Goal: Task Accomplishment & Management: Manage account settings

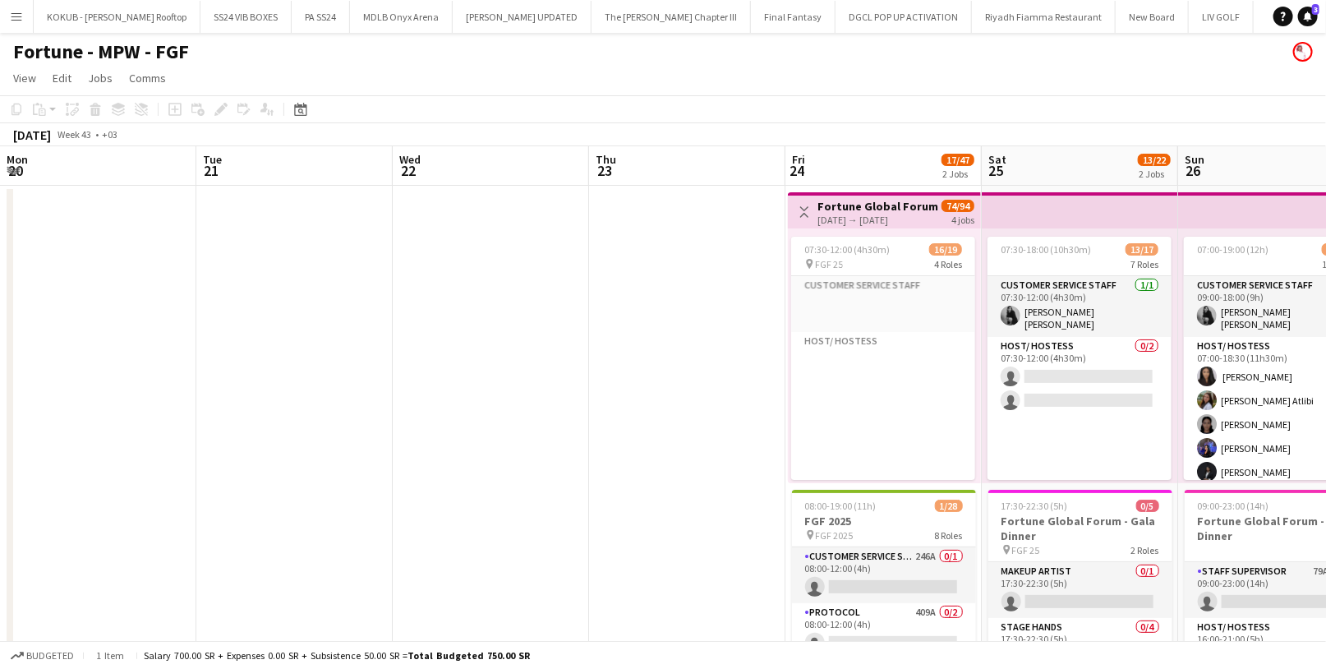
scroll to position [974, 0]
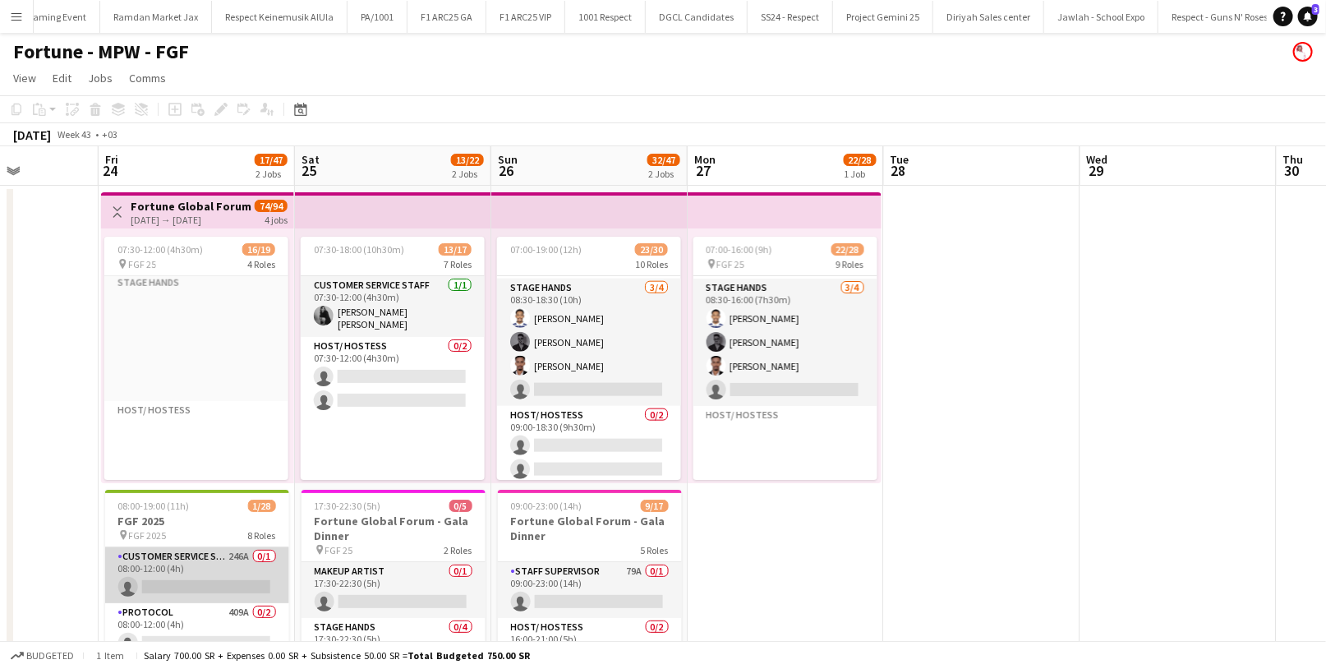
click at [234, 572] on app-card-role "Customer Service Staff 246A 0/1 08:00-12:00 (4h) single-neutral-actions" at bounding box center [197, 575] width 184 height 56
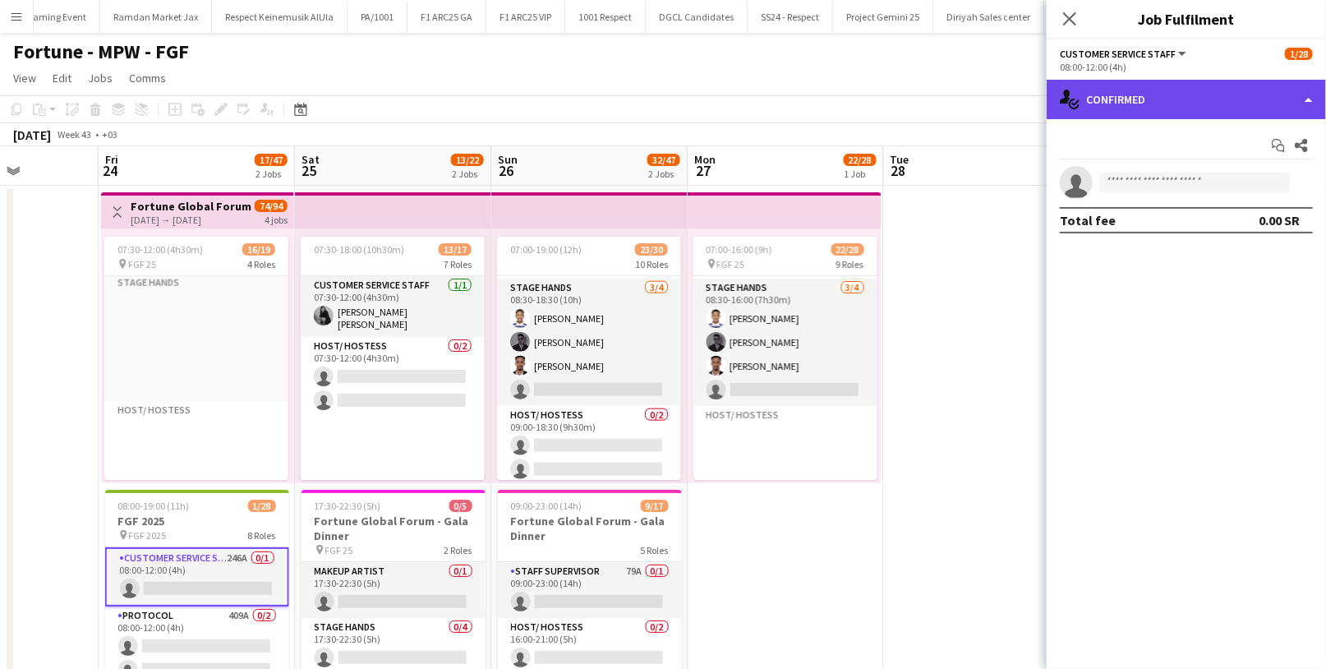
click at [1123, 104] on div "single-neutral-actions-check-2 Confirmed" at bounding box center [1186, 99] width 279 height 39
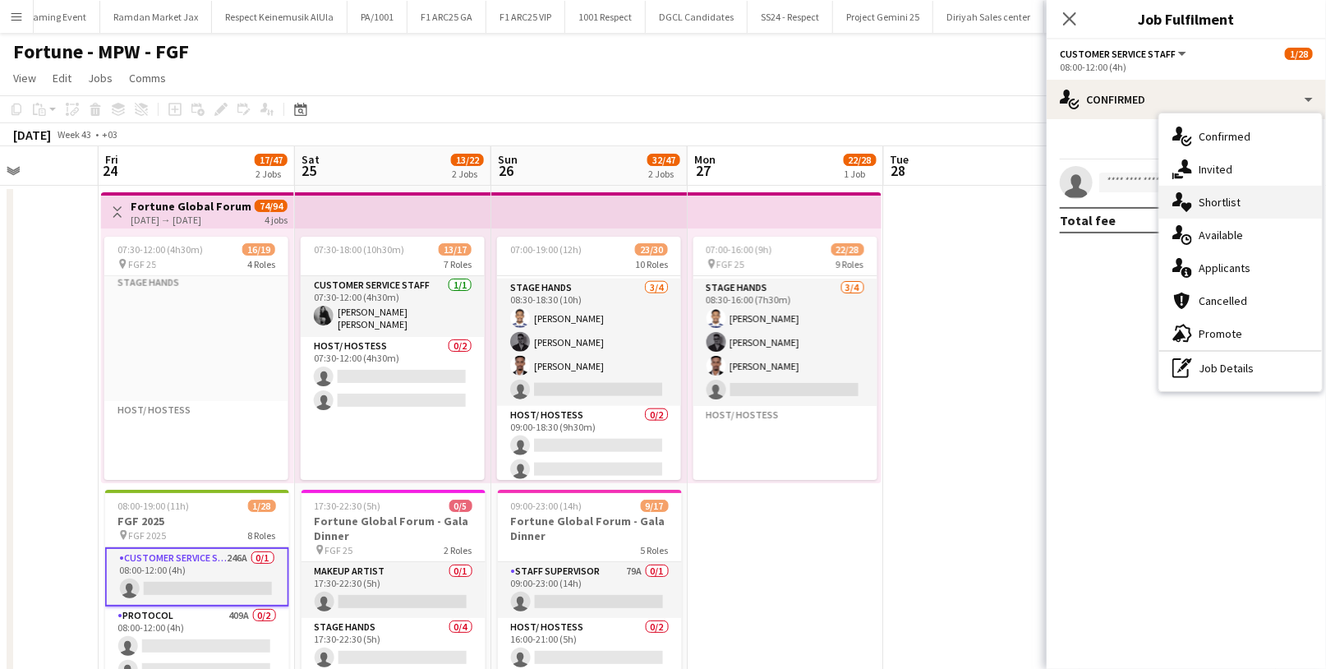
click at [1235, 198] on span "Shortlist" at bounding box center [1220, 202] width 42 height 15
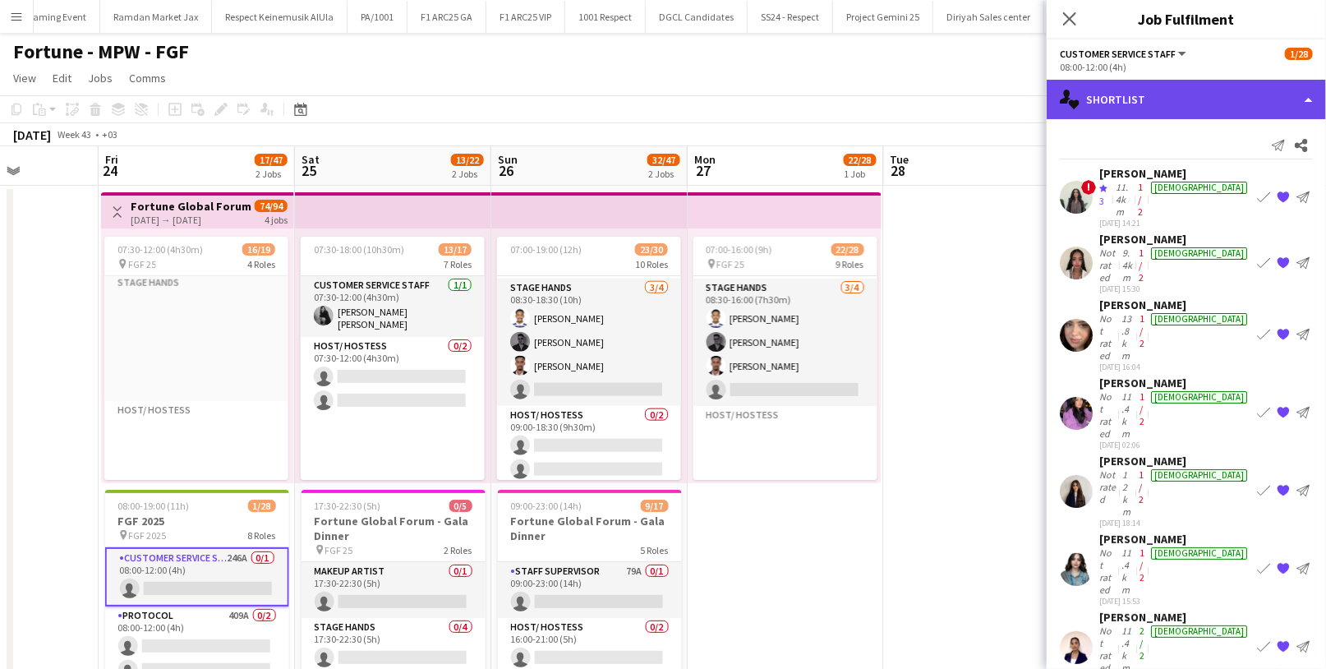
click at [1129, 89] on div "single-neutral-actions-heart Shortlist" at bounding box center [1186, 99] width 279 height 39
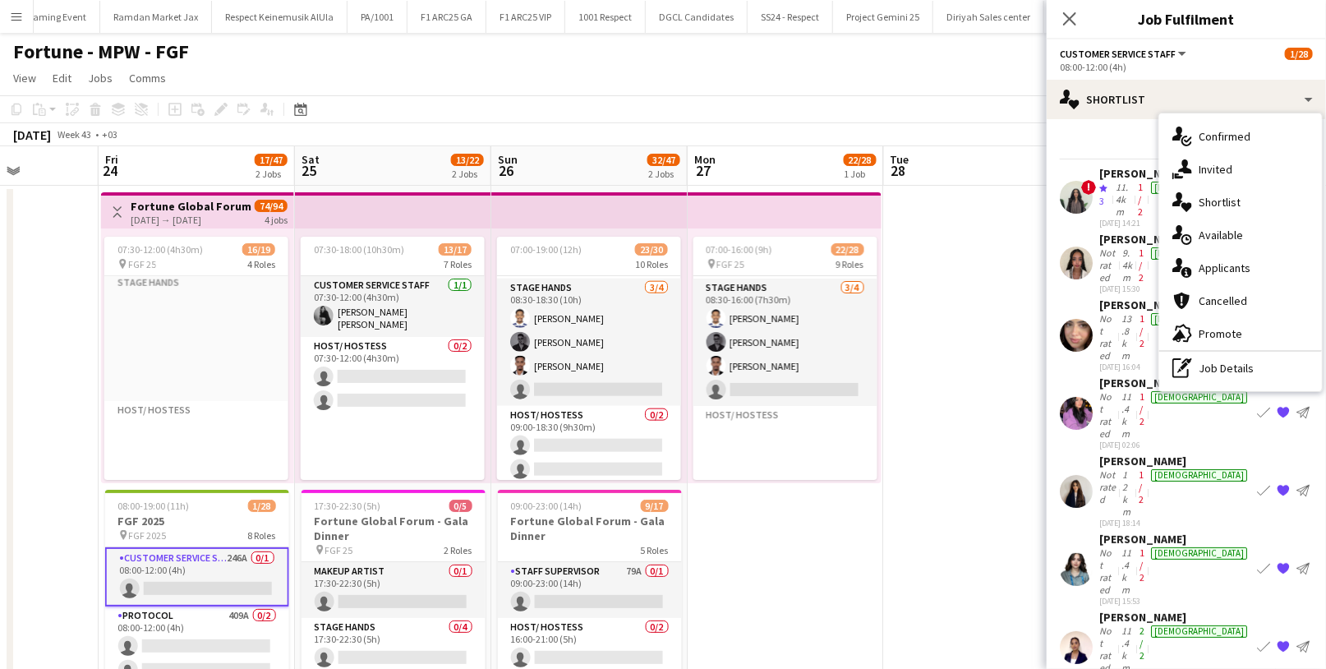
click at [1177, 511] on mat-expansion-panel "heart Shortlist Send notification Share ! [PERSON_NAME] Crew rating 3 11.4km 1/…" at bounding box center [1186, 394] width 279 height 550
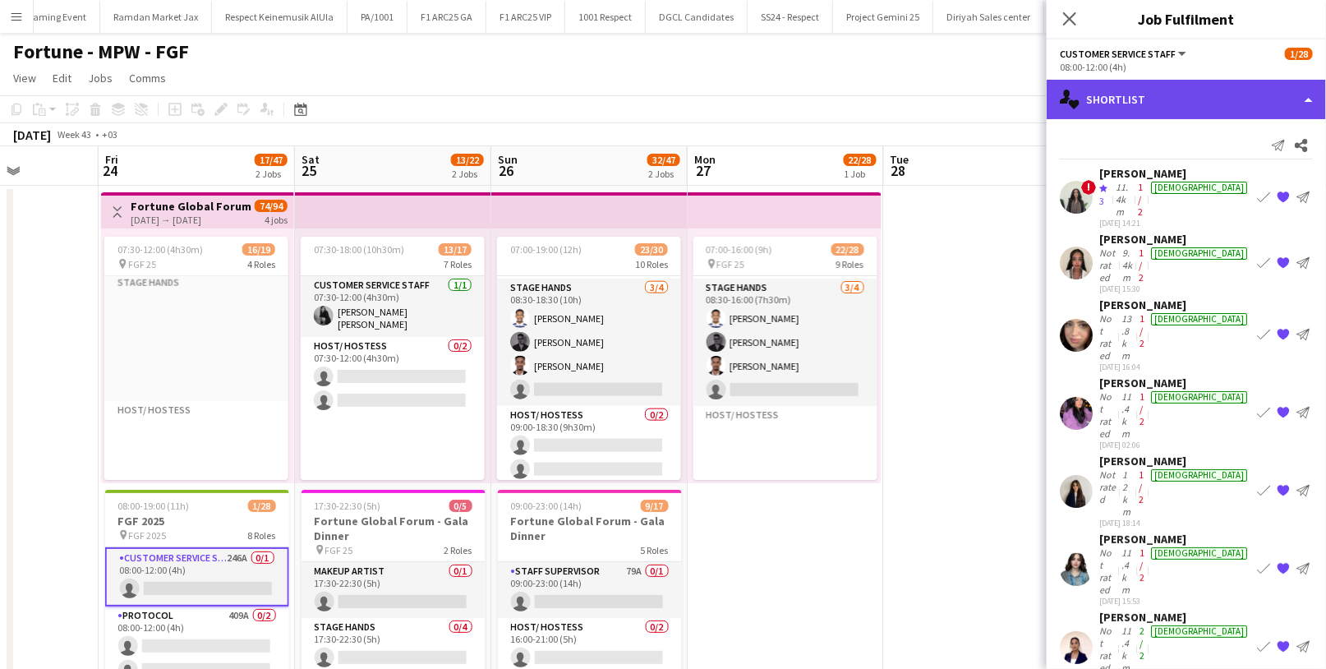
click at [1145, 100] on div "single-neutral-actions-heart Shortlist" at bounding box center [1186, 99] width 279 height 39
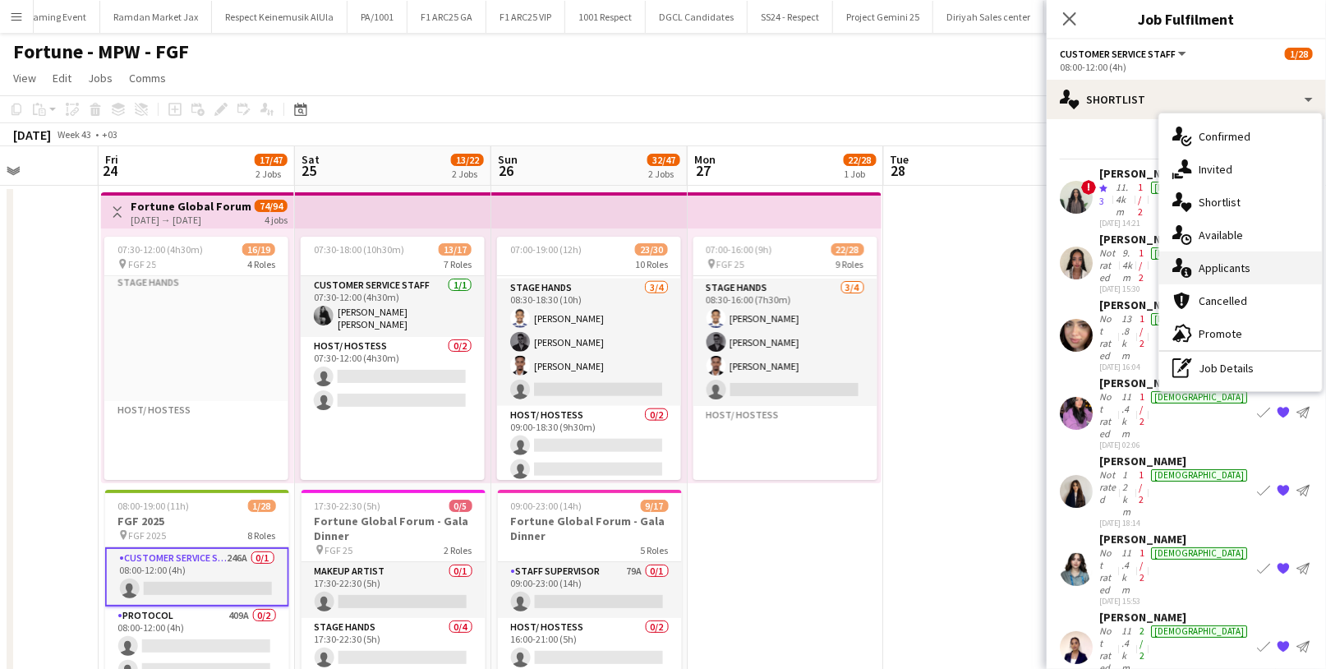
click at [1215, 277] on div "single-neutral-actions-information Applicants" at bounding box center [1241, 267] width 163 height 33
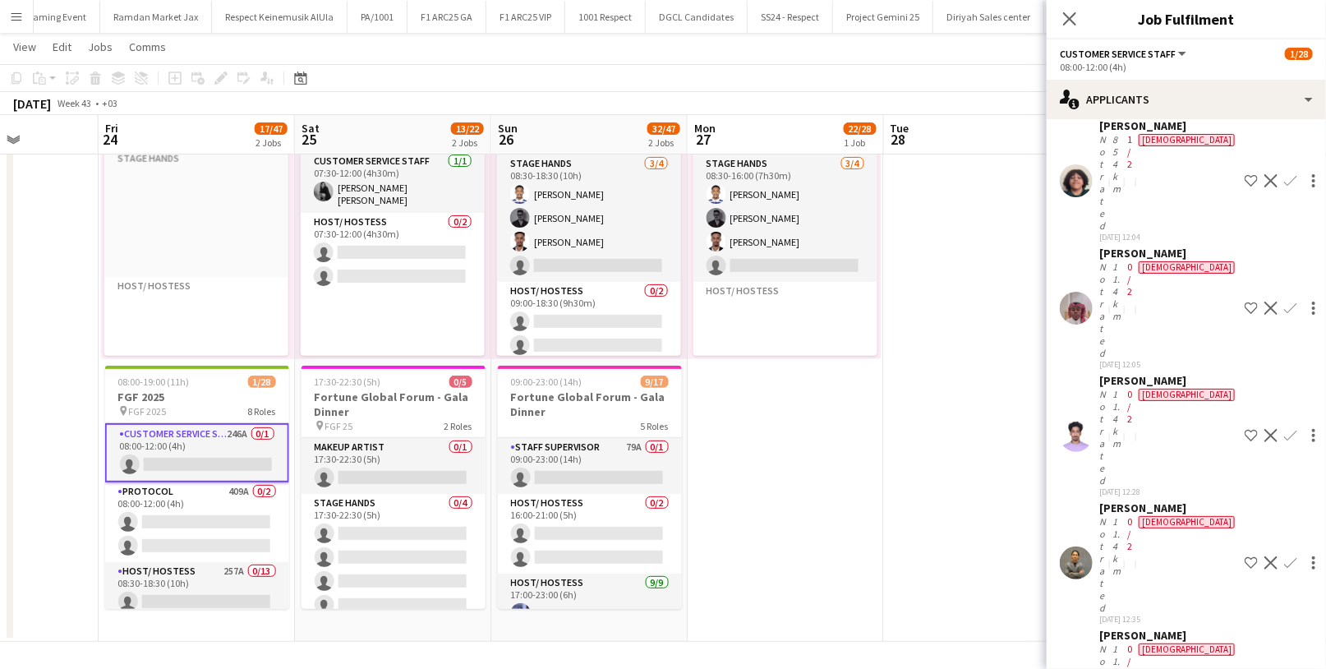
scroll to position [11966, 0]
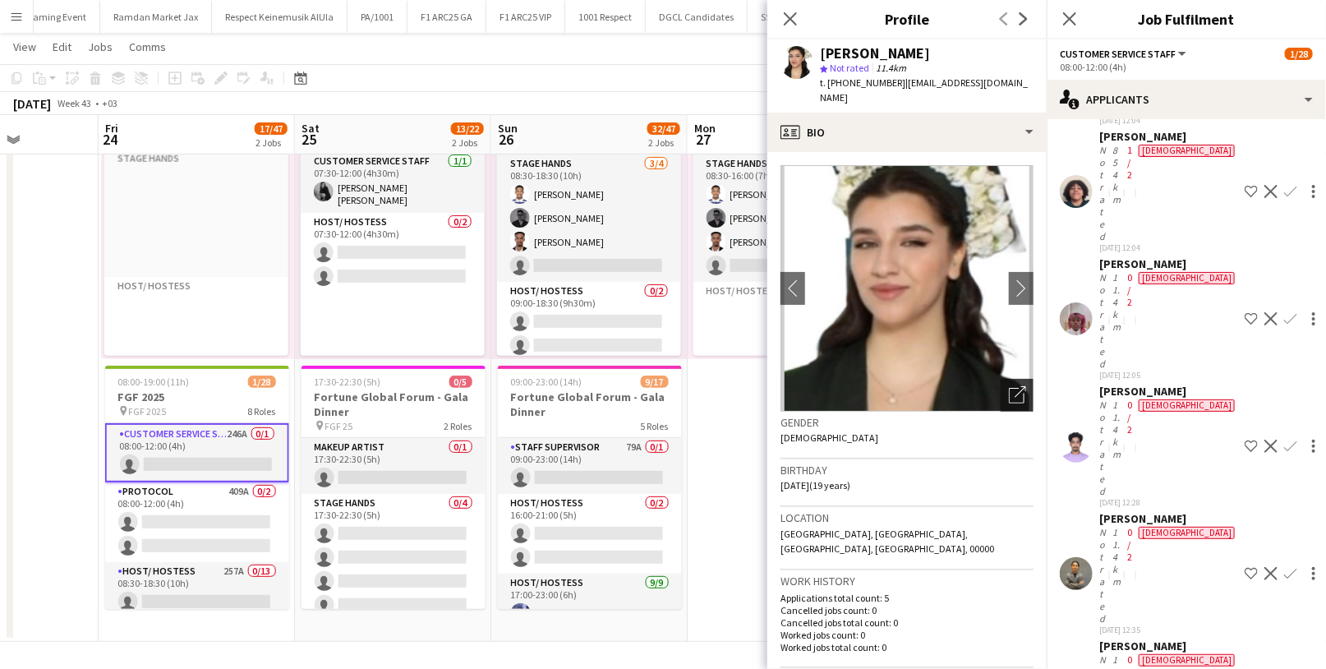
click at [1009, 387] on icon "Open photos pop-in" at bounding box center [1017, 394] width 17 height 17
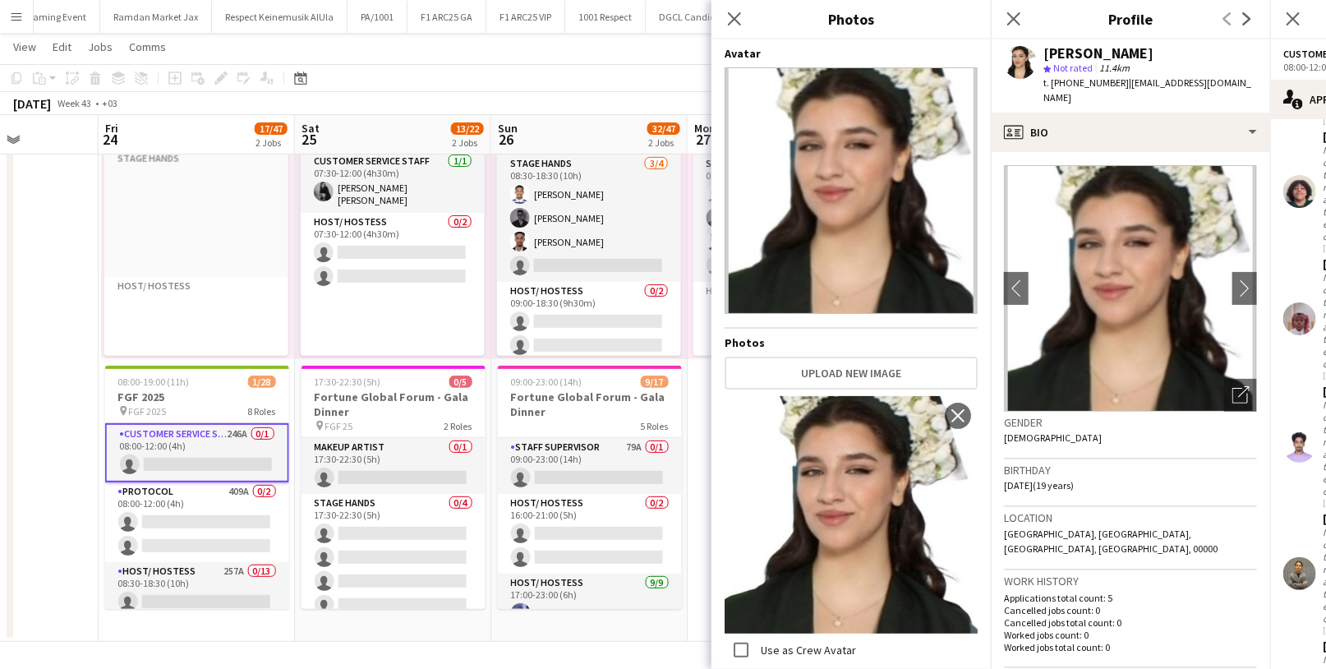
click at [1086, 427] on div "Gender [DEMOGRAPHIC_DATA]" at bounding box center [1130, 436] width 253 height 48
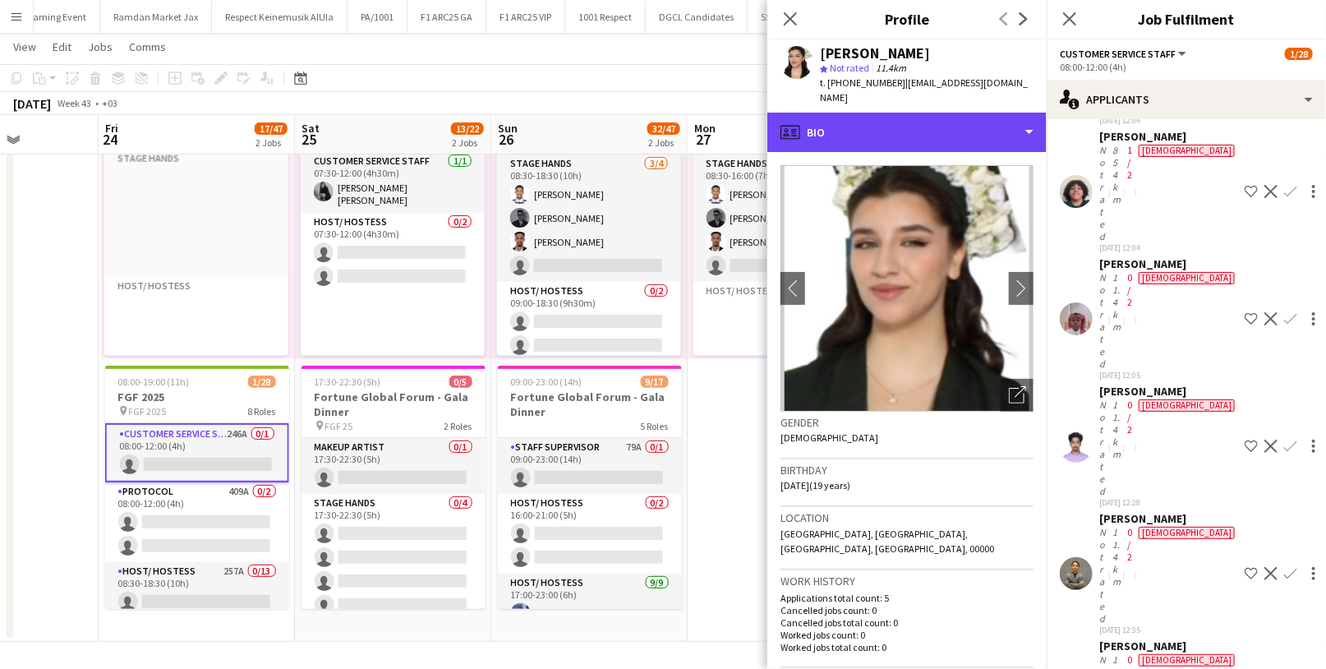
click at [933, 136] on div "profile Bio Bio Bio Company application Company application About you About you…" at bounding box center [907, 391] width 279 height 556
click at [933, 123] on div "profile Bio" at bounding box center [907, 132] width 279 height 39
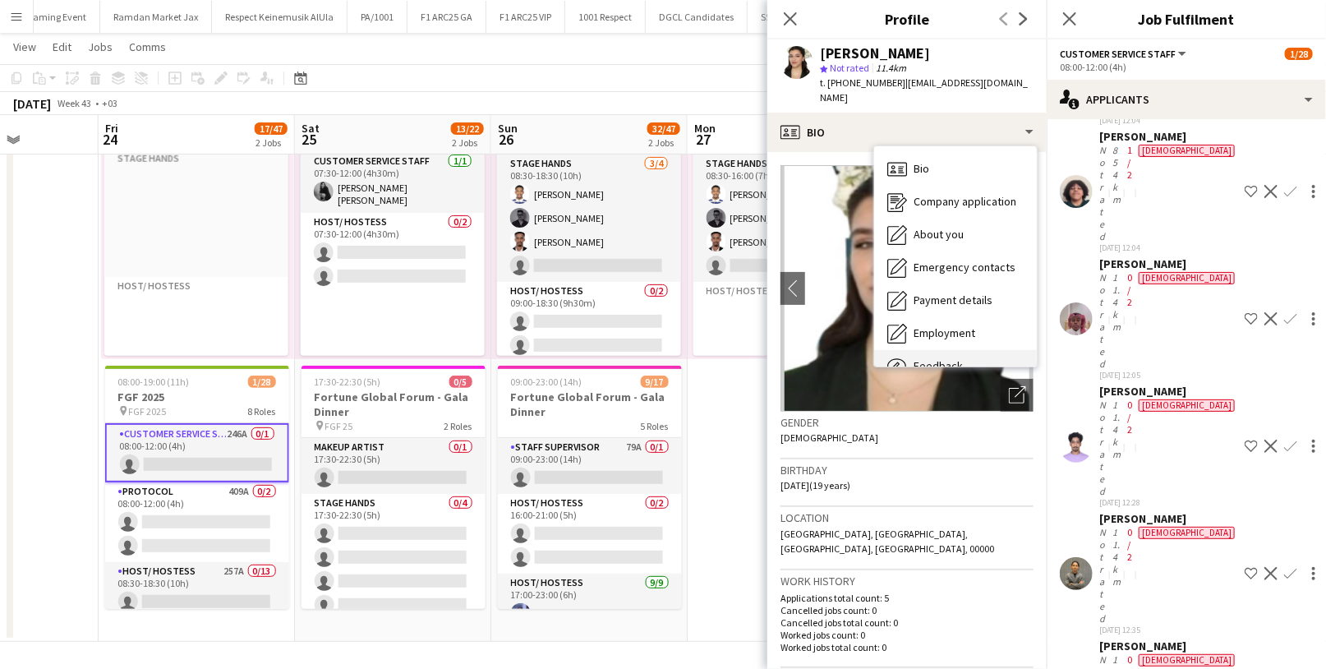
click at [950, 358] on span "Feedback" at bounding box center [938, 365] width 49 height 15
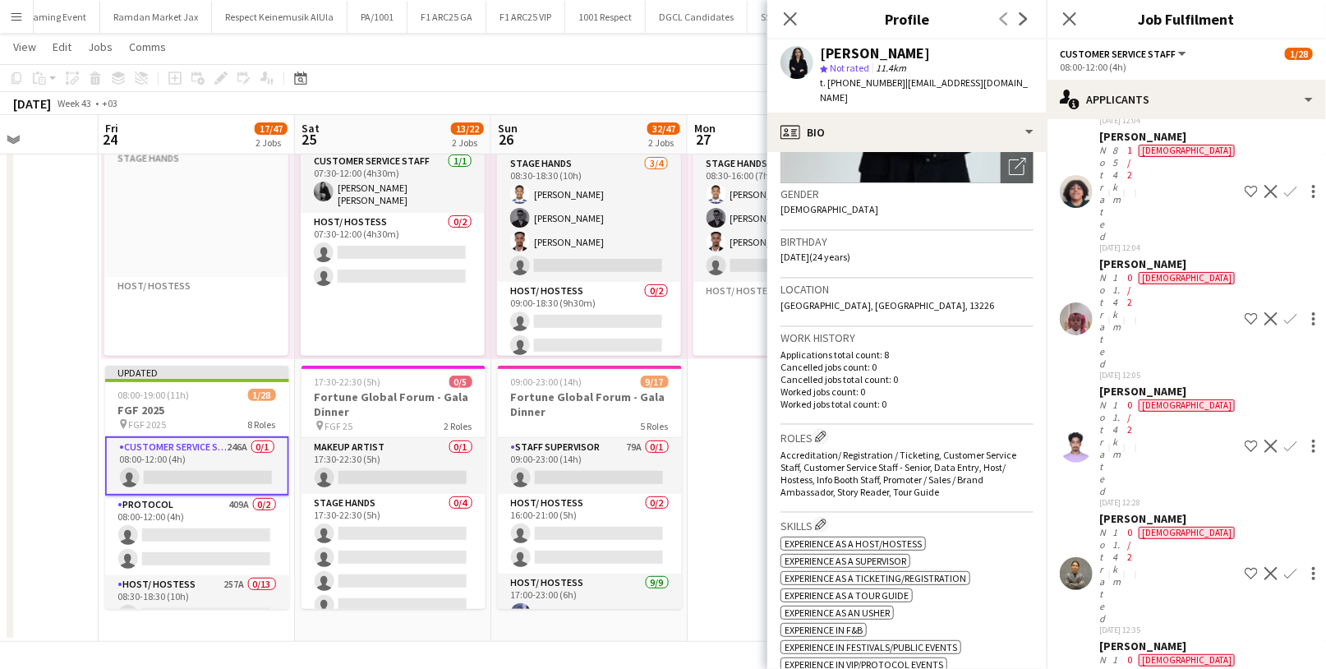
scroll to position [233, 0]
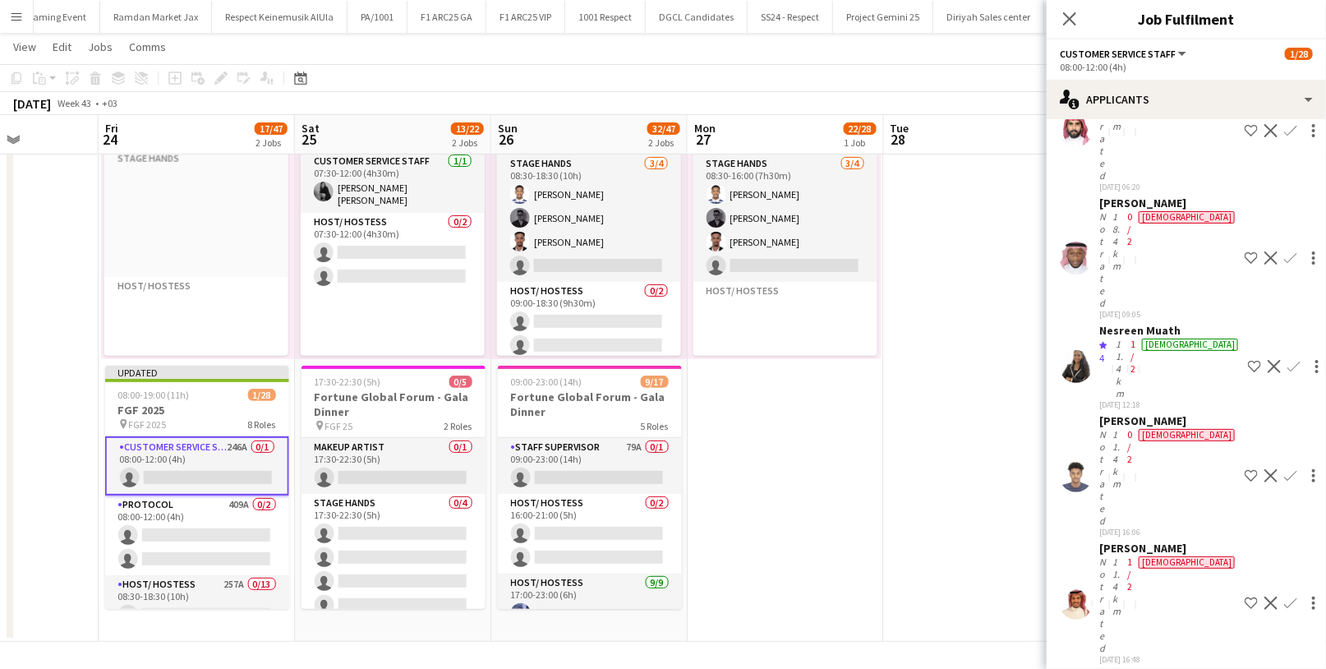
scroll to position [10859, 0]
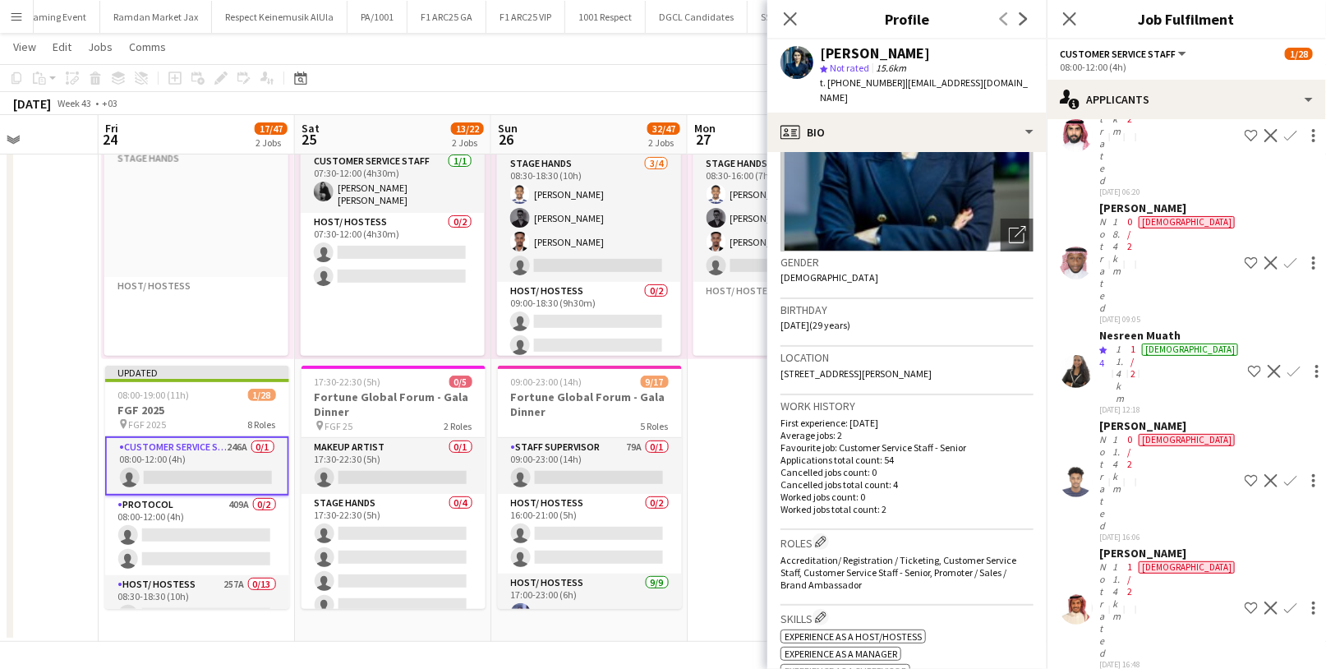
scroll to position [178, 0]
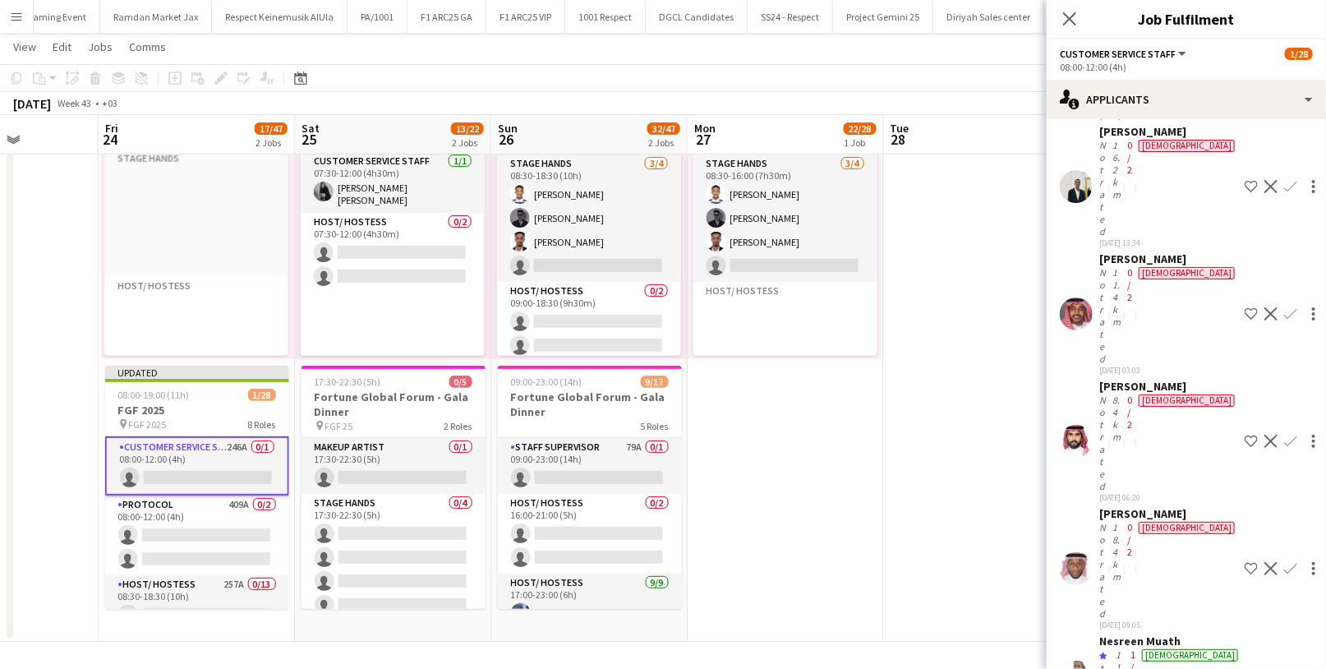
scroll to position [10516, 0]
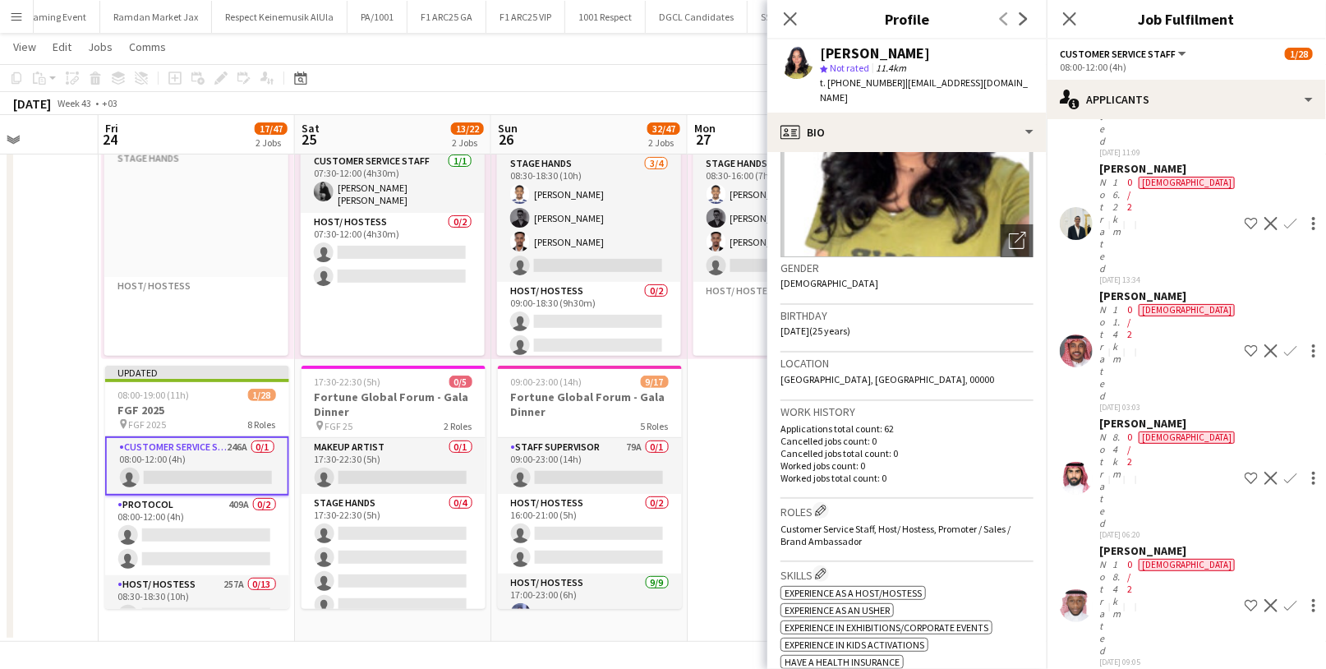
scroll to position [222, 0]
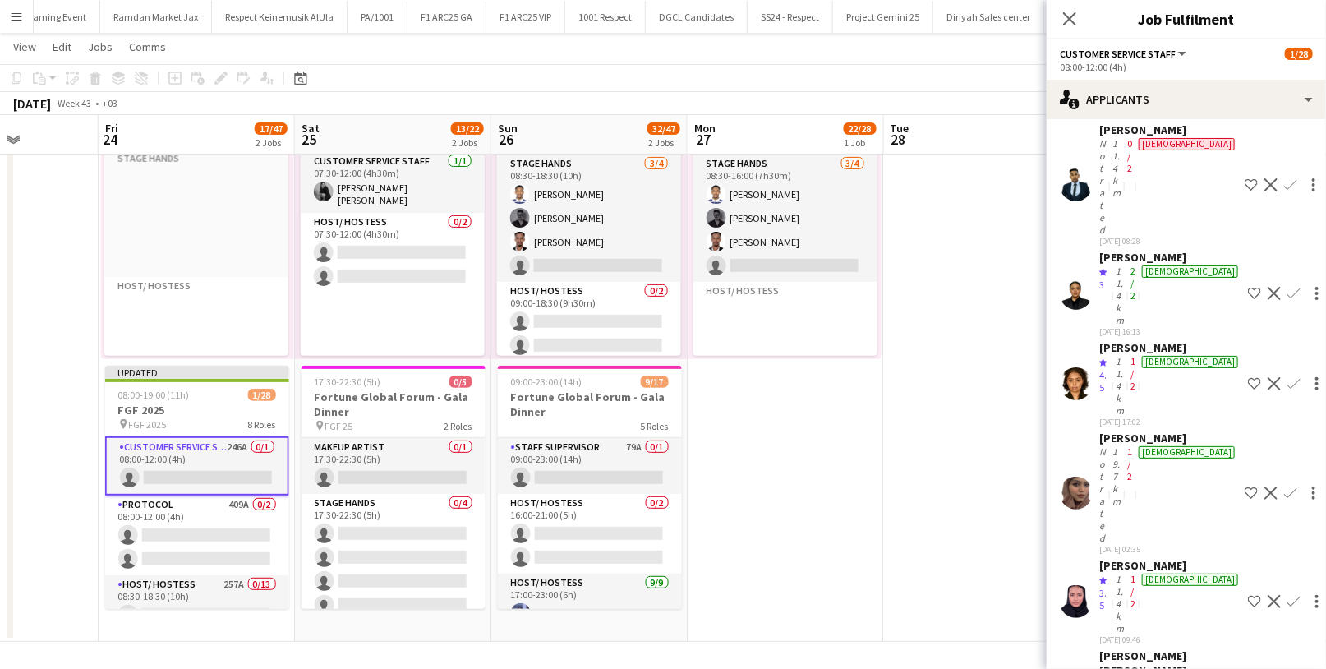
scroll to position [9885, 0]
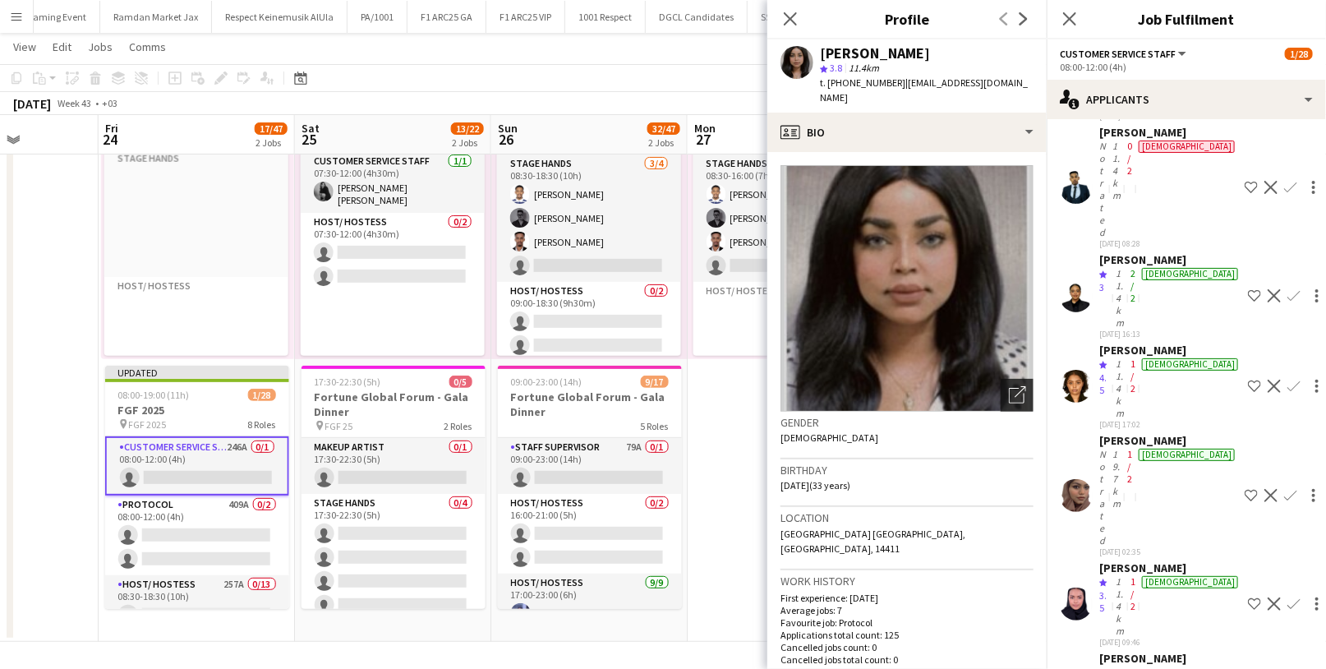
click at [1007, 390] on div "Open photos pop-in" at bounding box center [1017, 395] width 33 height 33
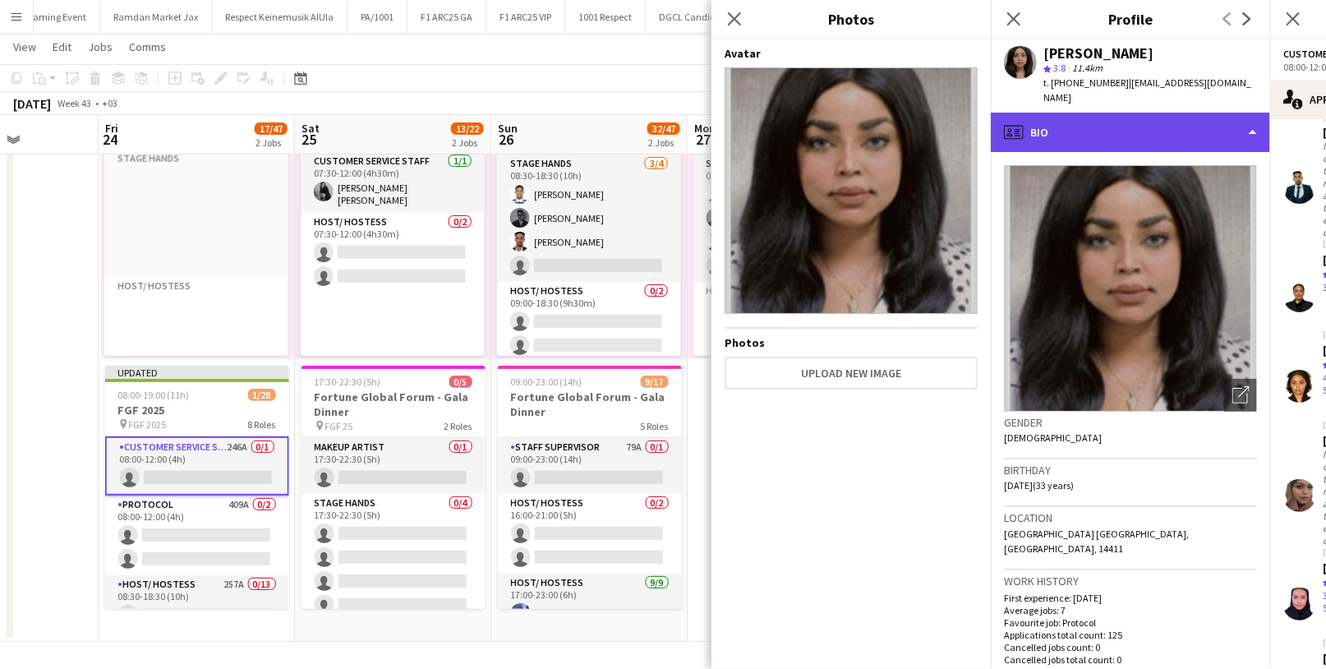
click at [1100, 131] on div "profile Bio" at bounding box center [1130, 132] width 279 height 39
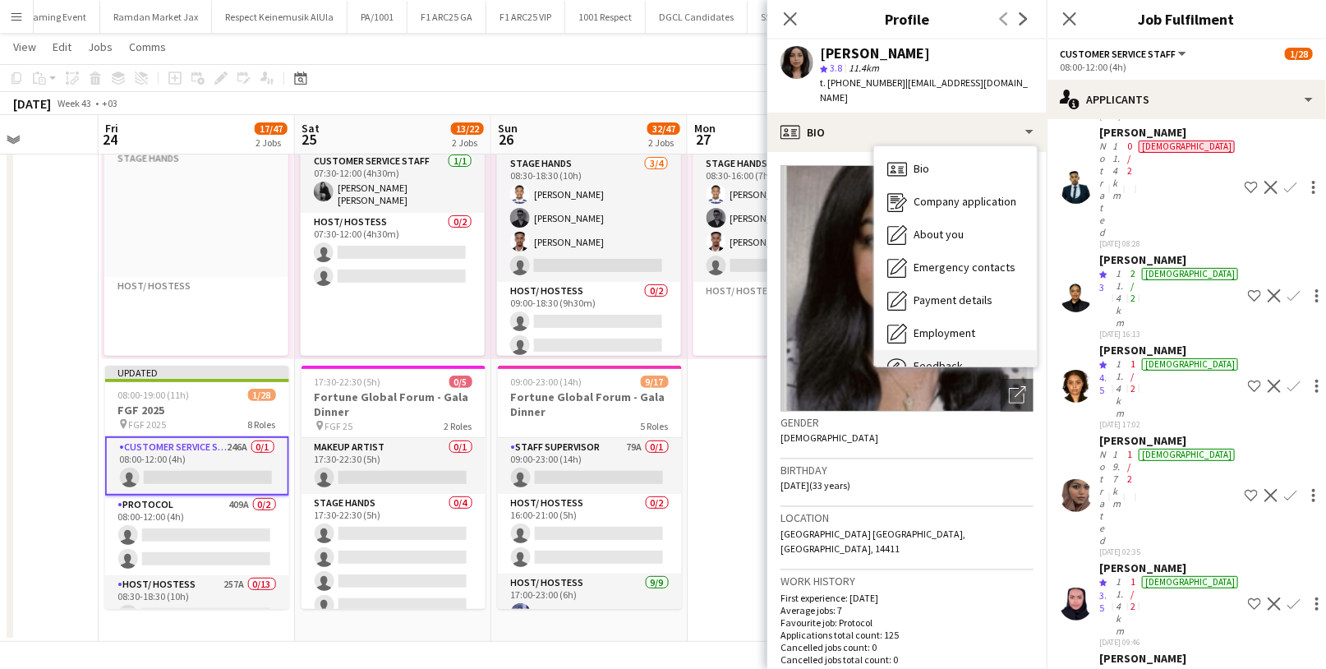
click at [966, 350] on div "Feedback Feedback" at bounding box center [955, 366] width 163 height 33
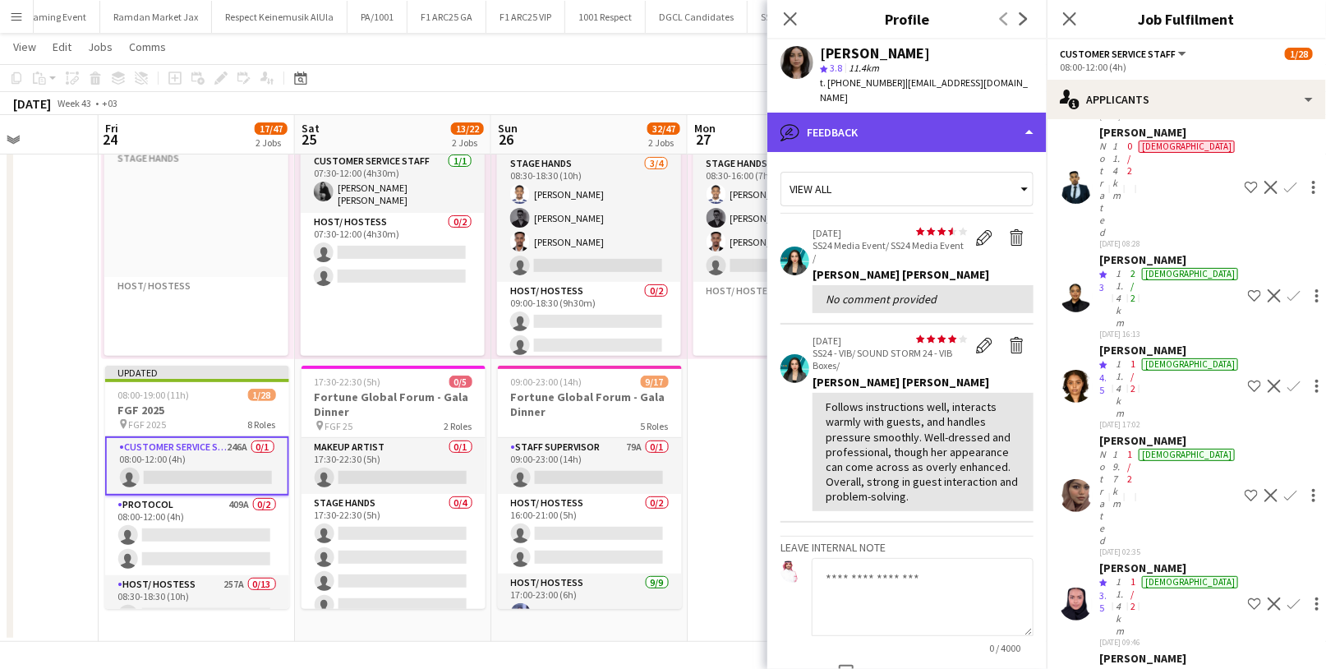
click at [917, 113] on div "bubble-pencil Feedback" at bounding box center [907, 132] width 279 height 39
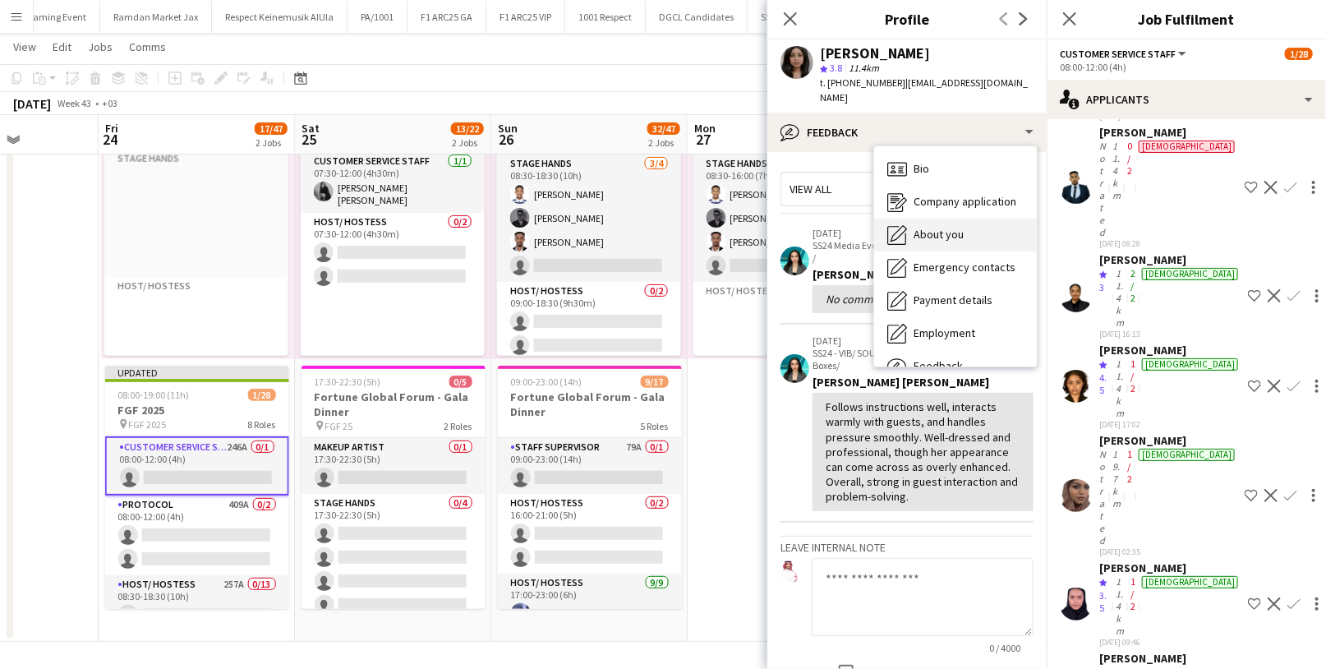
click at [943, 227] on span "About you" at bounding box center [939, 234] width 50 height 15
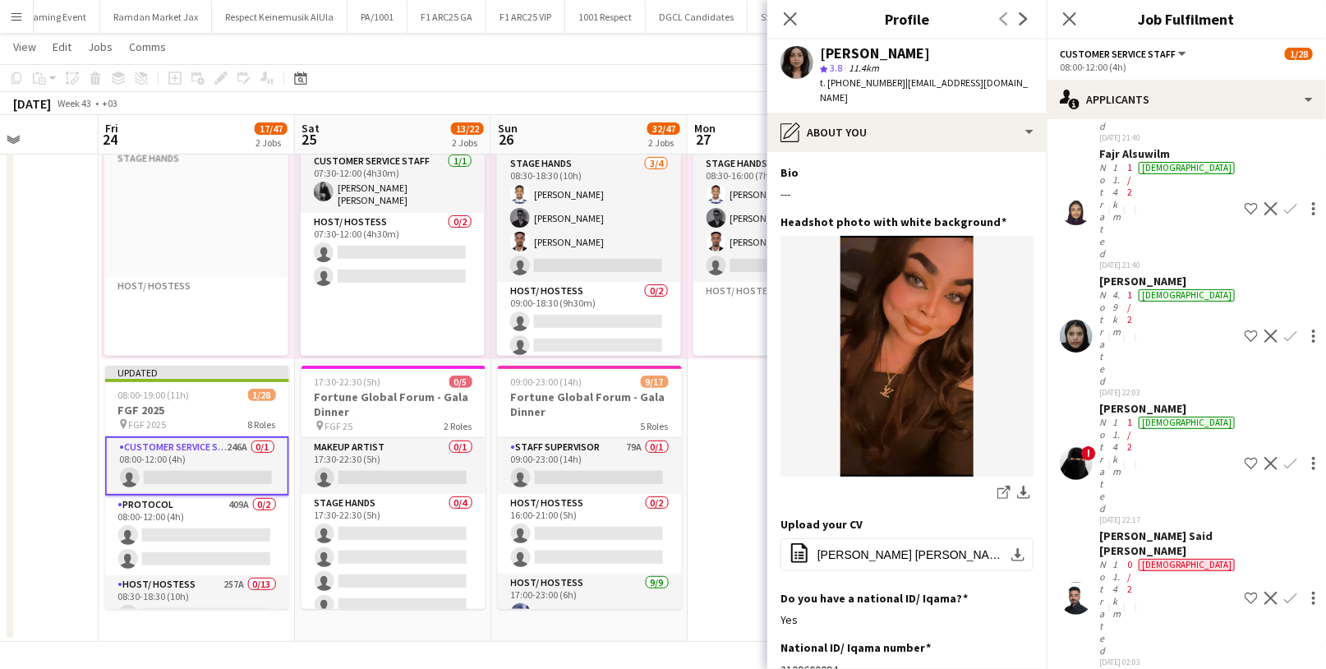
scroll to position [8818, 0]
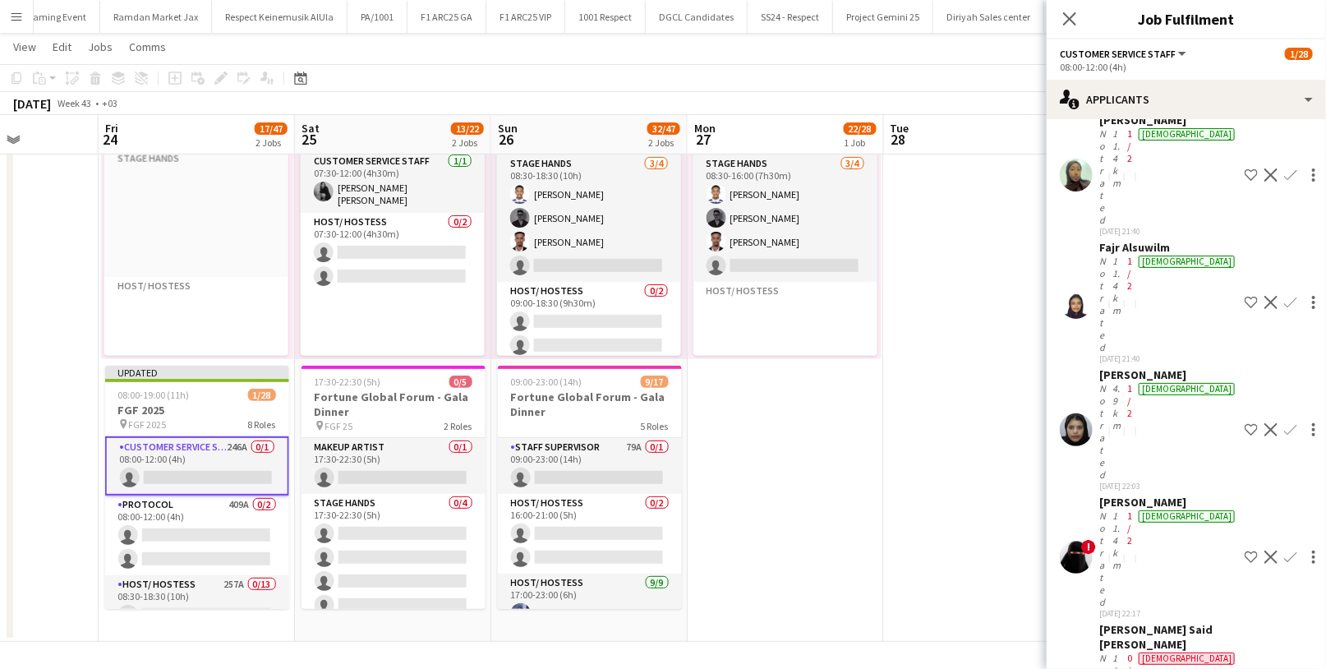
scroll to position [8723, 0]
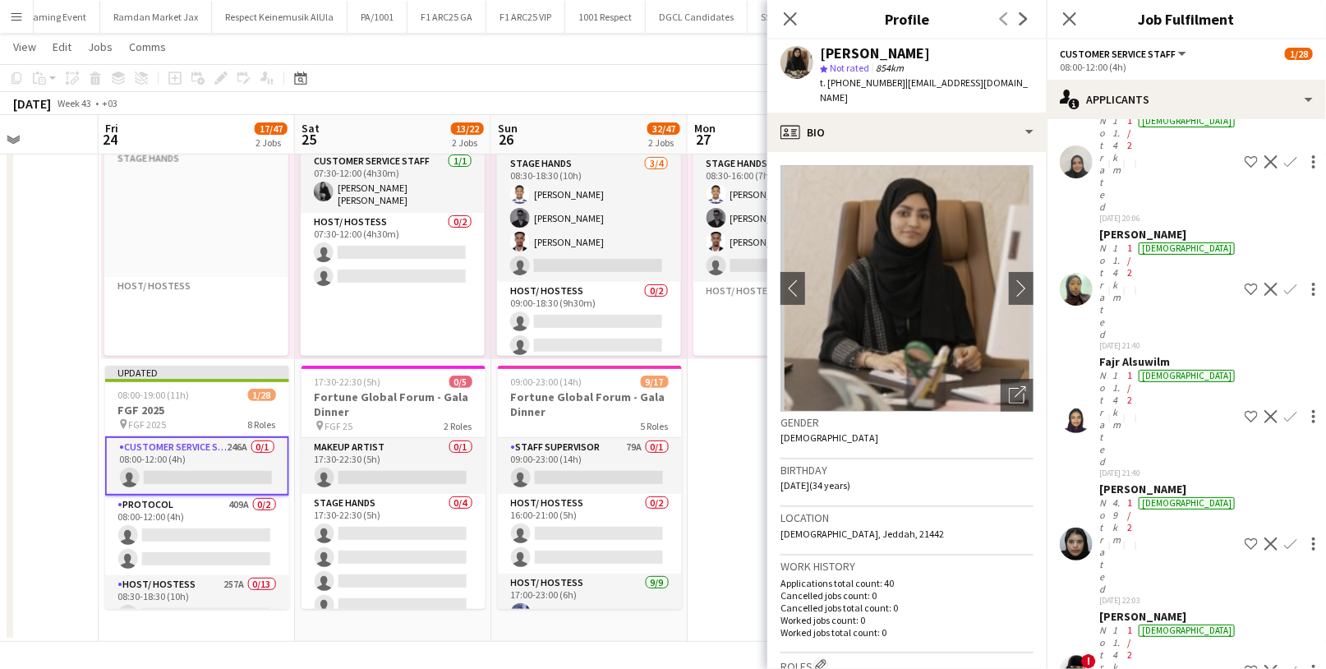
scroll to position [8614, 0]
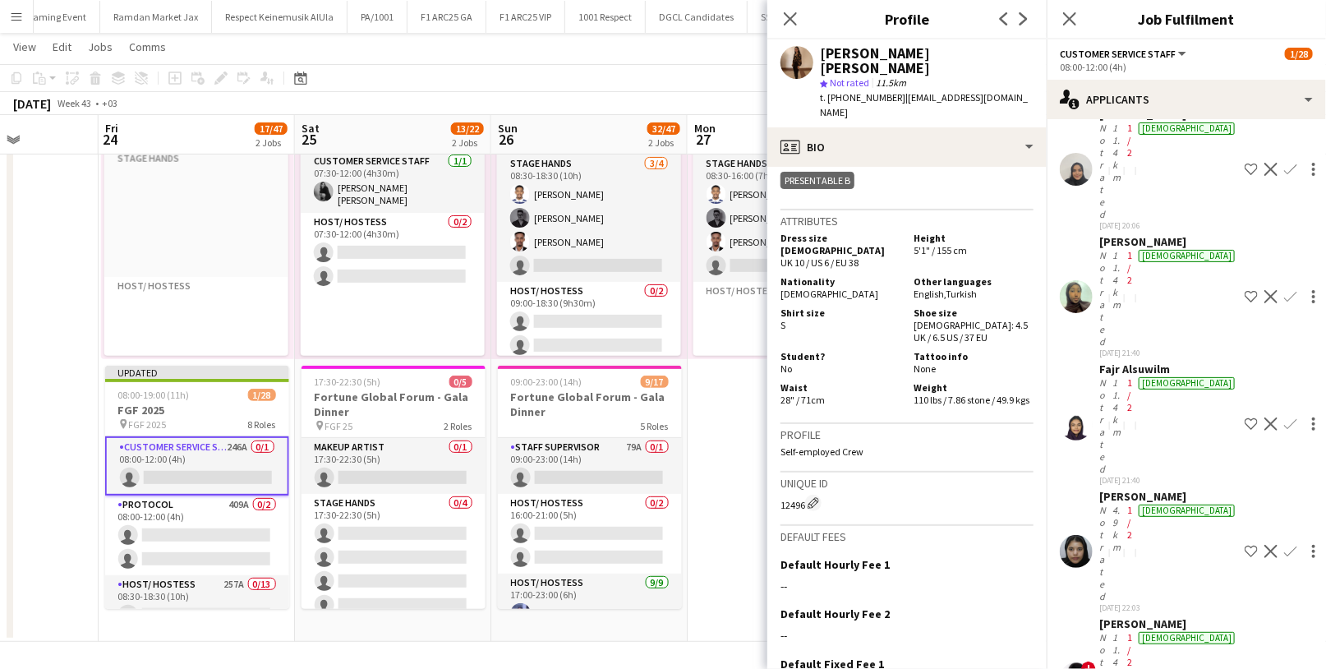
scroll to position [878, 0]
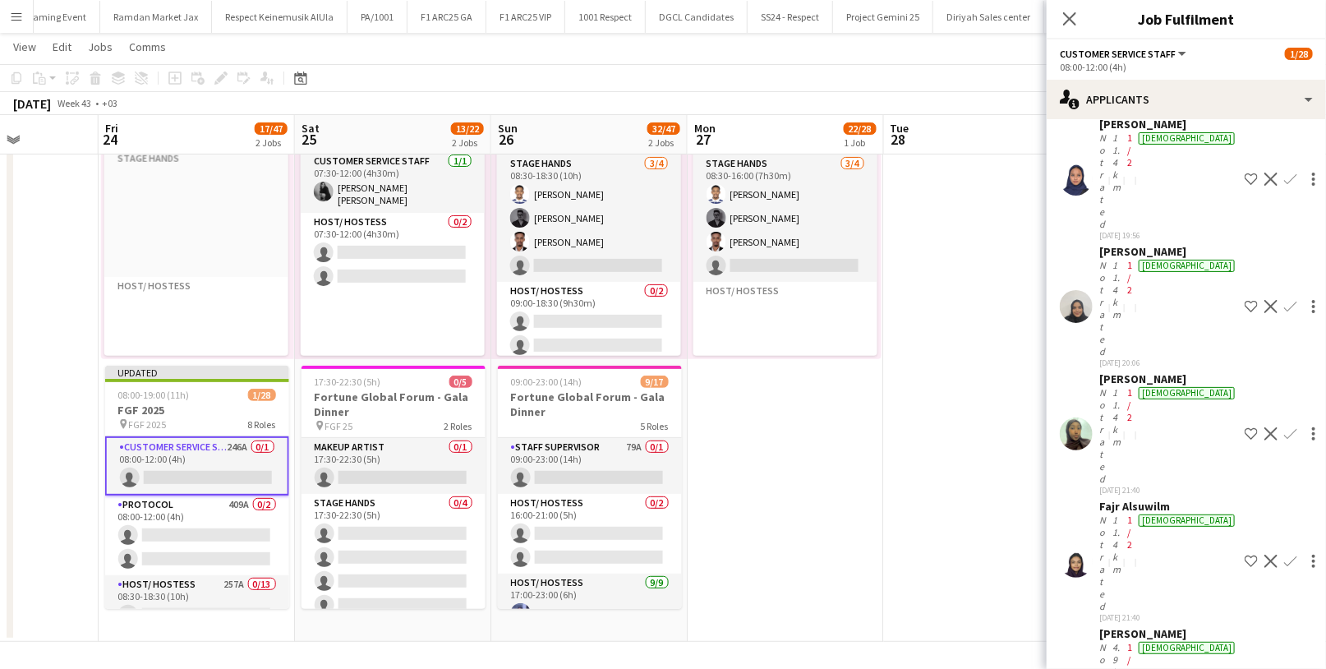
scroll to position [8450, 0]
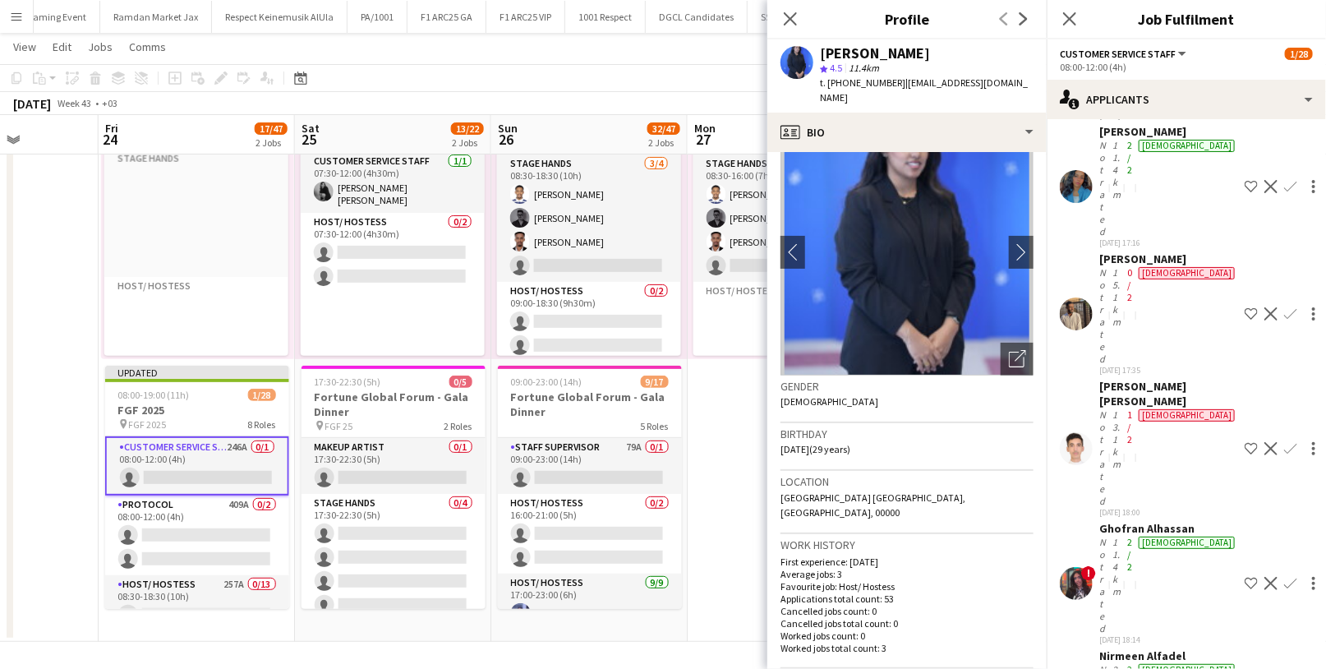
scroll to position [7688, 0]
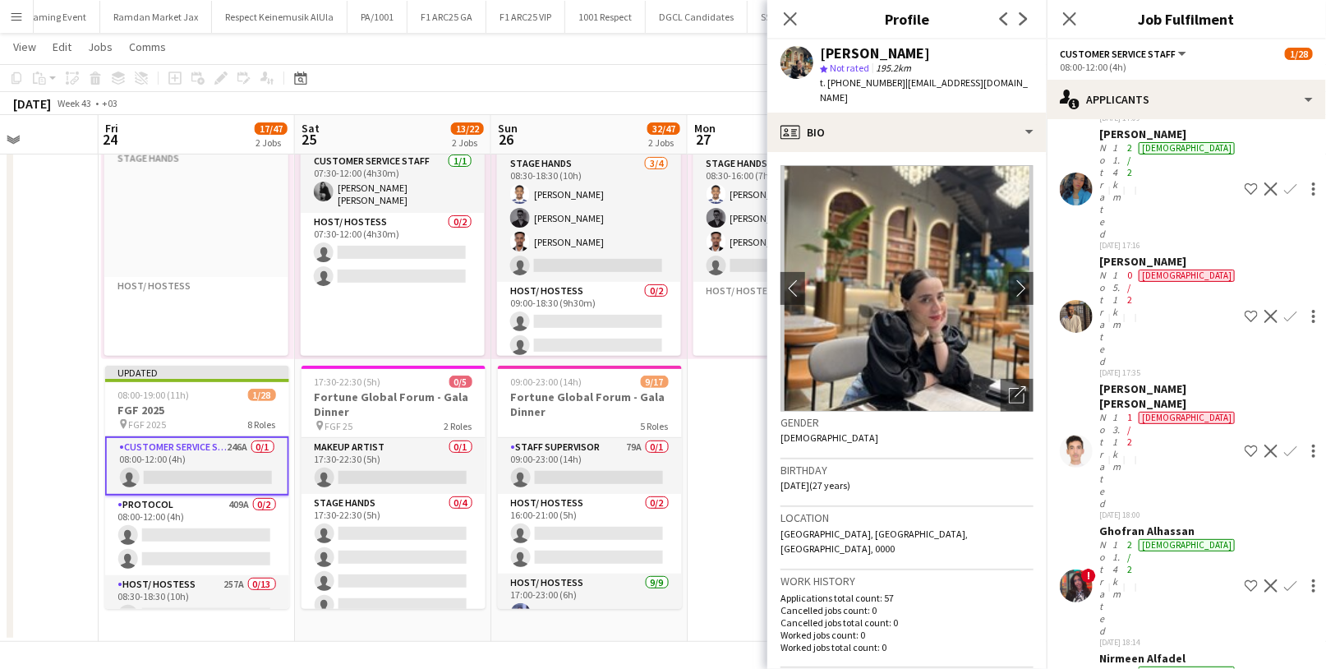
scroll to position [3, 0]
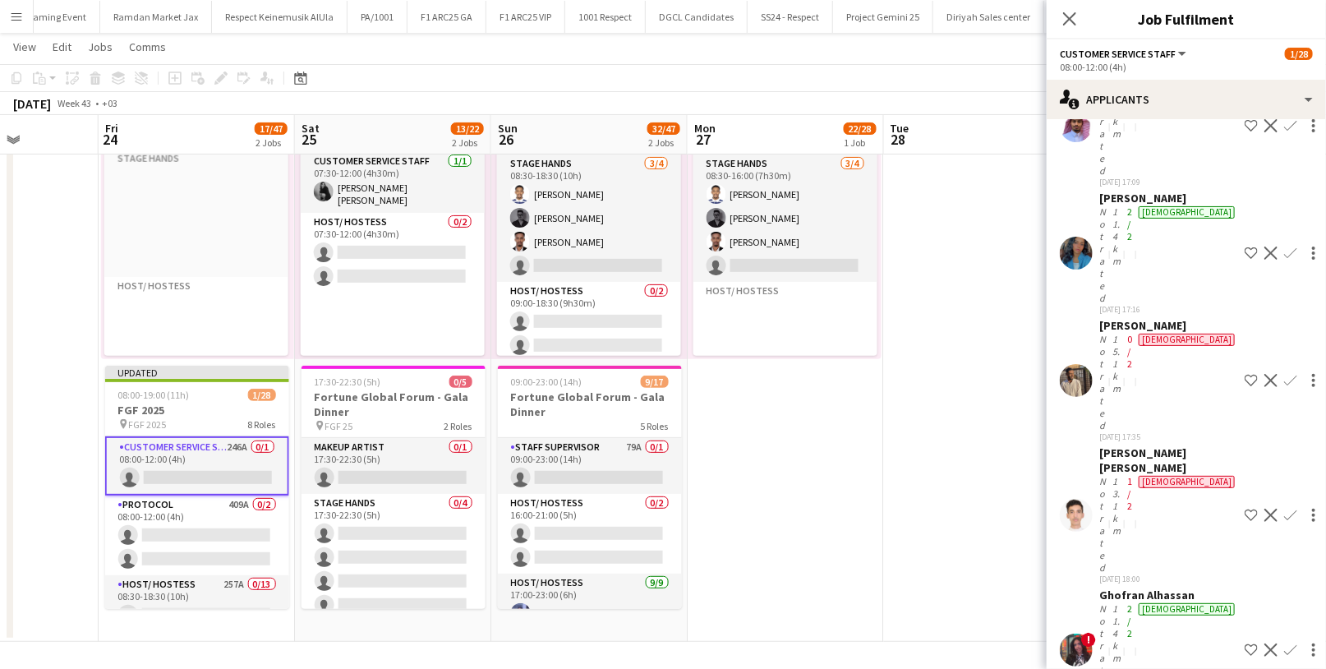
scroll to position [7612, 0]
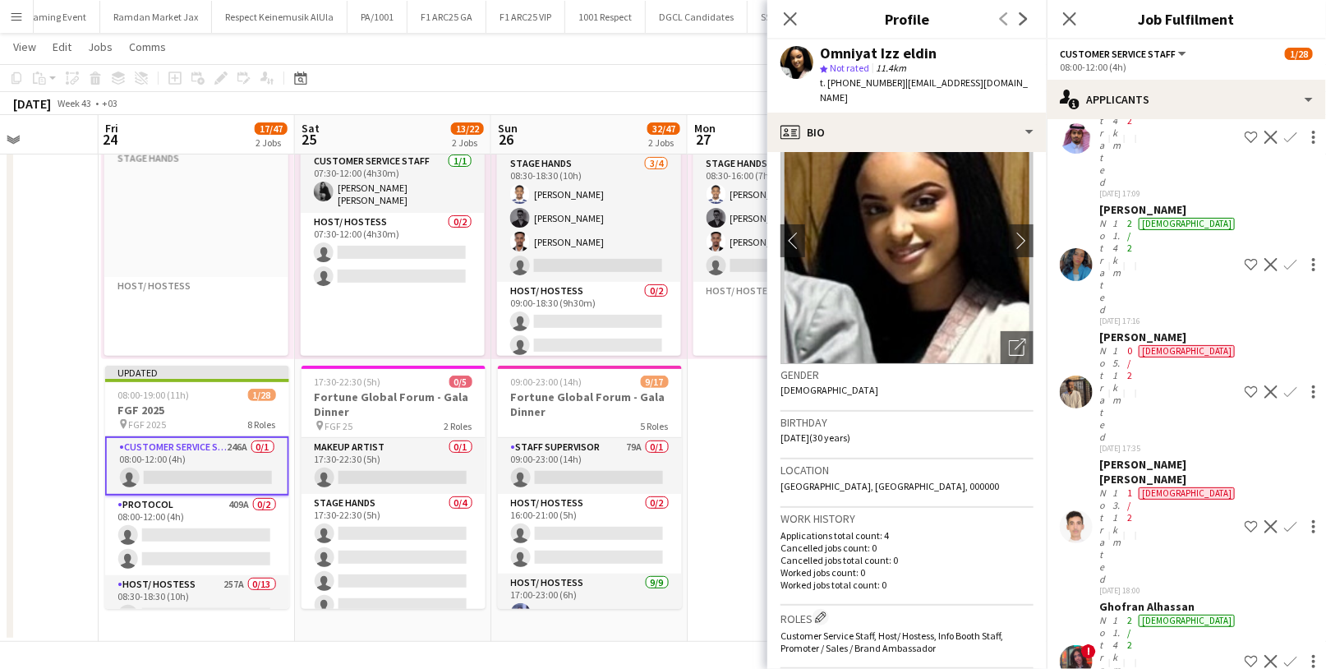
scroll to position [49, 0]
click at [1009, 337] on icon "Open photos pop-in" at bounding box center [1017, 345] width 17 height 17
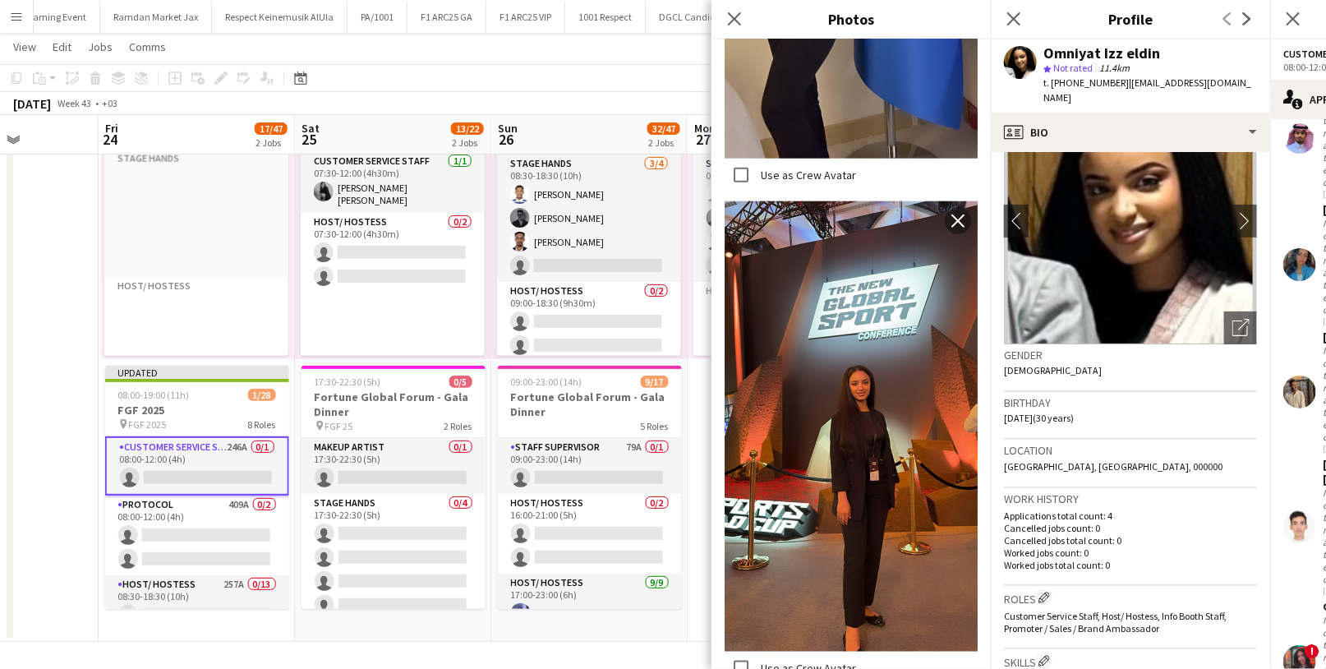
scroll to position [0, 0]
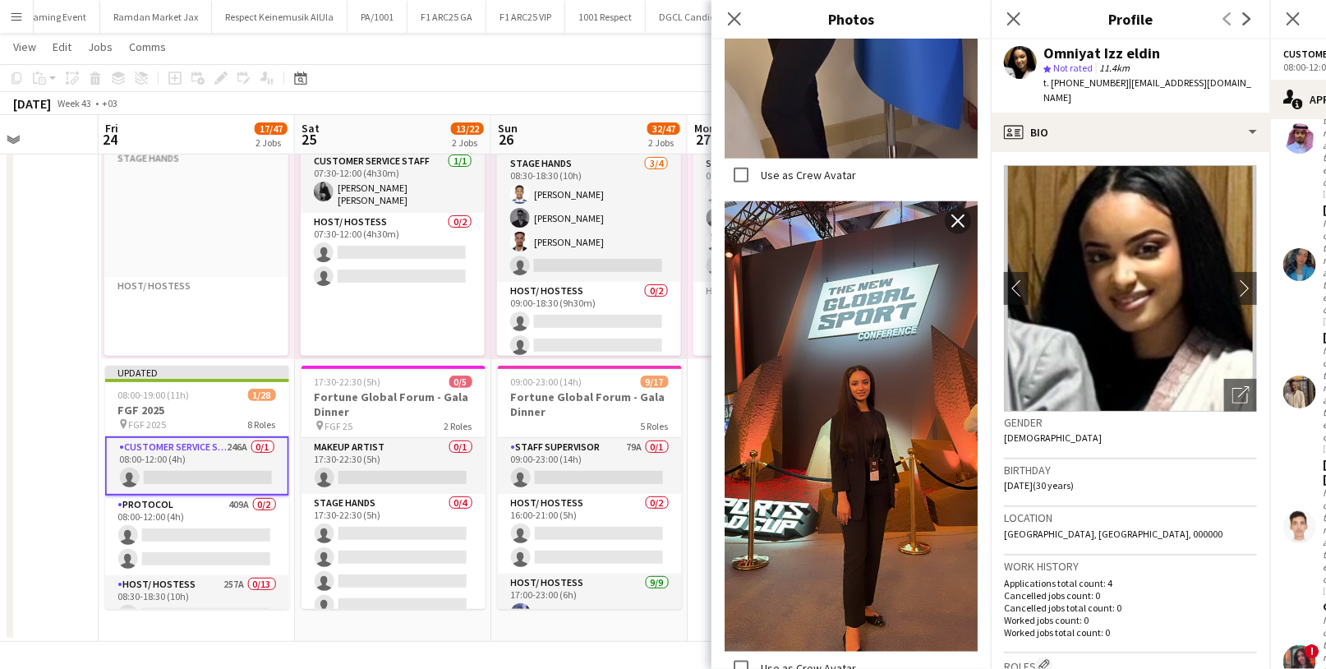
click at [1155, 415] on h3 "Gender" at bounding box center [1130, 422] width 253 height 15
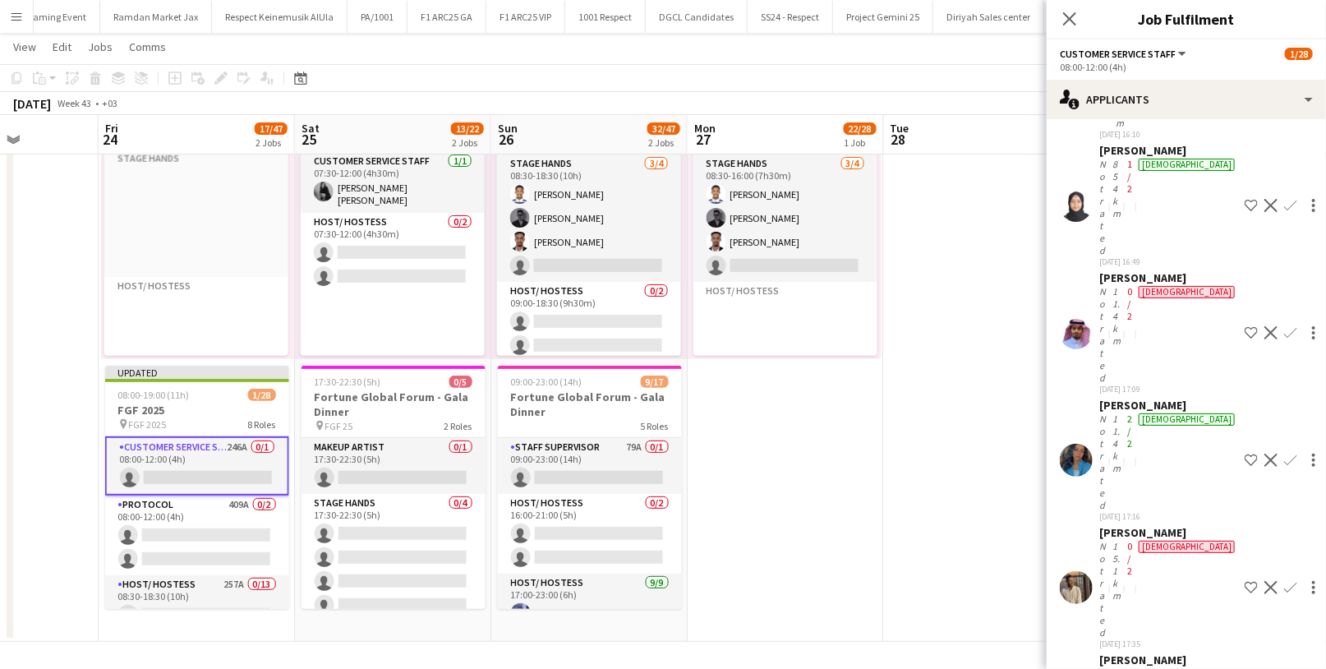
scroll to position [7393, 0]
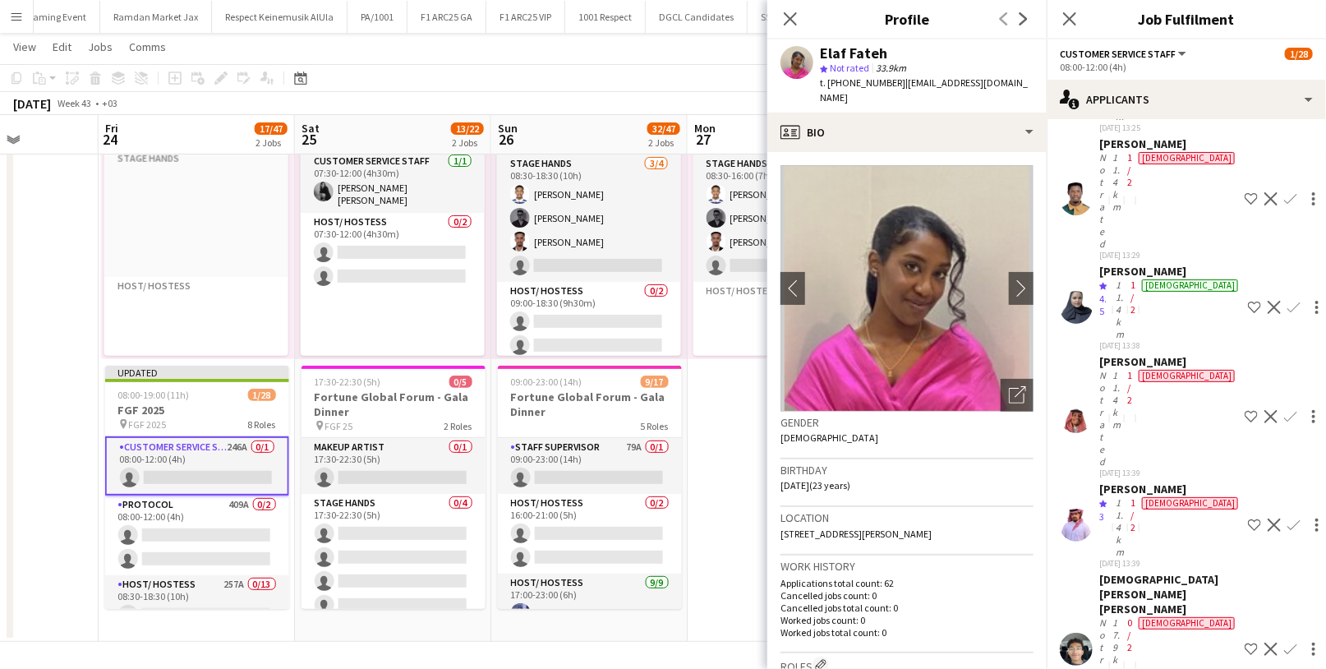
scroll to position [0, 0]
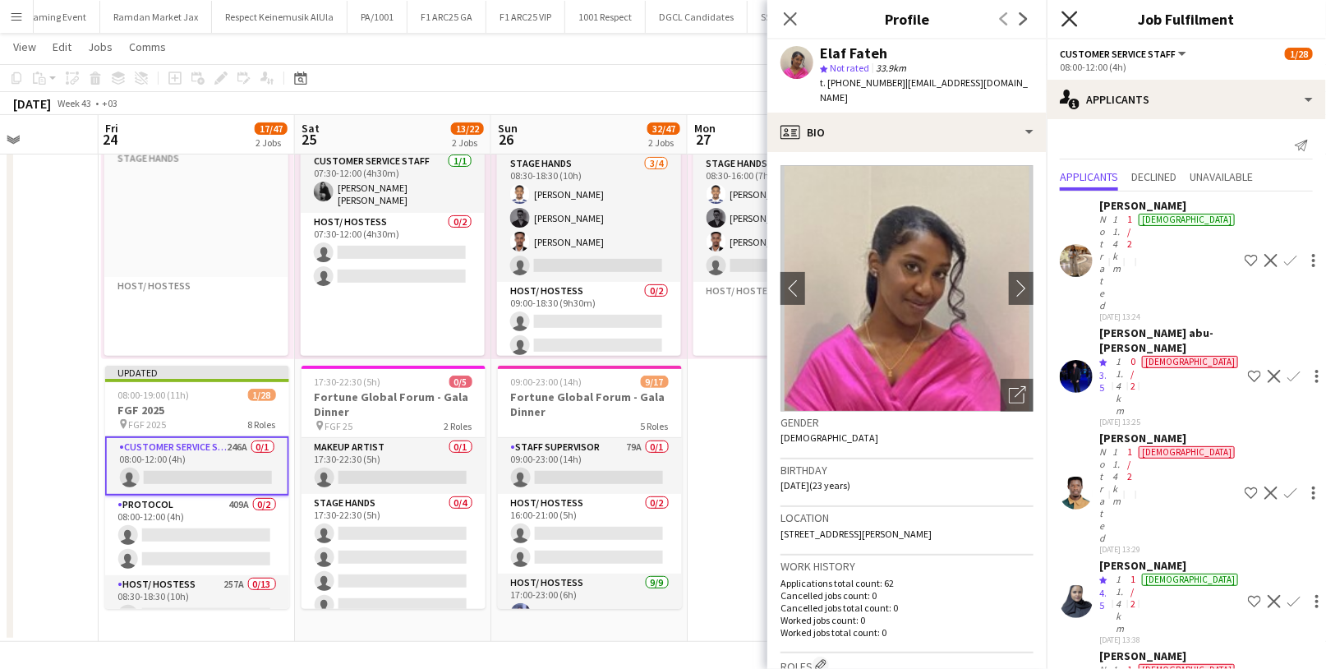
click at [1066, 15] on icon at bounding box center [1070, 19] width 16 height 16
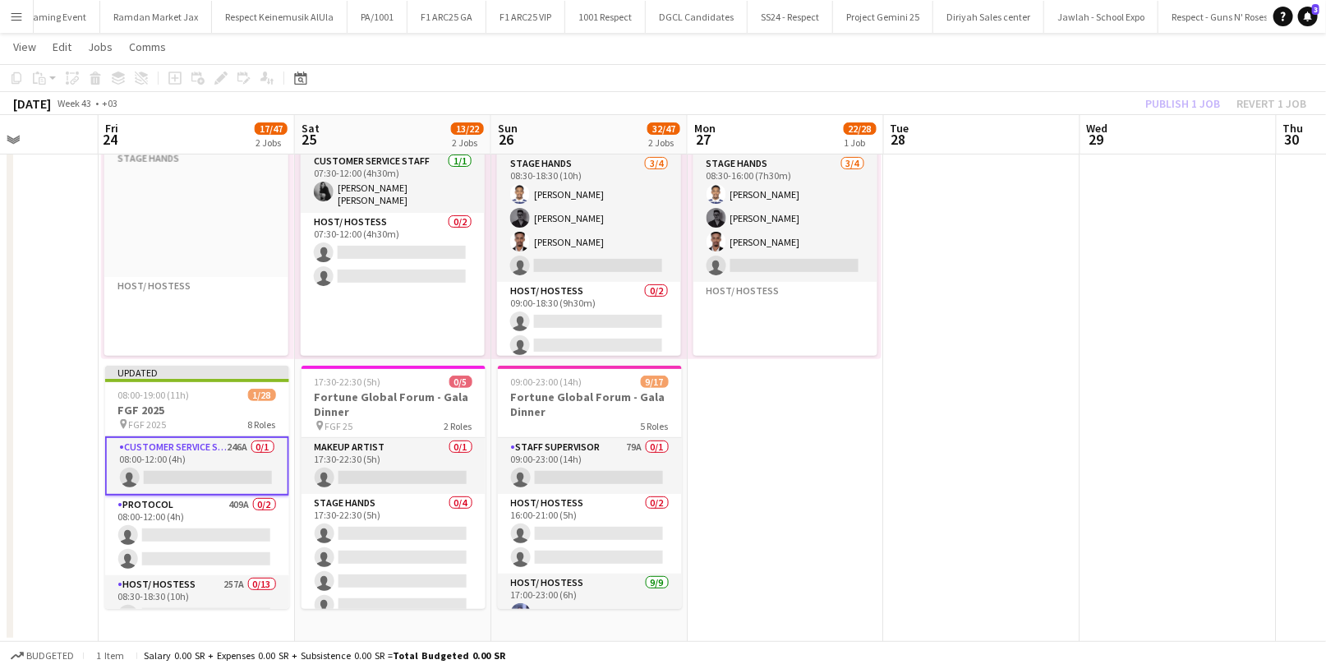
click at [1186, 98] on div "Publish 1 job Revert 1 job" at bounding box center [1226, 103] width 201 height 21
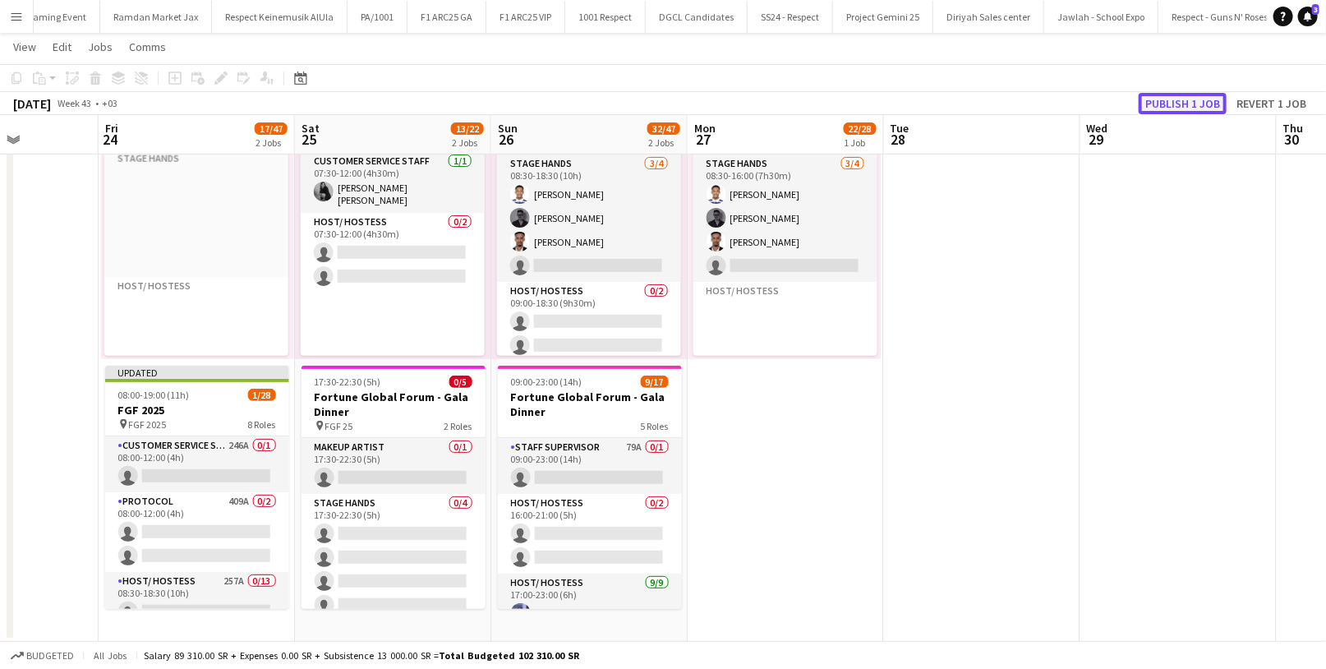
click at [1186, 103] on button "Publish 1 job" at bounding box center [1183, 103] width 88 height 21
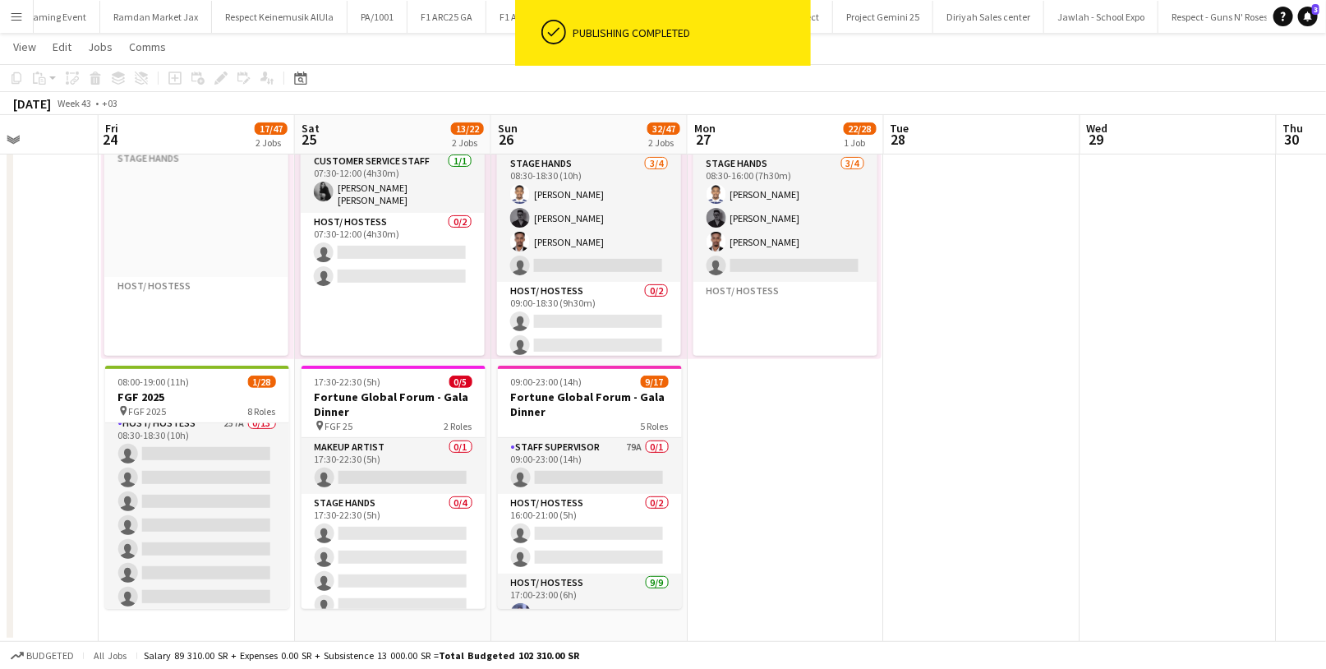
scroll to position [193, 0]
click at [206, 510] on app-card-role "Host/ Hostess 257A 0/13 08:30-18:30 (10h) single-neutral-actions single-neutral…" at bounding box center [197, 537] width 184 height 342
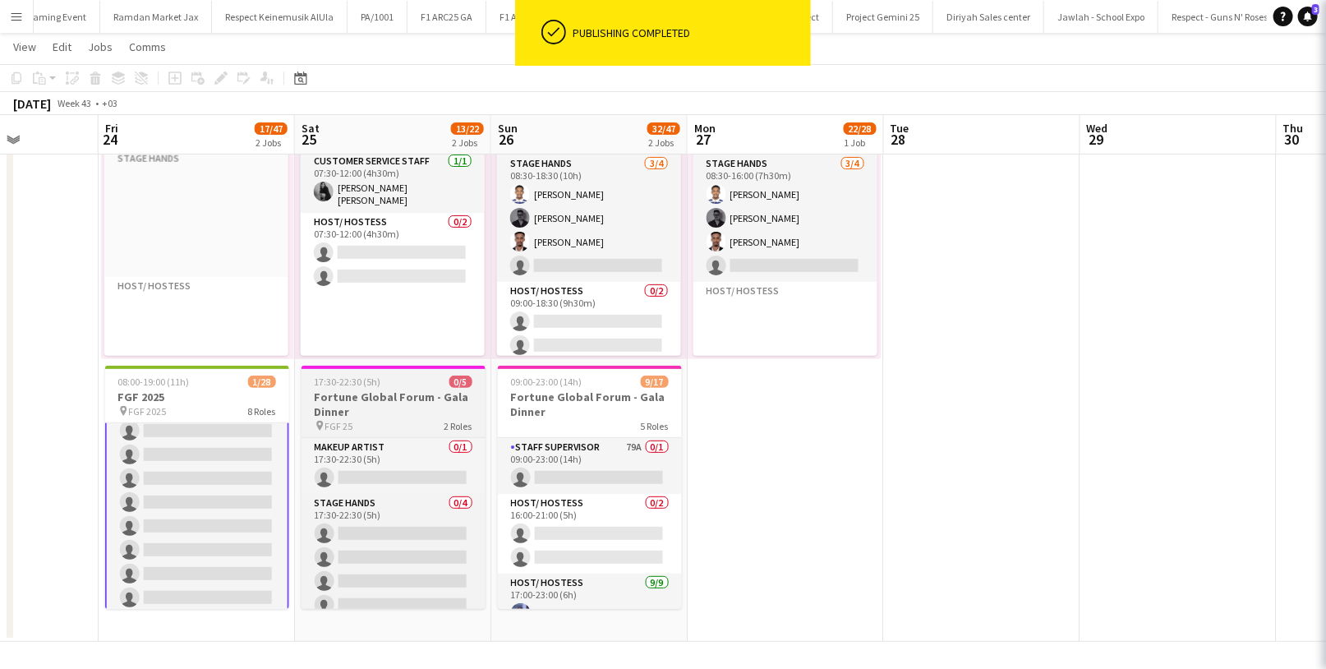
scroll to position [195, 0]
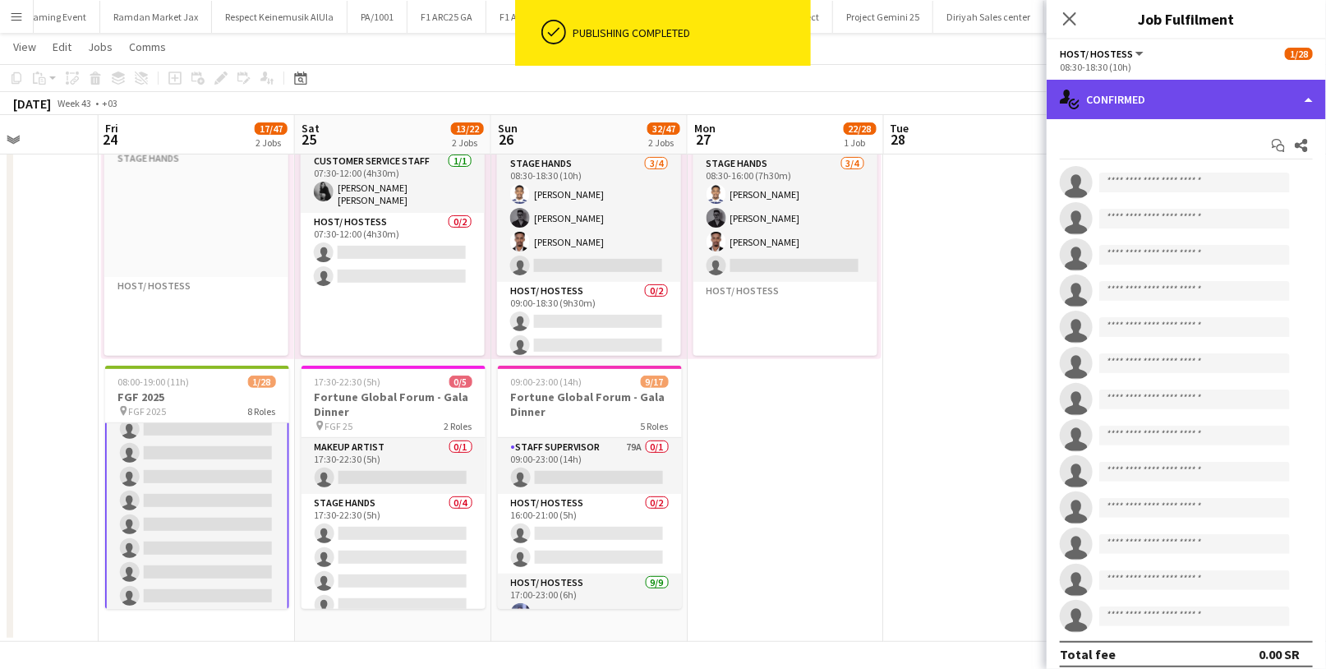
click at [1105, 93] on div "single-neutral-actions-check-2 Confirmed" at bounding box center [1186, 99] width 279 height 39
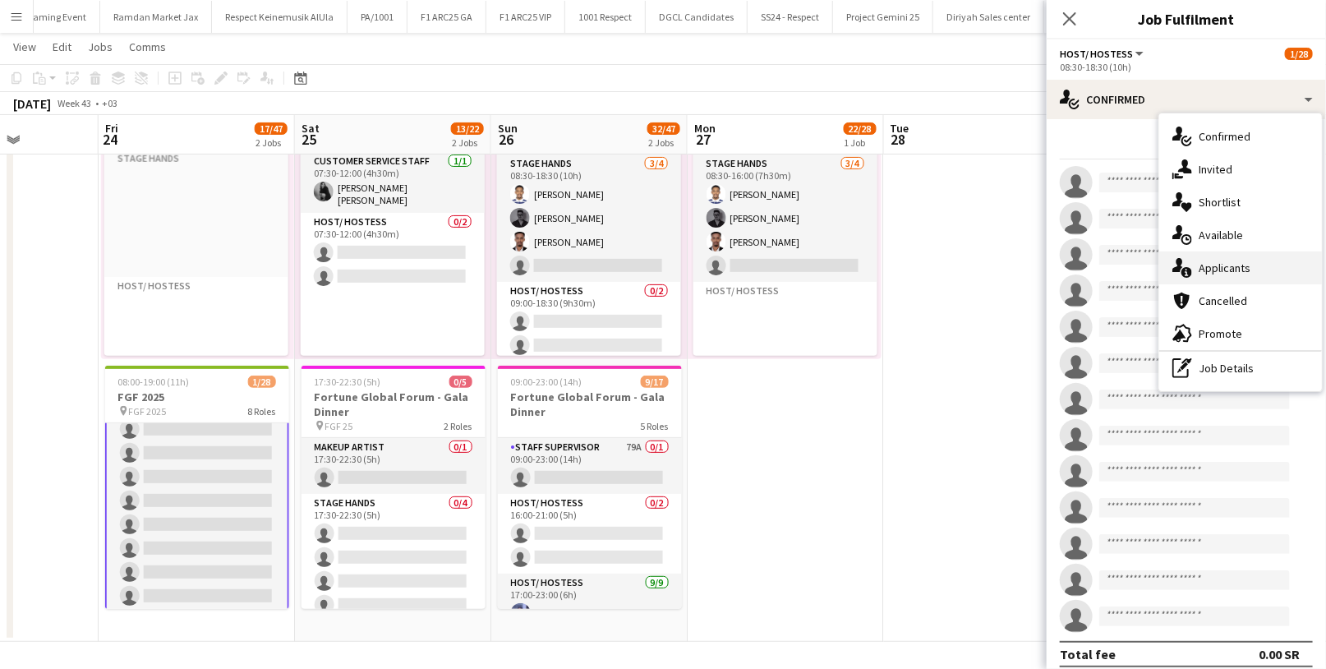
click at [1242, 259] on div "single-neutral-actions-information Applicants" at bounding box center [1241, 267] width 163 height 33
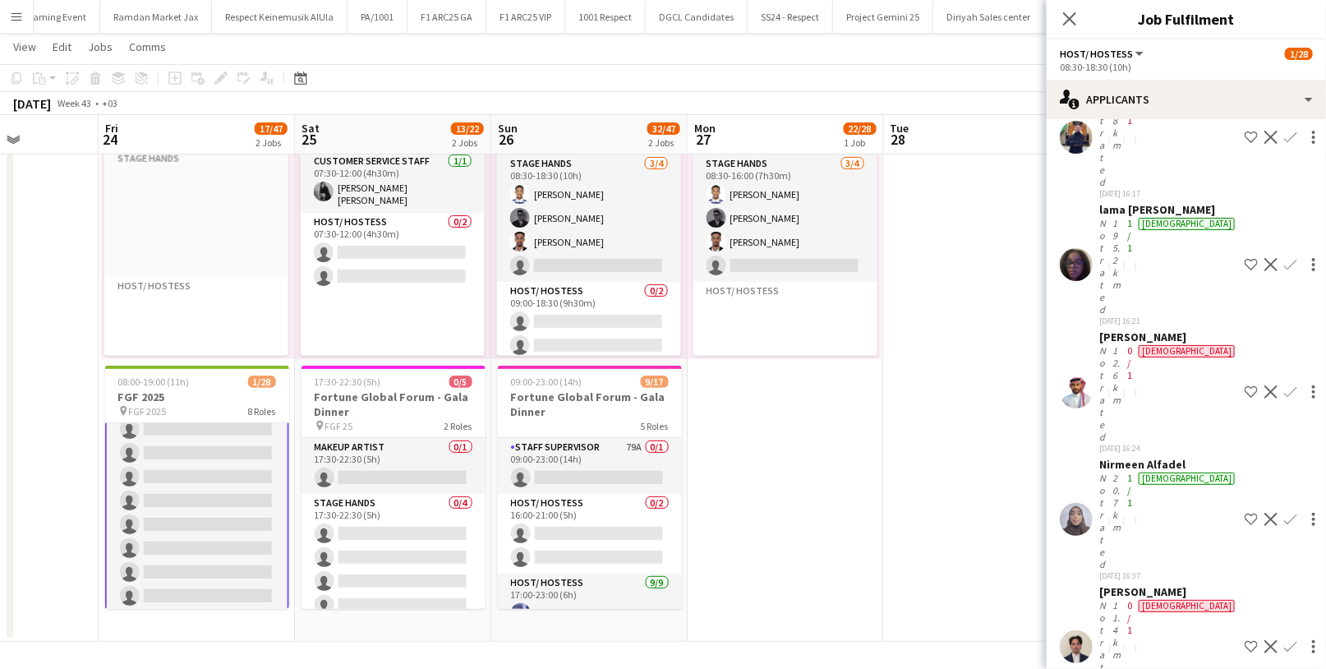
scroll to position [12663, 0]
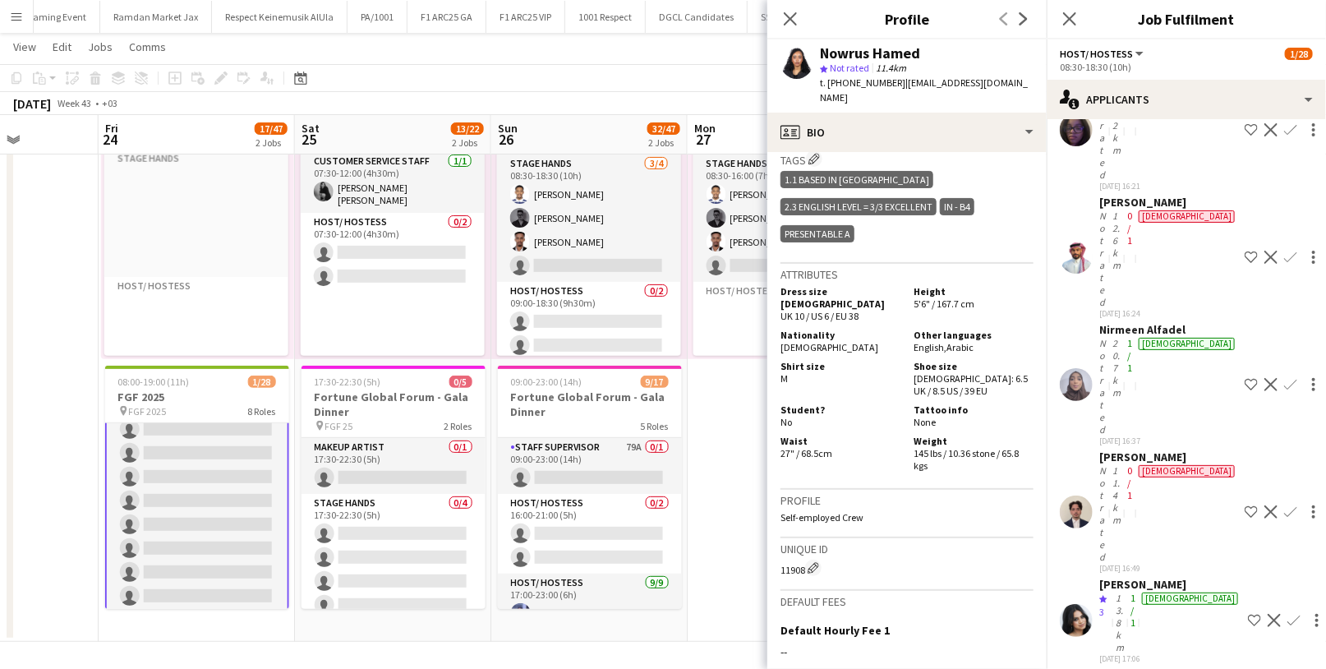
scroll to position [786, 0]
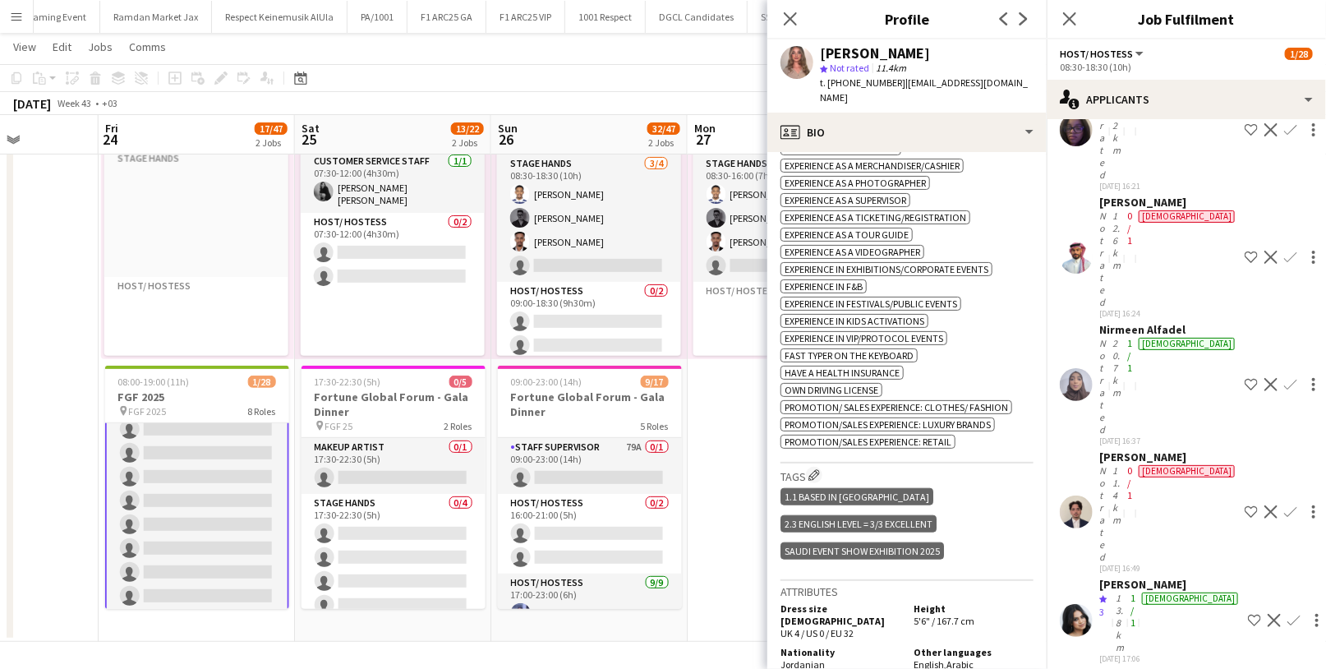
scroll to position [644, 0]
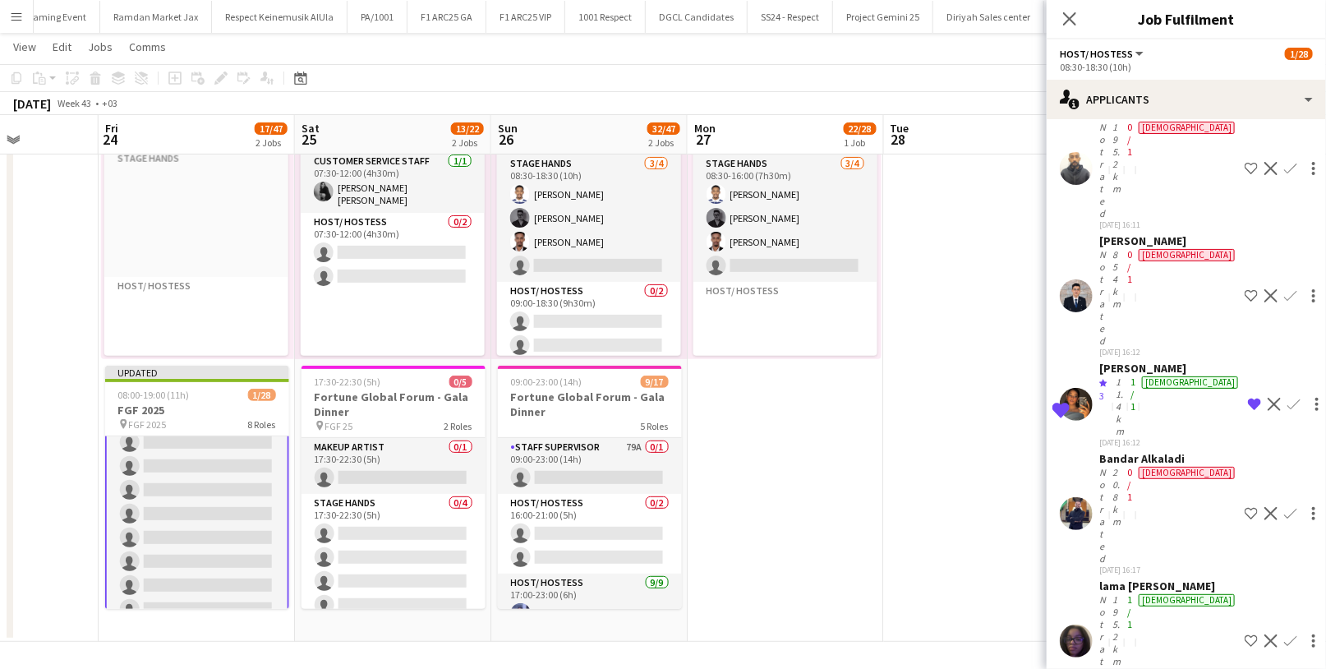
scroll to position [12146, 0]
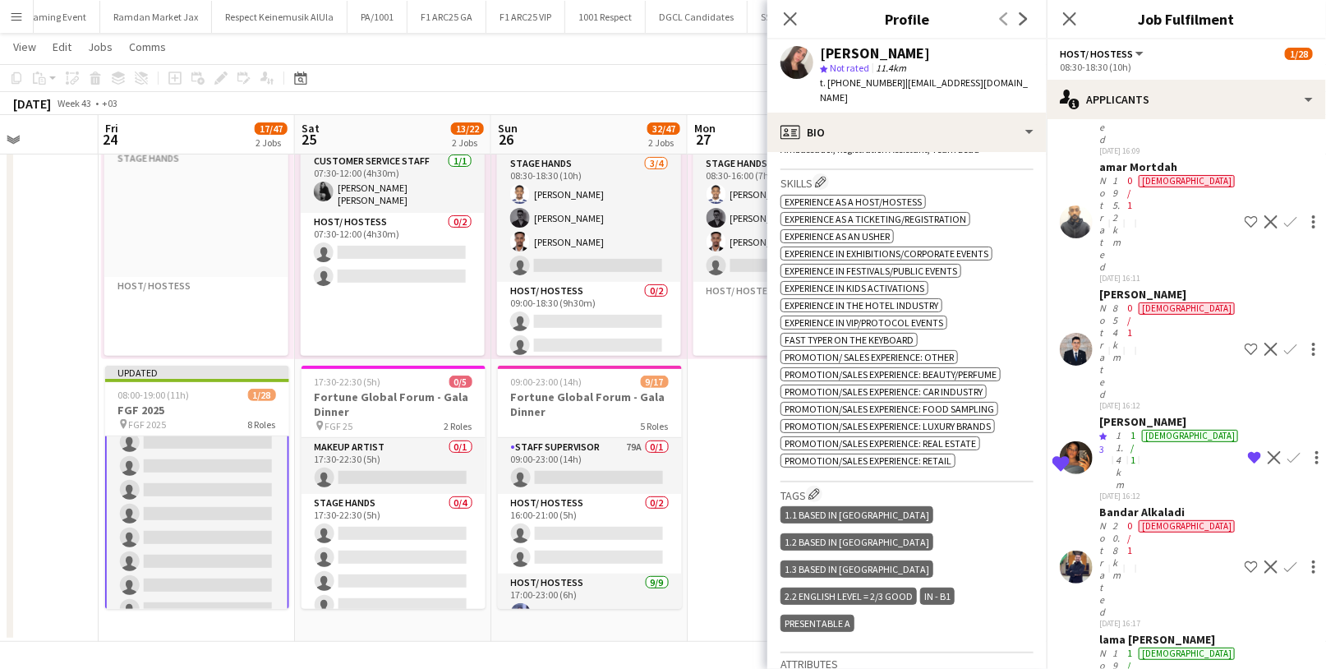
scroll to position [12094, 0]
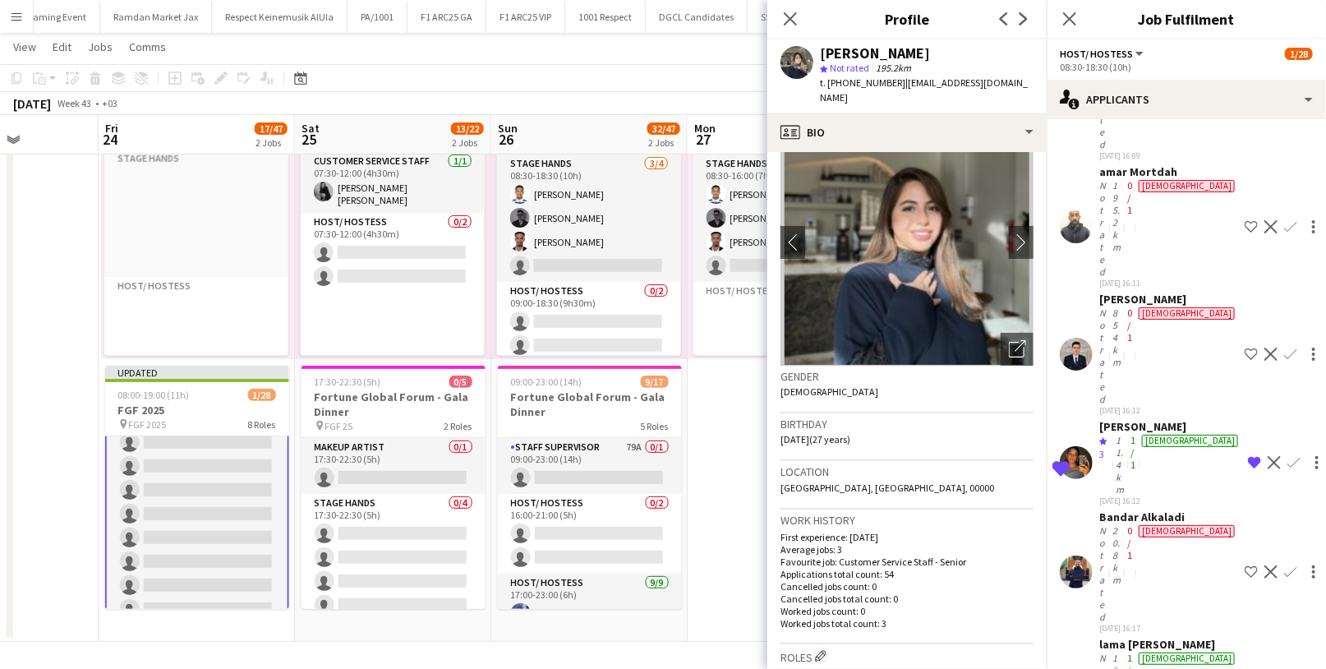
scroll to position [0, 0]
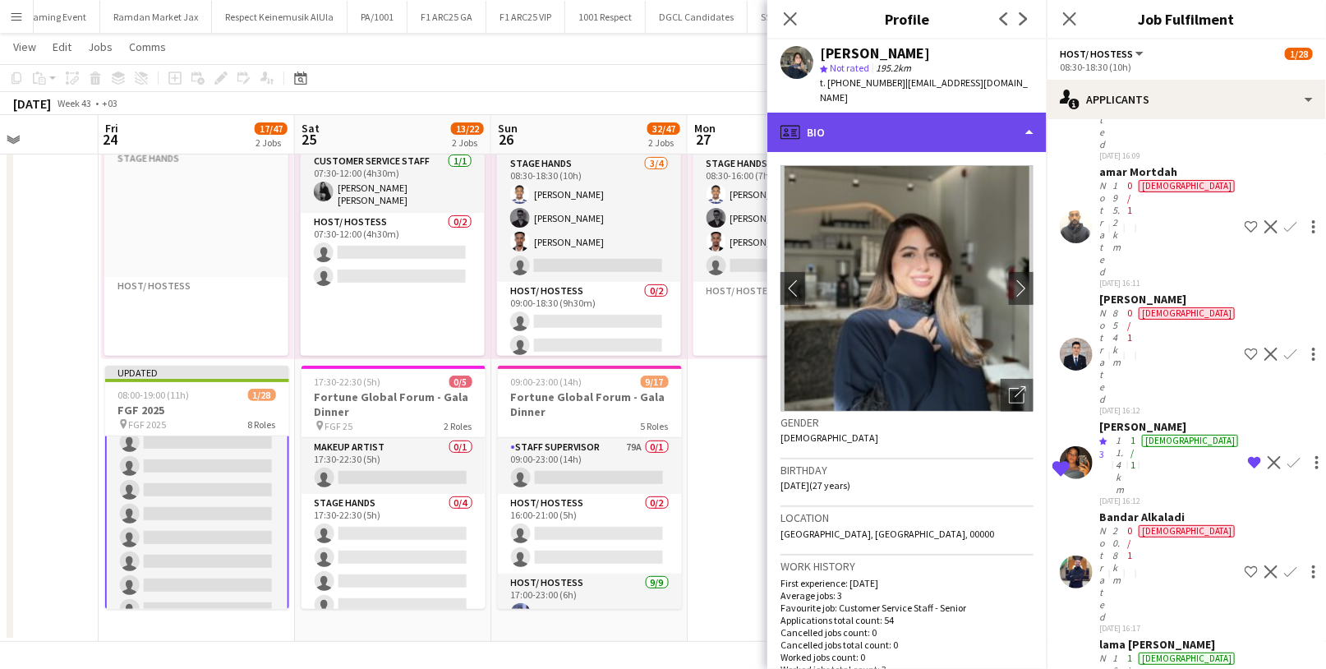
click at [929, 119] on div "profile Bio" at bounding box center [907, 132] width 279 height 39
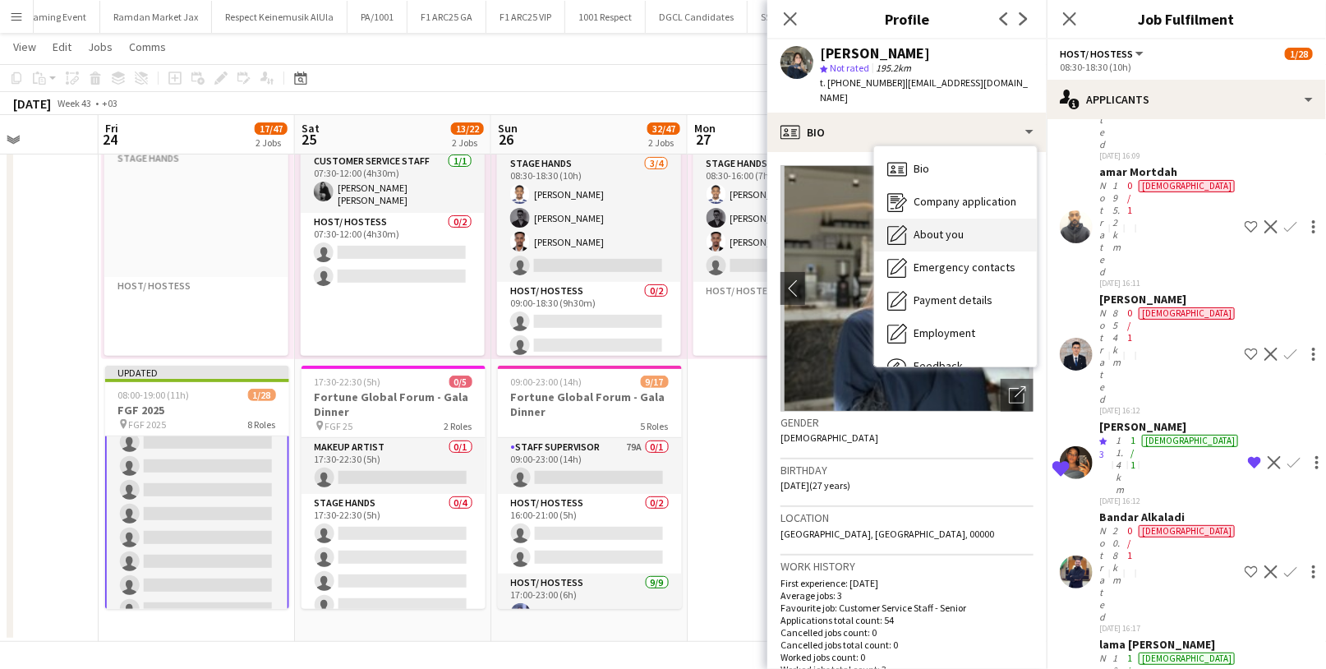
click at [950, 227] on span "About you" at bounding box center [939, 234] width 50 height 15
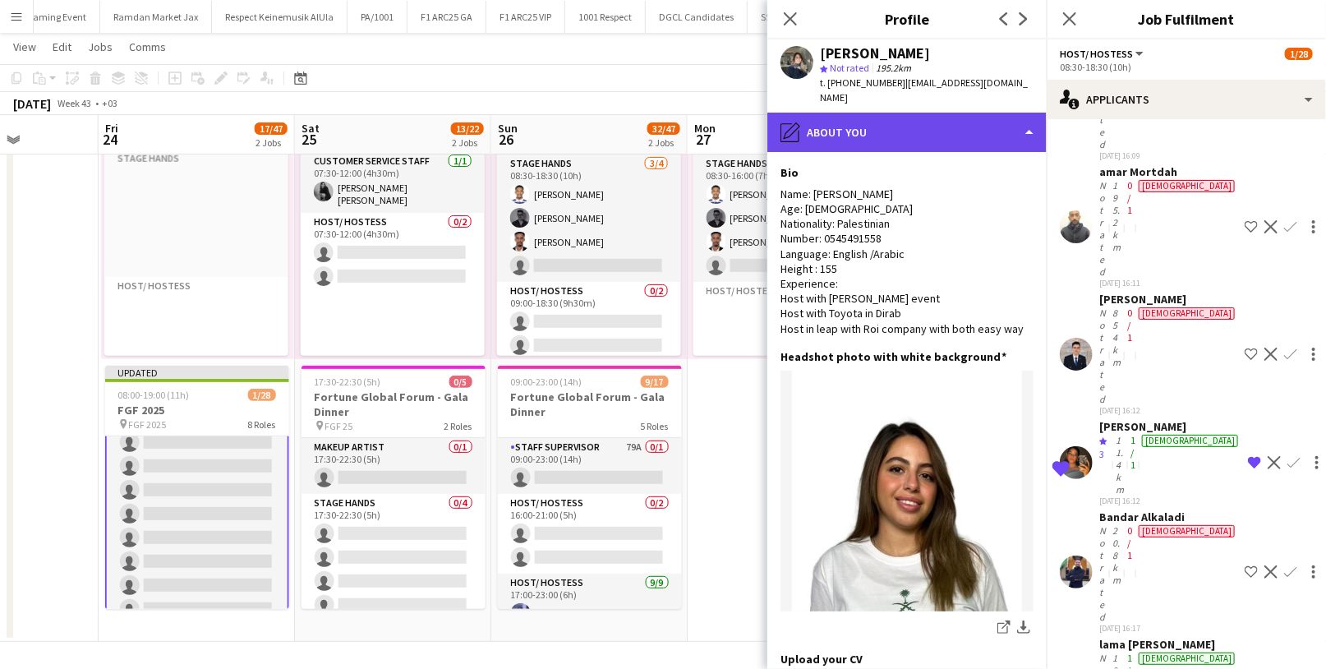
click at [940, 113] on div "pencil4 About you" at bounding box center [907, 132] width 279 height 39
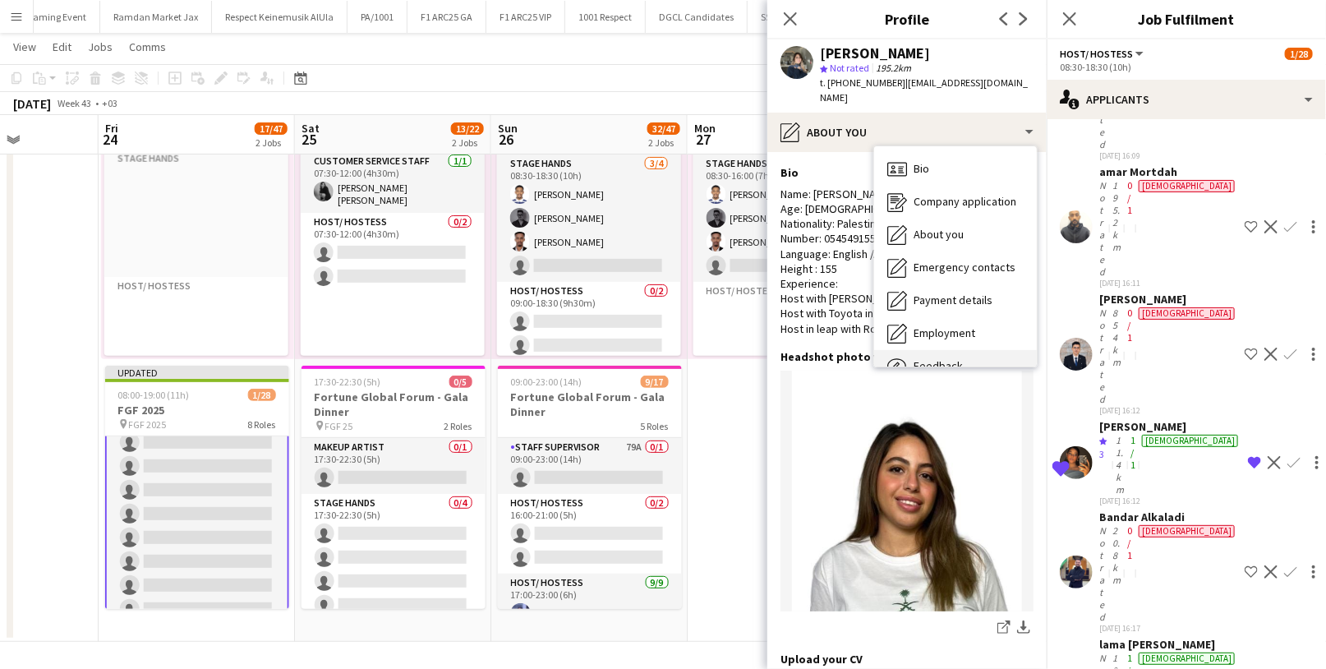
click at [941, 358] on span "Feedback" at bounding box center [938, 365] width 49 height 15
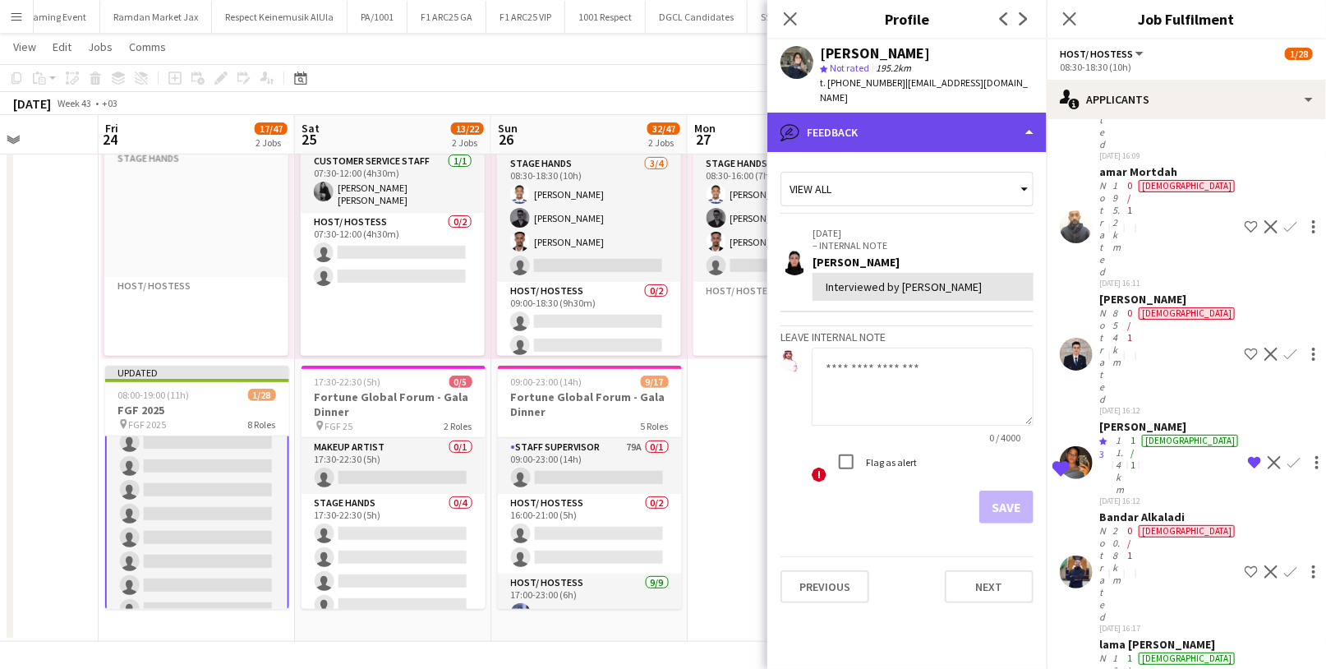
click at [925, 113] on div "bubble-pencil Feedback" at bounding box center [907, 132] width 279 height 39
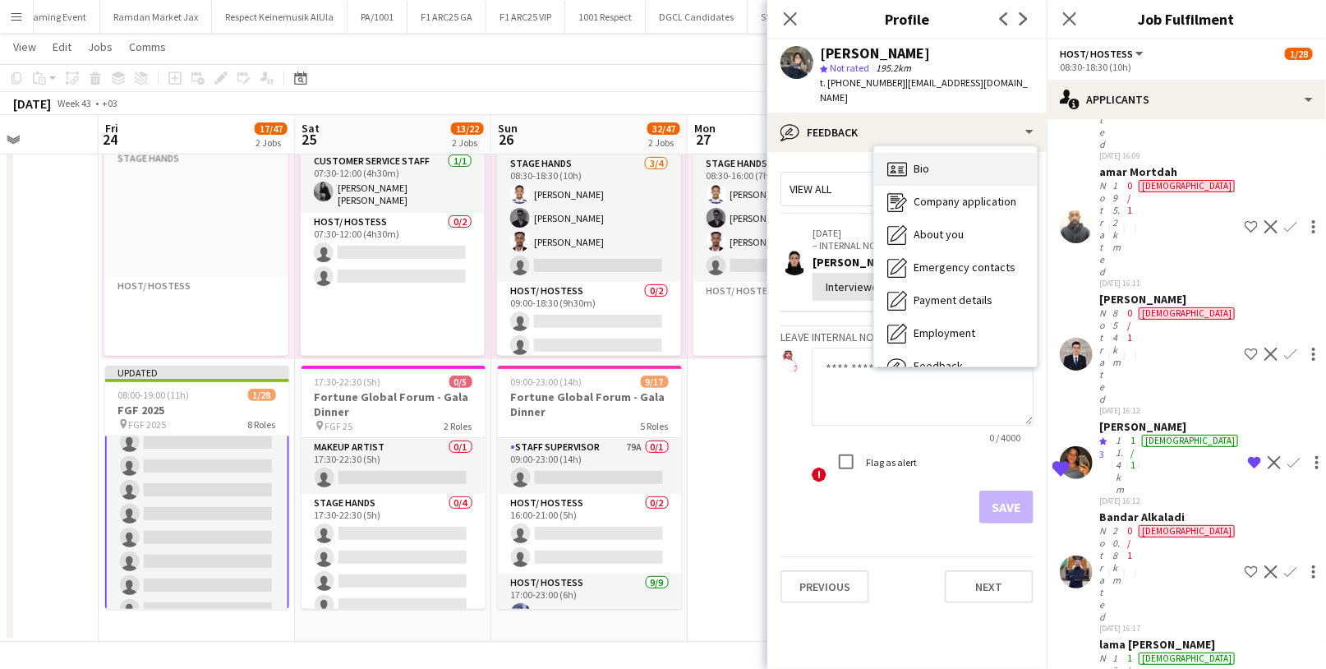
click at [948, 154] on div "Bio Bio" at bounding box center [955, 169] width 163 height 33
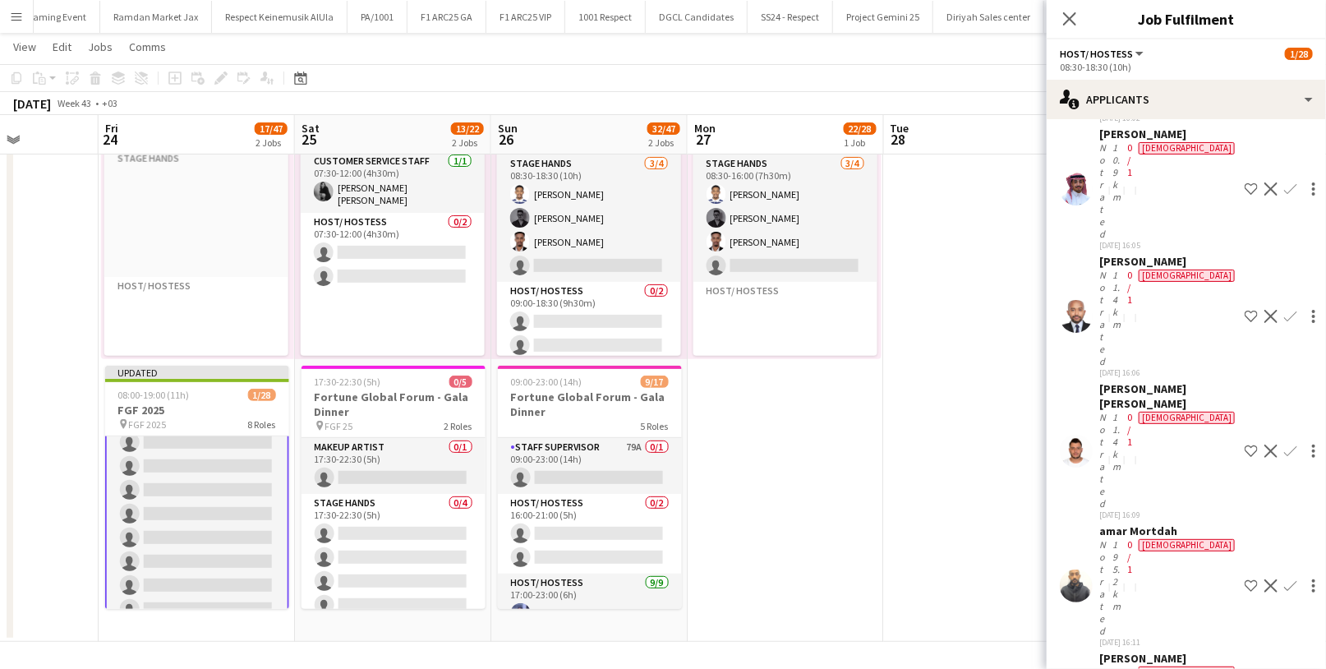
scroll to position [11728, 0]
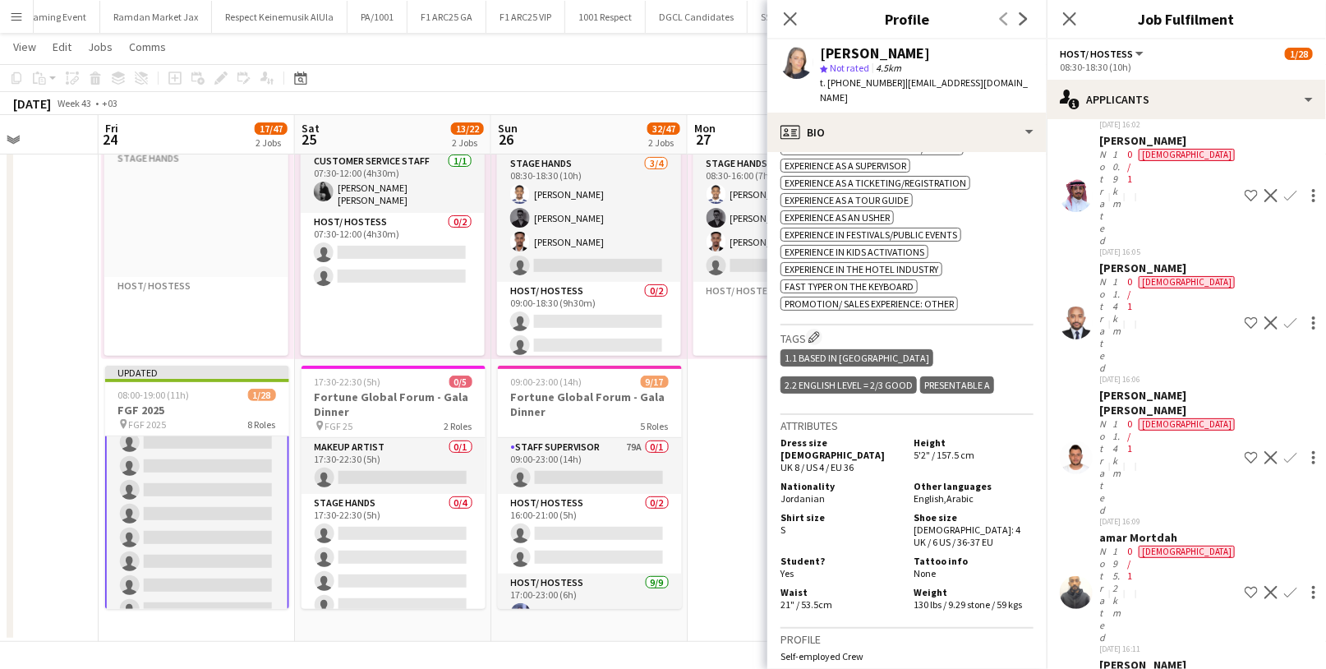
scroll to position [672, 0]
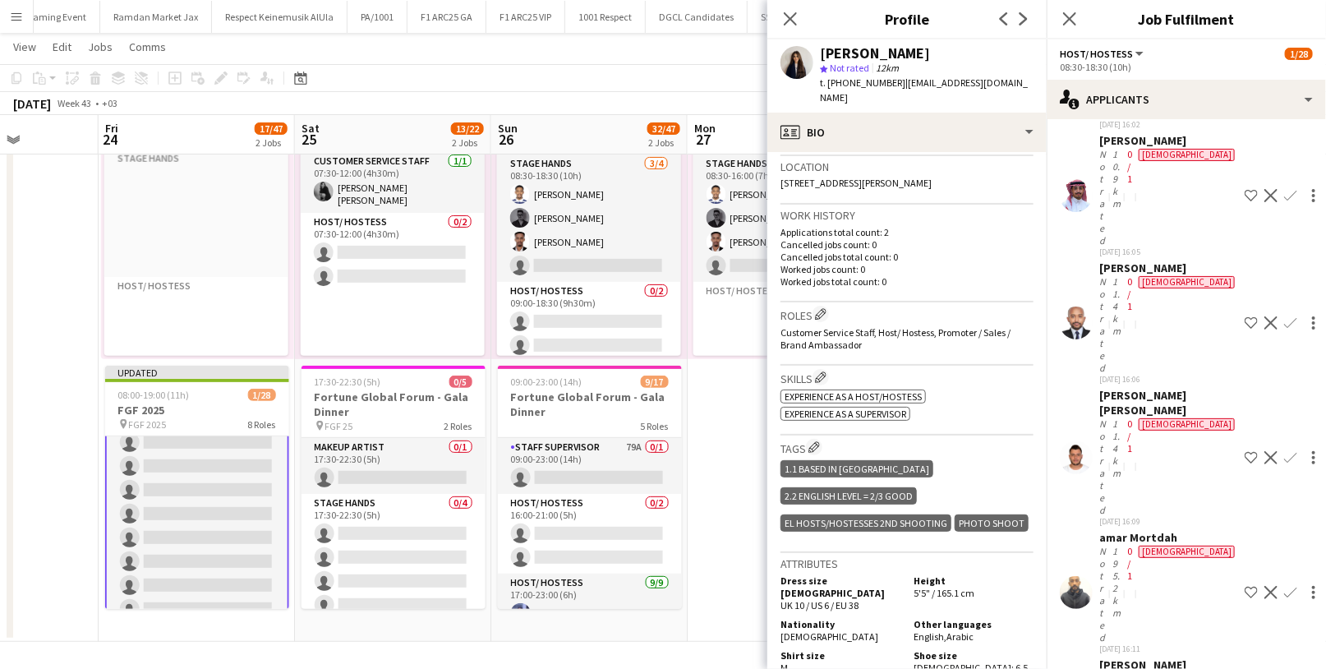
scroll to position [0, 0]
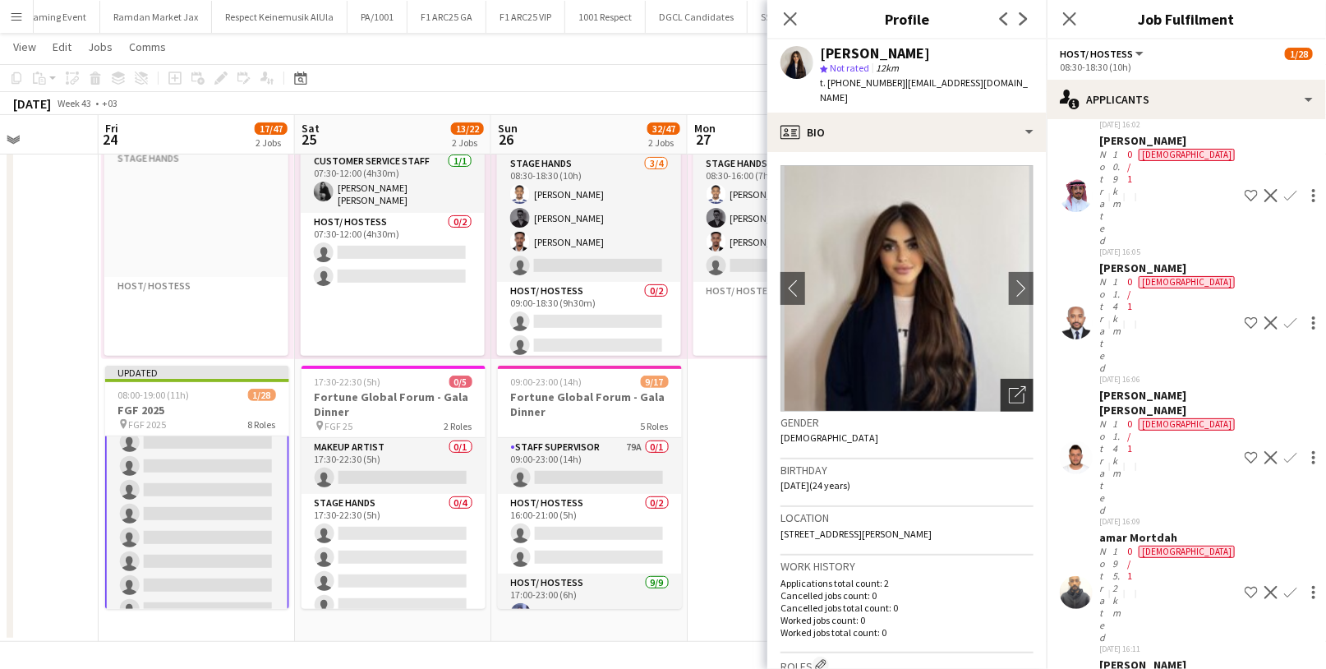
click at [1009, 386] on icon "Open photos pop-in" at bounding box center [1017, 394] width 17 height 17
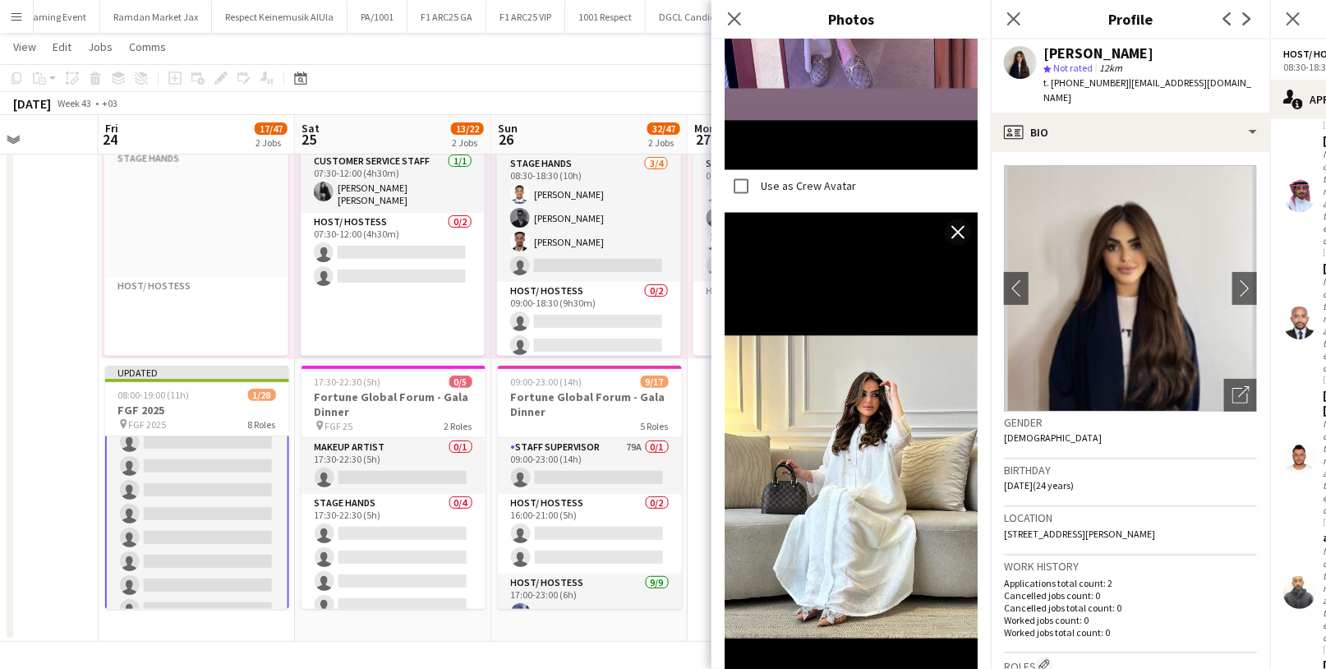
scroll to position [1411, 0]
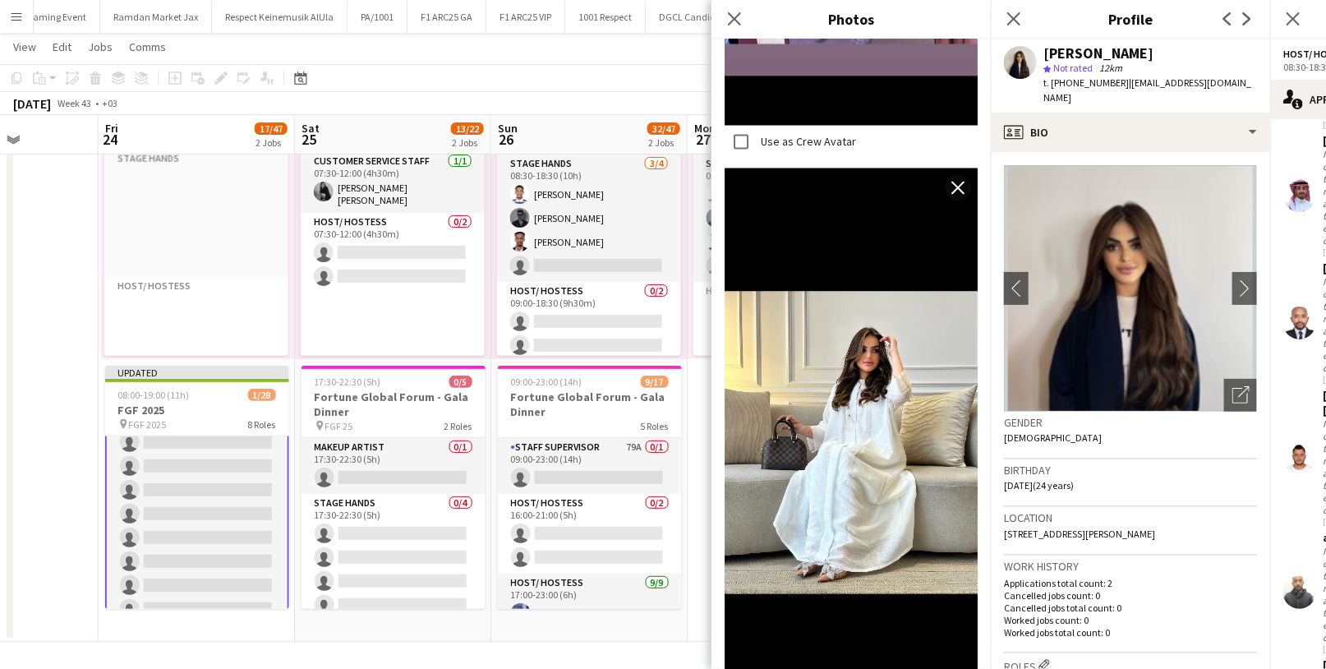
click at [1123, 420] on div "Gender [DEMOGRAPHIC_DATA]" at bounding box center [1130, 436] width 253 height 48
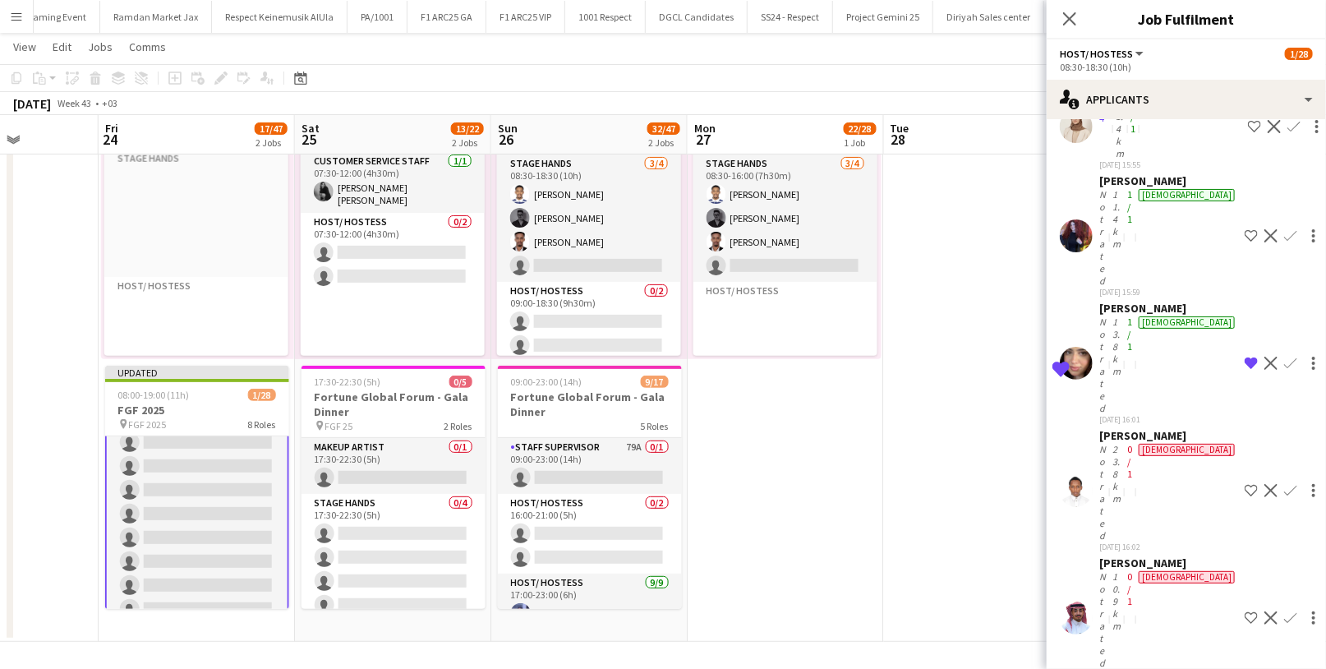
scroll to position [11300, 0]
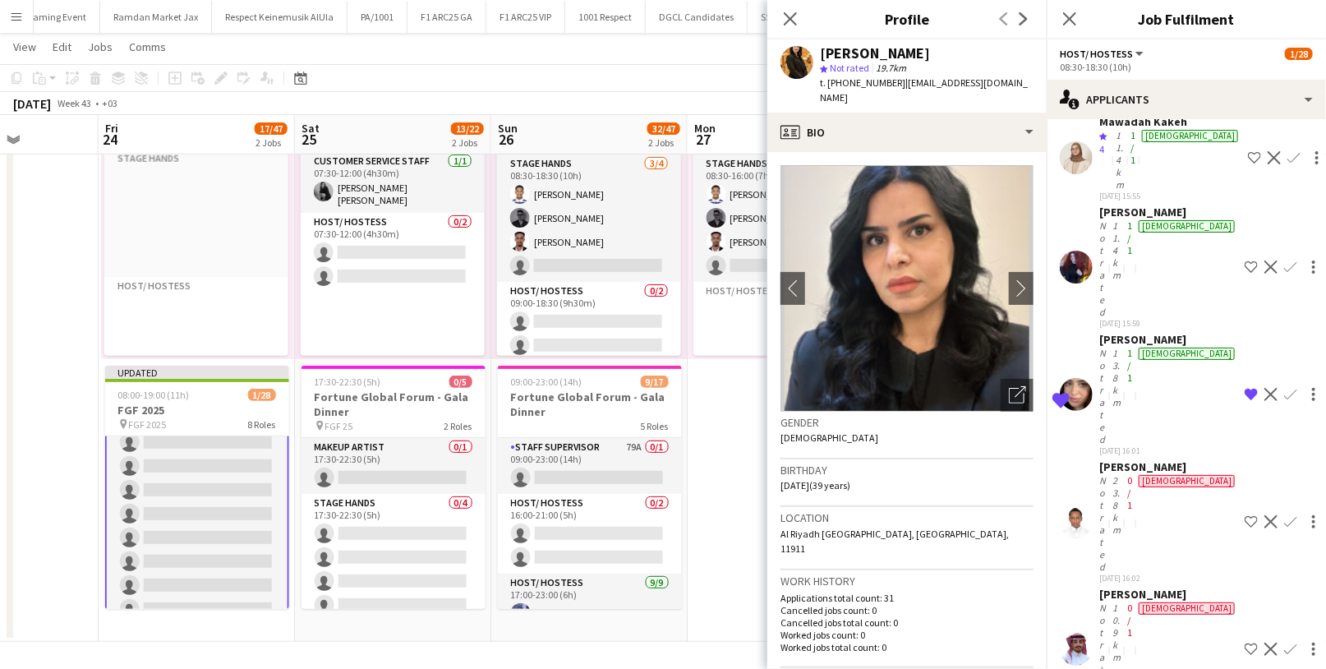
scroll to position [11272, 0]
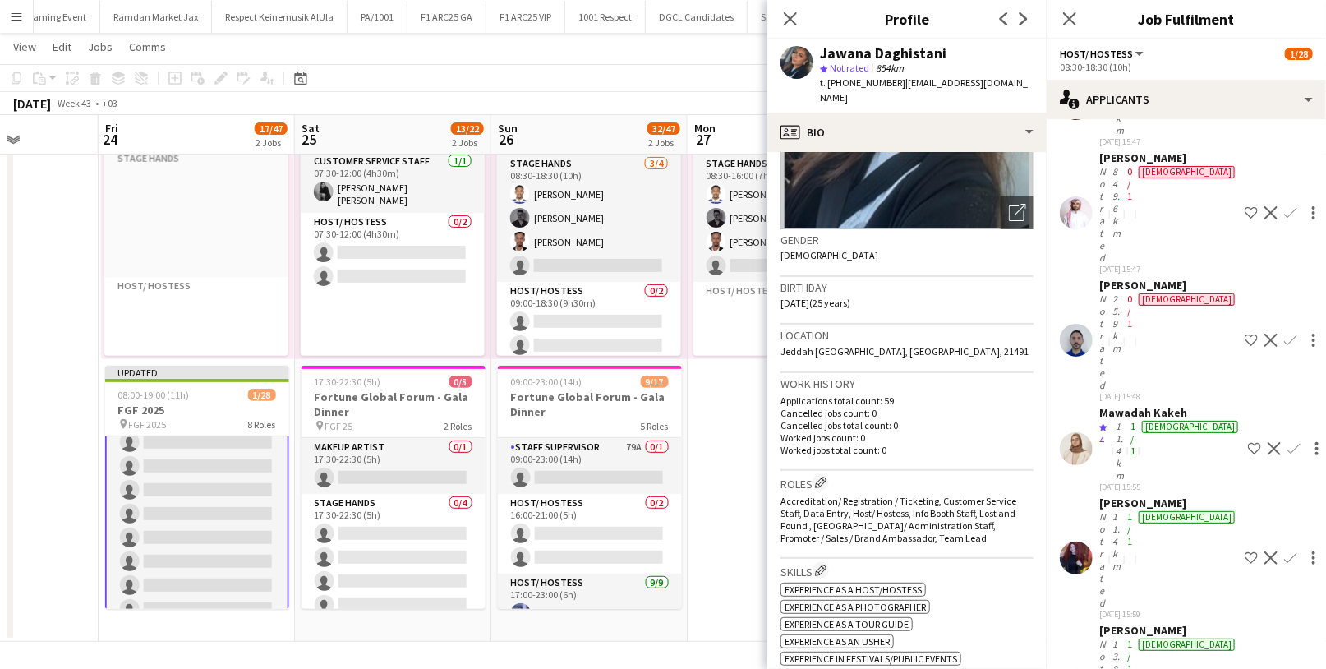
scroll to position [10986, 0]
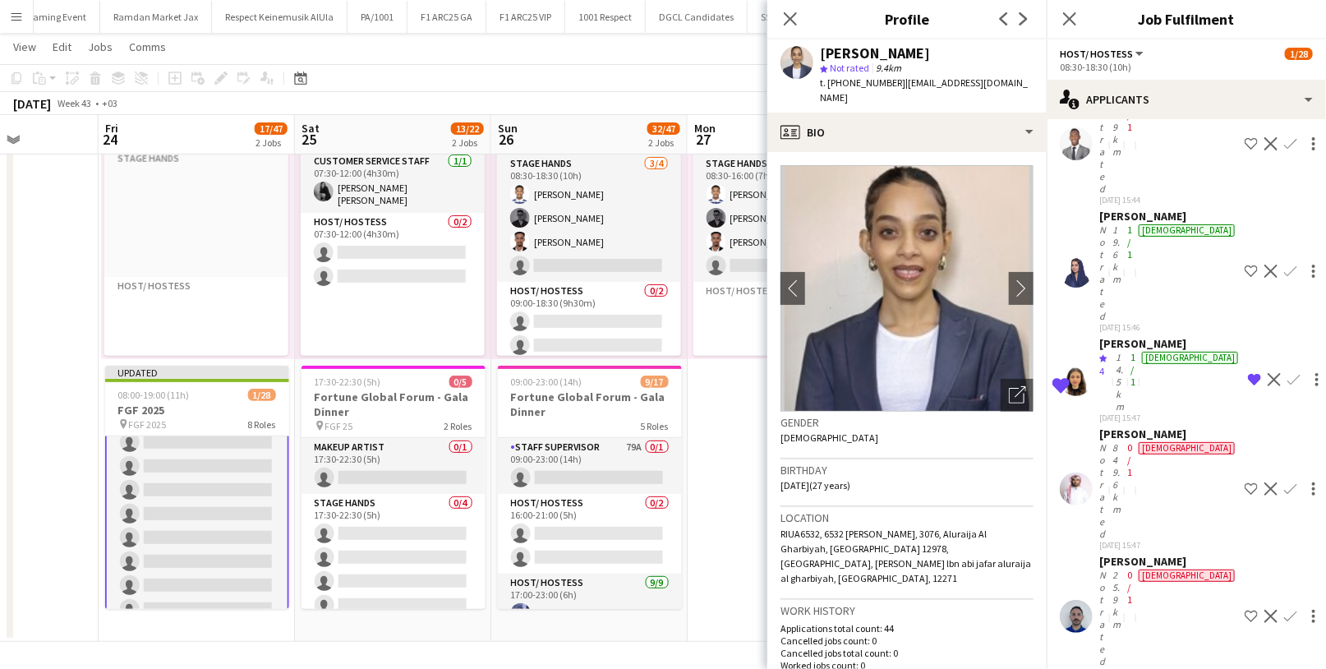
scroll to position [10710, 0]
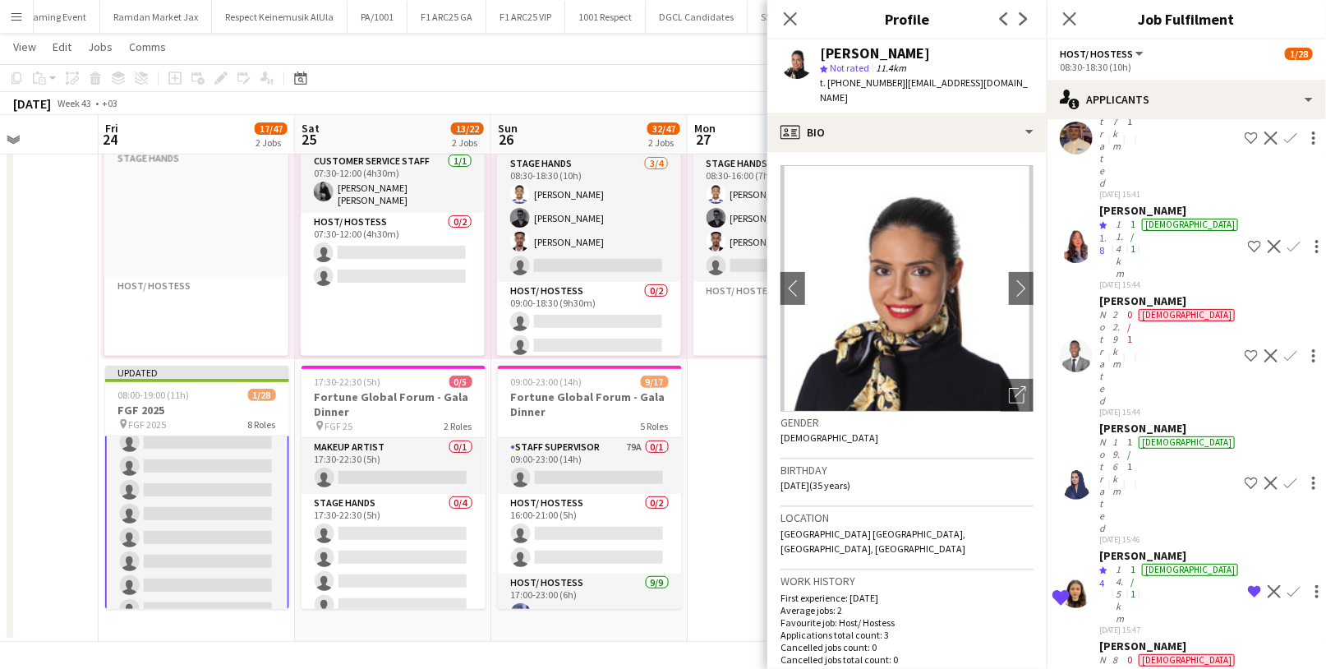
scroll to position [10493, 0]
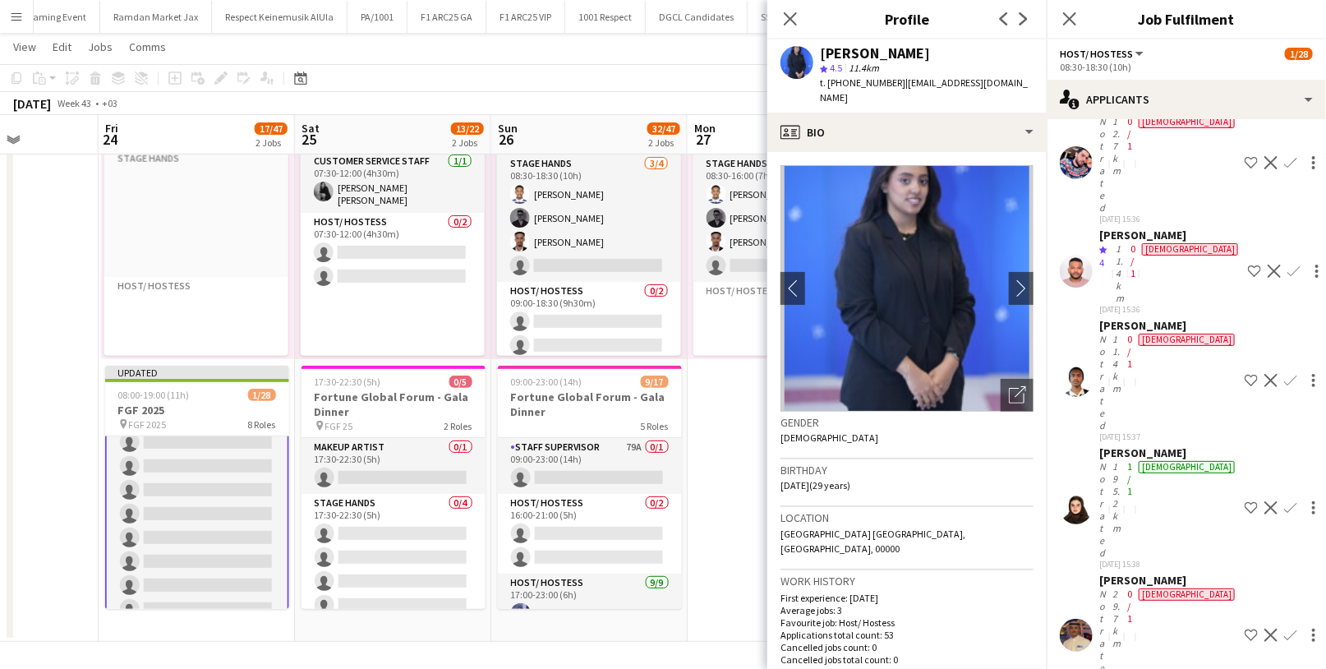
scroll to position [9995, 0]
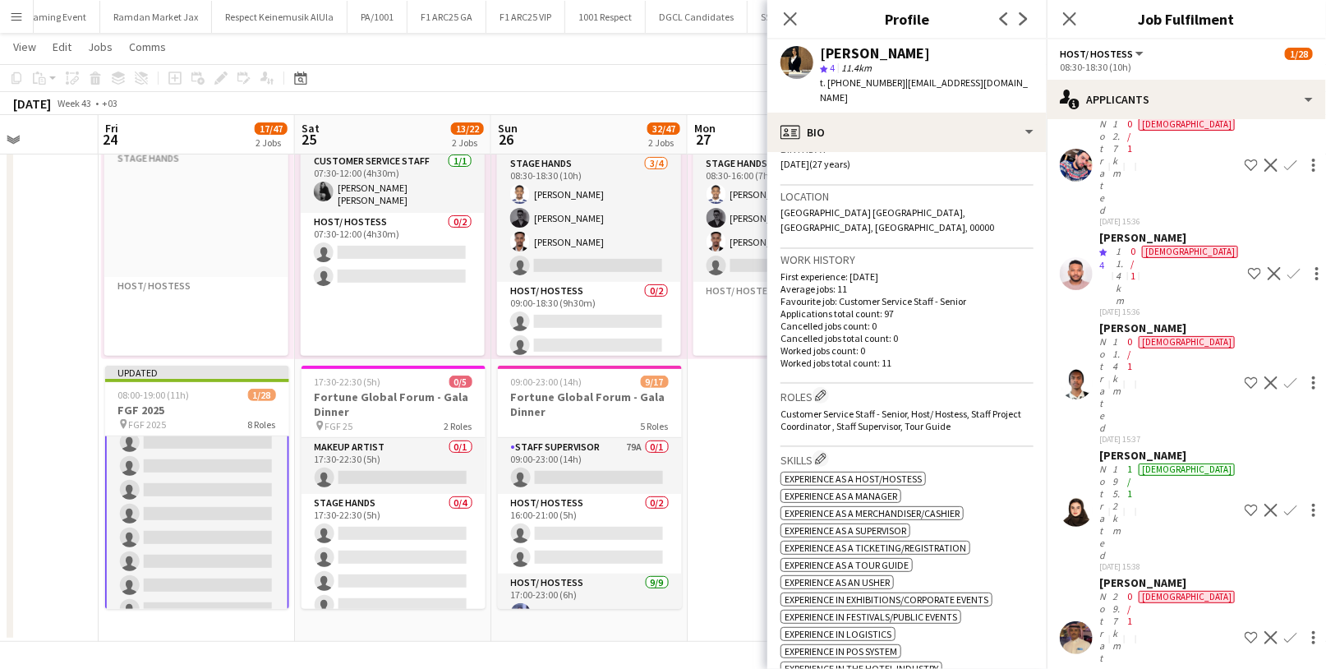
scroll to position [0, 0]
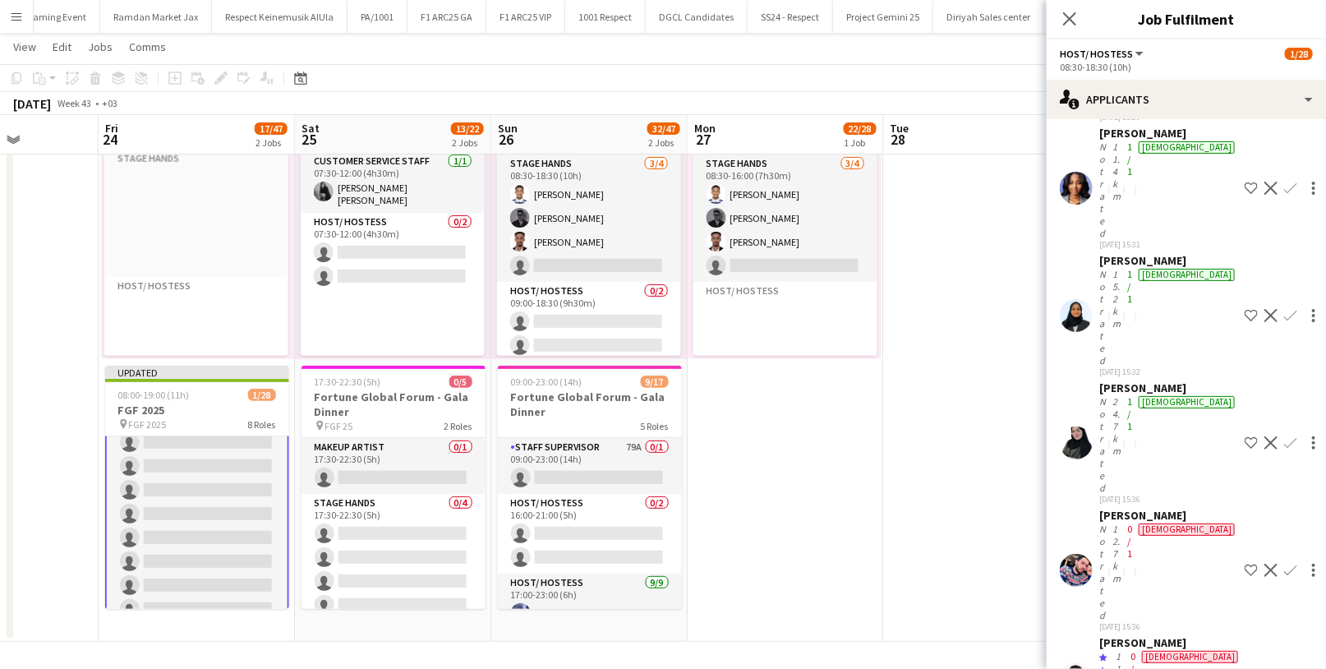
scroll to position [9590, 0]
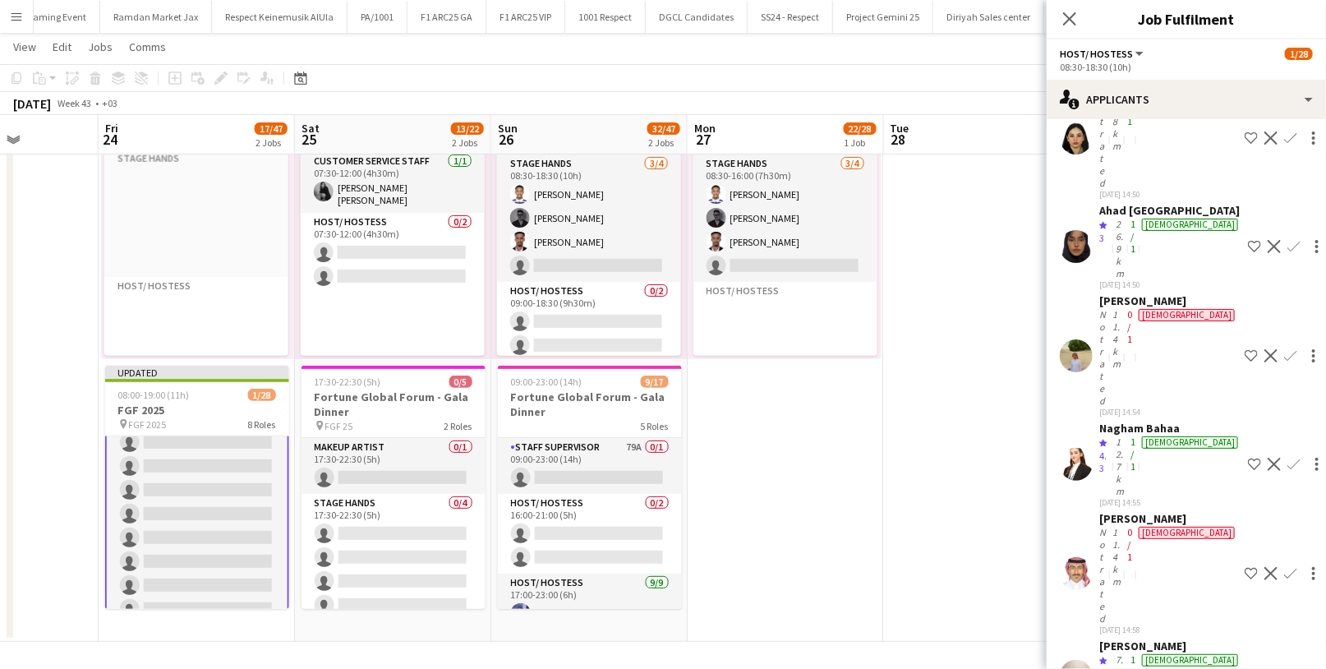
scroll to position [7633, 0]
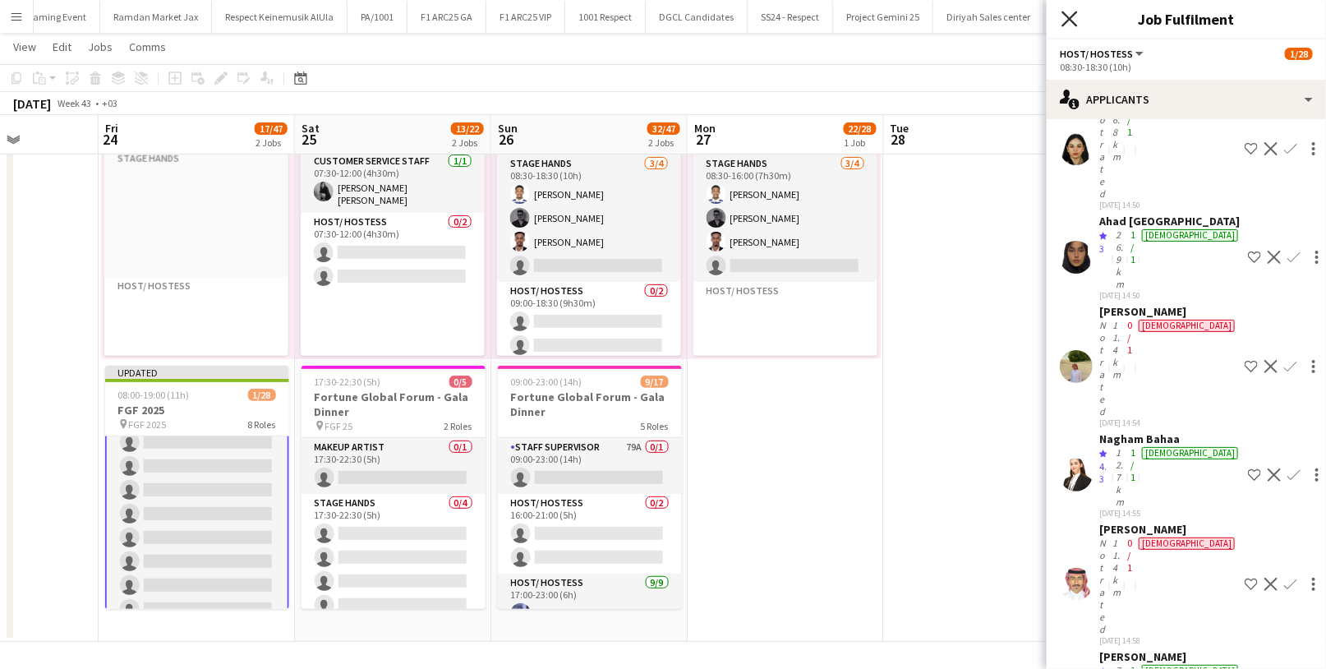
click at [1069, 19] on icon at bounding box center [1070, 19] width 16 height 16
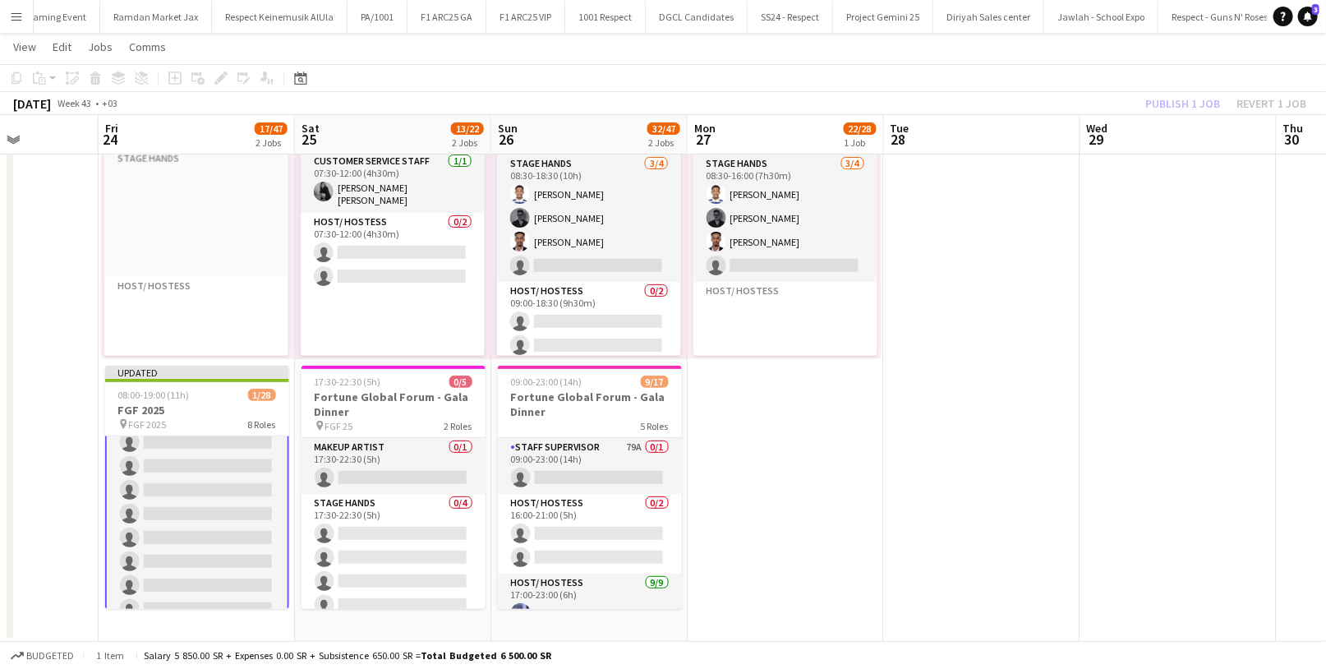
click at [1182, 106] on div "Publish 1 job Revert 1 job" at bounding box center [1226, 103] width 201 height 21
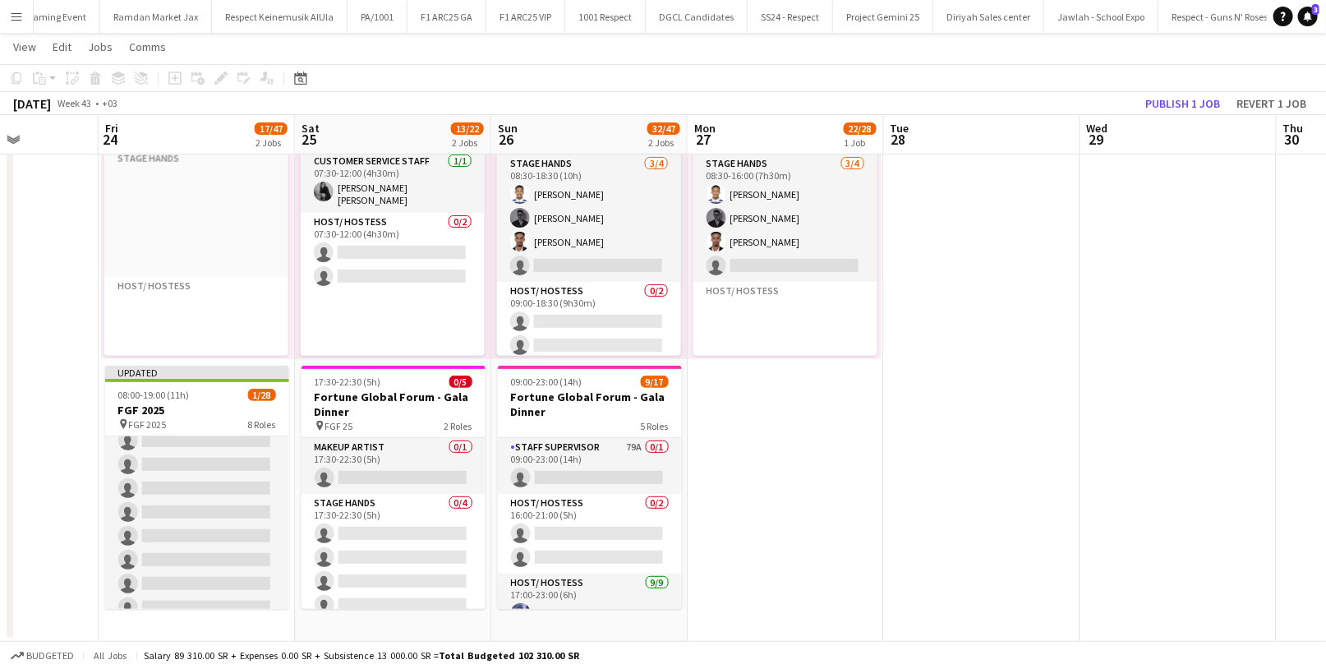
scroll to position [193, 0]
click at [1182, 106] on button "Publish 1 job" at bounding box center [1183, 103] width 88 height 21
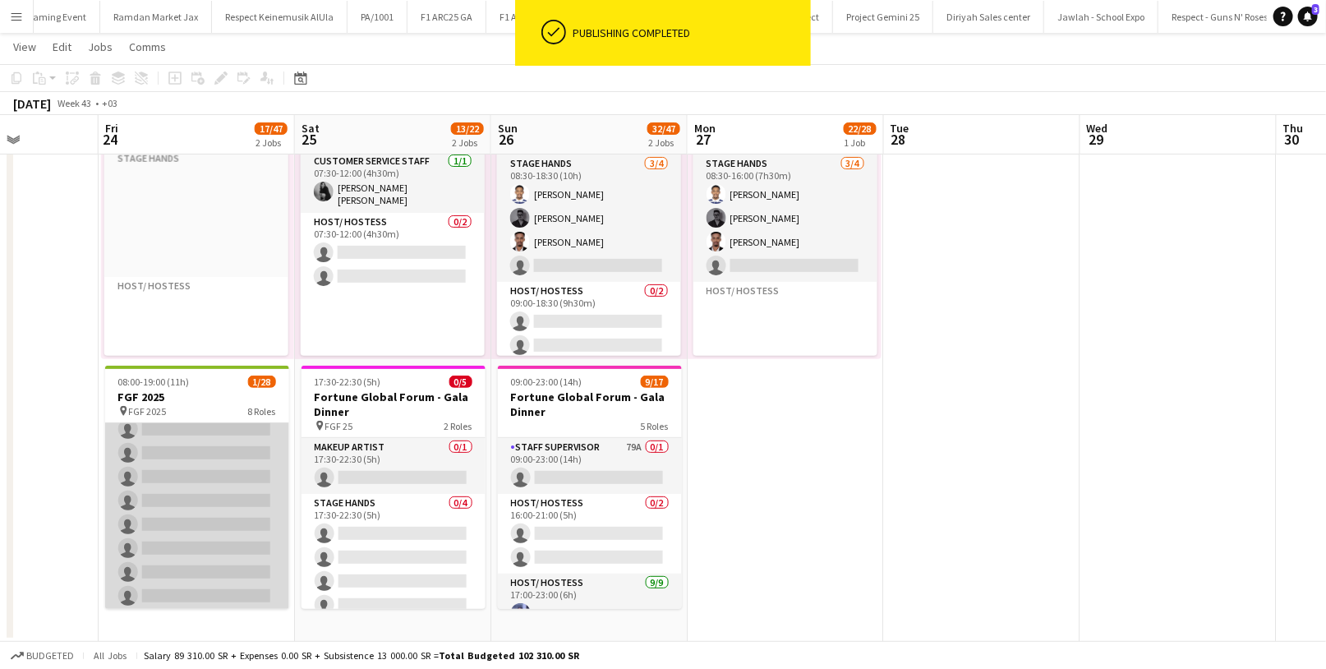
scroll to position [0, 0]
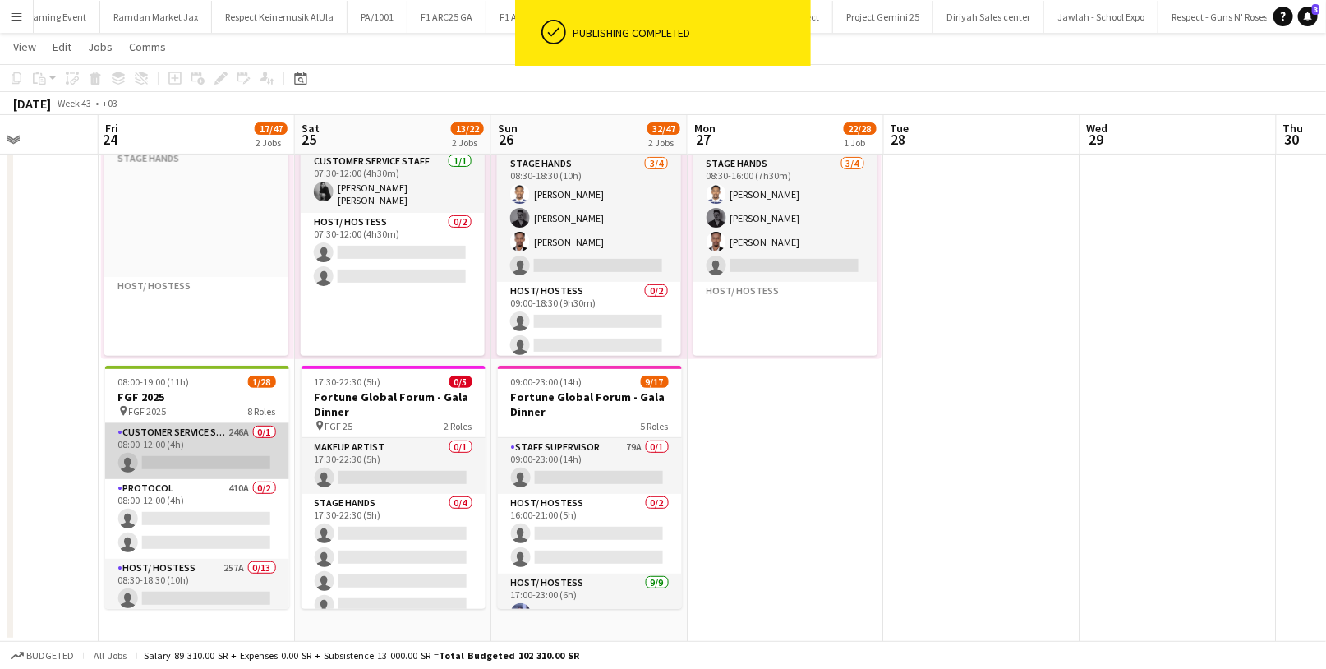
click at [209, 454] on app-card-role "Customer Service Staff 246A 0/1 08:00-12:00 (4h) single-neutral-actions" at bounding box center [197, 451] width 184 height 56
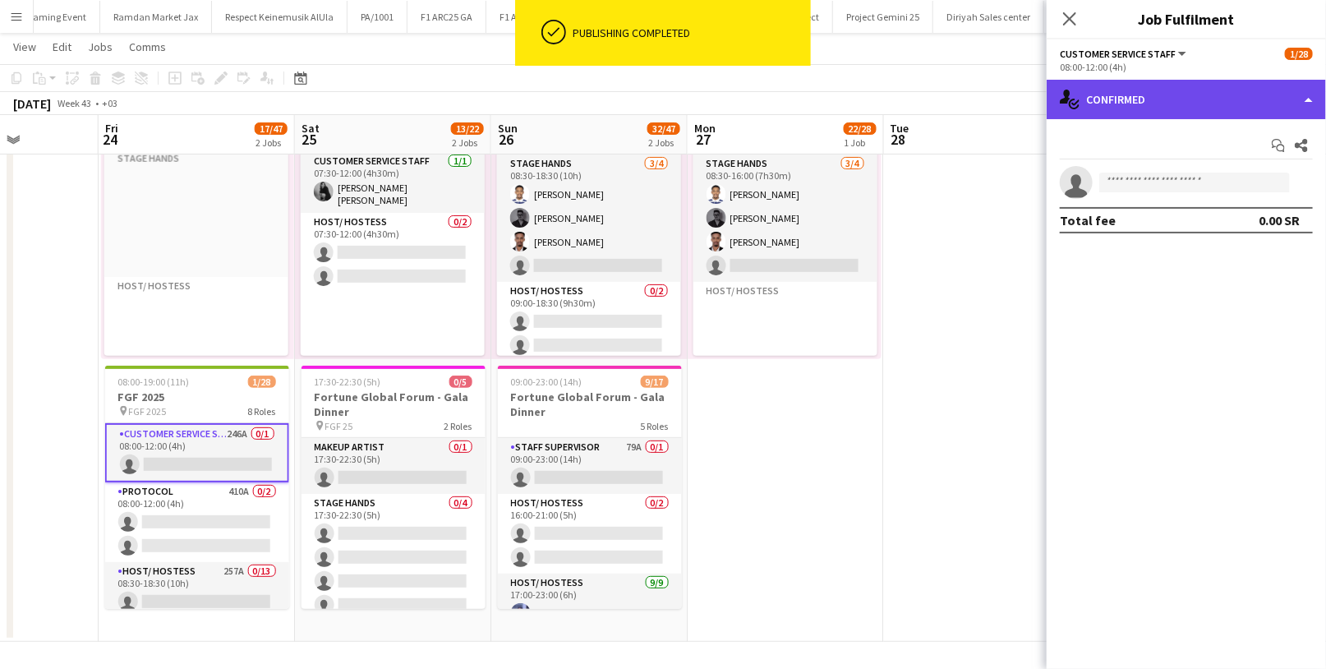
click at [1197, 108] on div "single-neutral-actions-check-2 Confirmed" at bounding box center [1186, 99] width 279 height 39
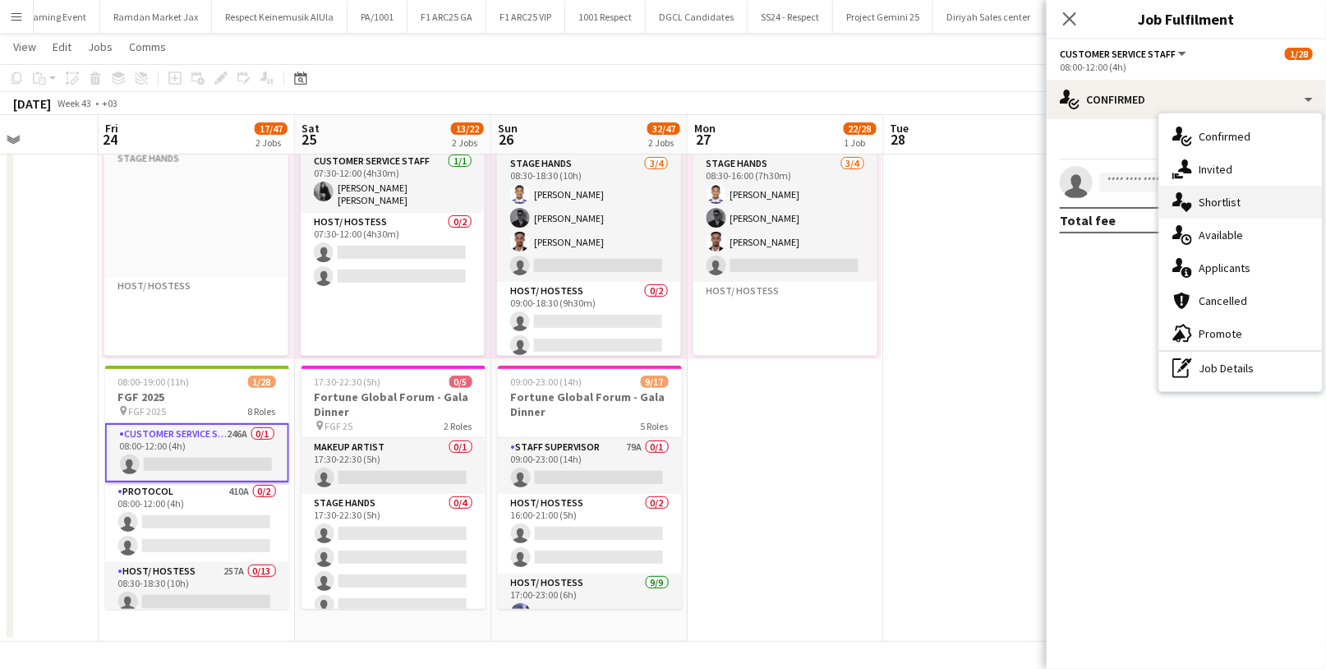
click at [1265, 209] on div "single-neutral-actions-heart Shortlist" at bounding box center [1241, 202] width 163 height 33
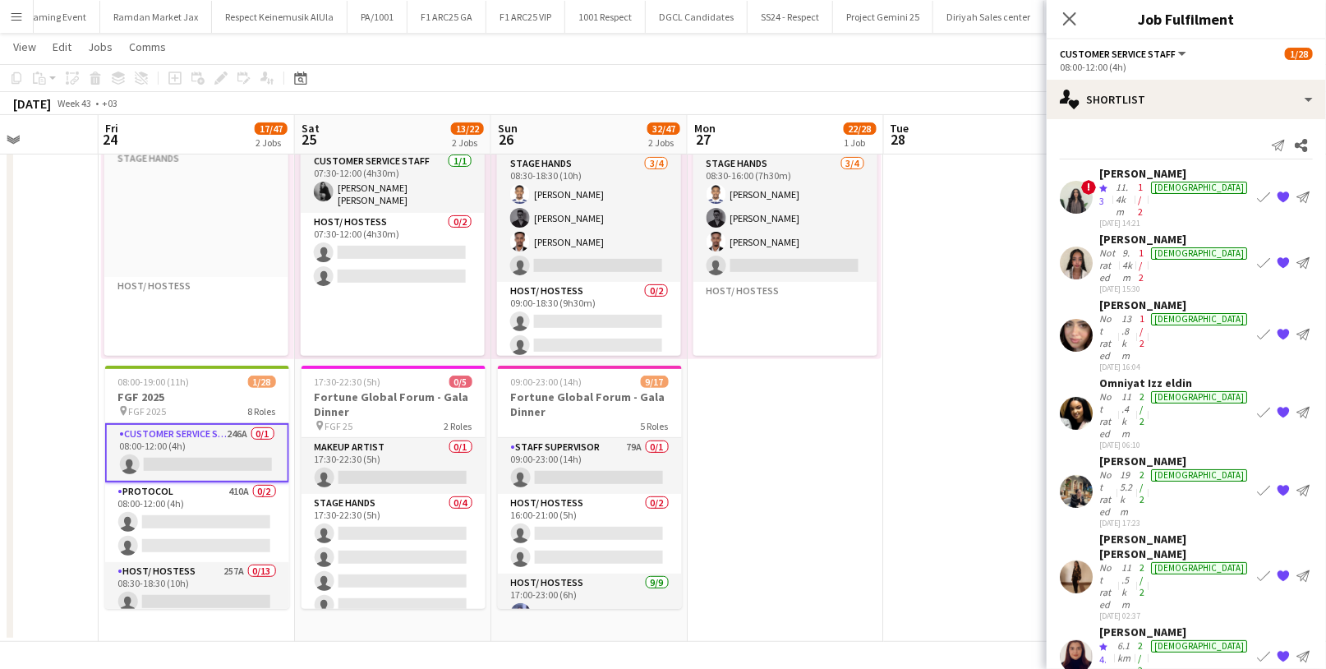
click at [1277, 191] on app-icon "{{ spriteTitle }}" at bounding box center [1283, 197] width 13 height 13
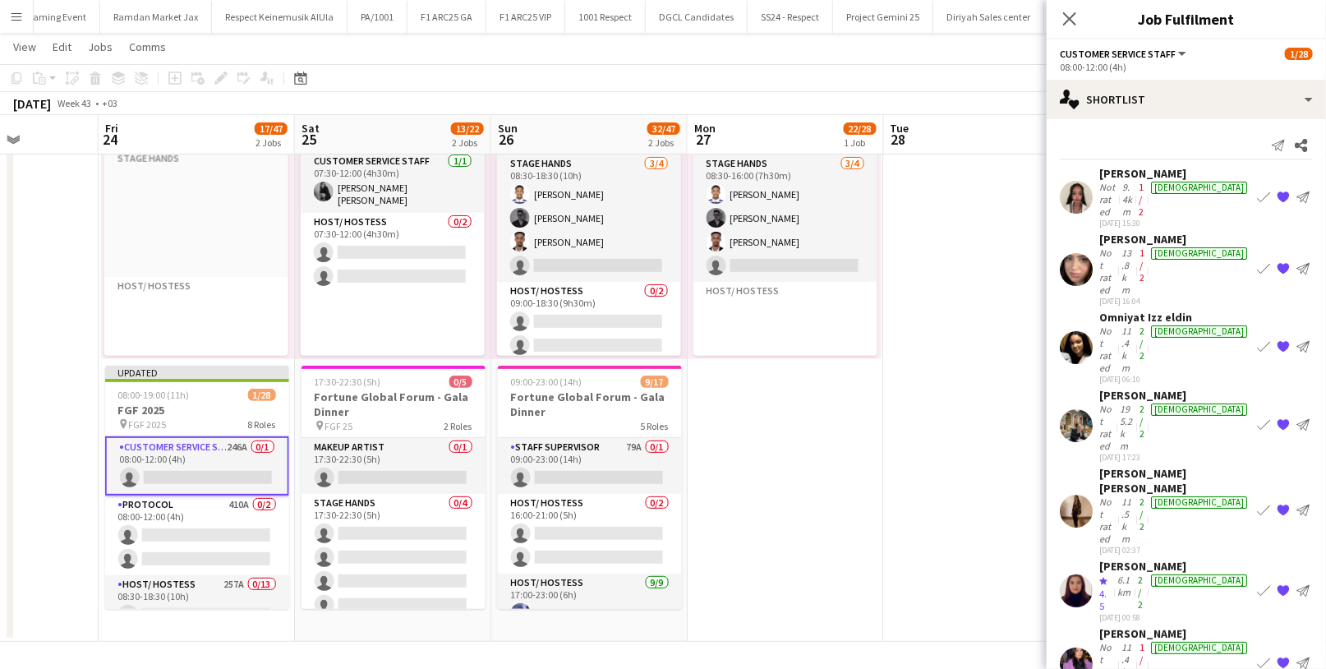
click at [1277, 191] on app-icon "{{ spriteTitle }}" at bounding box center [1283, 197] width 13 height 13
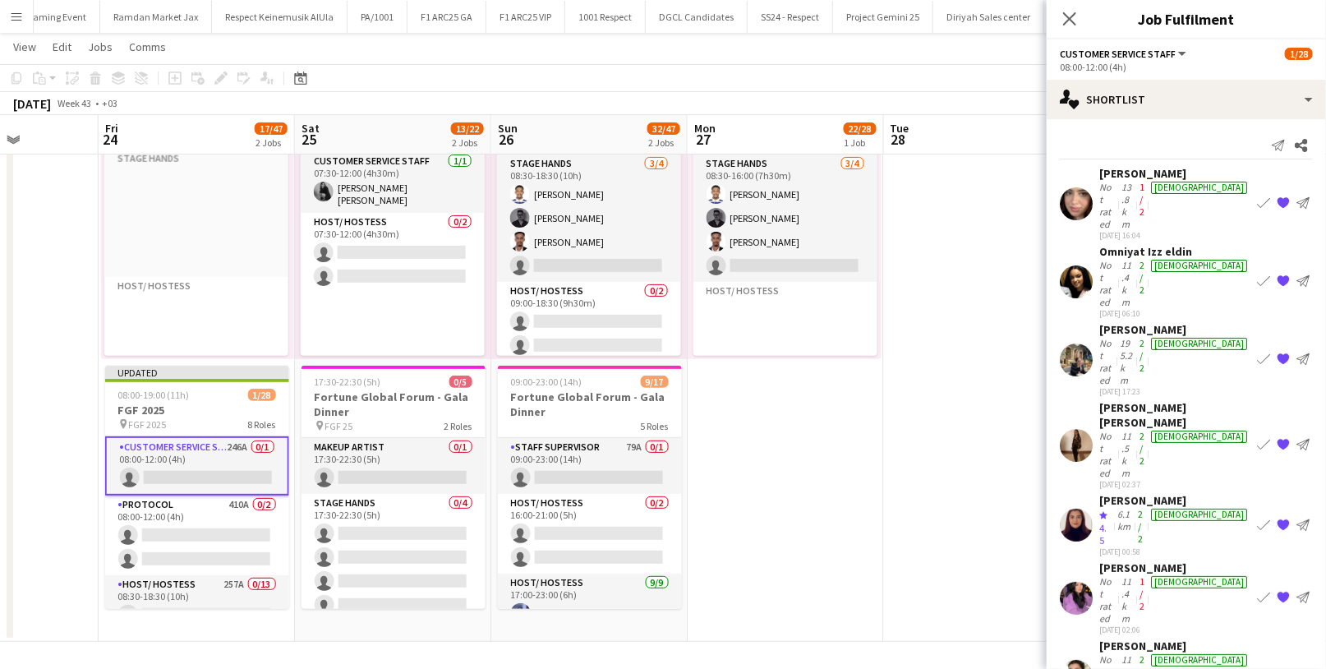
click at [1277, 197] on app-icon "{{ spriteTitle }}" at bounding box center [1283, 203] width 13 height 13
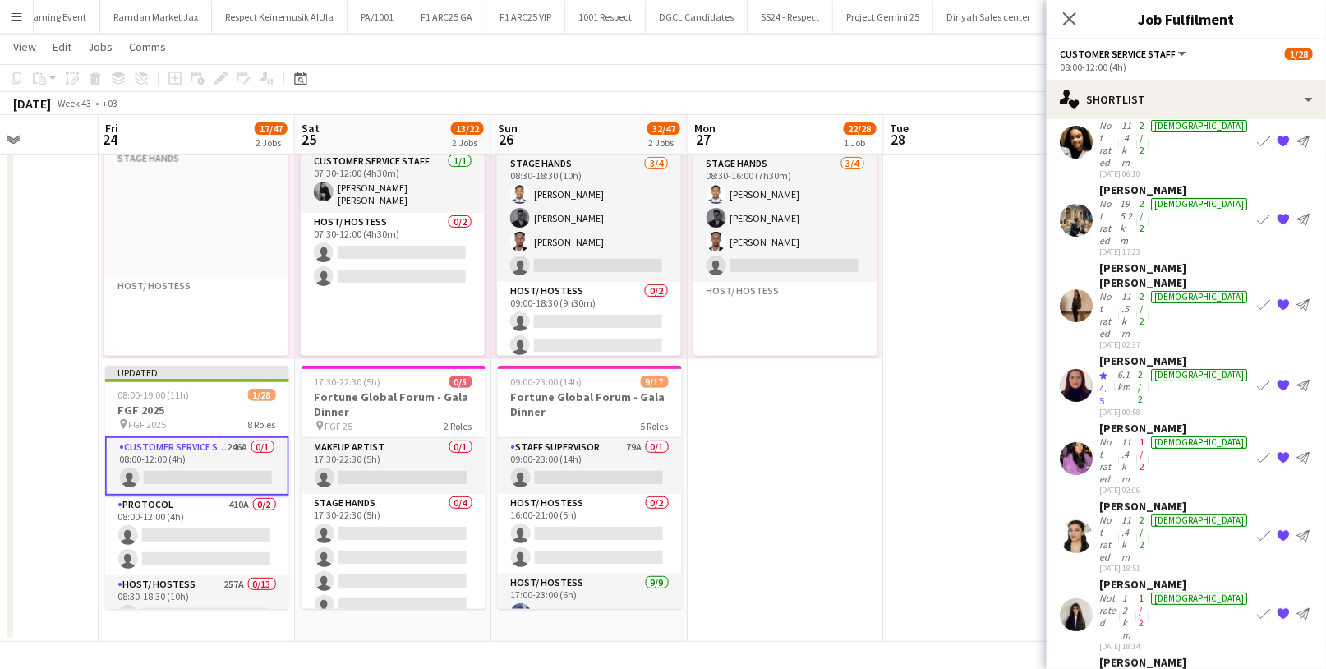
scroll to position [63, 0]
click at [1107, 380] on span "4.5" at bounding box center [1103, 392] width 7 height 25
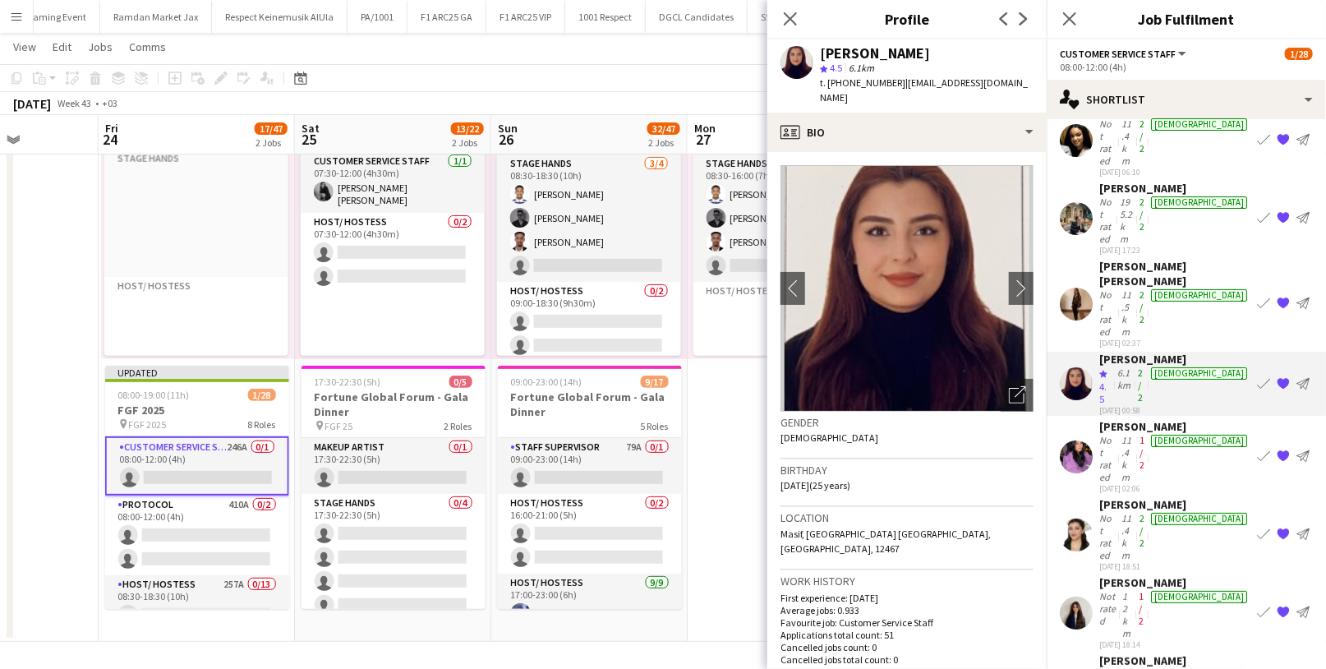
click at [1277, 377] on app-icon "{{ spriteTitle }}" at bounding box center [1283, 383] width 13 height 13
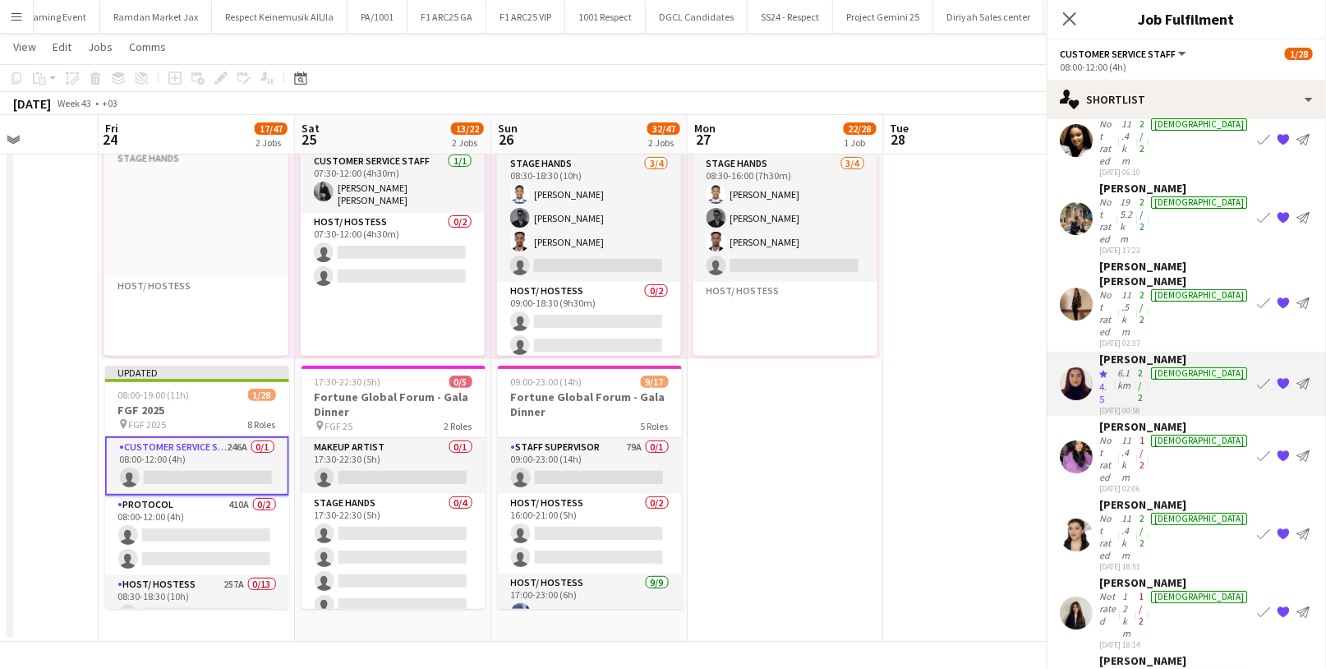
scroll to position [0, 0]
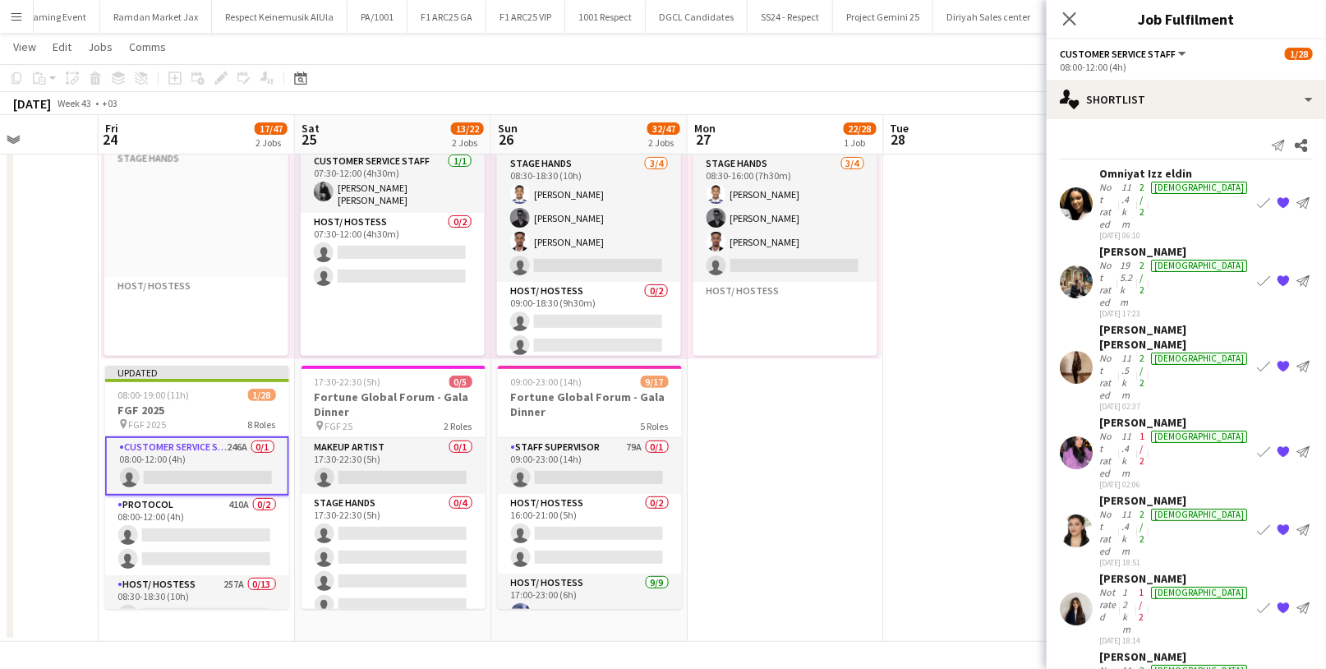
click at [1284, 446] on app-icon "{{ spriteTitle }}" at bounding box center [1283, 452] width 13 height 13
click at [1154, 649] on div "[PERSON_NAME]" at bounding box center [1175, 656] width 151 height 15
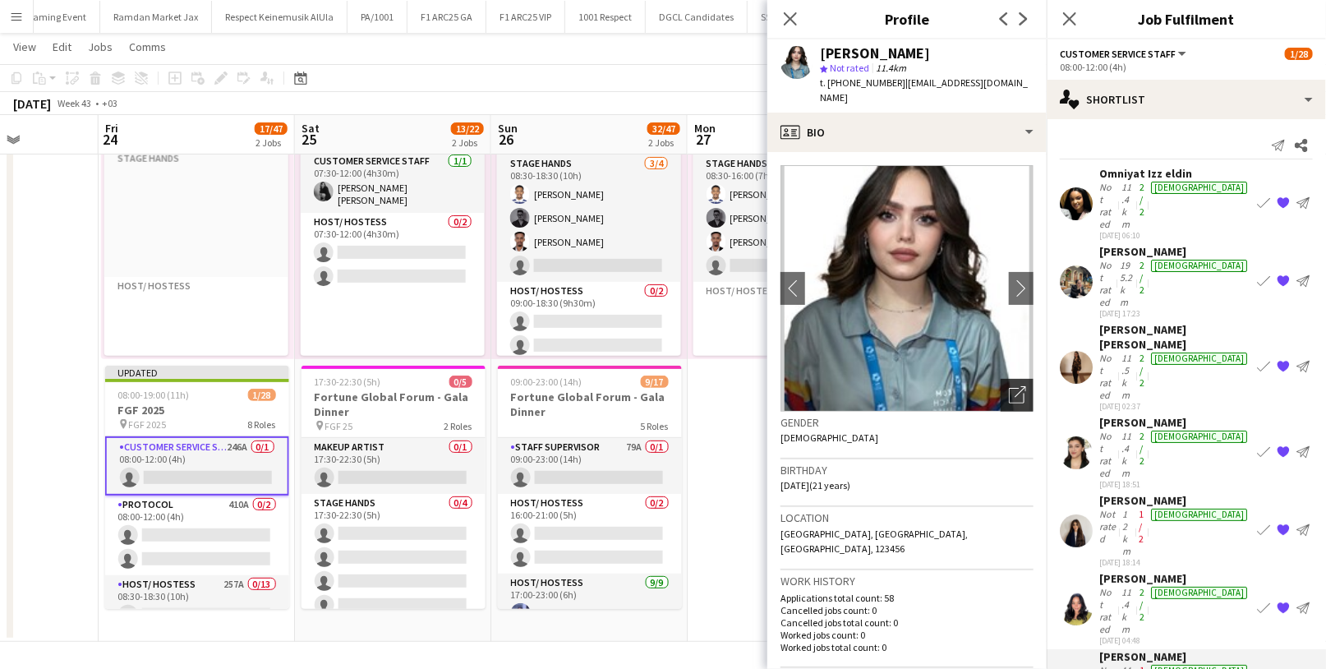
click at [1009, 386] on icon "Open photos pop-in" at bounding box center [1017, 394] width 17 height 17
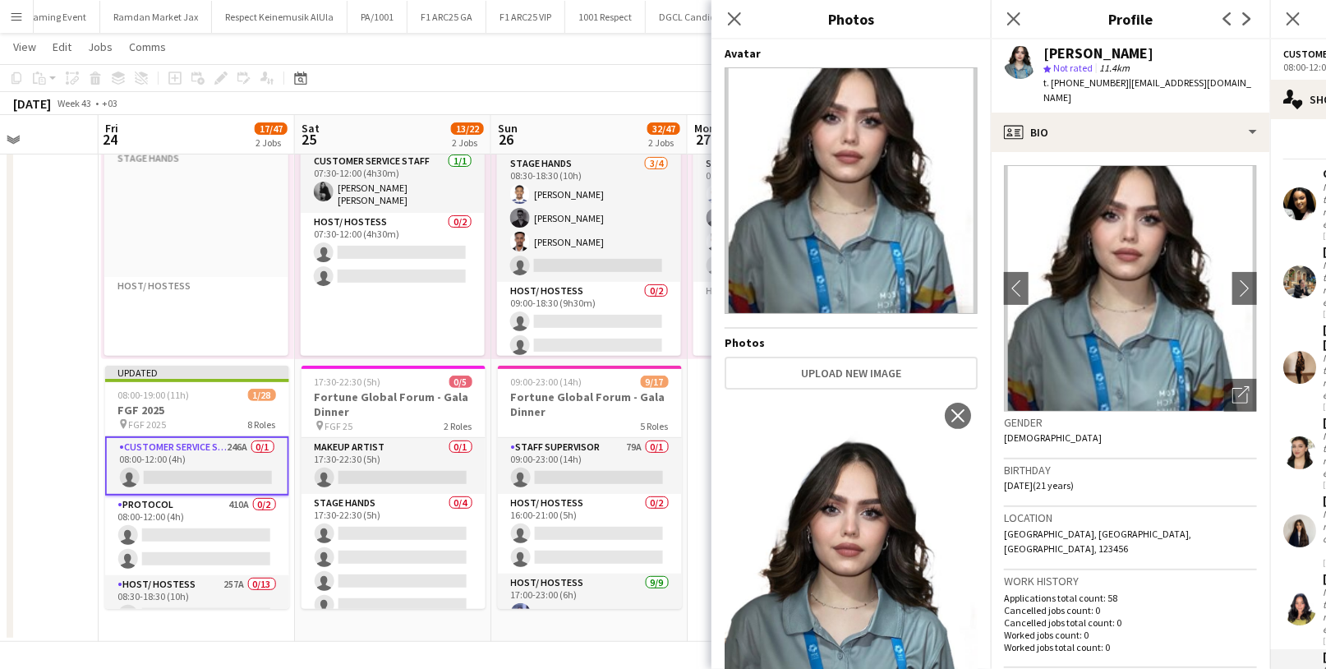
scroll to position [112, 0]
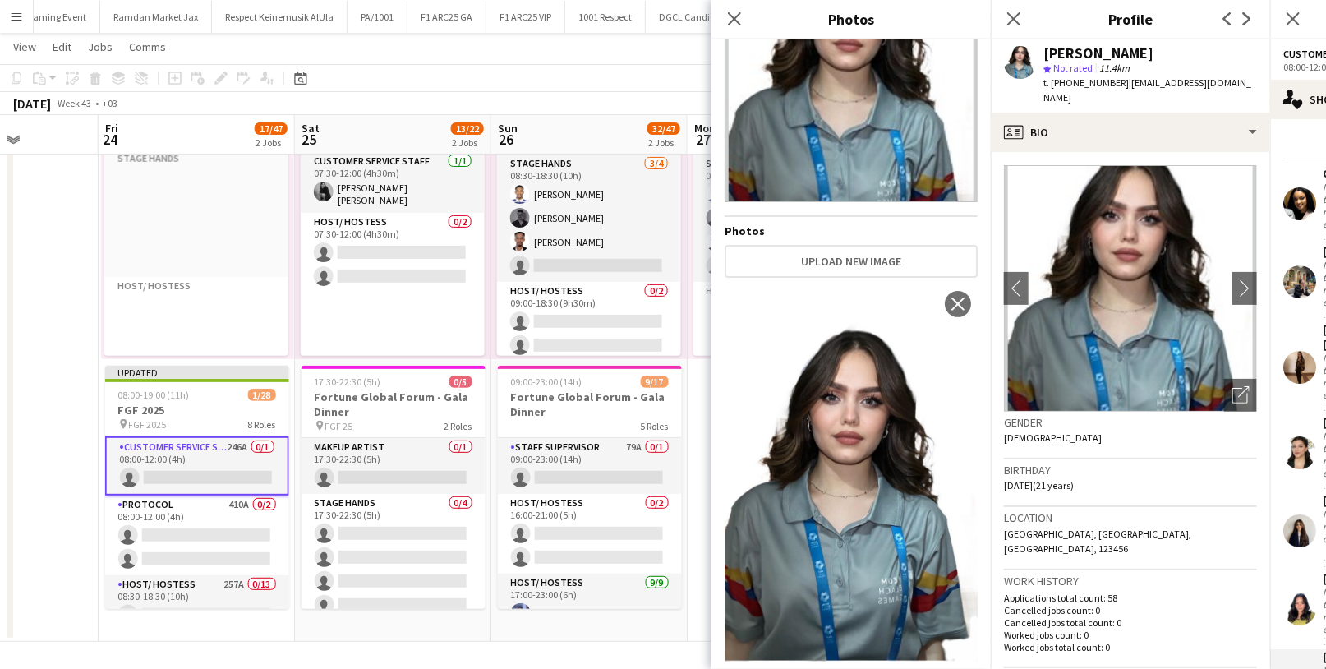
click at [1088, 415] on h3 "Gender" at bounding box center [1130, 422] width 253 height 15
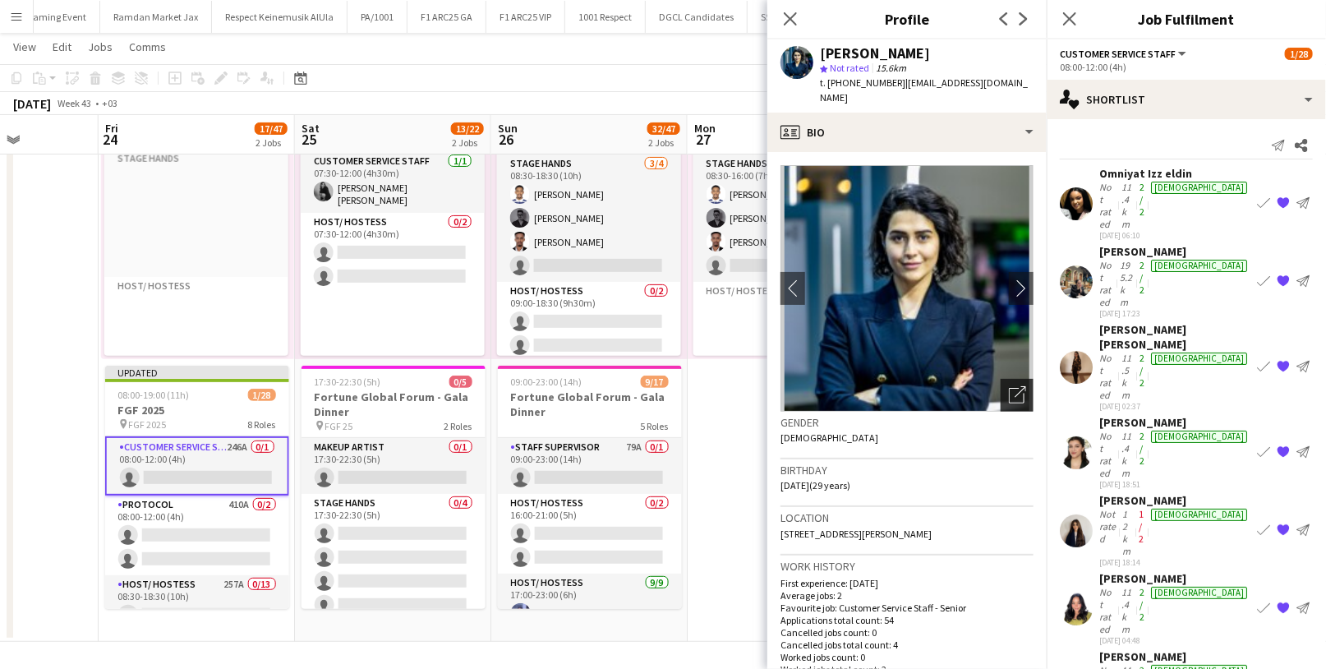
click at [1009, 386] on icon "Open photos pop-in" at bounding box center [1017, 394] width 17 height 17
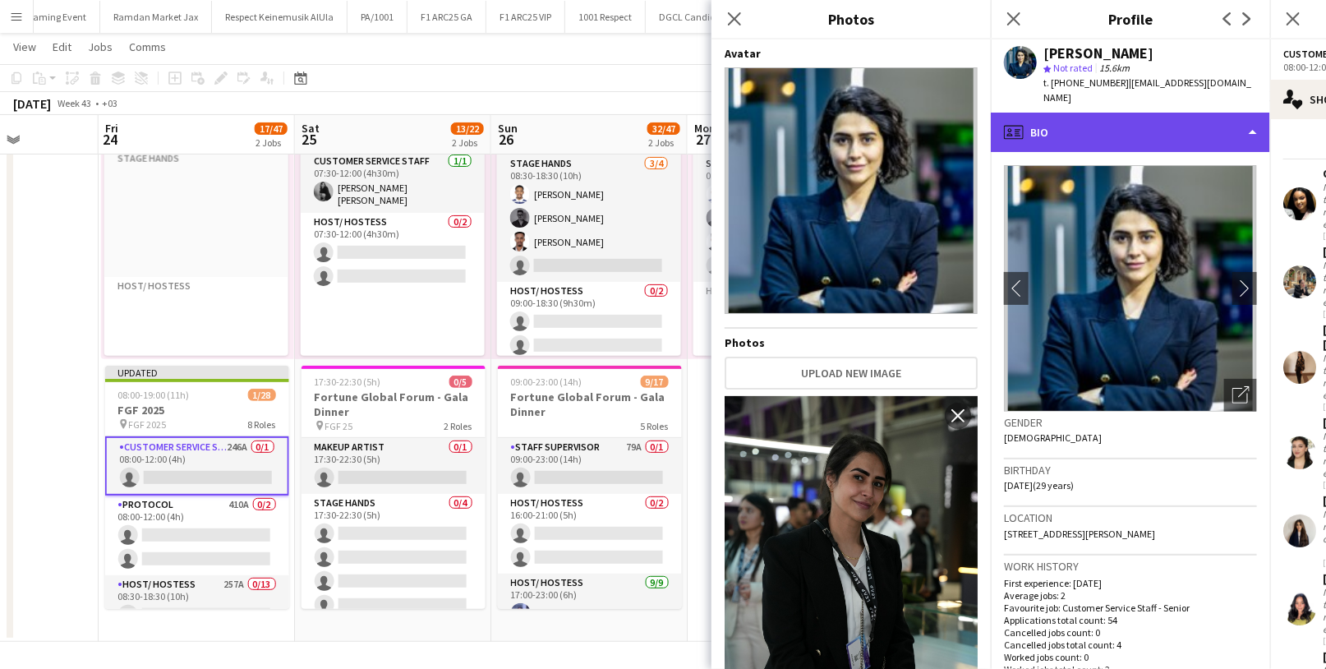
click at [1092, 113] on div "profile Bio" at bounding box center [1130, 132] width 279 height 39
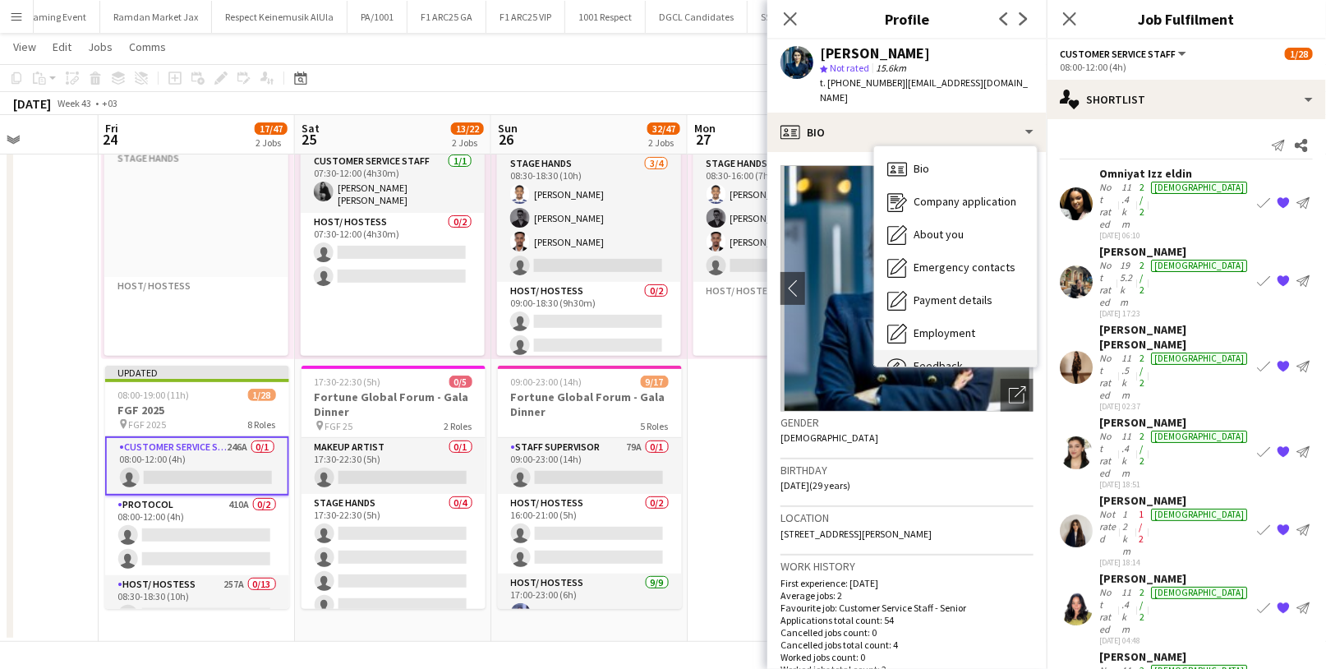
click at [949, 350] on div "Feedback Feedback" at bounding box center [955, 366] width 163 height 33
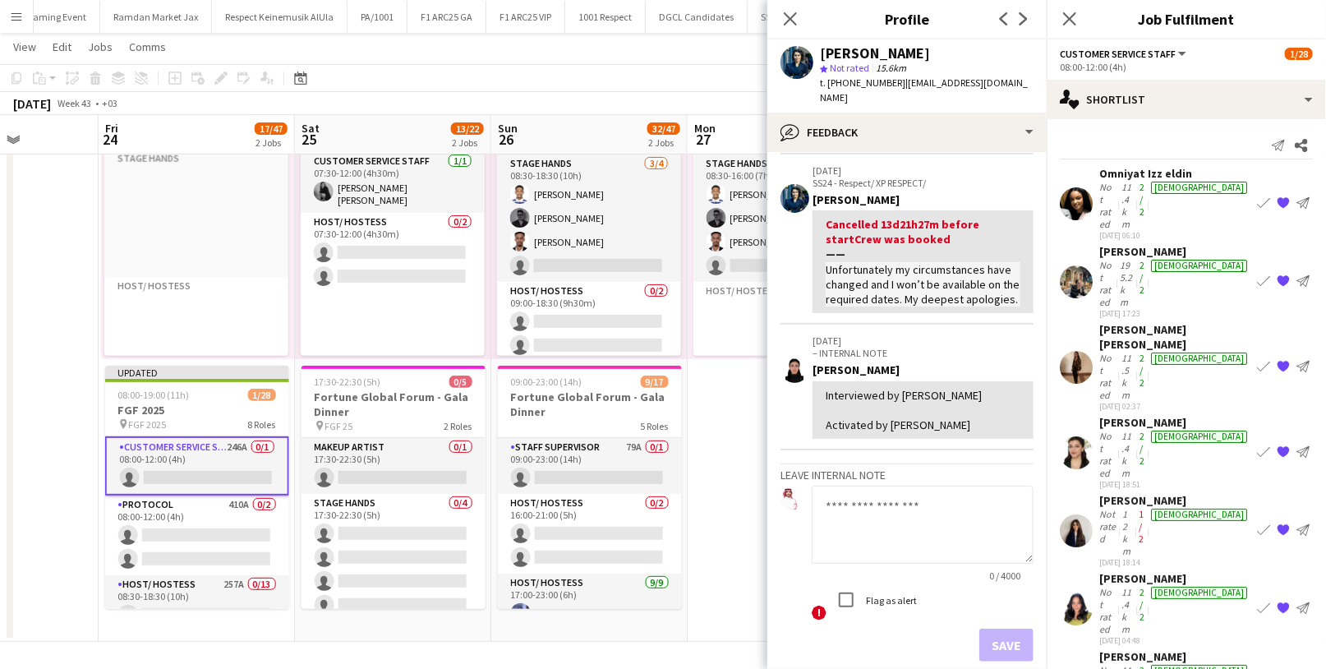
scroll to position [588, 0]
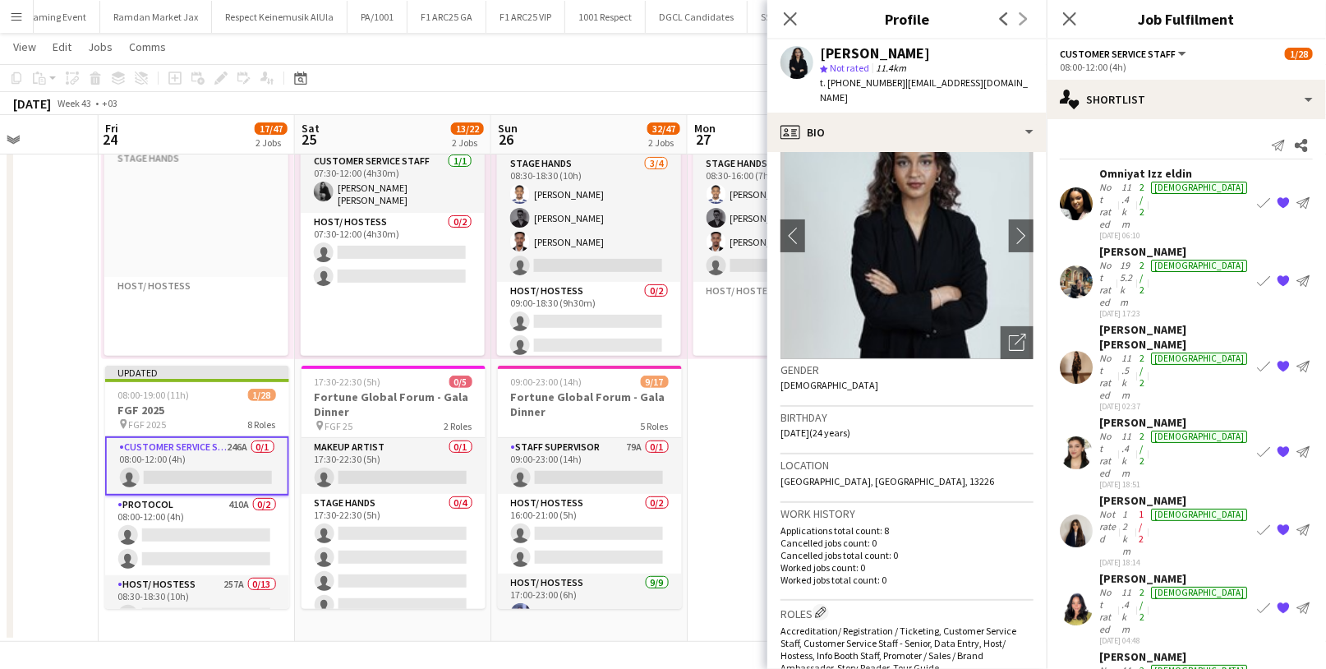
scroll to position [0, 0]
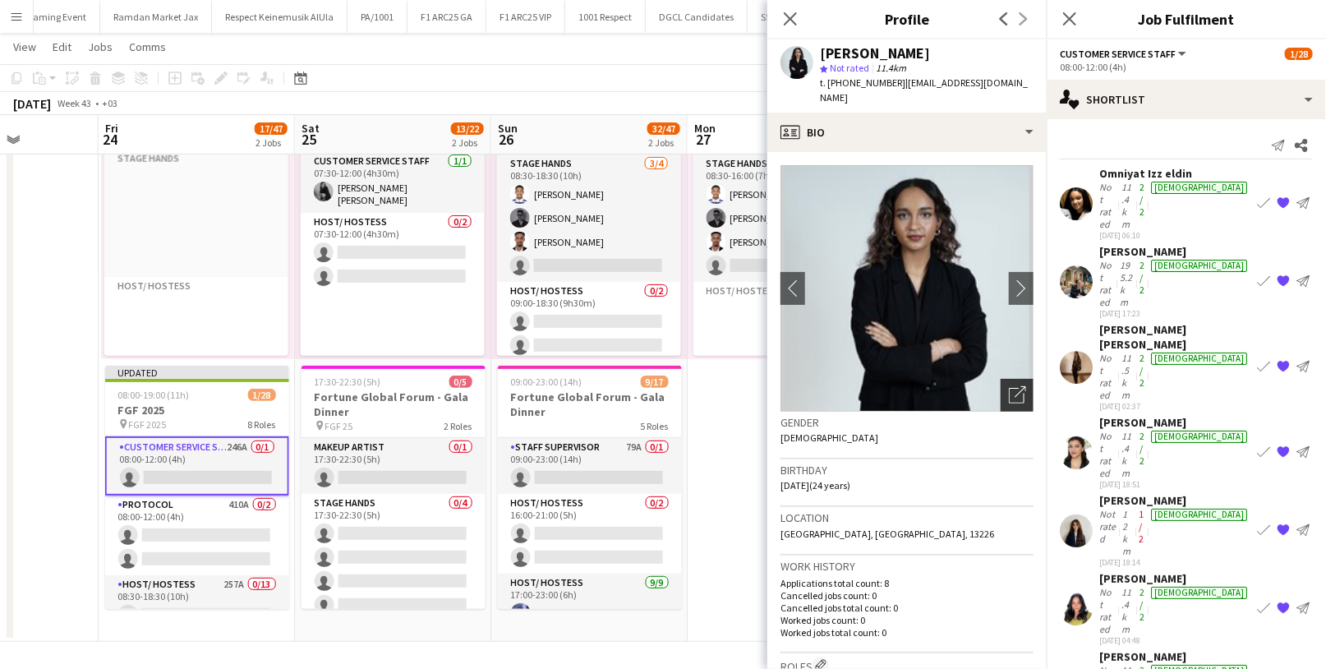
click at [1009, 386] on icon "Open photos pop-in" at bounding box center [1017, 394] width 17 height 17
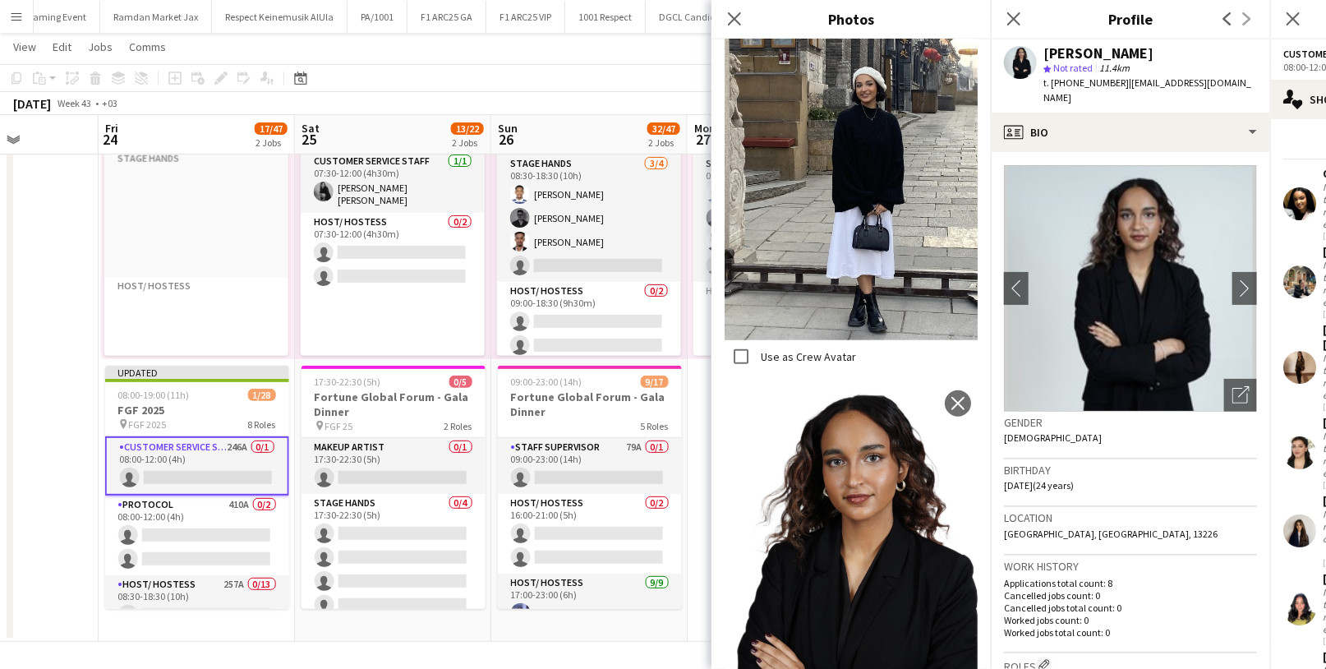
scroll to position [523, 0]
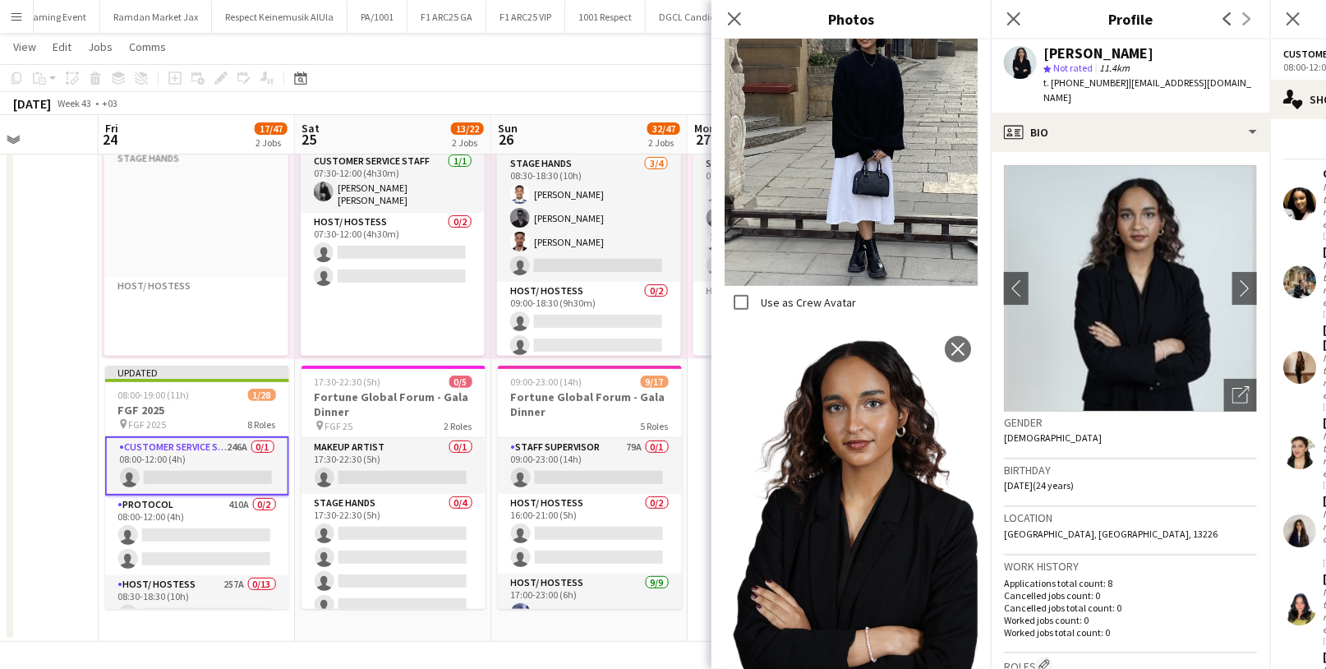
click at [1078, 424] on div "Gender [DEMOGRAPHIC_DATA]" at bounding box center [1130, 436] width 253 height 48
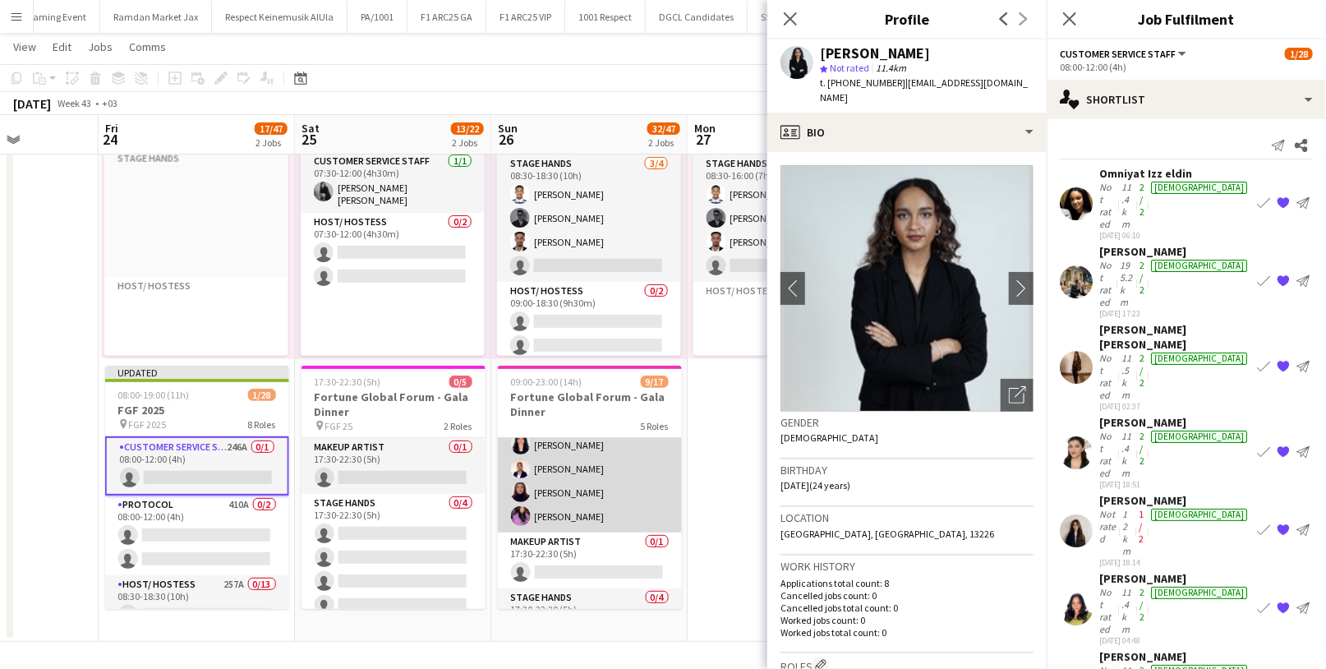
scroll to position [261, 0]
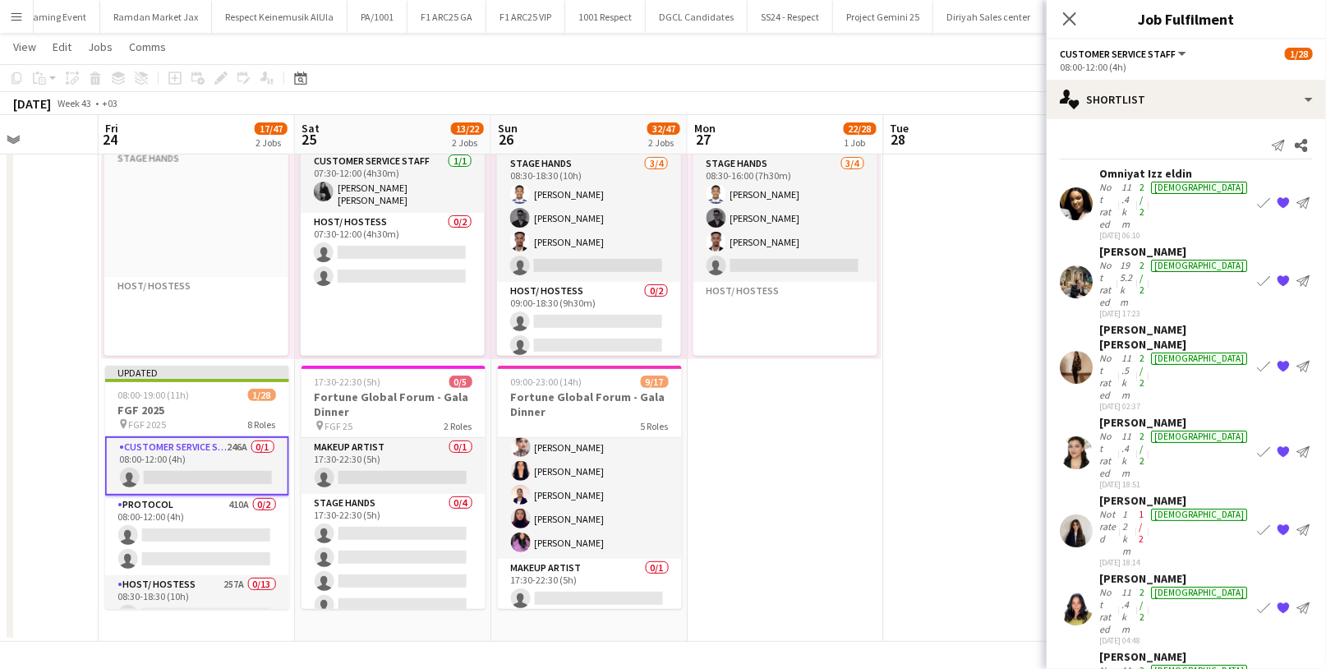
click at [1118, 186] on div "Not rated" at bounding box center [1109, 205] width 19 height 49
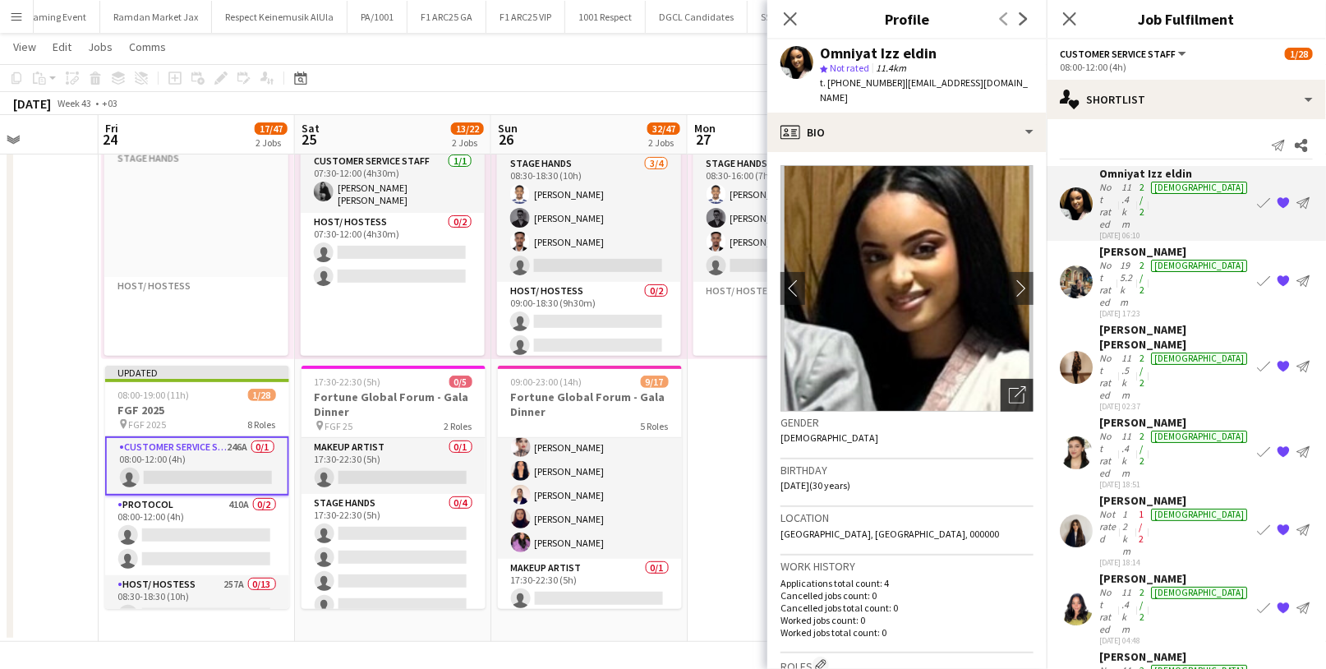
click at [1009, 386] on icon "Open photos pop-in" at bounding box center [1017, 394] width 17 height 17
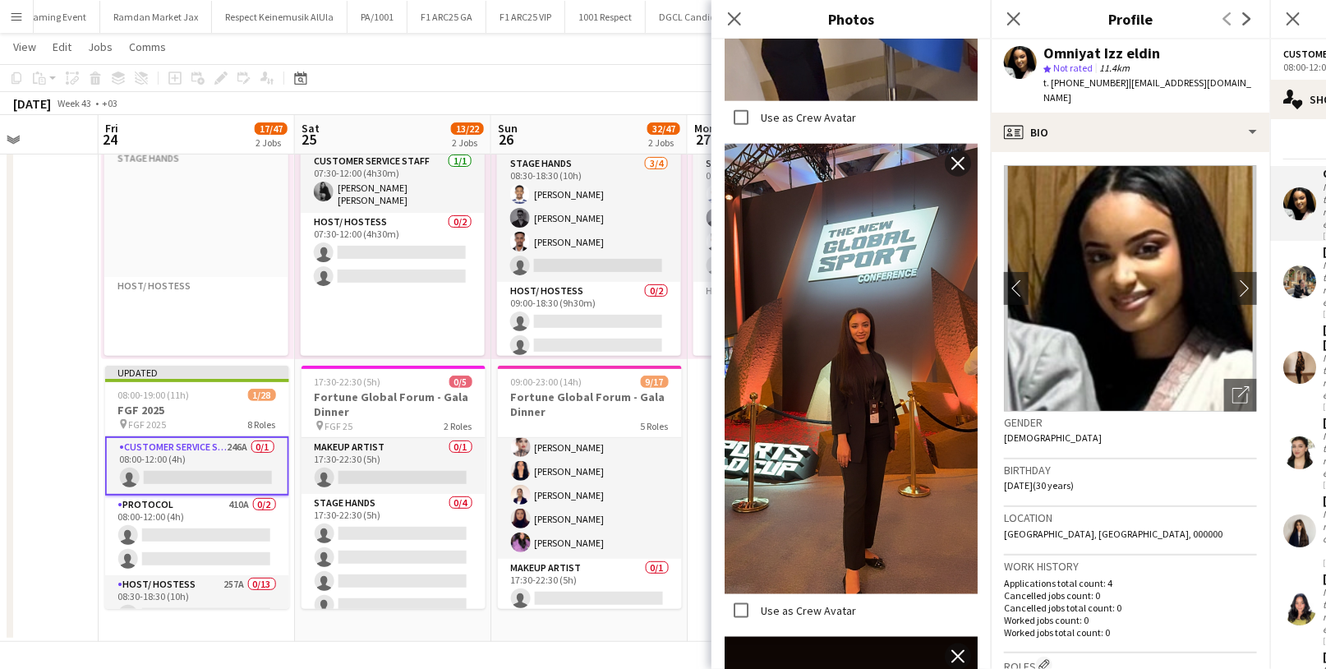
scroll to position [842, 0]
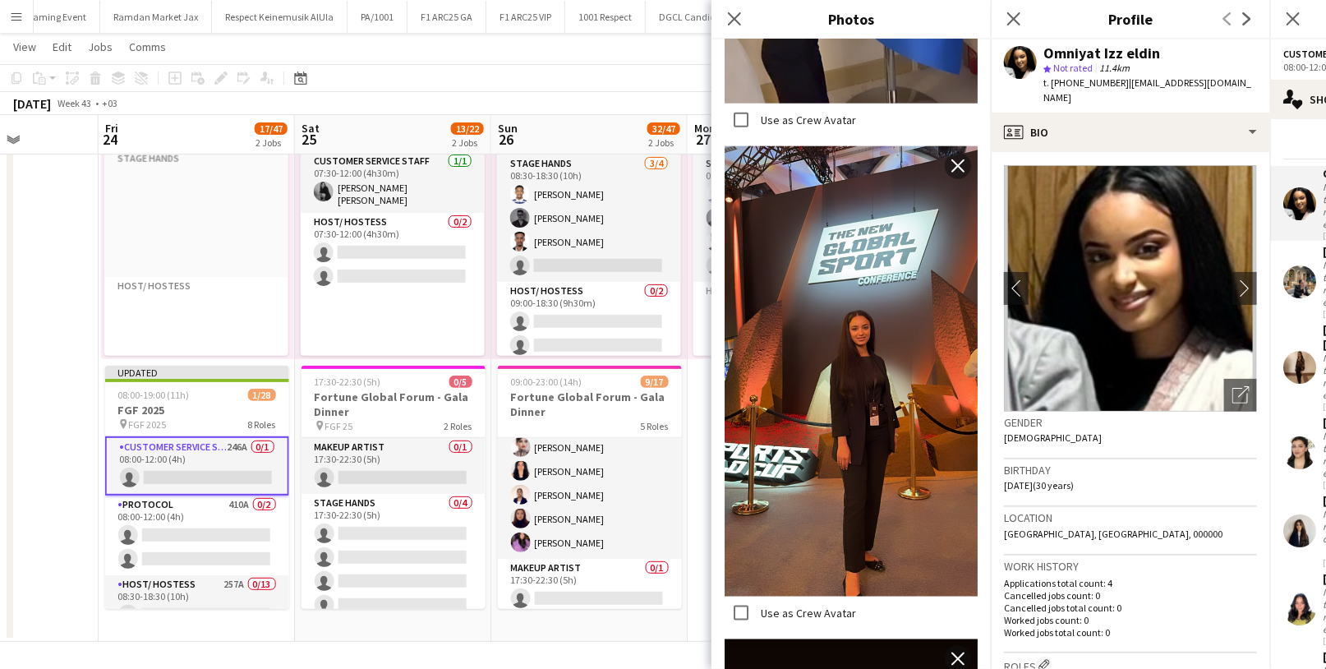
click at [1118, 421] on div "Gender [DEMOGRAPHIC_DATA]" at bounding box center [1130, 436] width 253 height 48
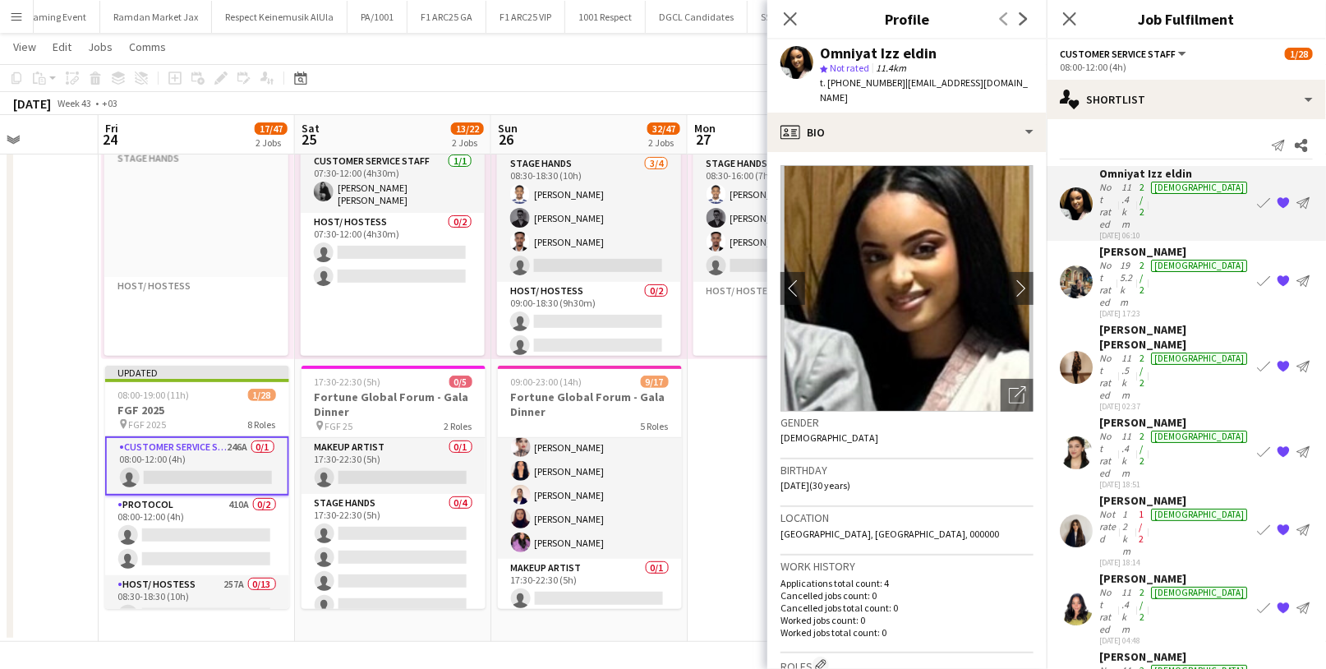
click at [1281, 524] on app-icon "{{ spriteTitle }}" at bounding box center [1283, 530] width 13 height 13
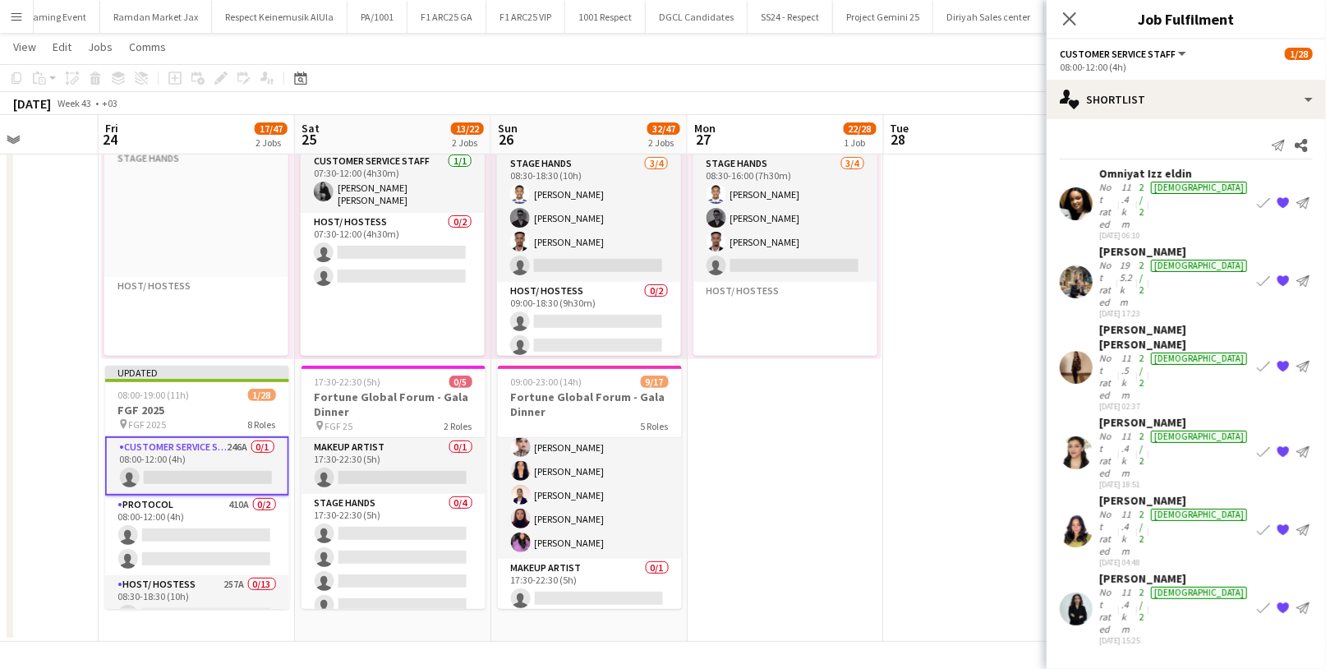
click at [1132, 244] on div "[PERSON_NAME]" at bounding box center [1175, 251] width 151 height 15
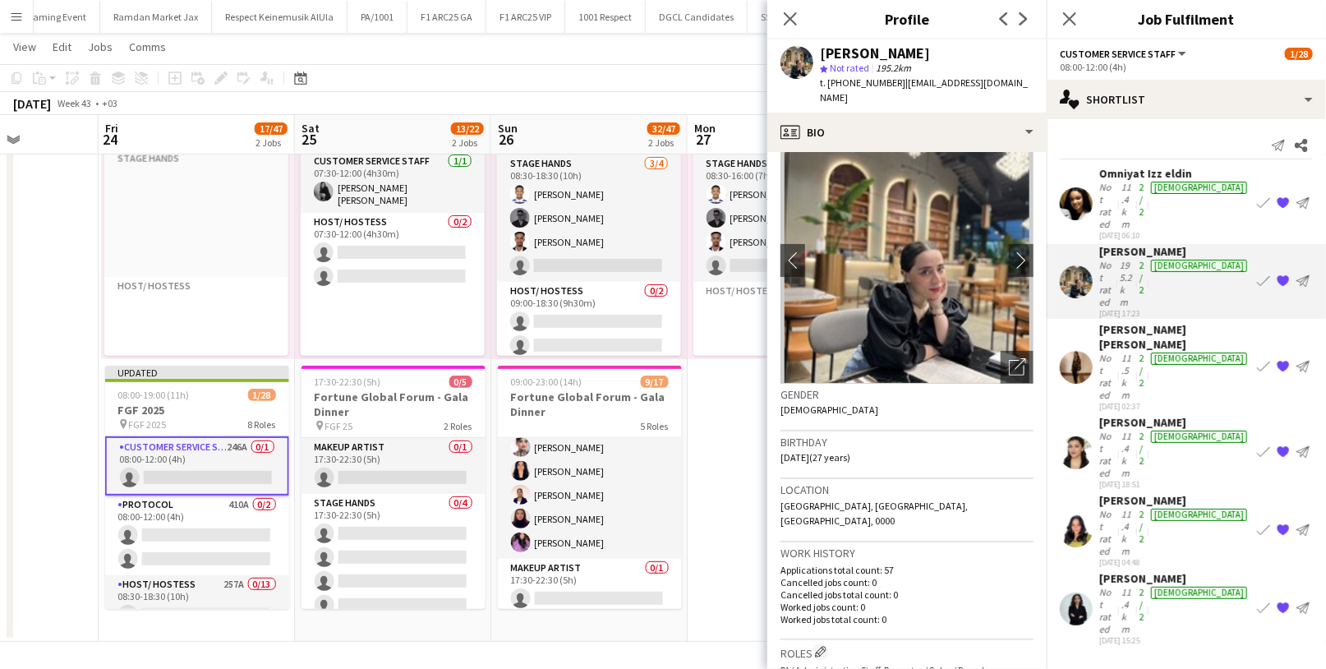
scroll to position [0, 0]
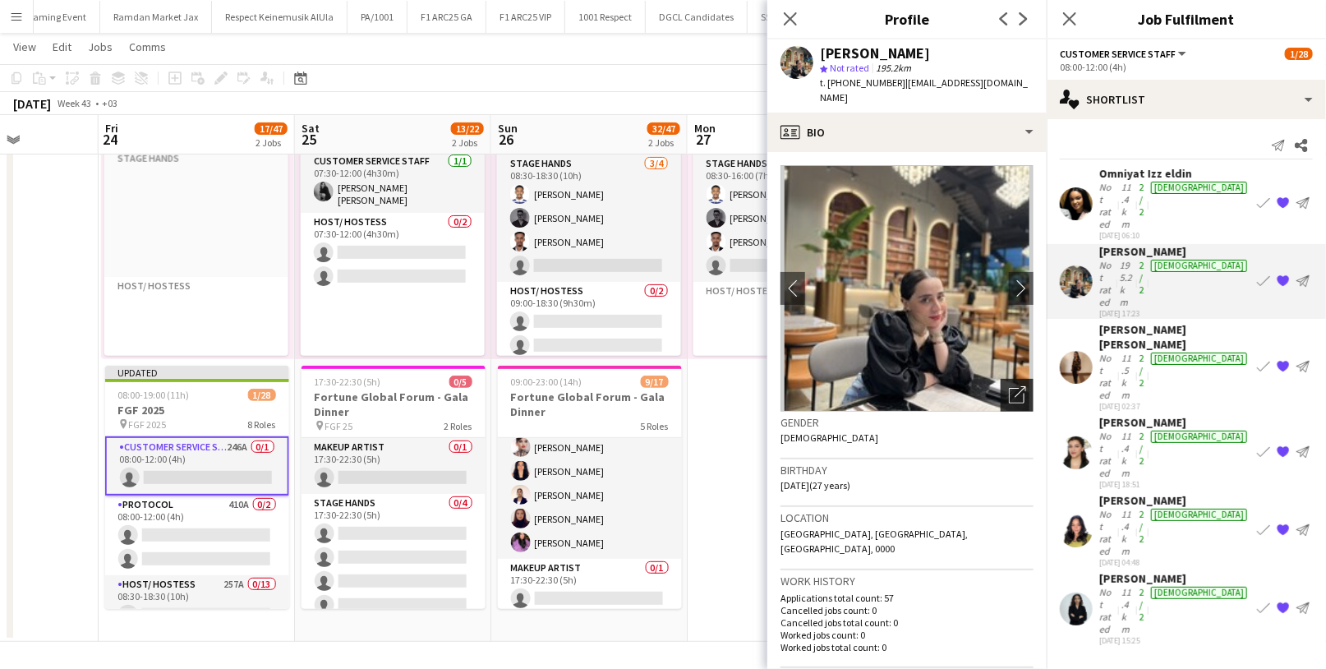
click at [1009, 386] on icon "Open photos pop-in" at bounding box center [1017, 394] width 17 height 17
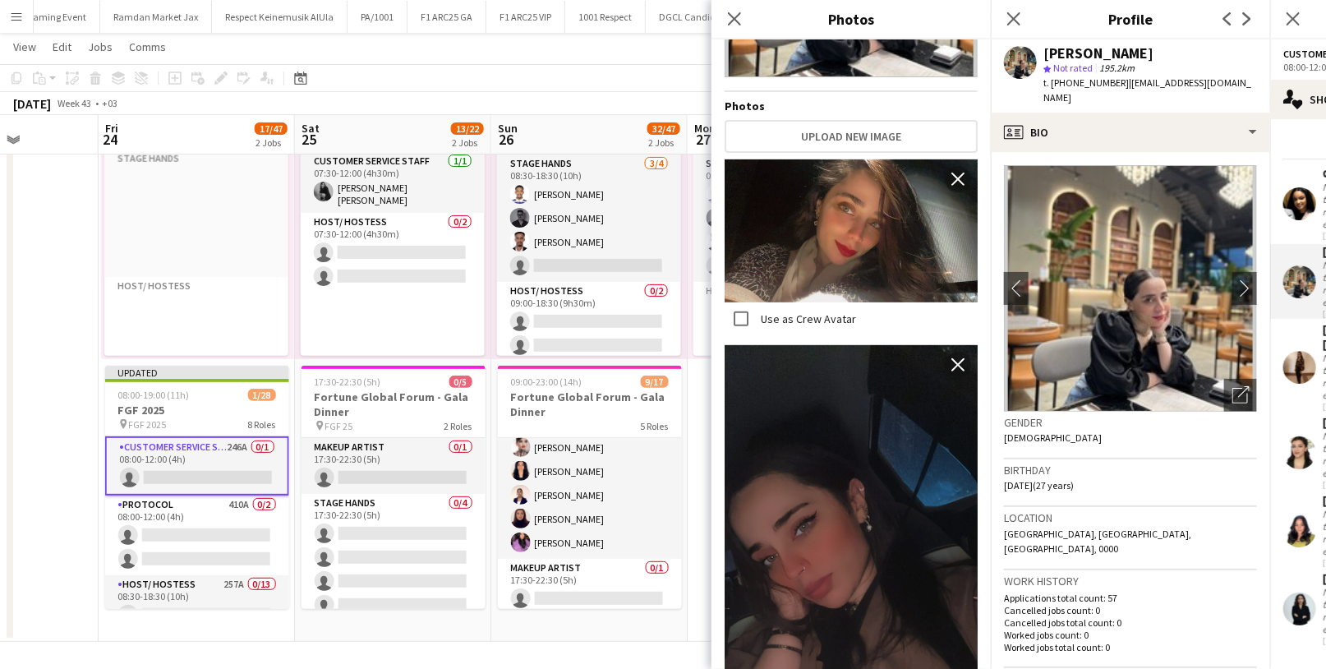
scroll to position [556, 0]
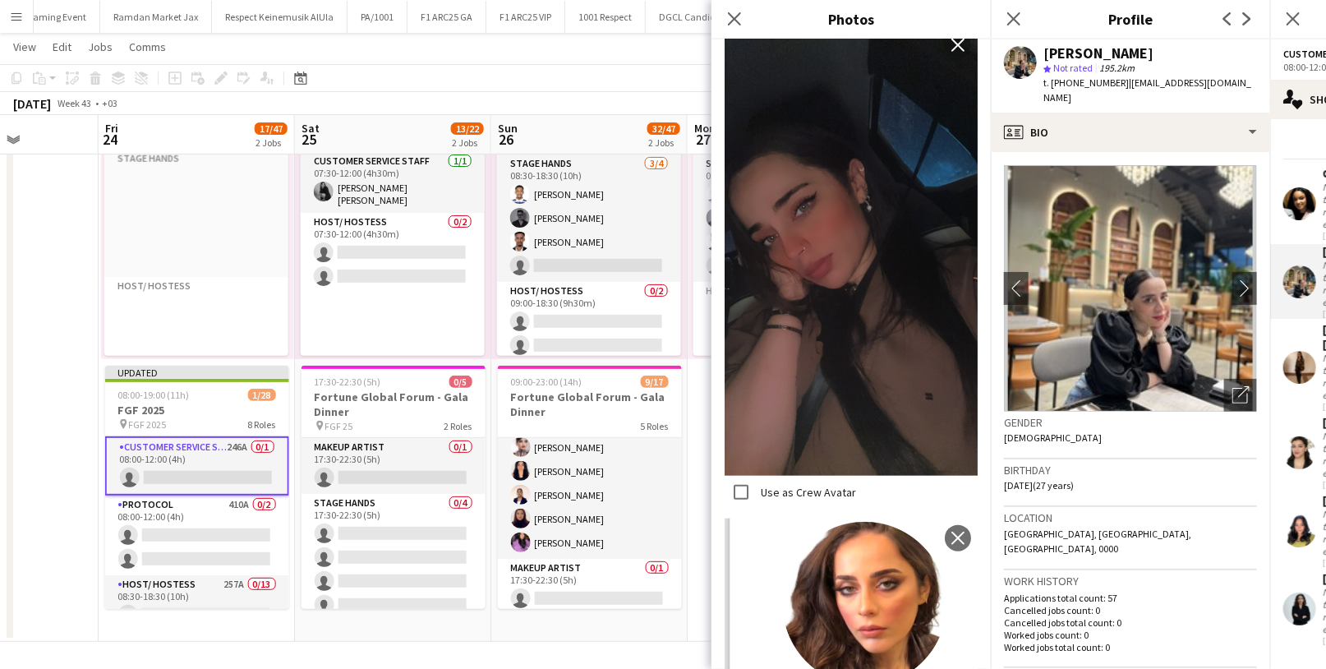
click at [1096, 440] on div "Gender [DEMOGRAPHIC_DATA]" at bounding box center [1130, 436] width 253 height 48
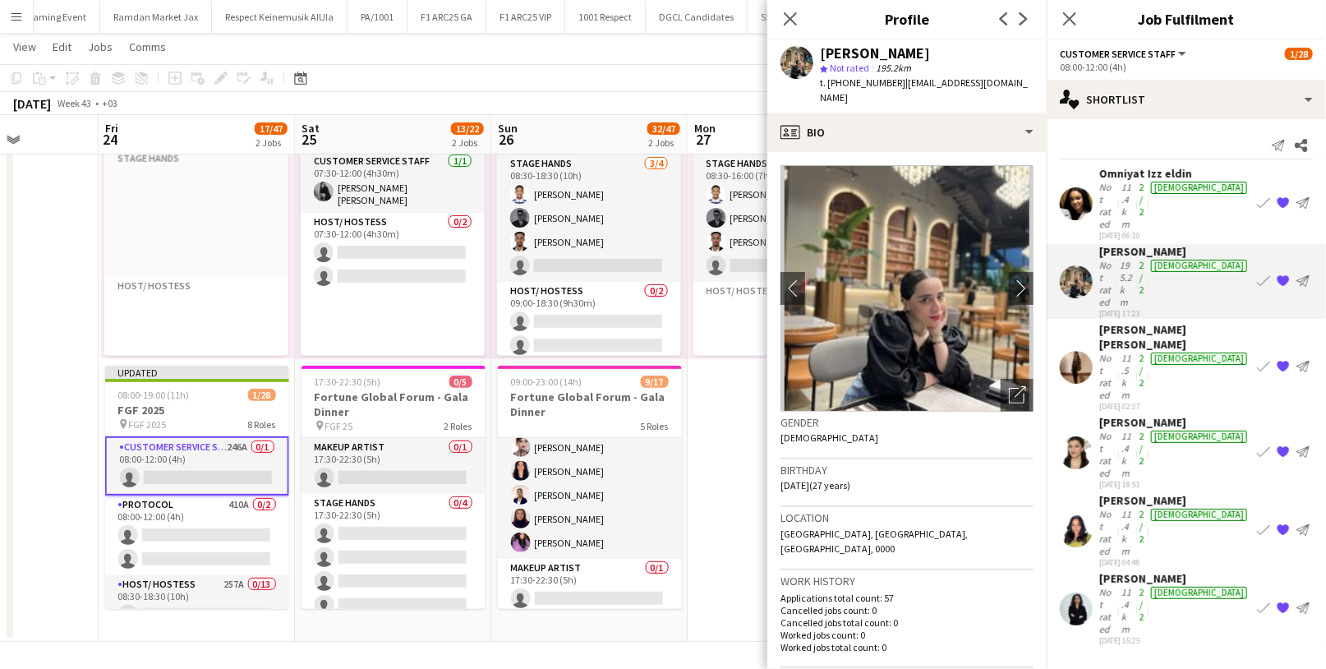
click at [1286, 275] on app-icon "{{ spriteTitle }}" at bounding box center [1283, 281] width 13 height 13
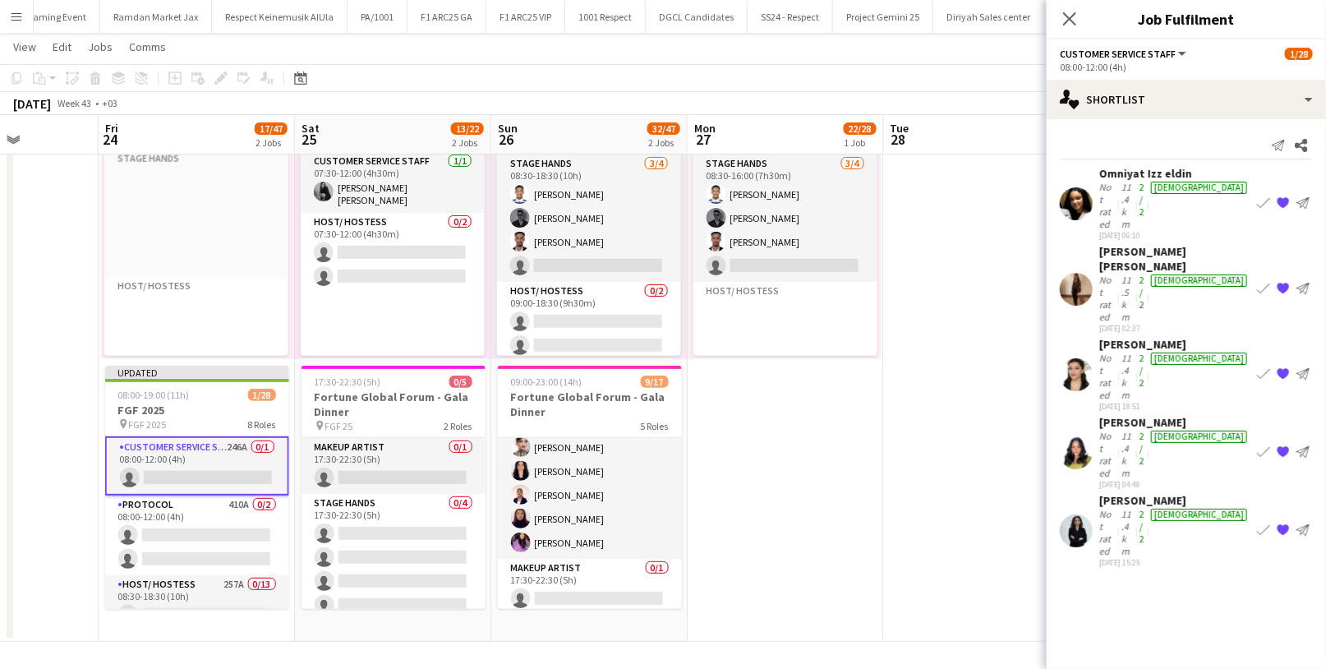
click at [1118, 274] on div "Not rated" at bounding box center [1109, 298] width 19 height 49
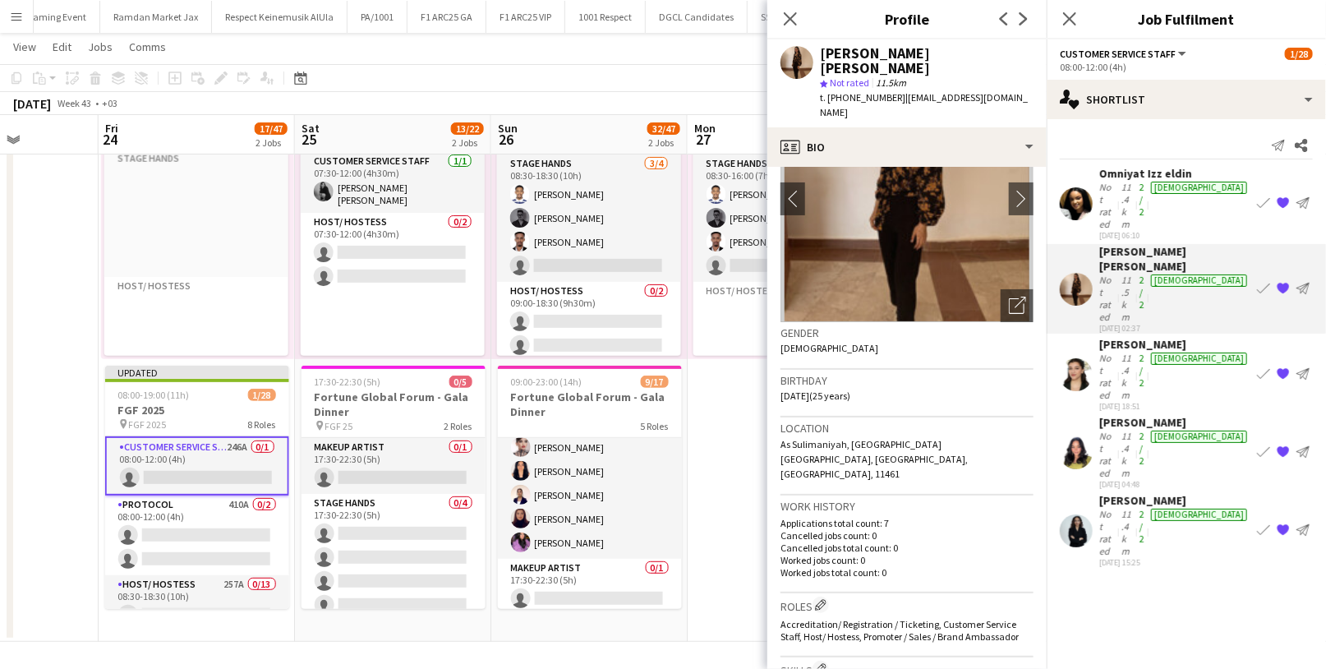
scroll to position [0, 0]
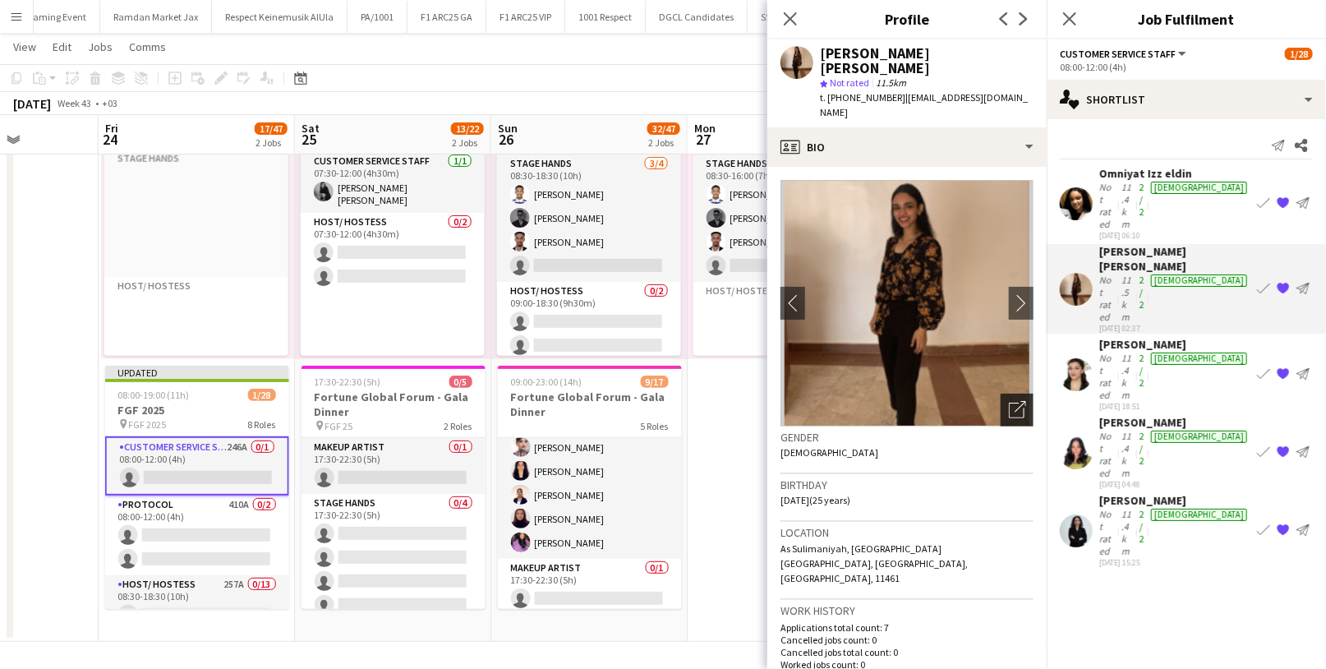
click at [1003, 394] on div "Open photos pop-in" at bounding box center [1017, 410] width 33 height 33
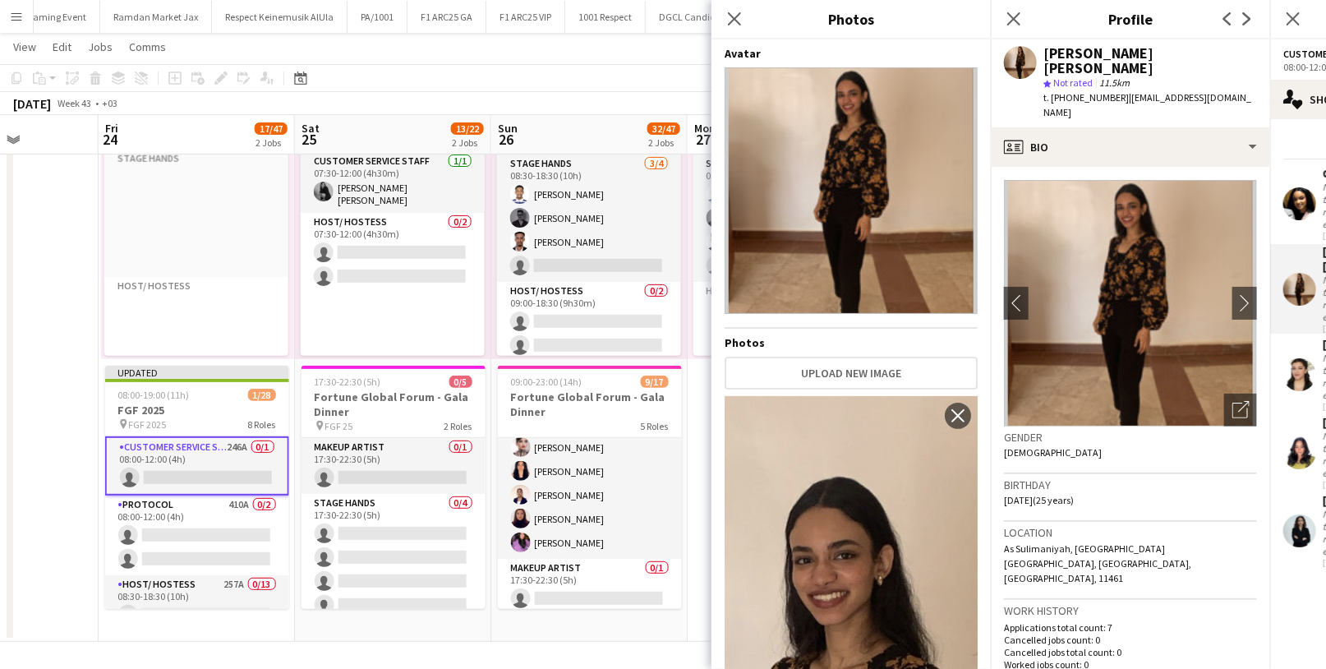
scroll to position [39, 0]
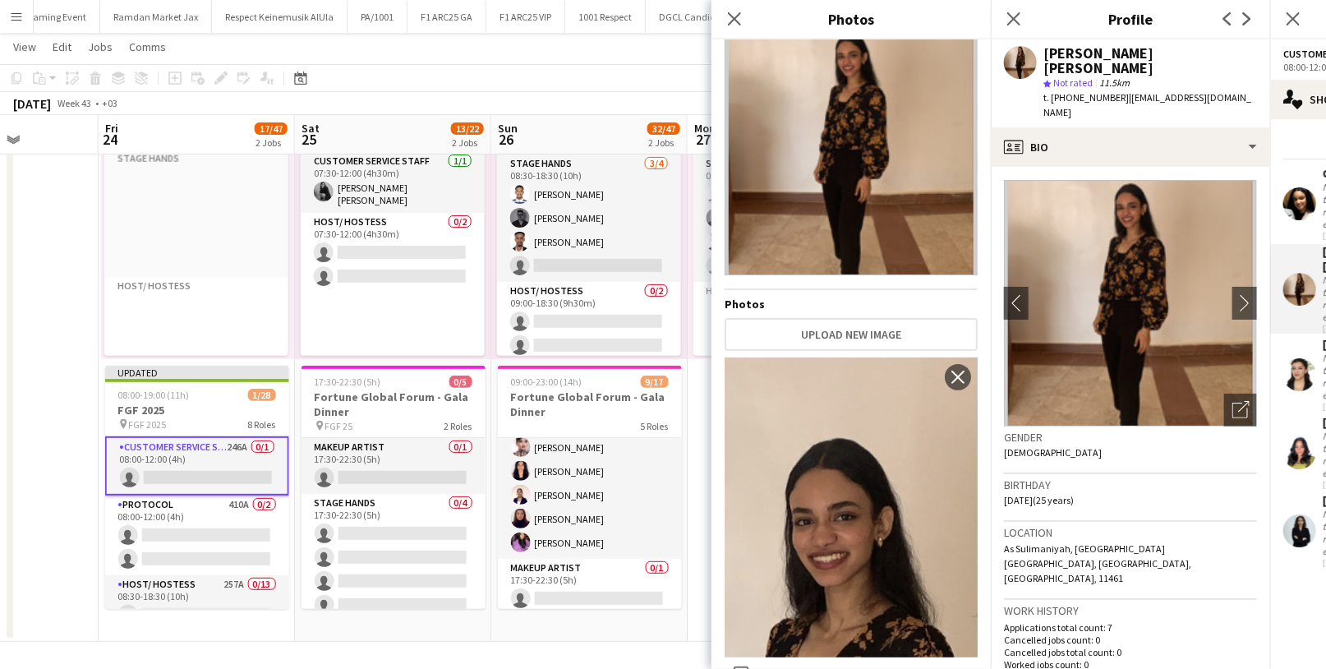
click at [1057, 435] on div "Gender [DEMOGRAPHIC_DATA]" at bounding box center [1130, 451] width 253 height 48
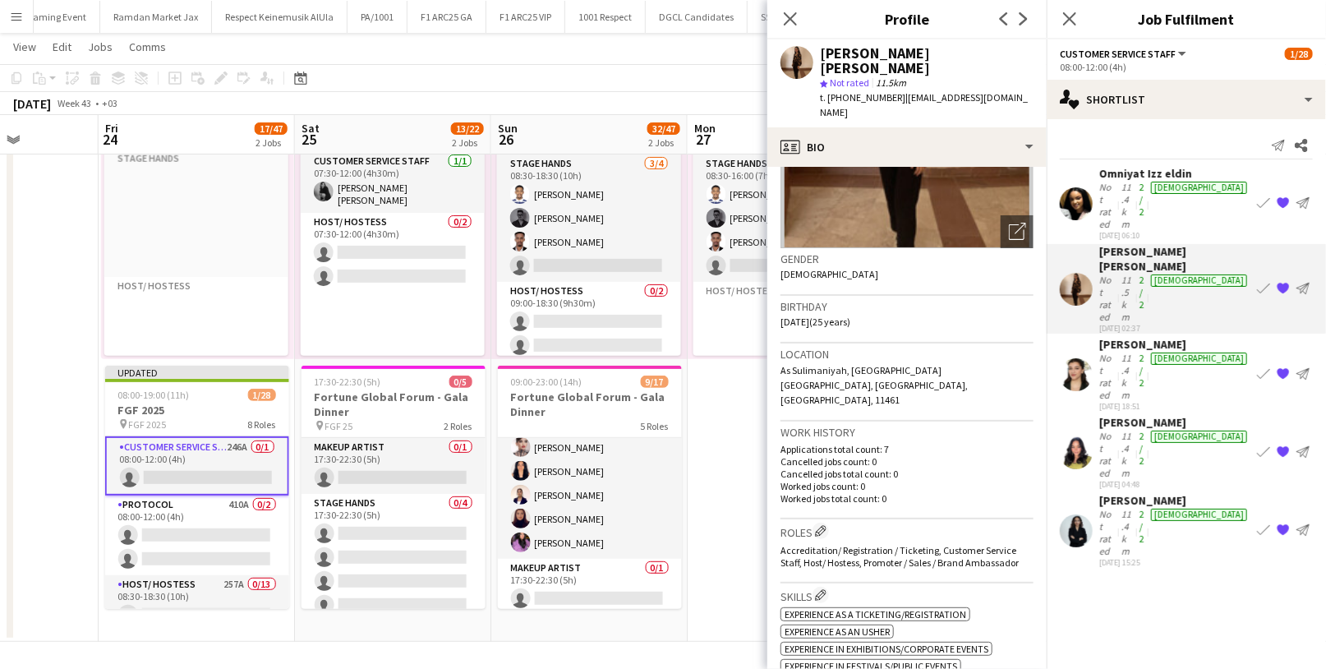
scroll to position [0, 0]
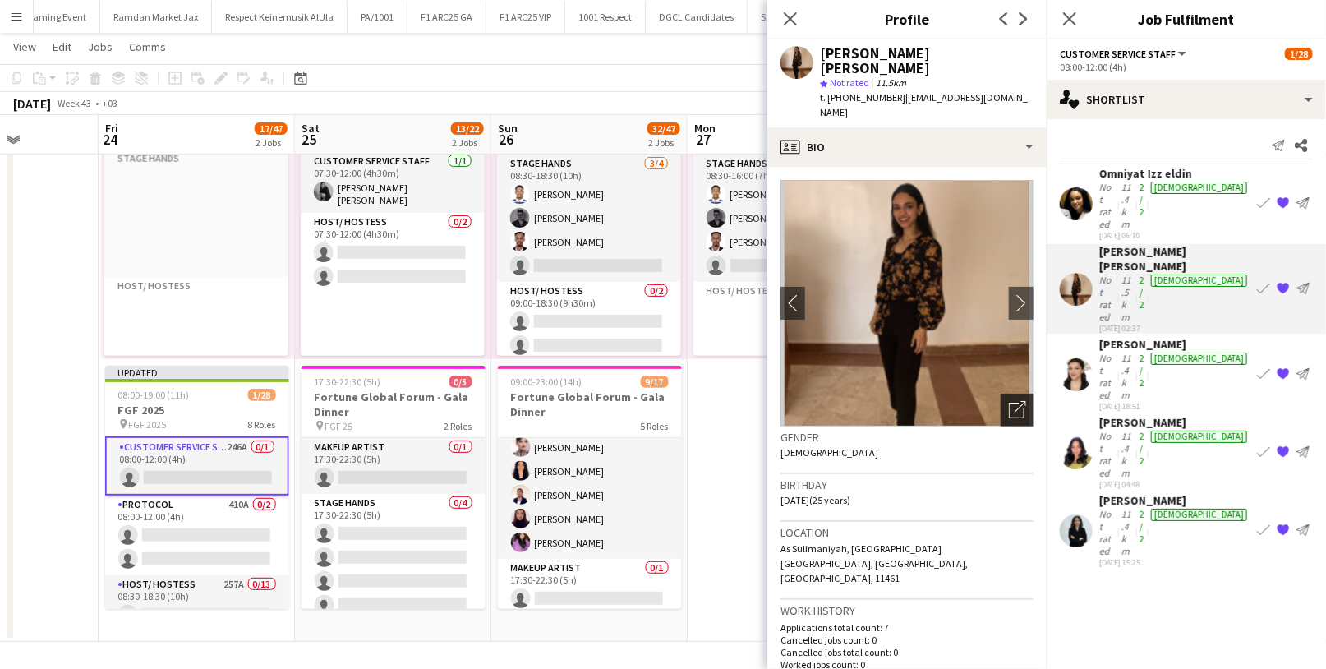
click at [1009, 401] on icon "Open photos pop-in" at bounding box center [1017, 409] width 17 height 17
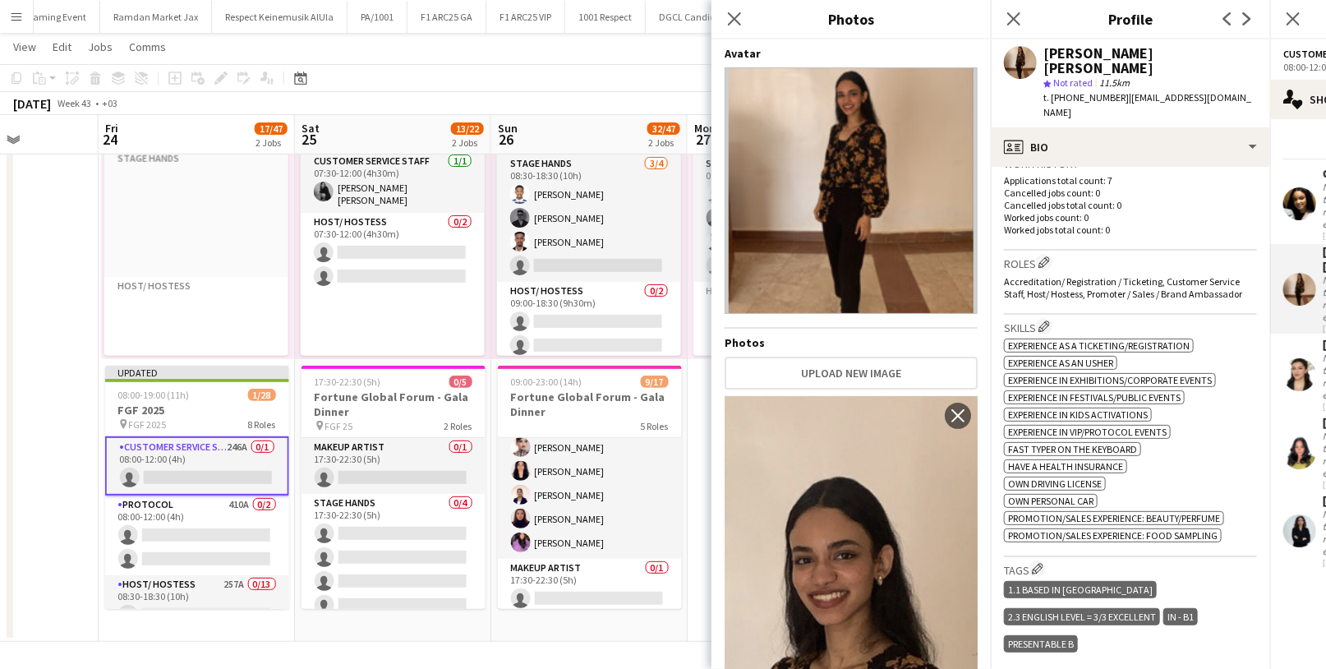
scroll to position [444, 0]
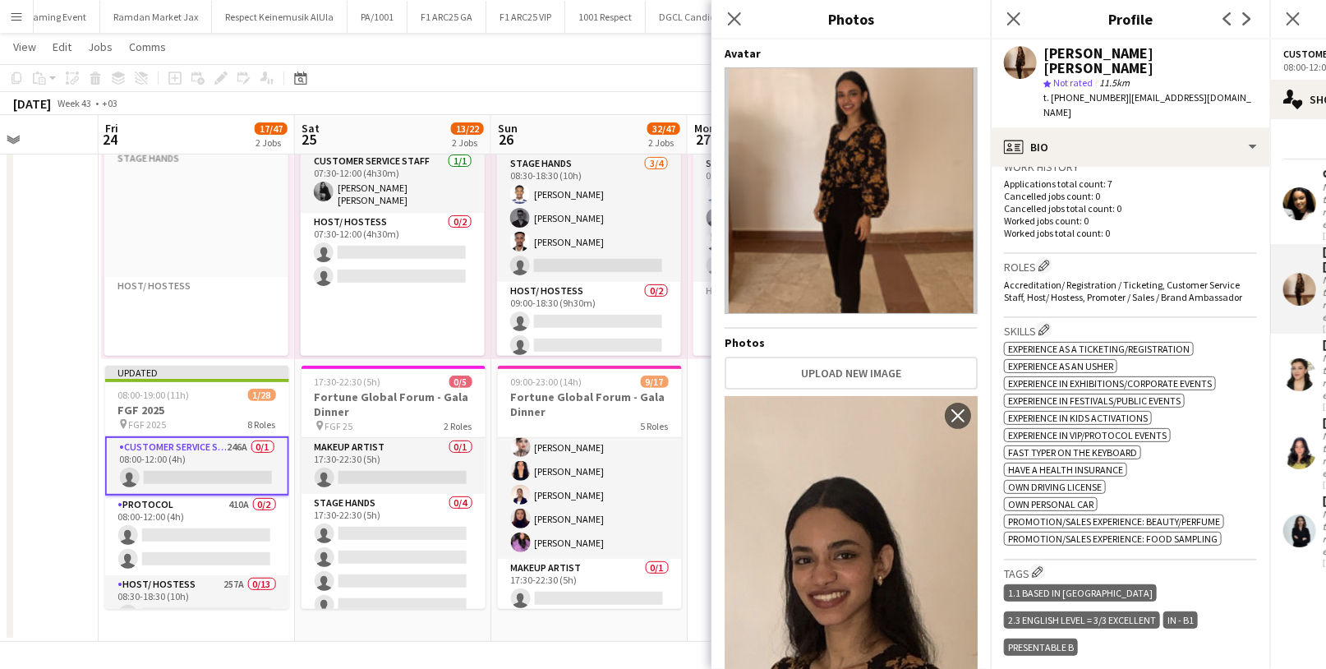
click at [1132, 318] on div "Skills Edit crew company skills ok-circled2 background Layer 1 cross-circle-red…" at bounding box center [1130, 439] width 253 height 242
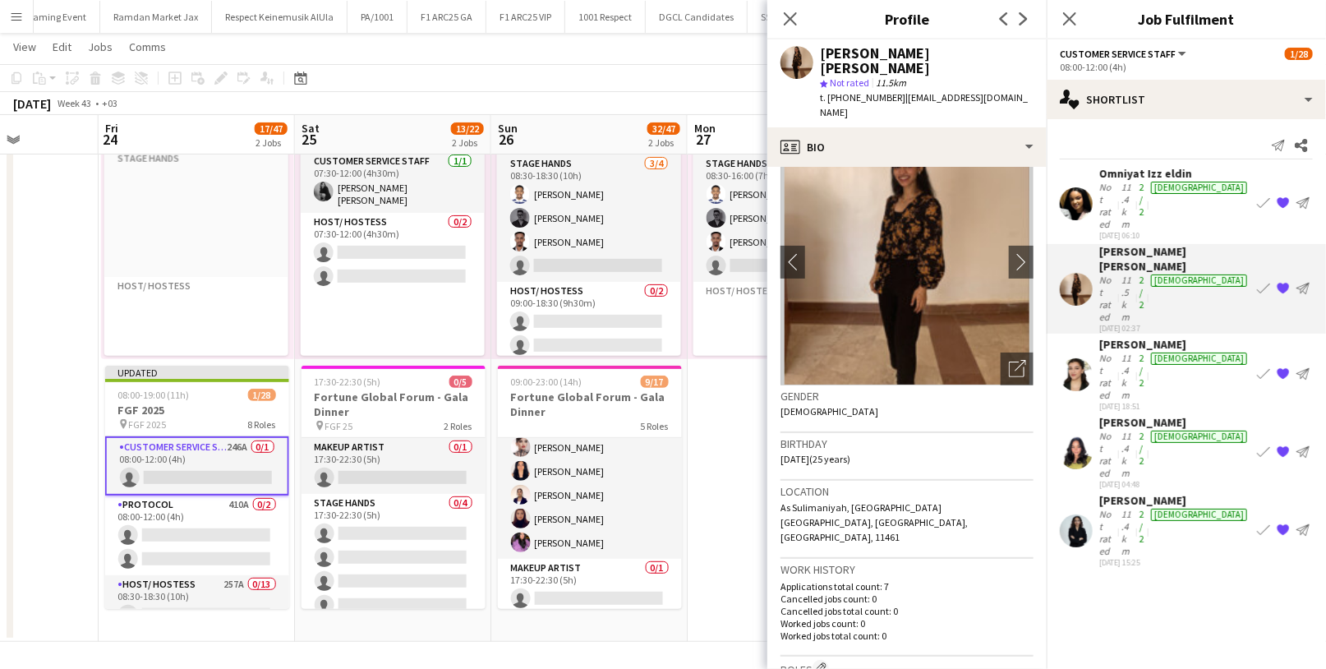
scroll to position [0, 0]
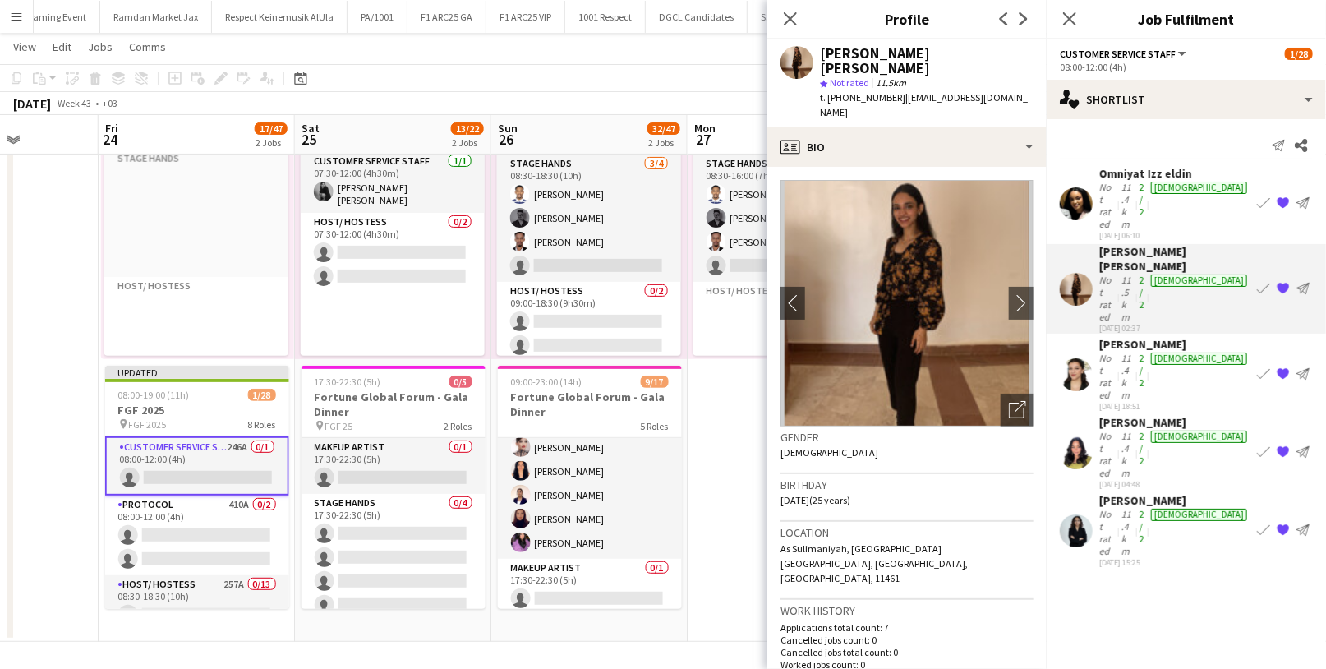
click at [1111, 183] on div "Not rated" at bounding box center [1109, 205] width 19 height 49
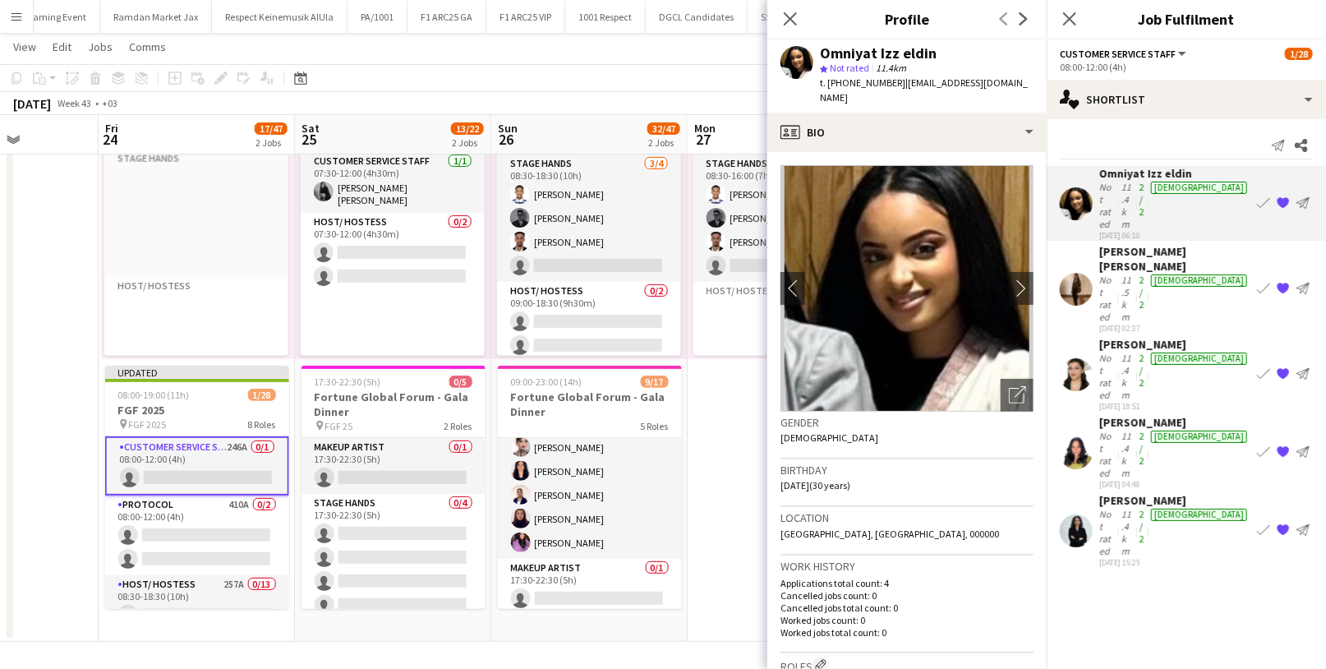
click at [1113, 352] on div "Not rated" at bounding box center [1109, 376] width 19 height 49
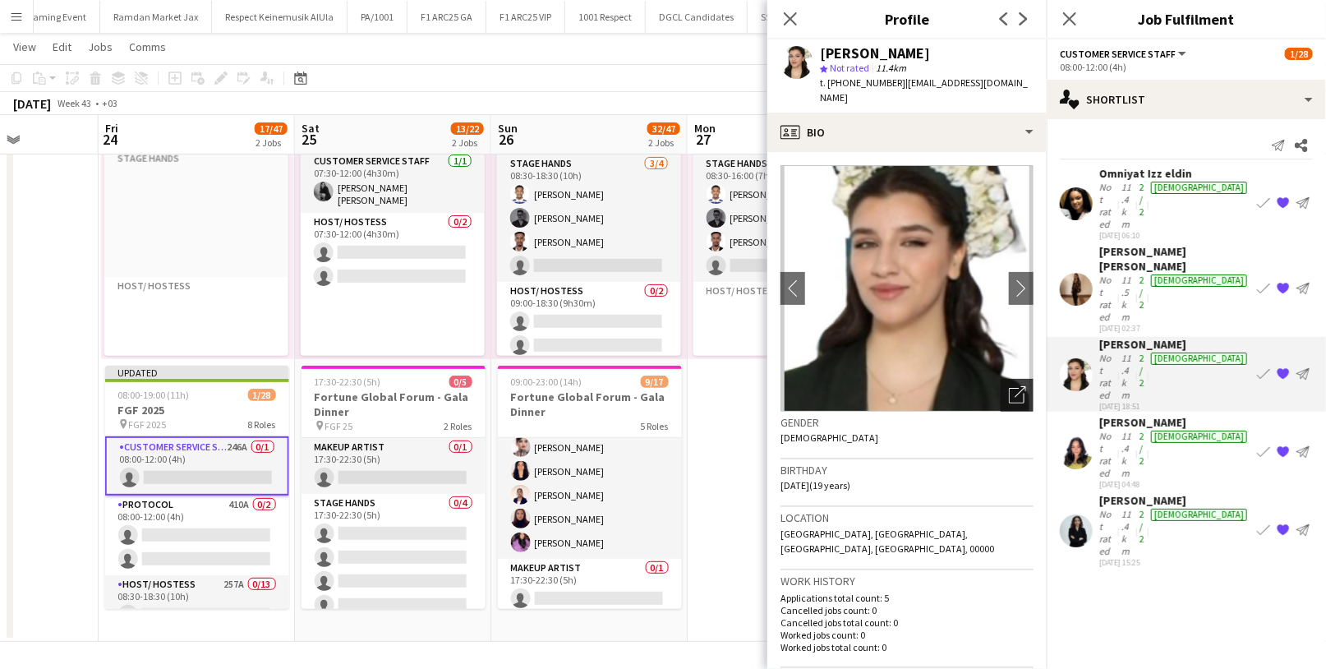
click at [1011, 386] on icon "Open photos pop-in" at bounding box center [1017, 394] width 17 height 17
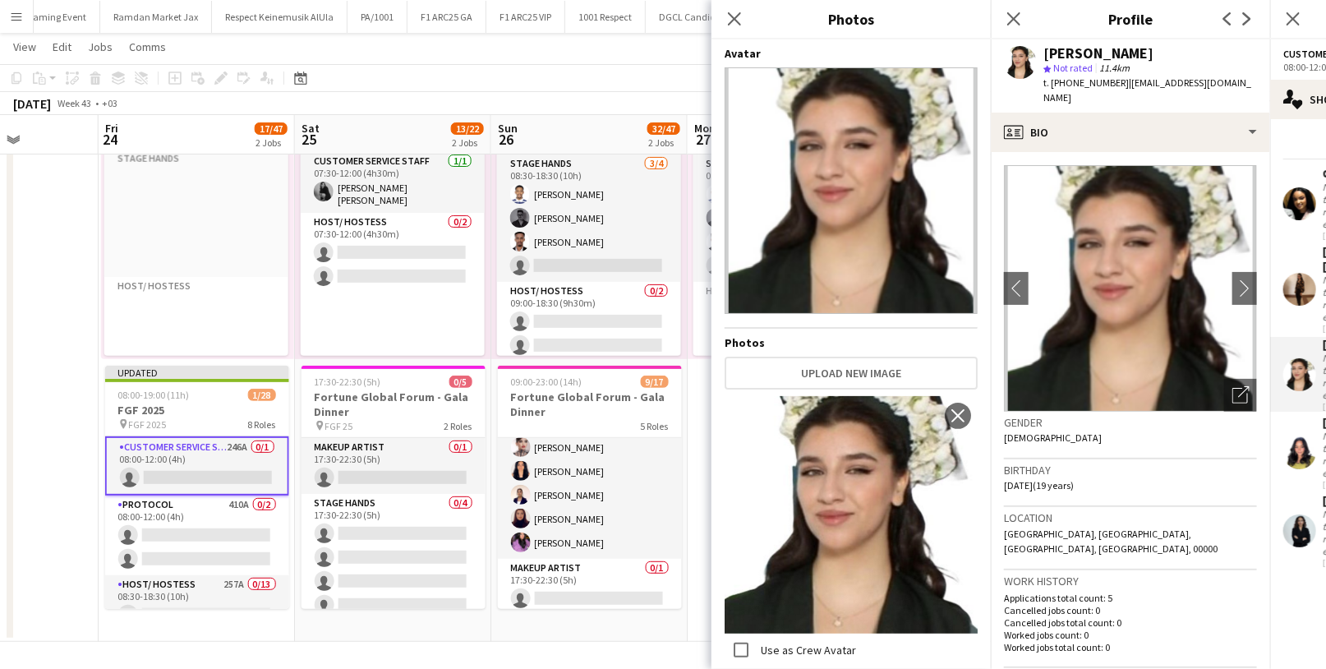
click at [1060, 429] on div "Gender [DEMOGRAPHIC_DATA]" at bounding box center [1130, 436] width 253 height 48
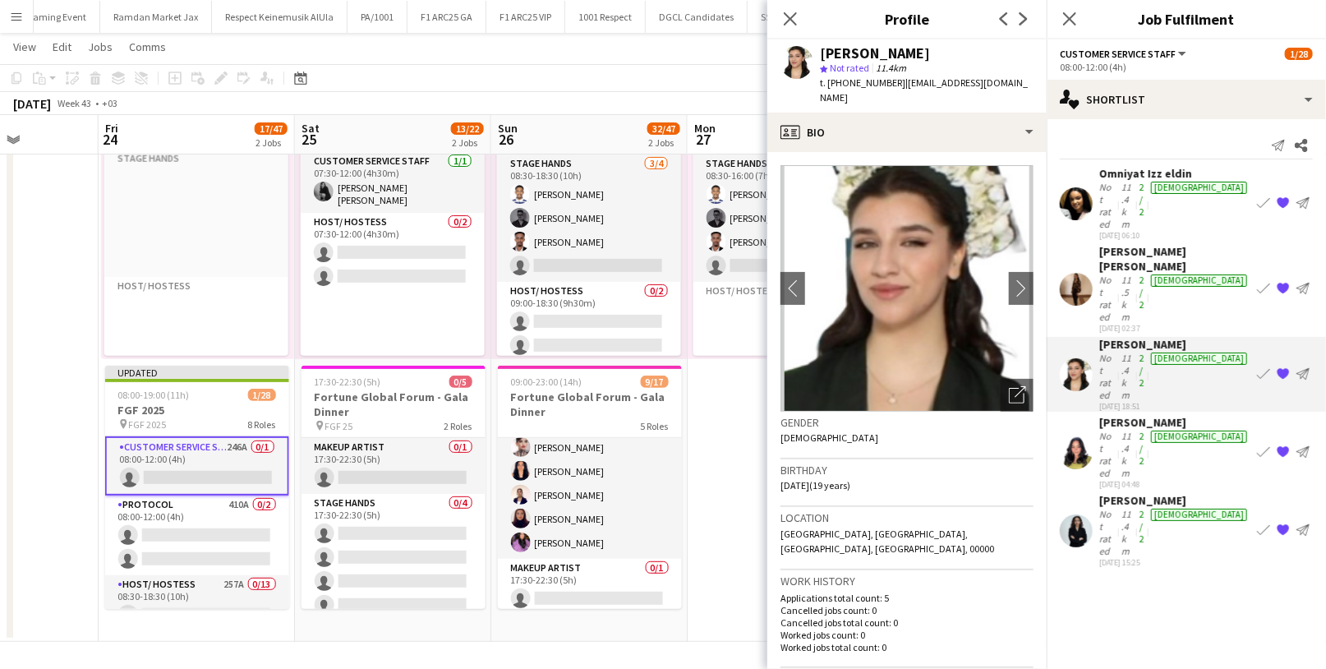
click at [1118, 430] on div "Not rated" at bounding box center [1109, 454] width 19 height 49
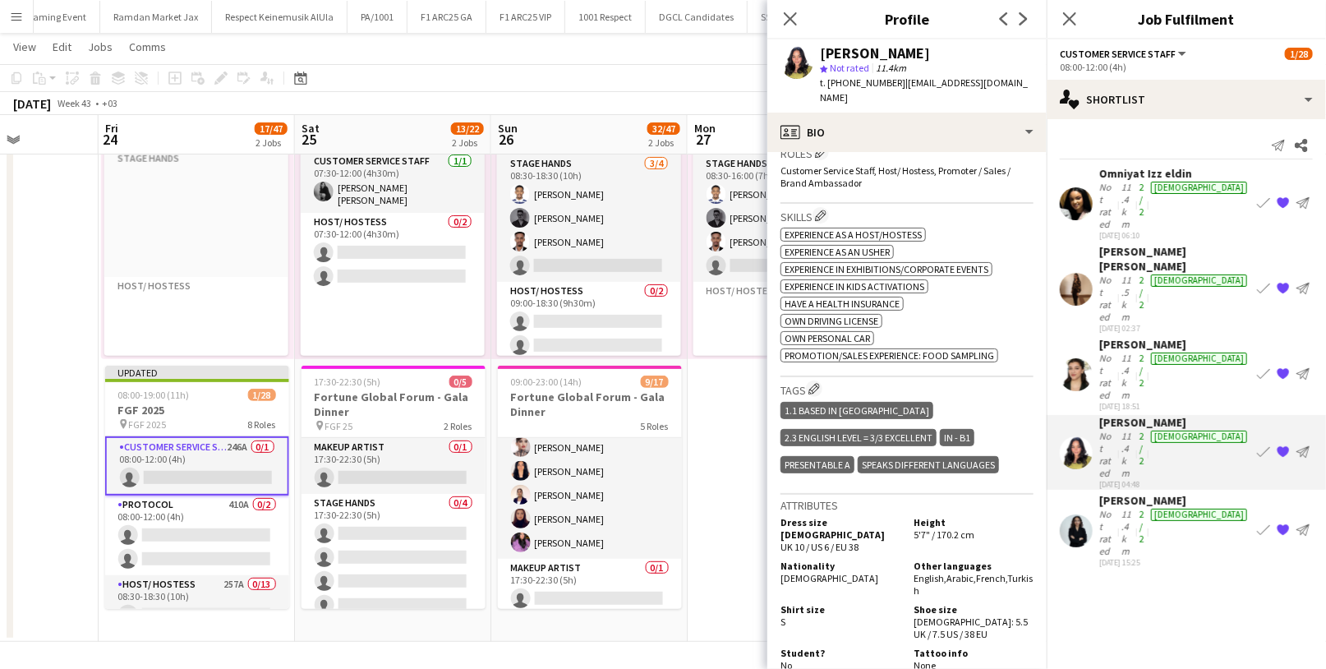
scroll to position [516, 0]
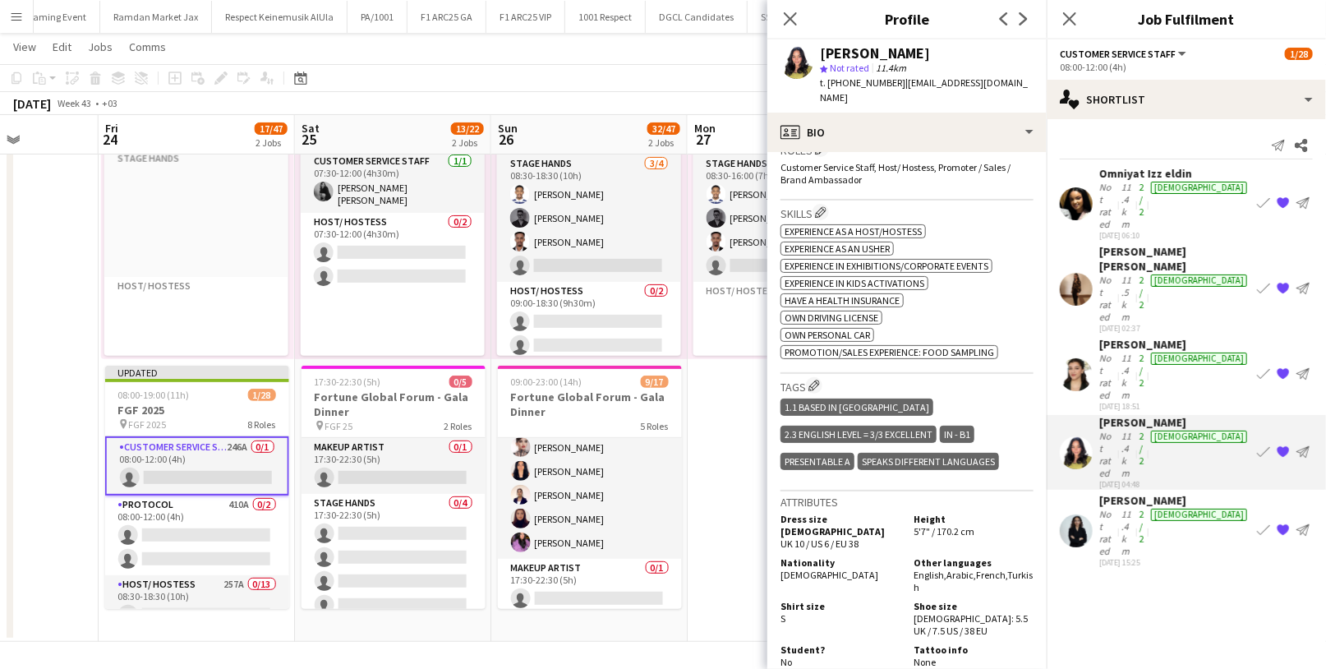
click at [1118, 508] on div "Not rated" at bounding box center [1109, 532] width 19 height 49
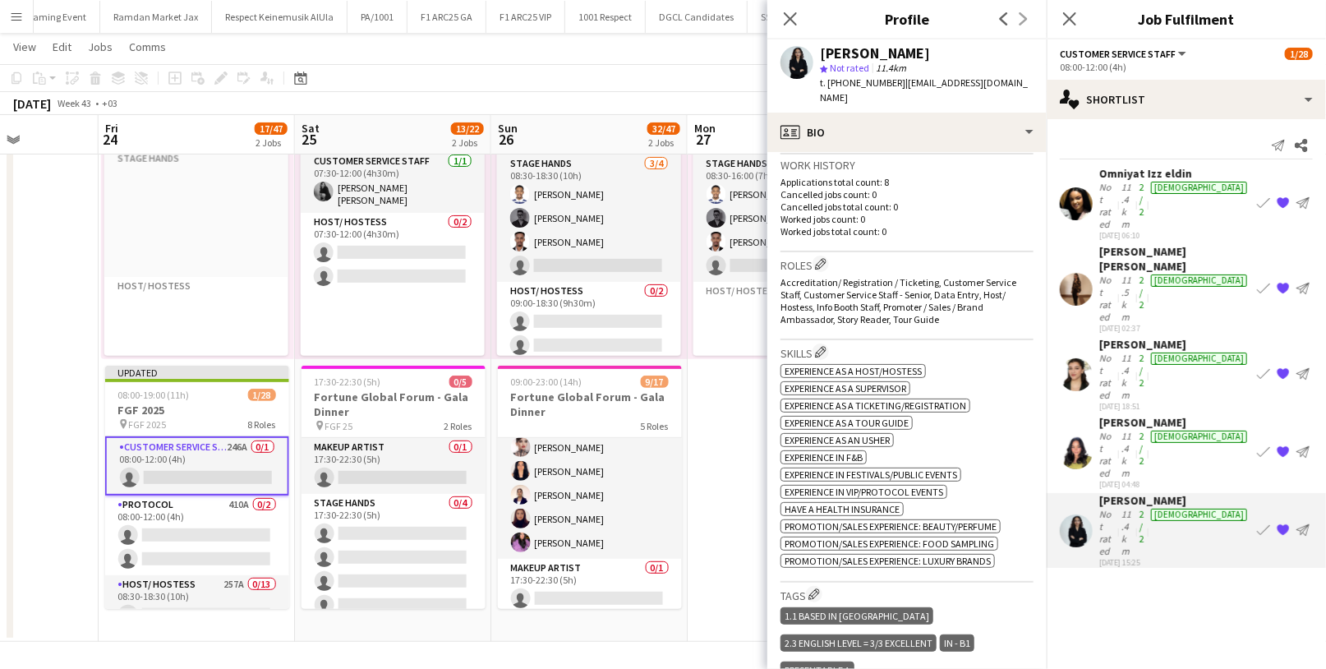
scroll to position [404, 0]
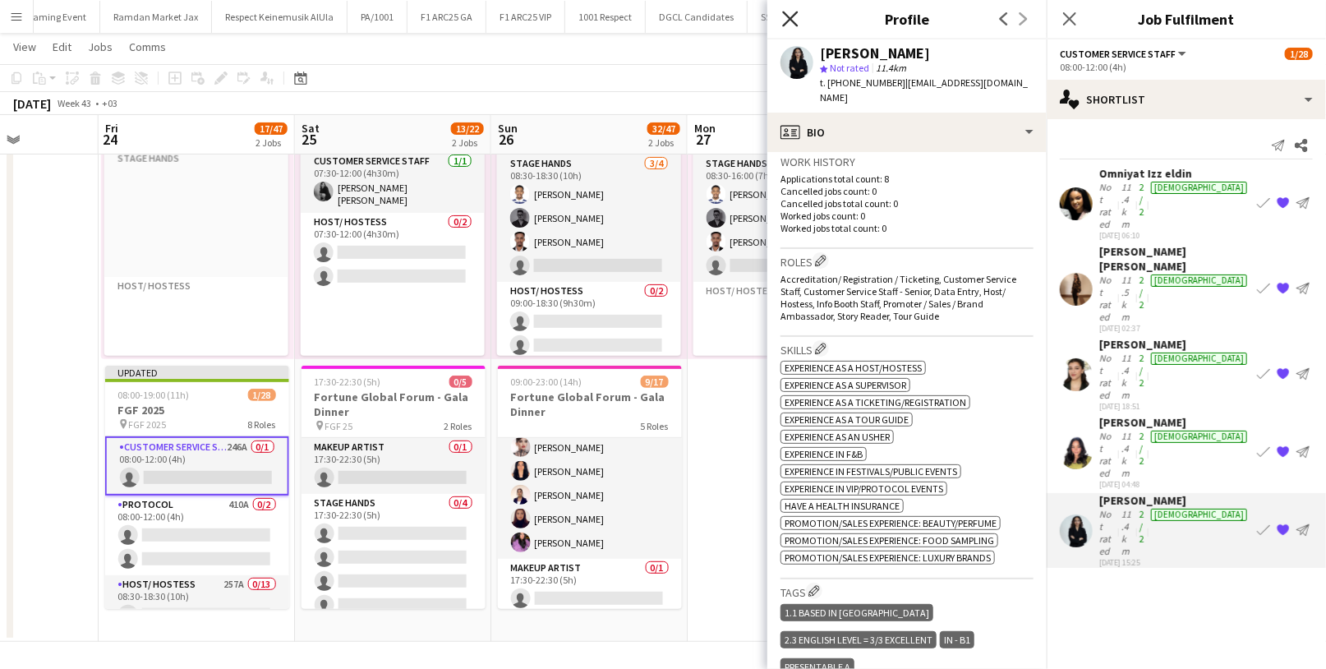
click at [792, 11] on icon "Close pop-in" at bounding box center [790, 19] width 16 height 16
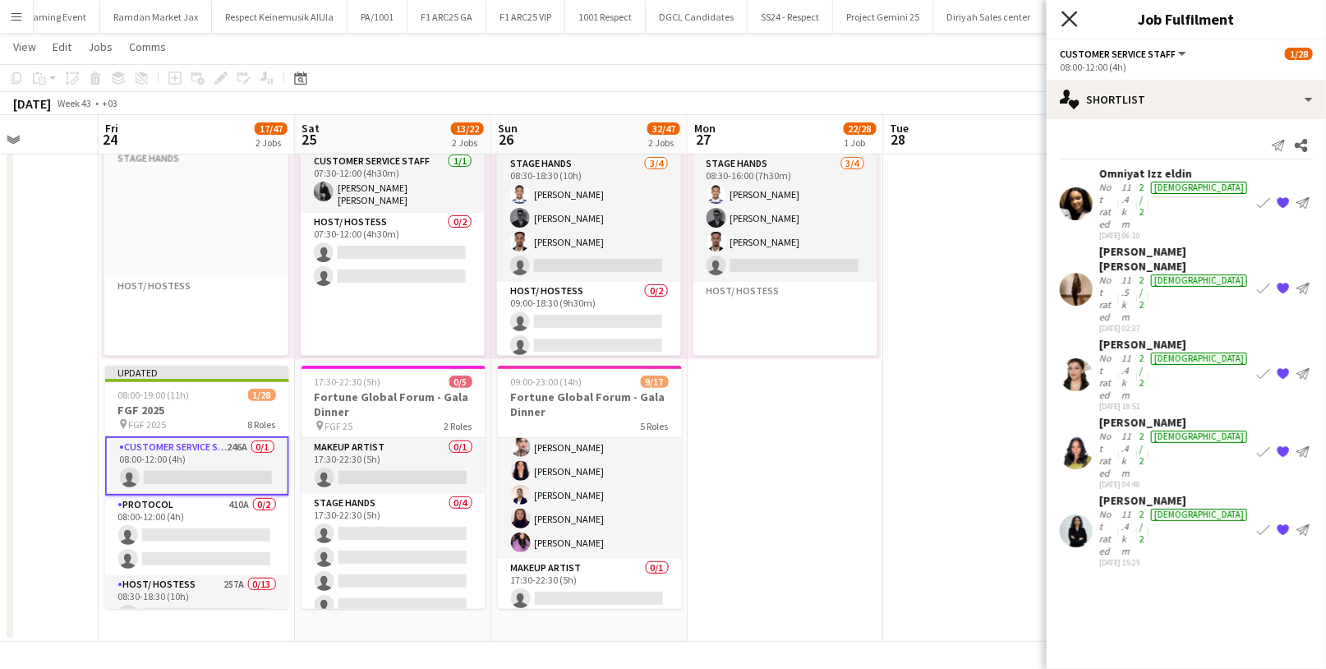
click at [1074, 23] on icon at bounding box center [1070, 19] width 16 height 16
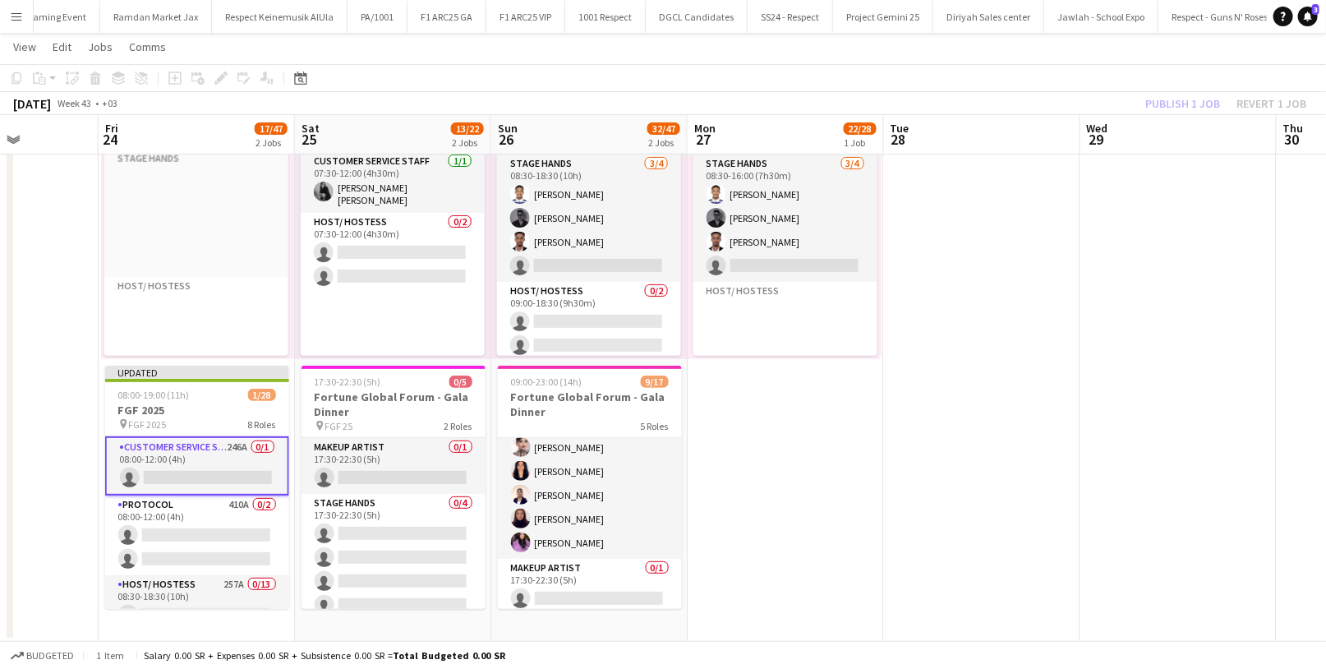
click at [1168, 99] on div "Publish 1 job Revert 1 job" at bounding box center [1226, 103] width 201 height 21
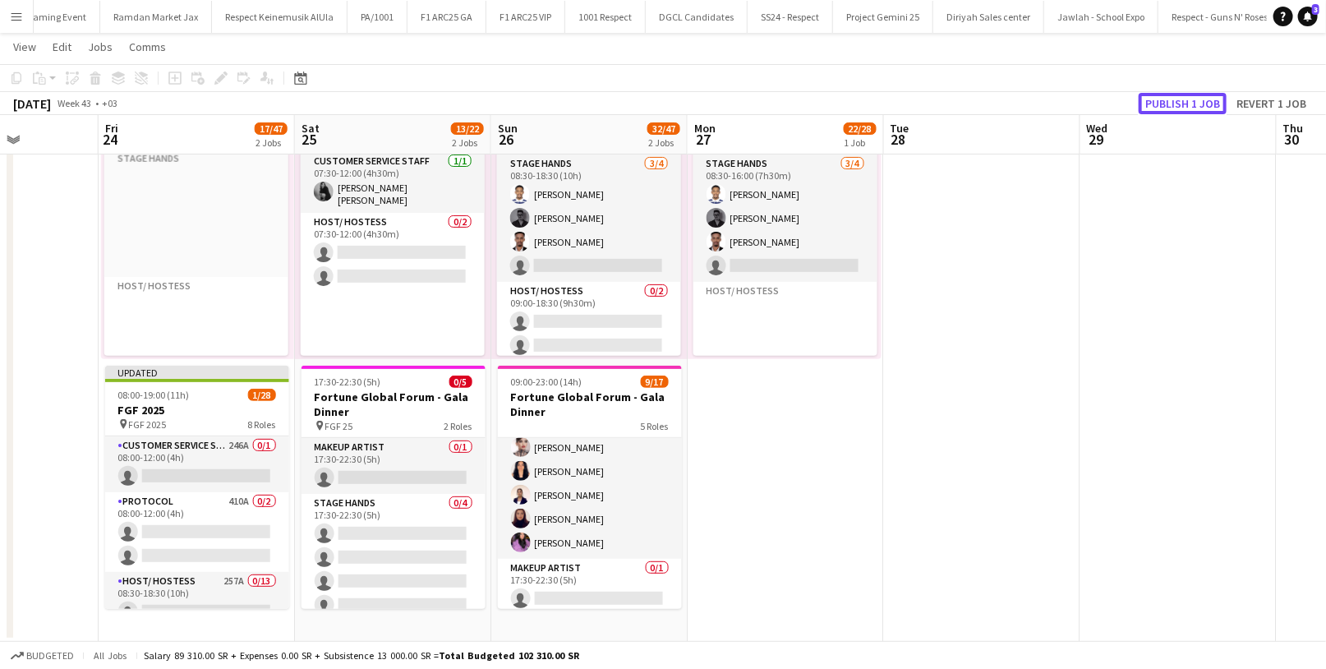
click at [1168, 99] on button "Publish 1 job" at bounding box center [1183, 103] width 88 height 21
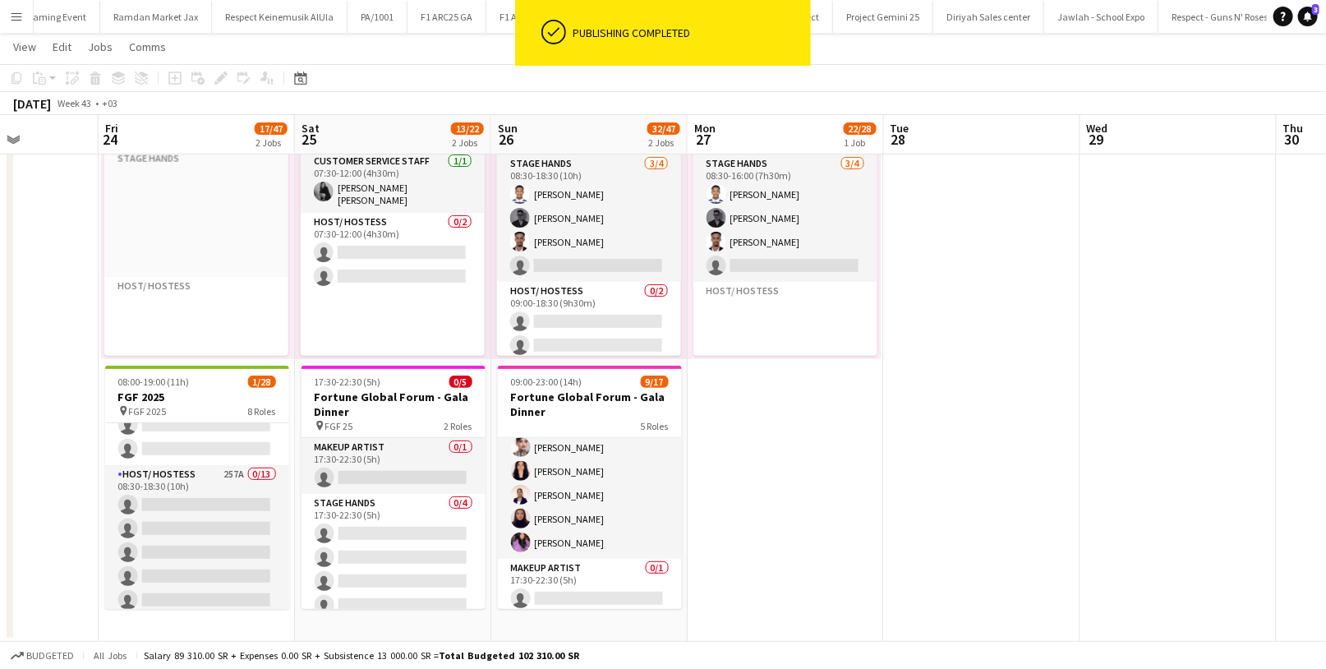
scroll to position [126, 0]
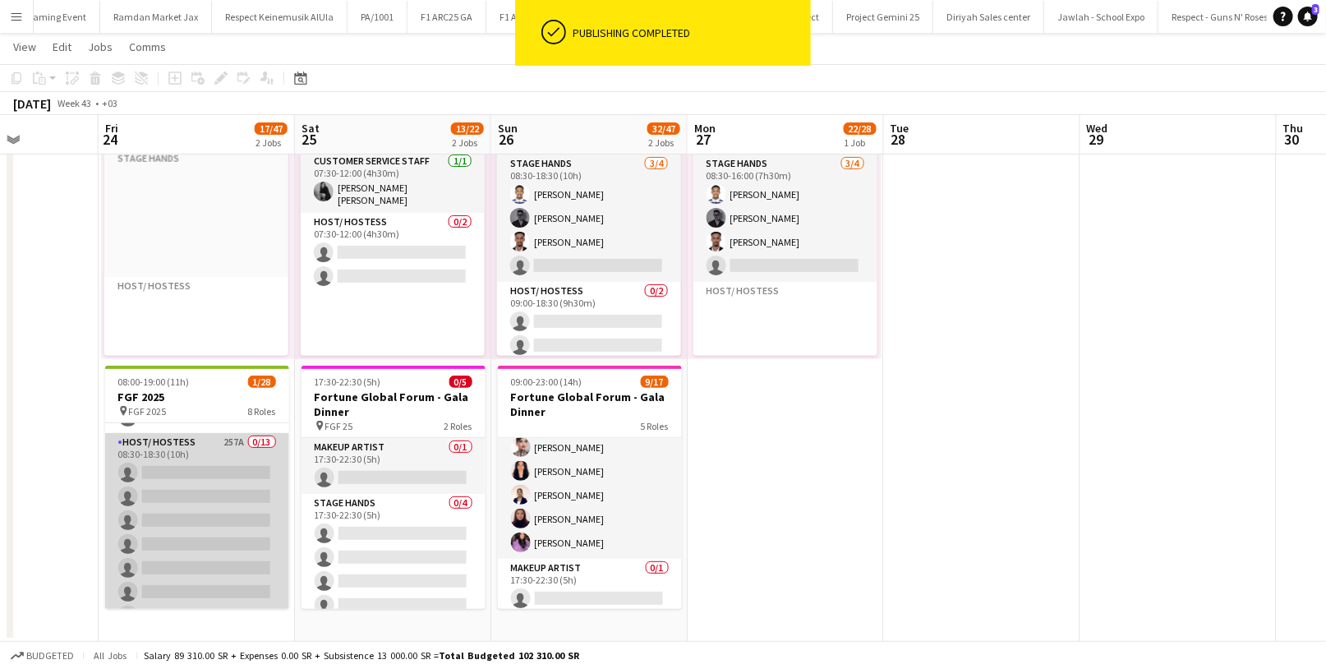
click at [181, 473] on app-card-role "Host/ Hostess 257A 0/13 08:30-18:30 (10h) single-neutral-actions single-neutral…" at bounding box center [197, 604] width 184 height 342
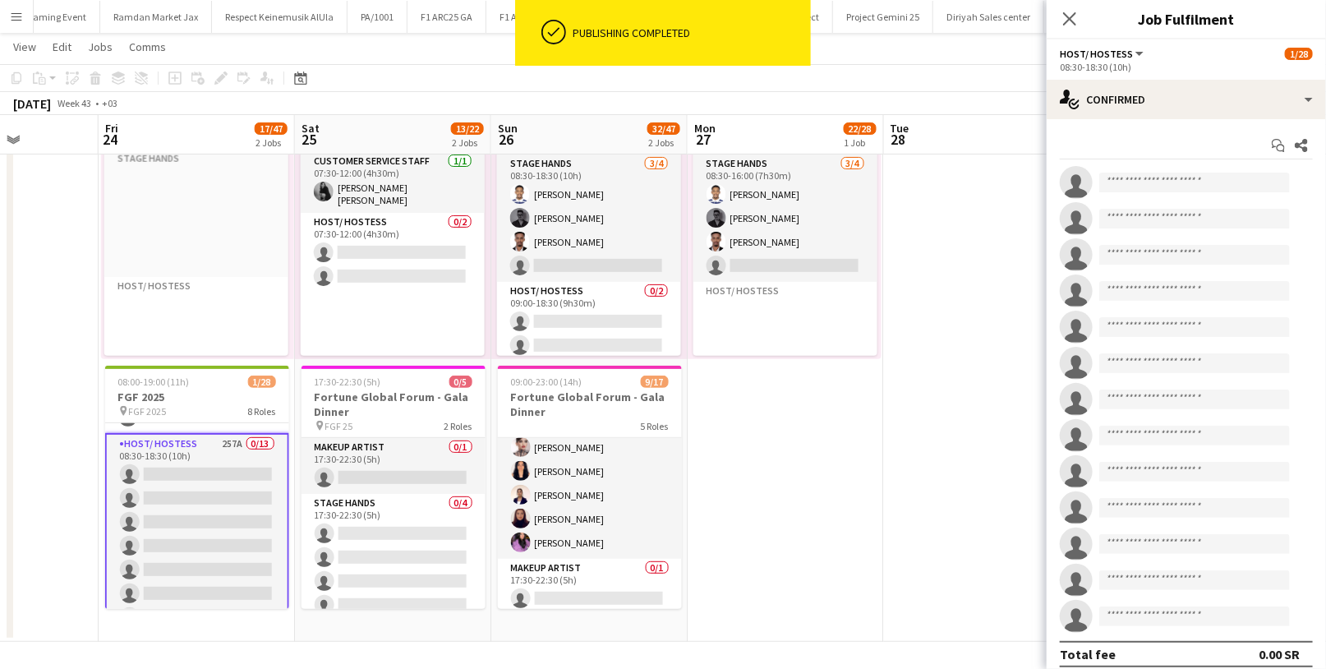
click at [1217, 123] on div "Start chat Share single-neutral-actions single-neutral-actions single-neutral-a…" at bounding box center [1186, 399] width 279 height 561
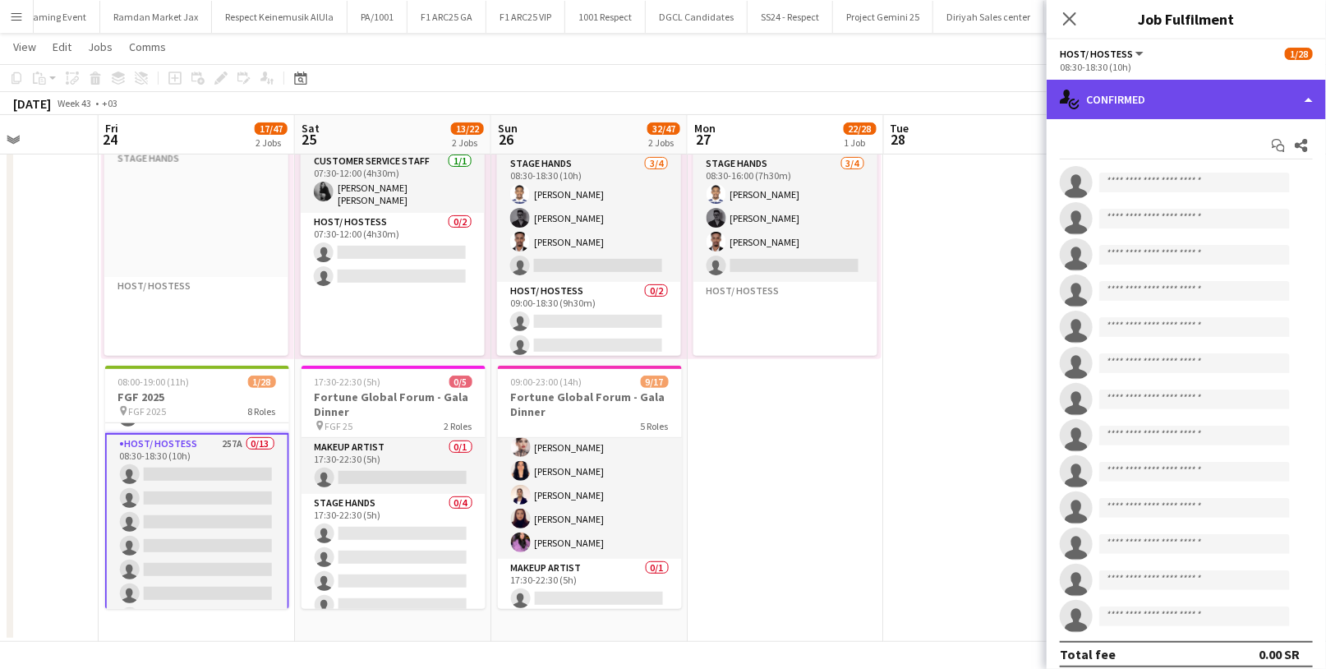
click at [1215, 109] on div "single-neutral-actions-check-2 Confirmed" at bounding box center [1186, 99] width 279 height 39
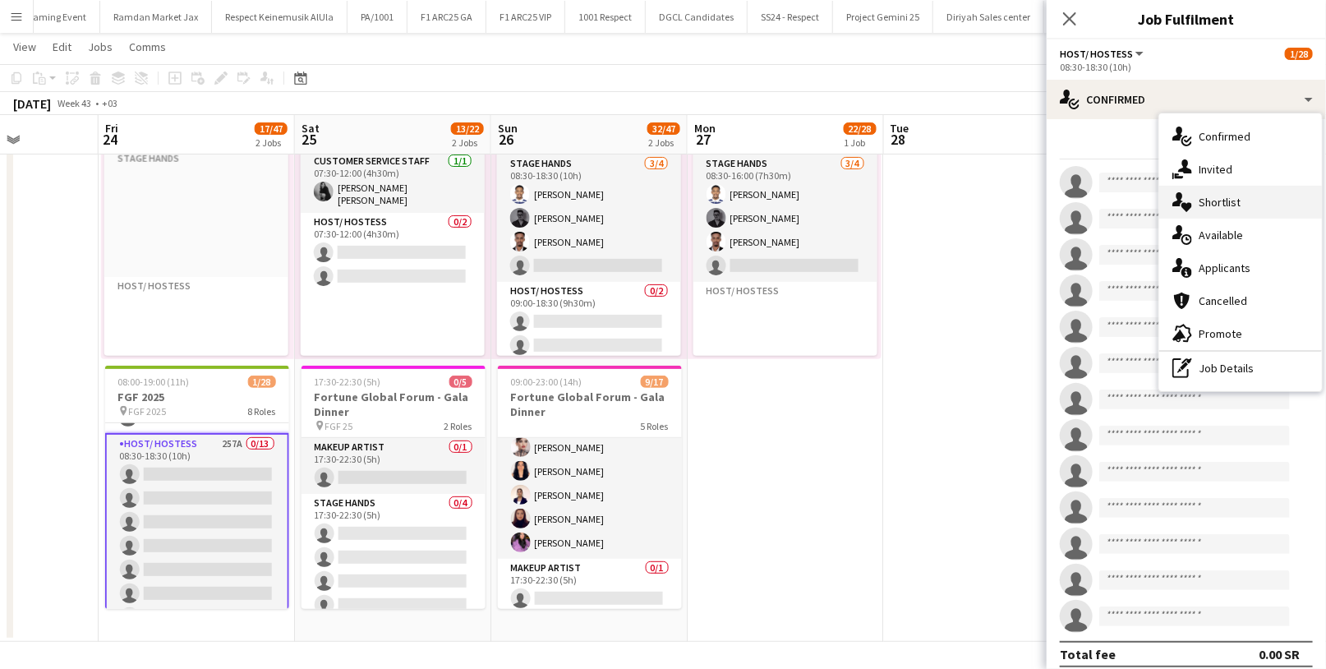
drag, startPoint x: 1234, startPoint y: 164, endPoint x: 1227, endPoint y: 193, distance: 30.3
click at [1227, 193] on div "single-neutral-actions-check-2 Confirmed single-neutral-actions-share-1 Invited…" at bounding box center [1241, 252] width 163 height 278
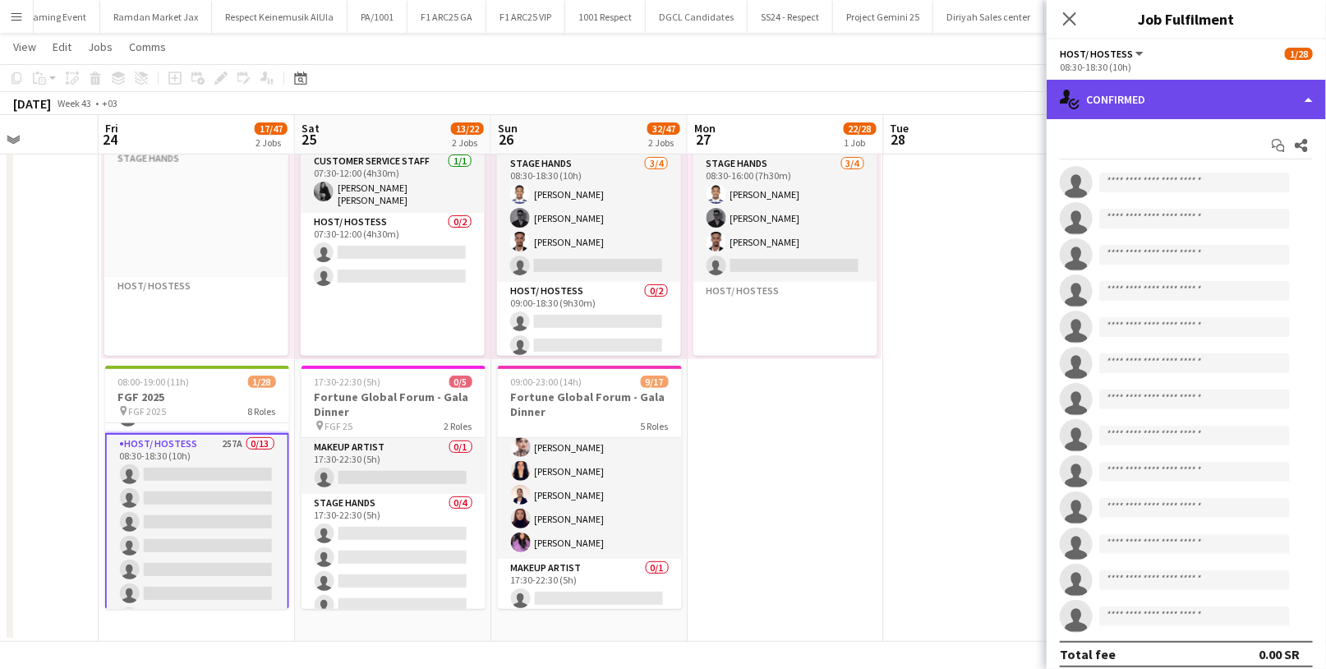
click at [1155, 112] on div "single-neutral-actions-check-2 Confirmed" at bounding box center [1186, 99] width 279 height 39
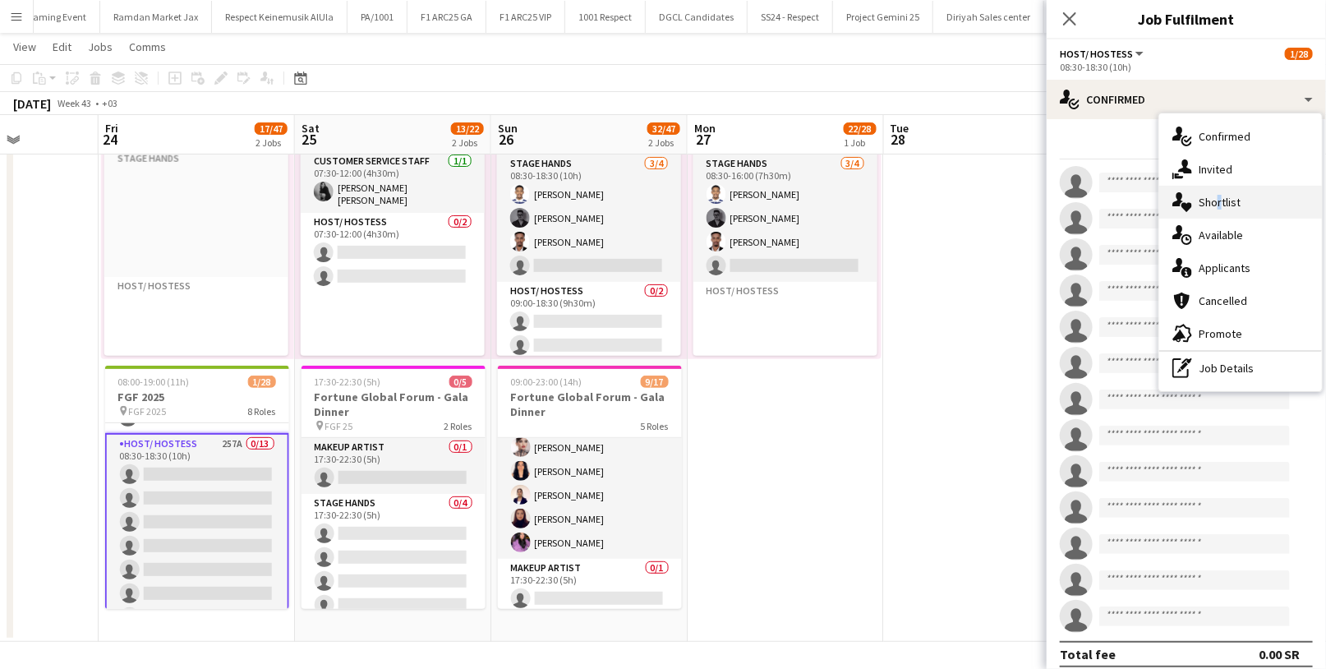
click at [1215, 204] on span "Shortlist" at bounding box center [1220, 202] width 42 height 15
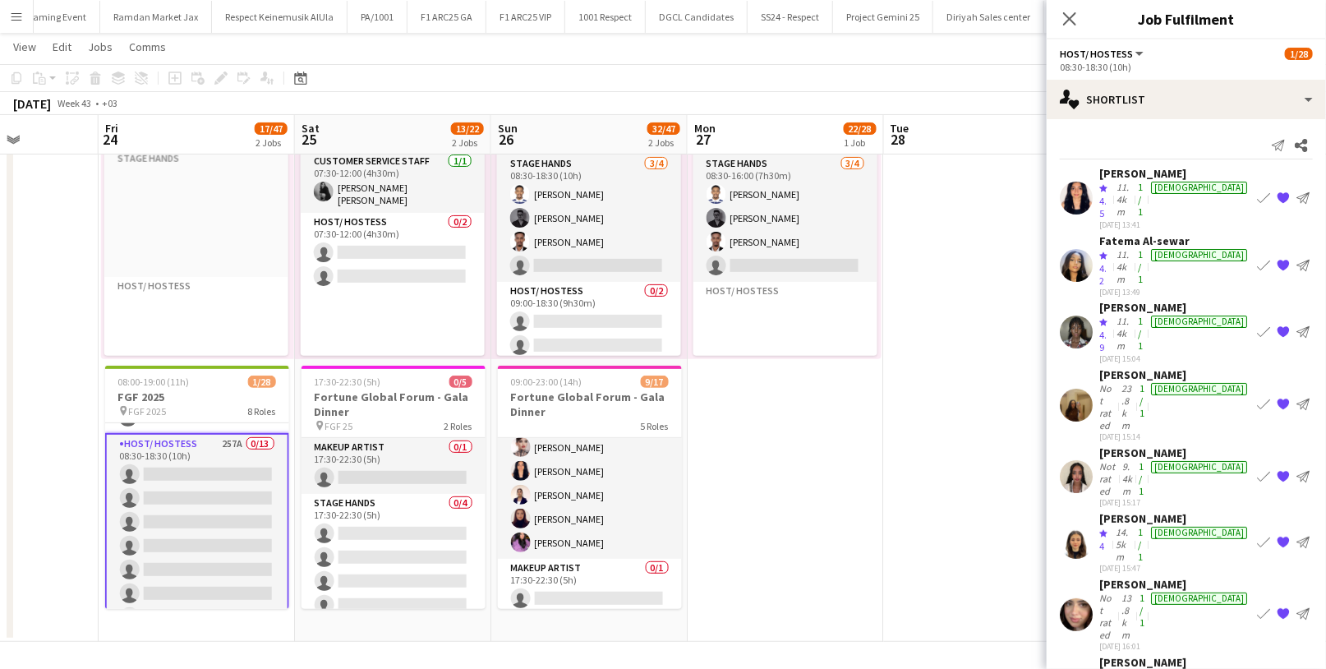
click at [1277, 191] on app-icon "{{ spriteTitle }}" at bounding box center [1283, 197] width 13 height 13
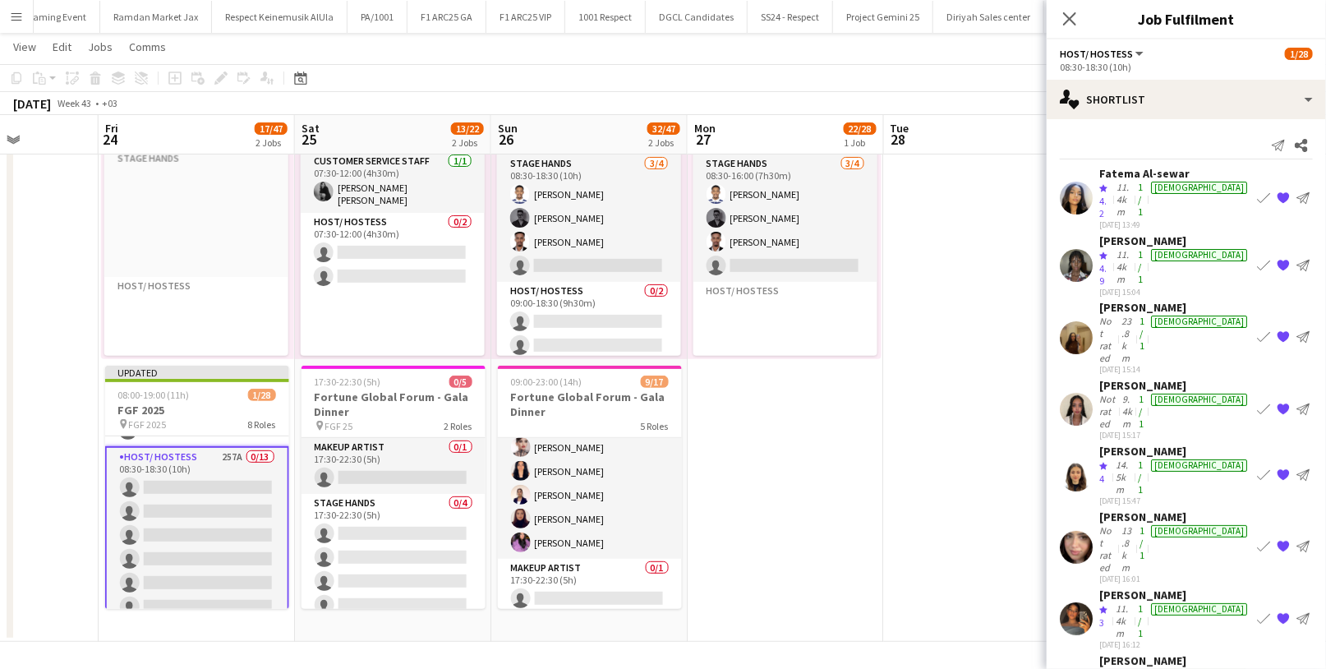
click at [1277, 258] on app-icon "{{ spriteTitle }}" at bounding box center [1283, 264] width 13 height 13
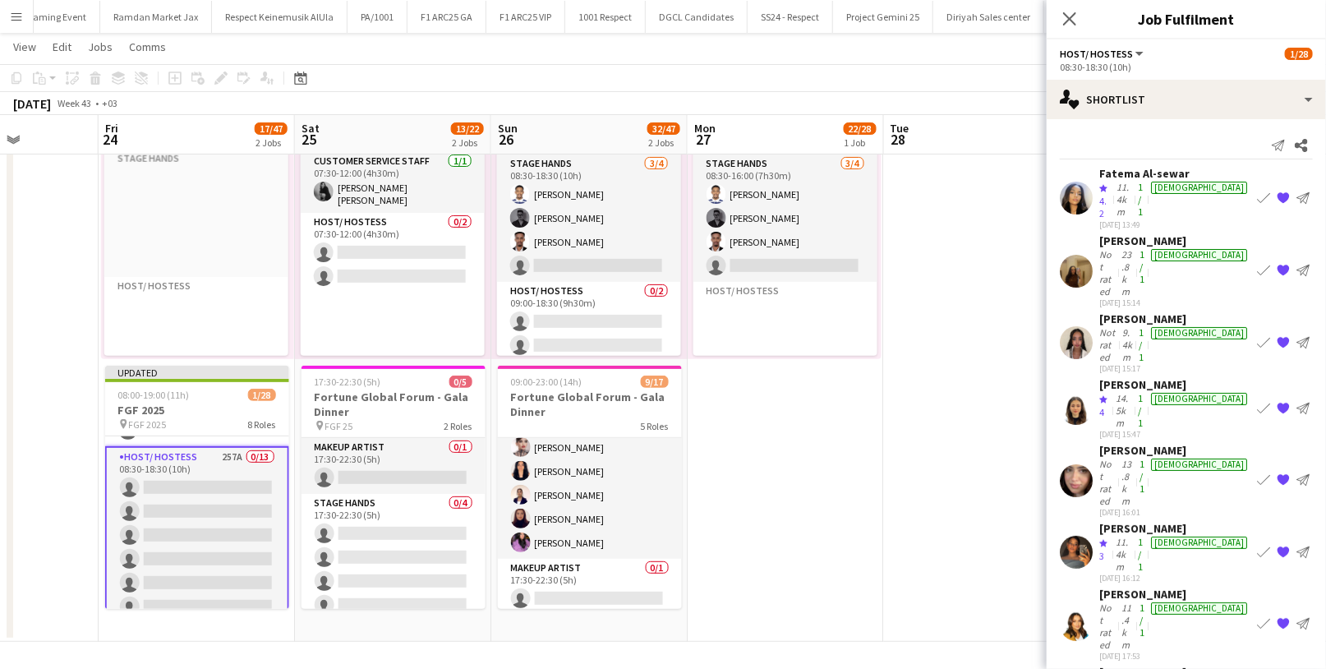
click at [1118, 248] on div "Not rated" at bounding box center [1109, 272] width 19 height 49
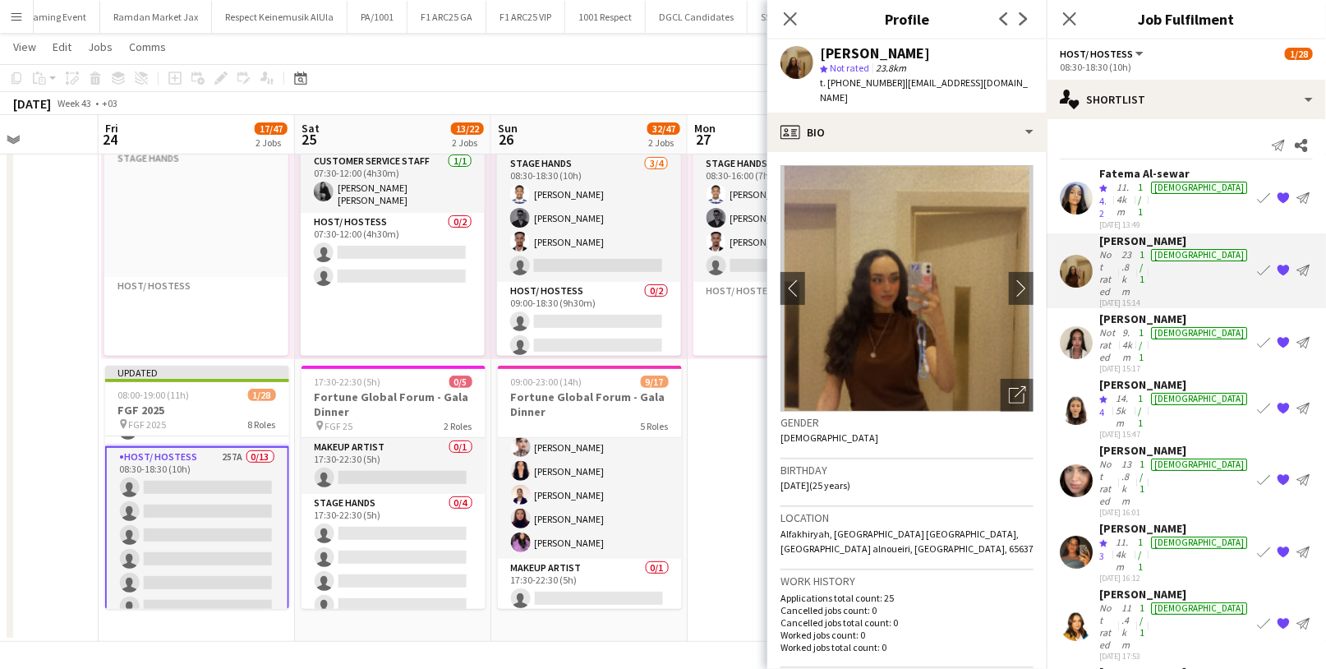
click at [1277, 336] on app-icon "{{ spriteTitle }}" at bounding box center [1283, 342] width 13 height 13
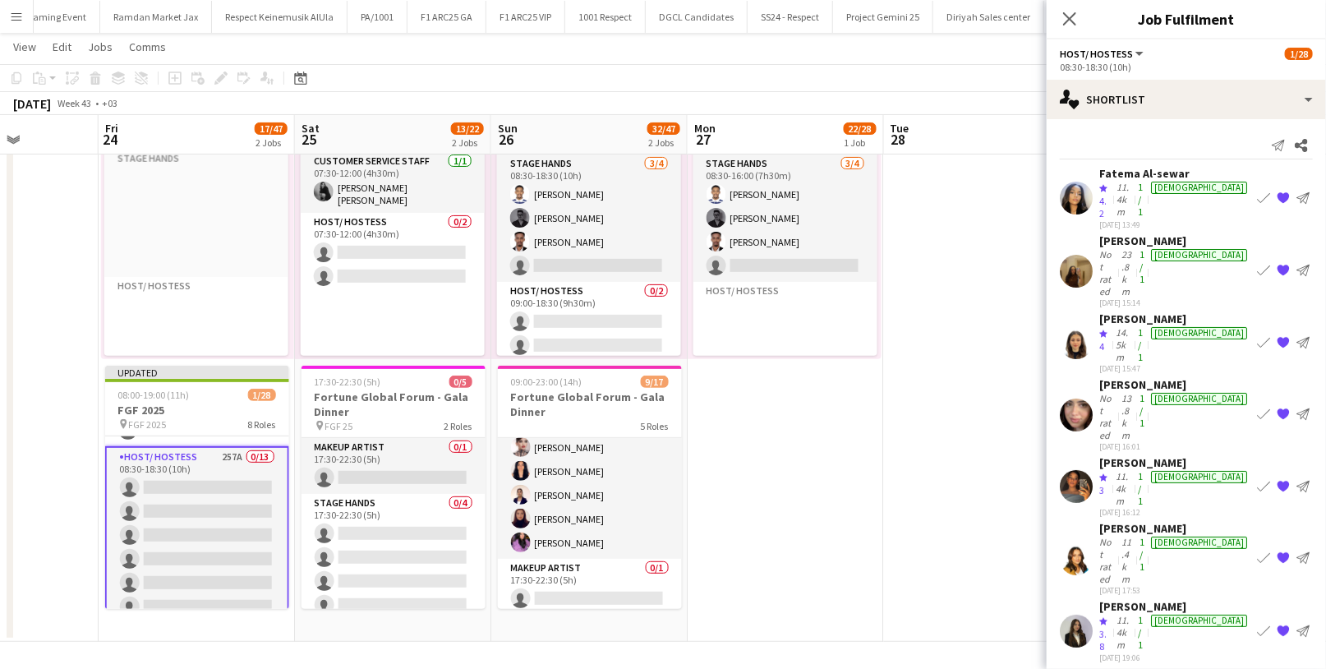
click at [1277, 336] on app-icon "{{ spriteTitle }}" at bounding box center [1283, 342] width 13 height 13
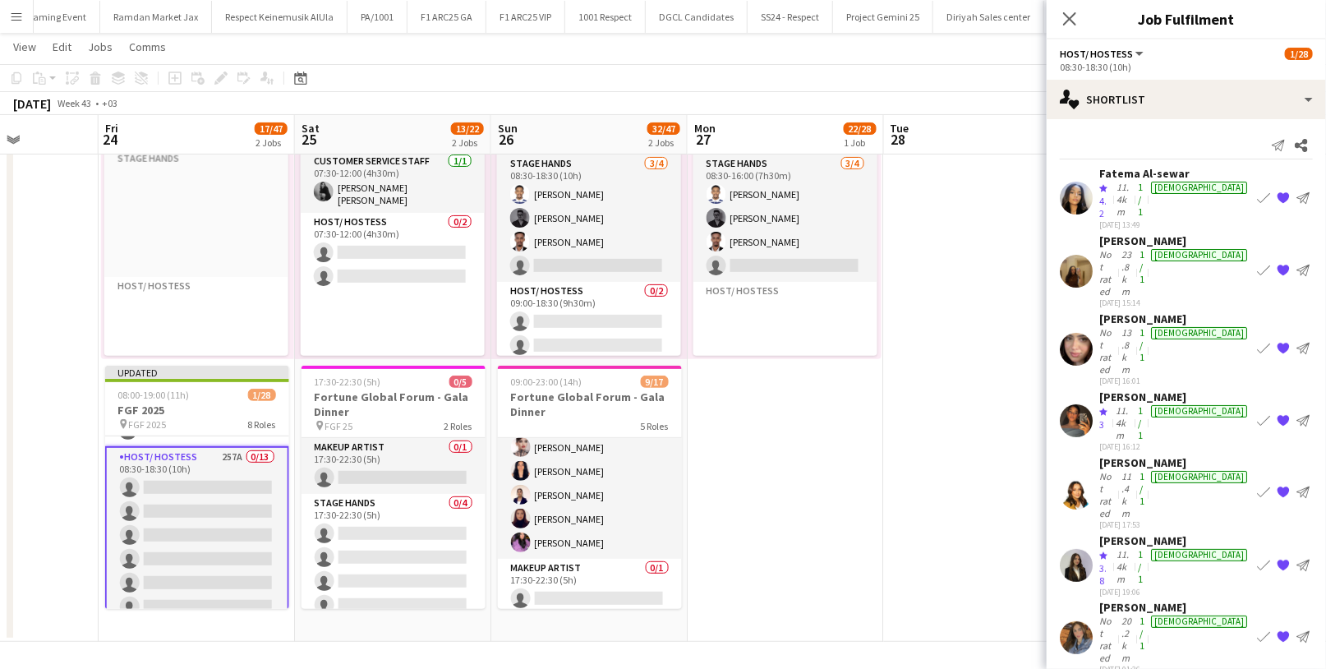
click at [1277, 342] on app-icon "{{ spriteTitle }}" at bounding box center [1283, 348] width 13 height 13
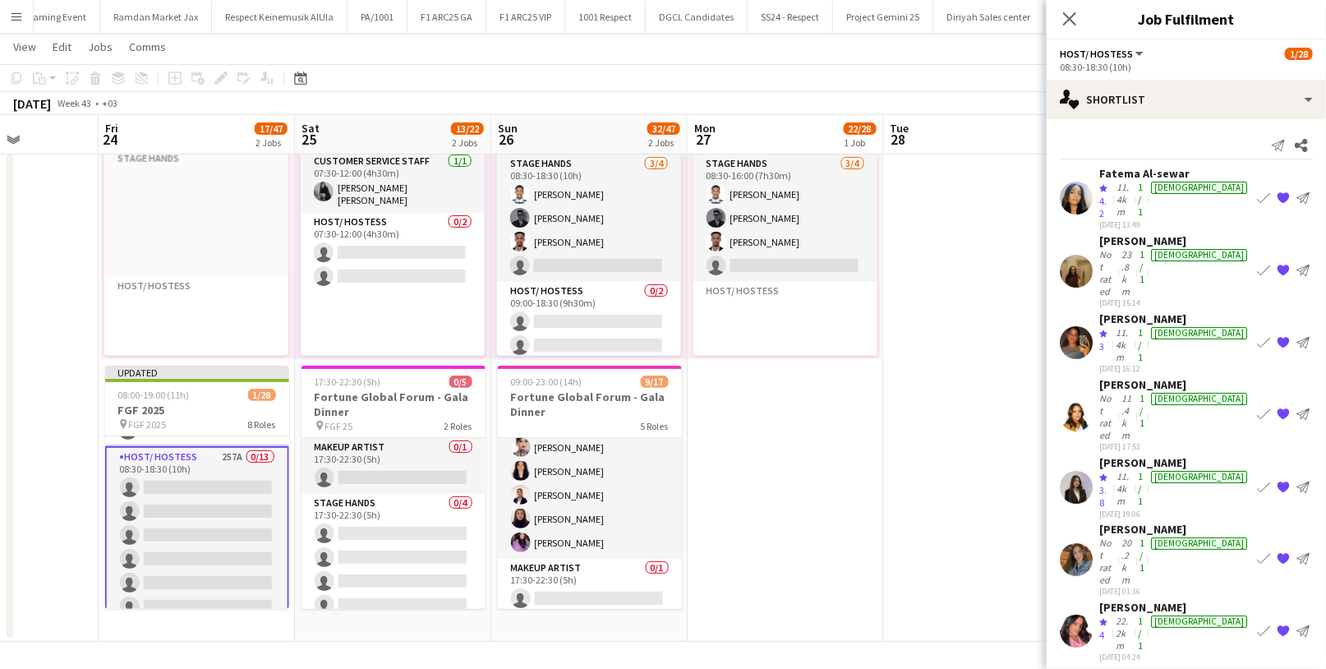
click at [1110, 363] on div "[DATE] 16:12" at bounding box center [1175, 368] width 151 height 11
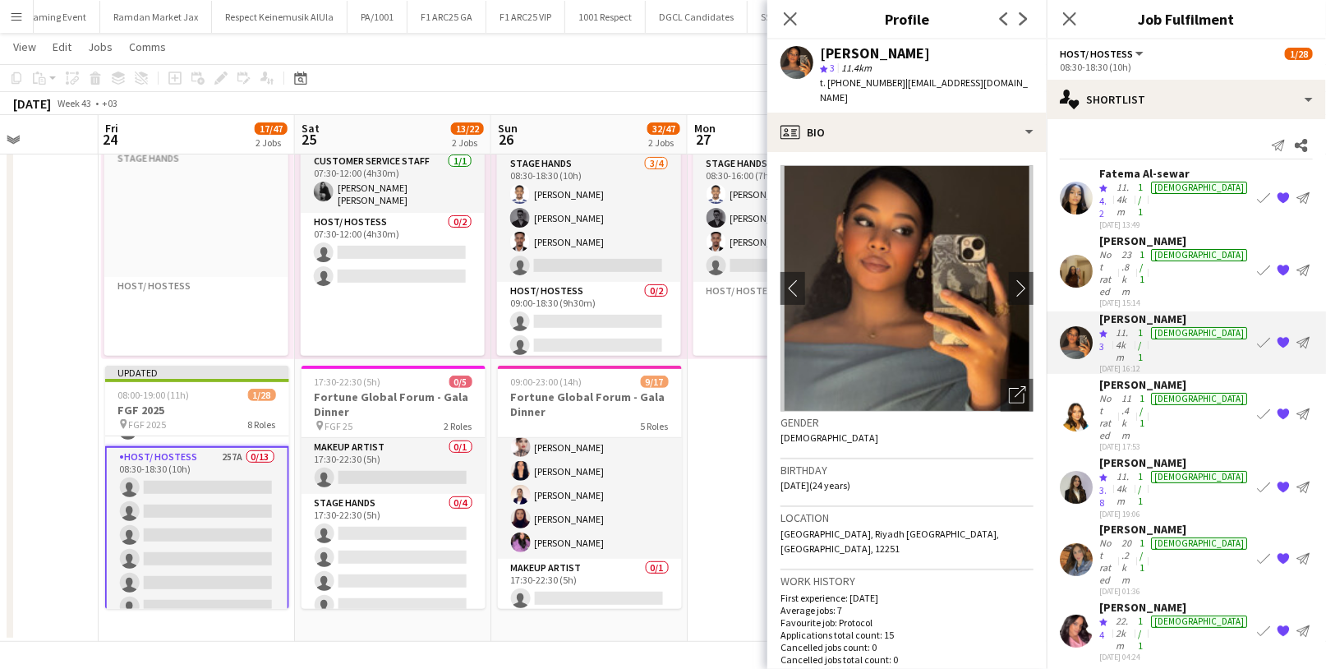
click at [1118, 392] on div "Not rated" at bounding box center [1109, 416] width 19 height 49
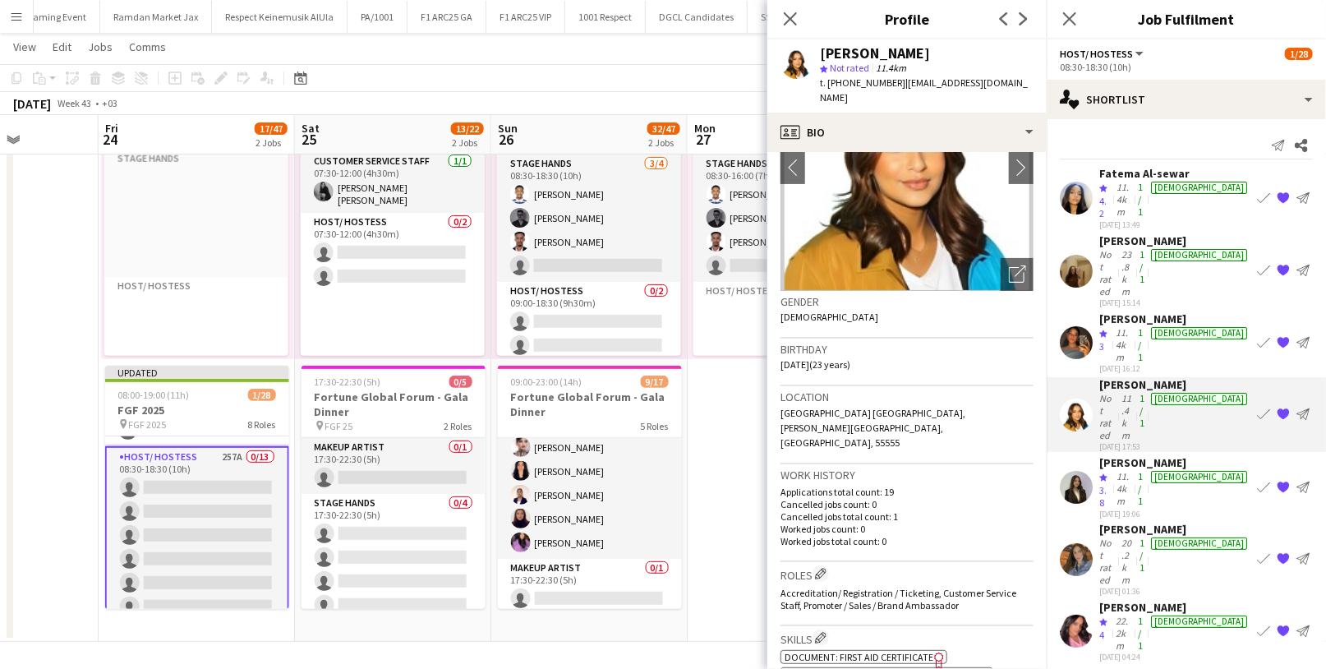
scroll to position [103, 0]
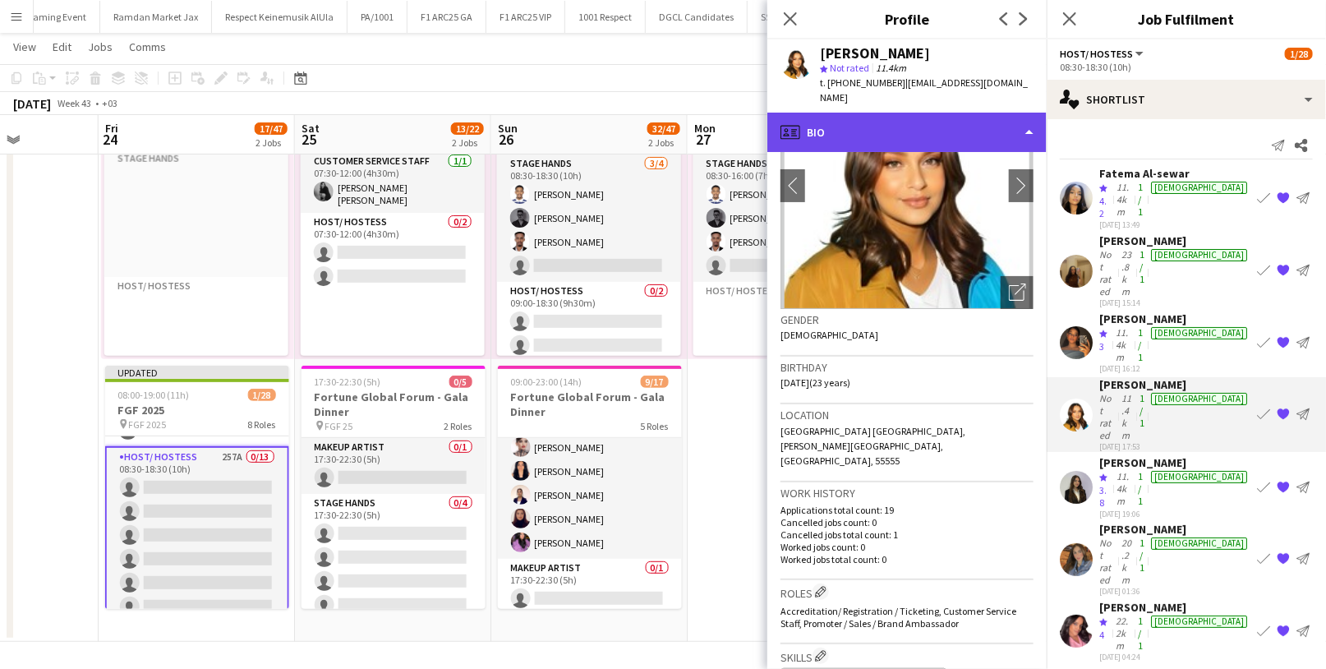
click at [937, 122] on div "profile Bio" at bounding box center [907, 132] width 279 height 39
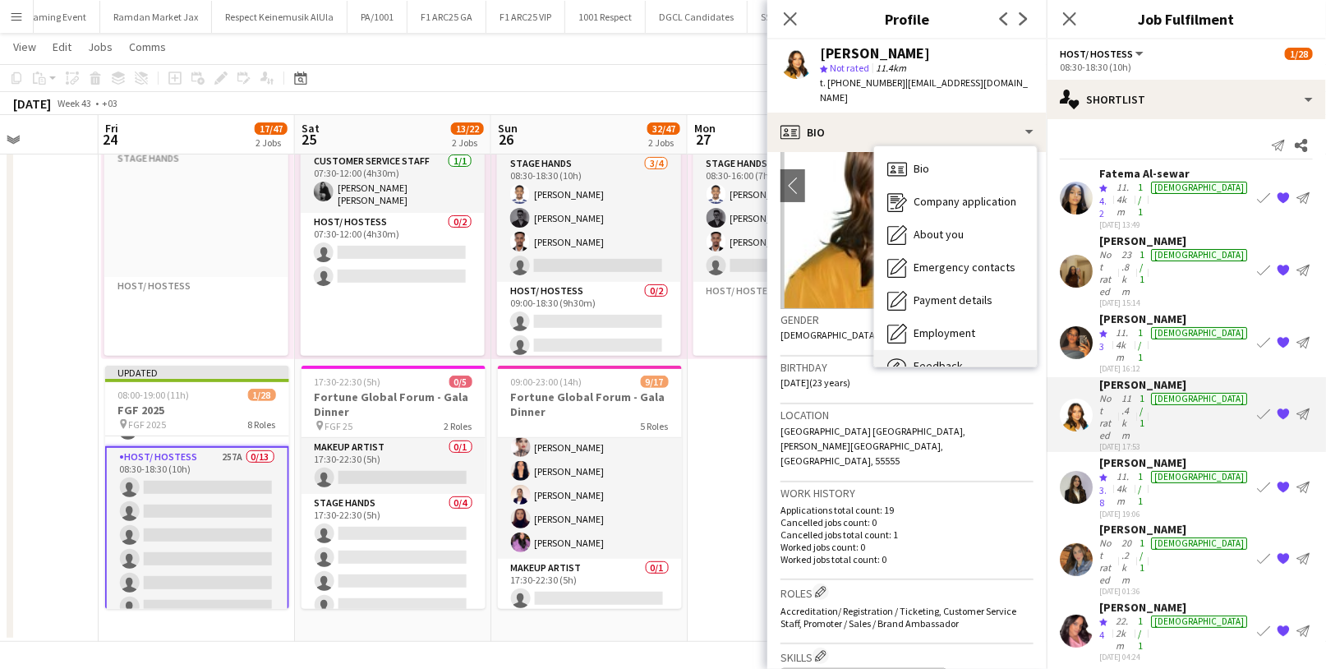
click at [962, 350] on div "Feedback Feedback" at bounding box center [955, 366] width 163 height 33
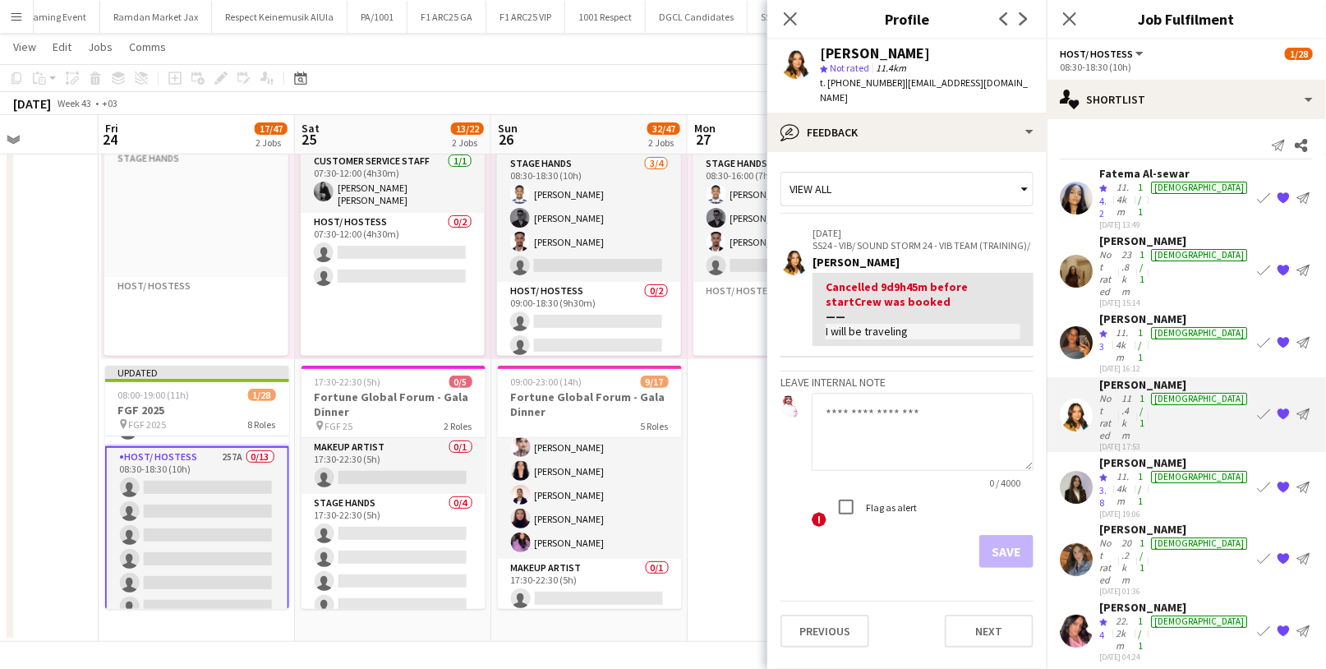
click at [1126, 508] on div "[DATE] 19:06" at bounding box center [1175, 513] width 151 height 11
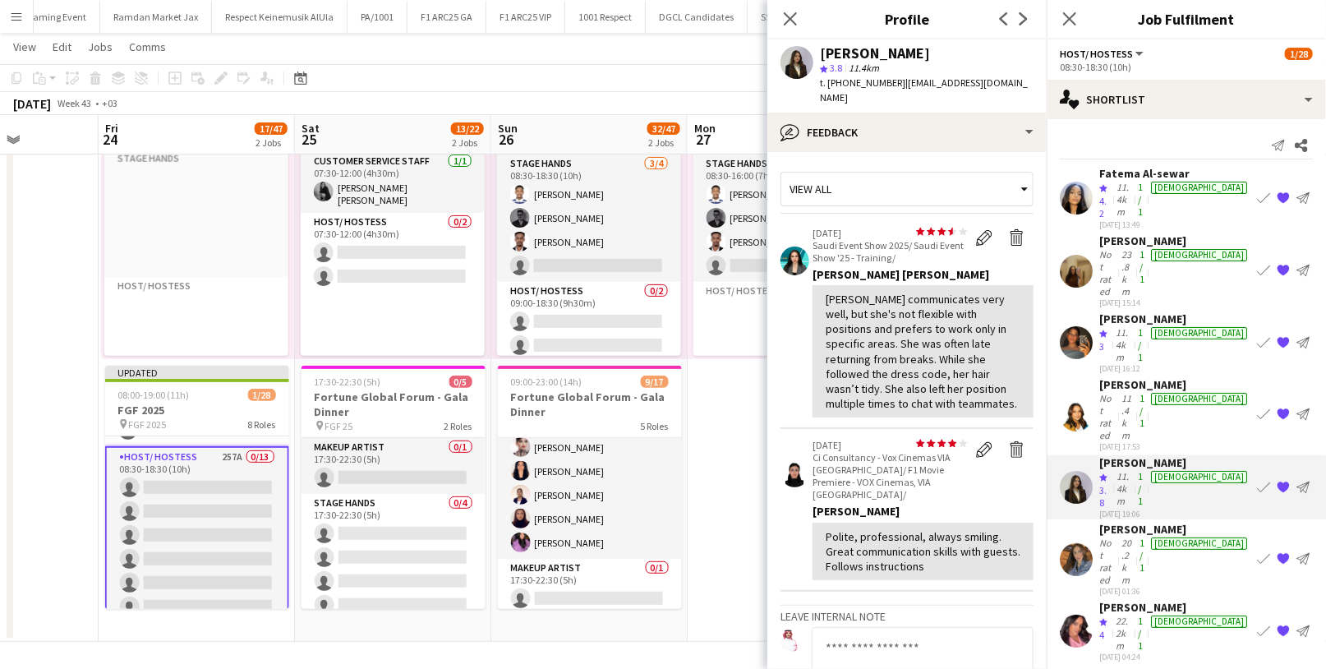
click at [865, 83] on span "t. [PHONE_NUMBER]" at bounding box center [862, 82] width 85 height 12
copy span "966538423858"
click at [1118, 392] on div "Not rated" at bounding box center [1109, 416] width 19 height 49
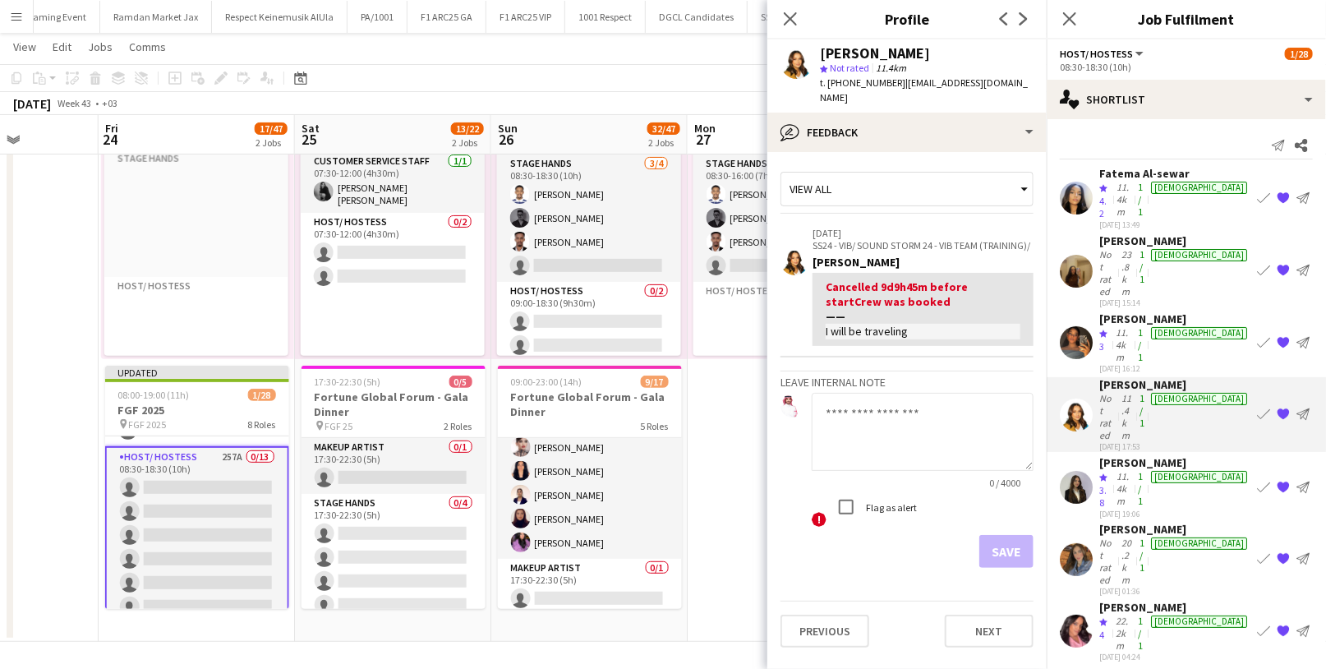
click at [1277, 553] on app-icon "{{ spriteTitle }}" at bounding box center [1283, 559] width 13 height 13
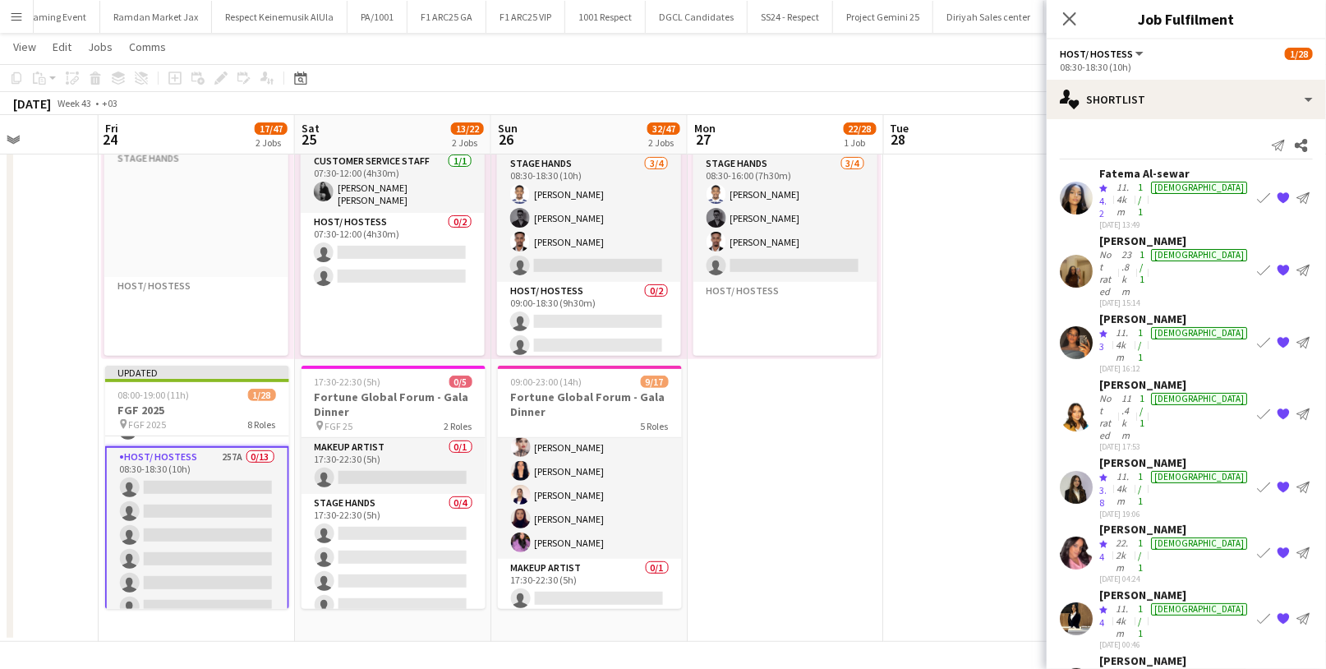
click at [1284, 408] on app-icon "{{ spriteTitle }}" at bounding box center [1283, 414] width 13 height 13
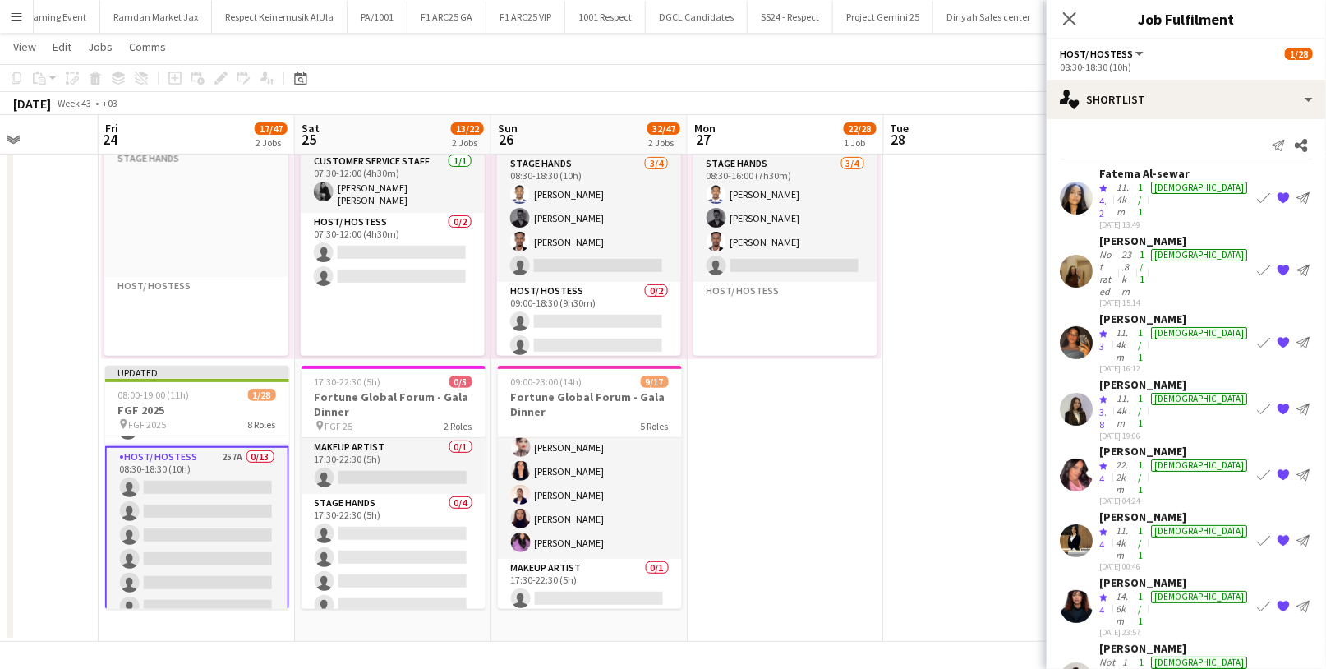
click at [1284, 668] on app-icon "{{ spriteTitle }}" at bounding box center [1283, 678] width 13 height 13
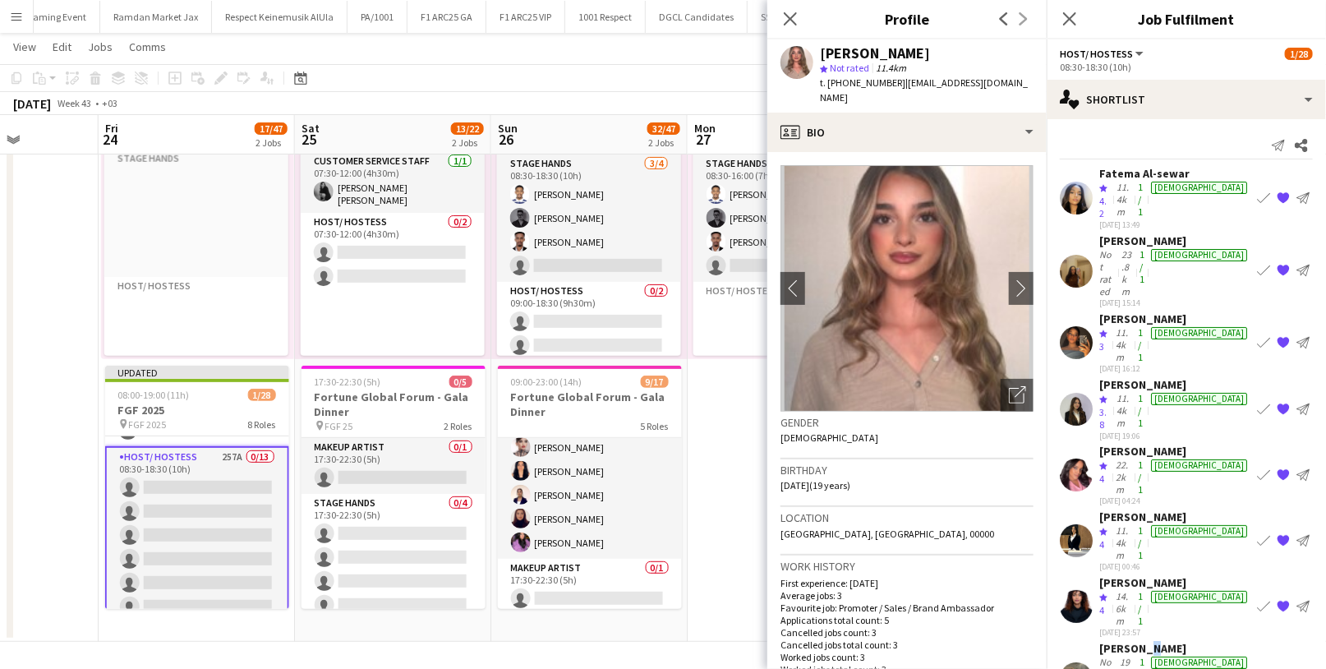
click at [1142, 641] on div "[PERSON_NAME]" at bounding box center [1175, 648] width 151 height 15
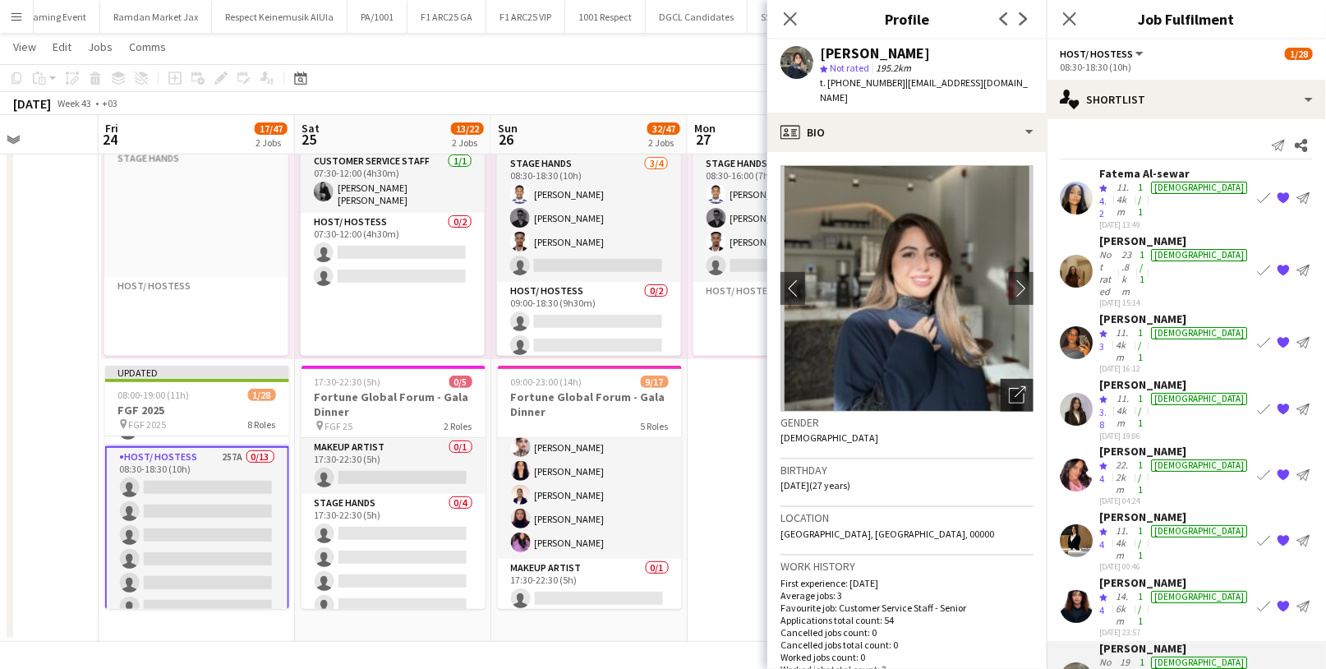
click at [1009, 386] on icon "Open photos pop-in" at bounding box center [1017, 394] width 17 height 17
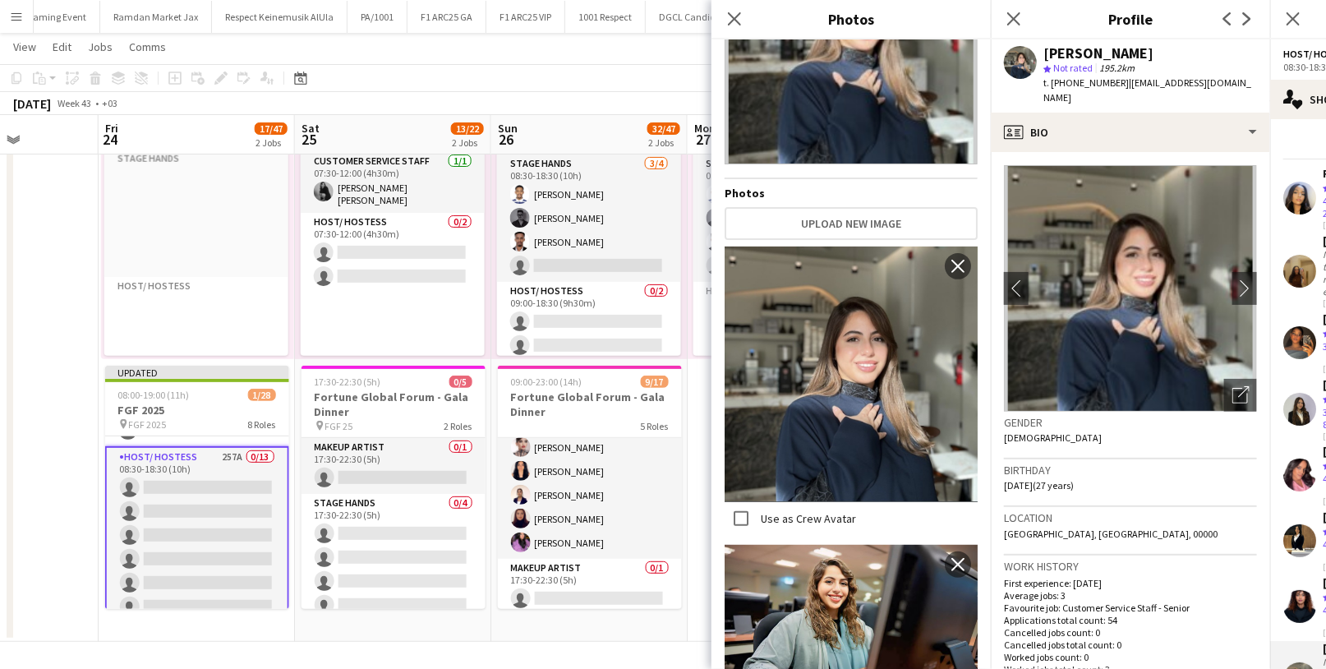
scroll to position [199, 0]
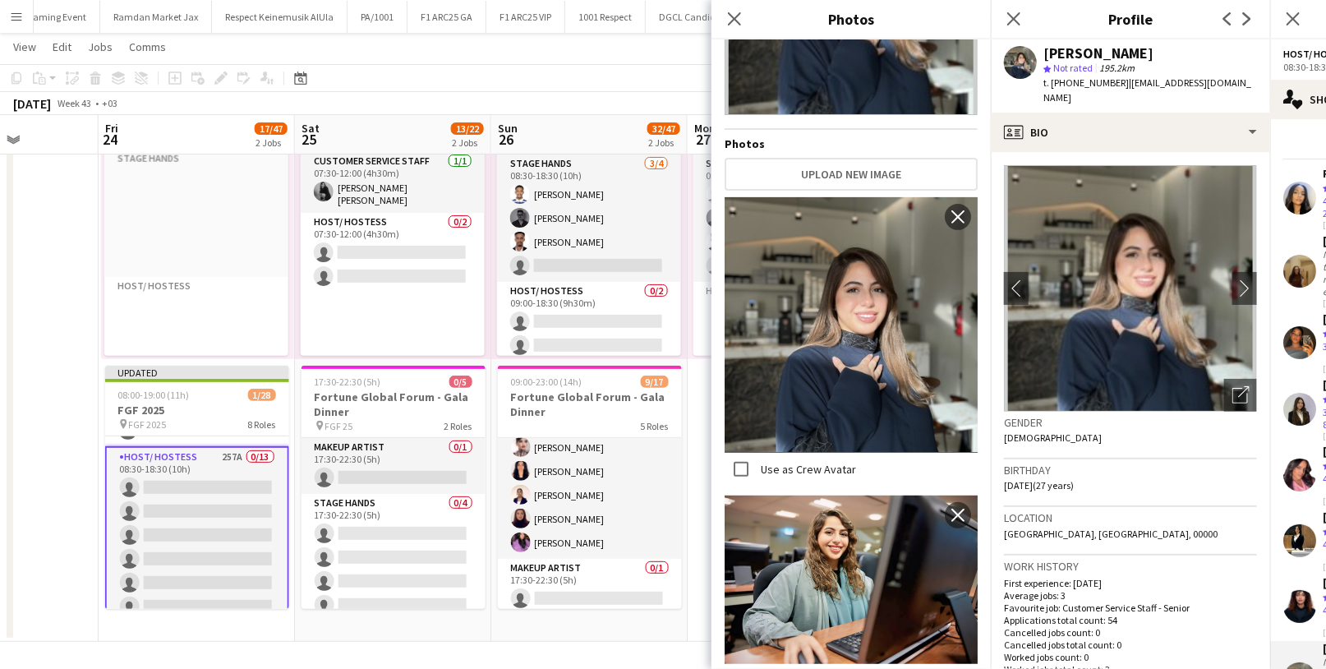
click at [1135, 507] on div "Location [GEOGRAPHIC_DATA], [GEOGRAPHIC_DATA], 00000" at bounding box center [1130, 531] width 253 height 48
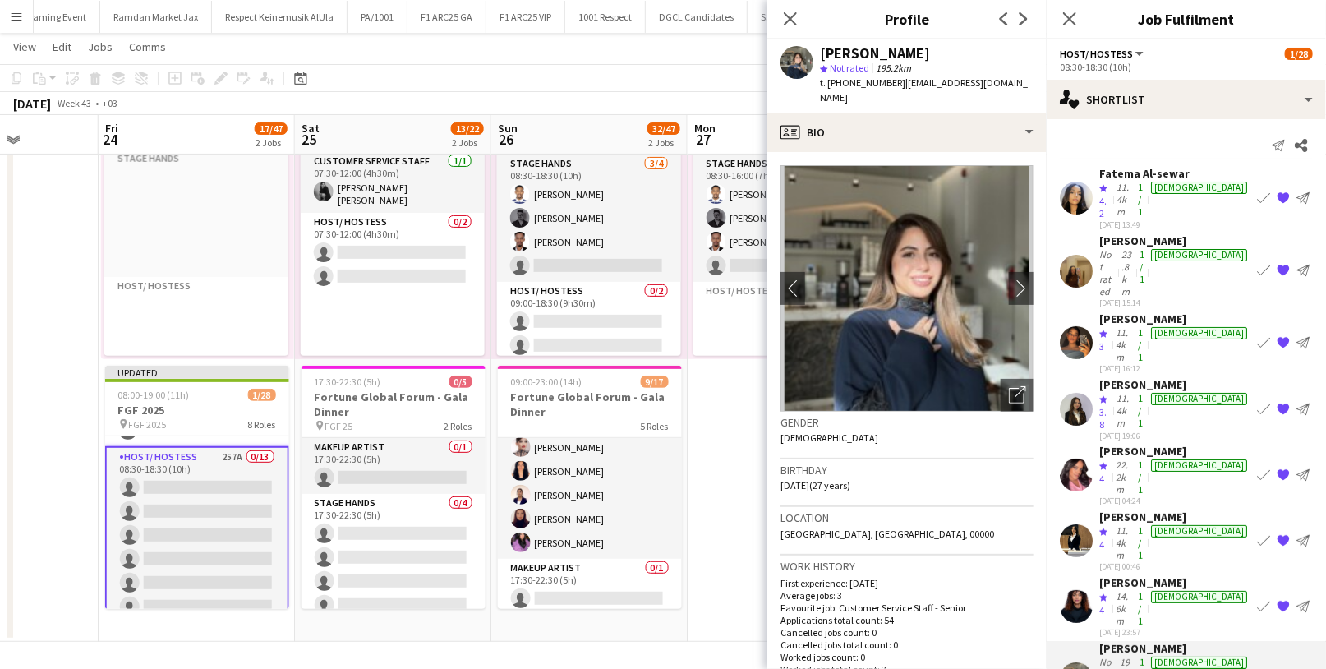
click at [1135, 590] on div "14.6km" at bounding box center [1124, 608] width 22 height 37
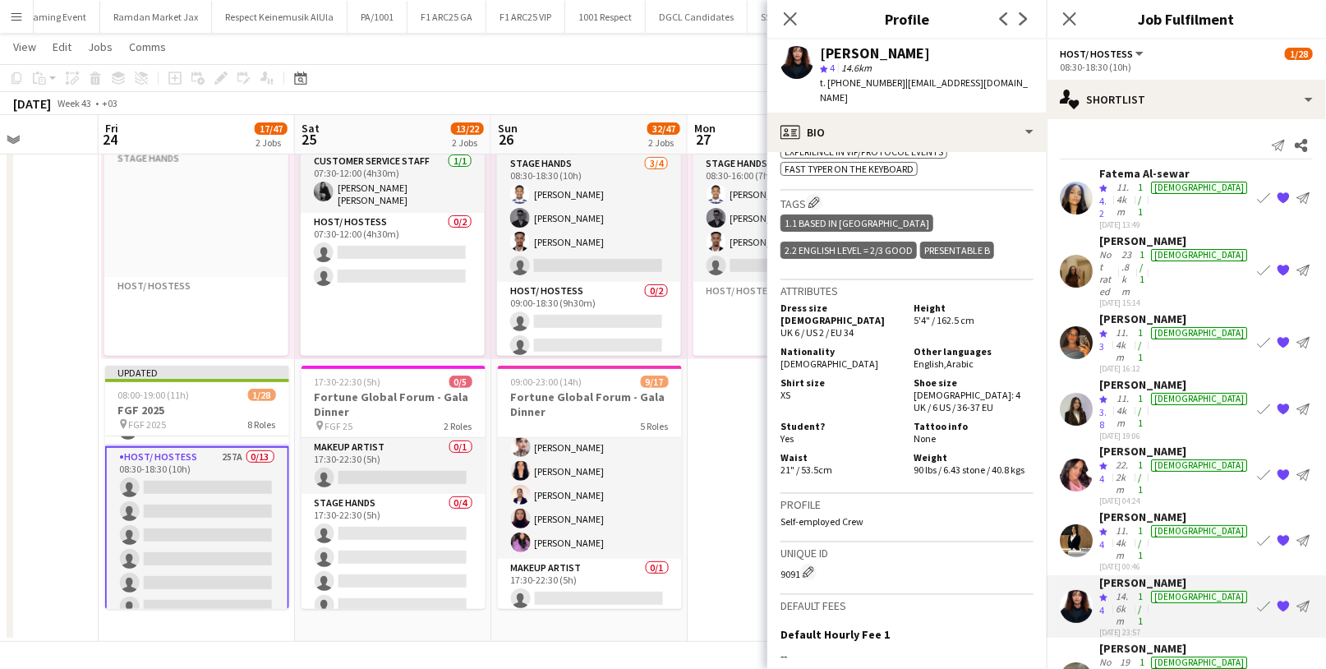
scroll to position [0, 0]
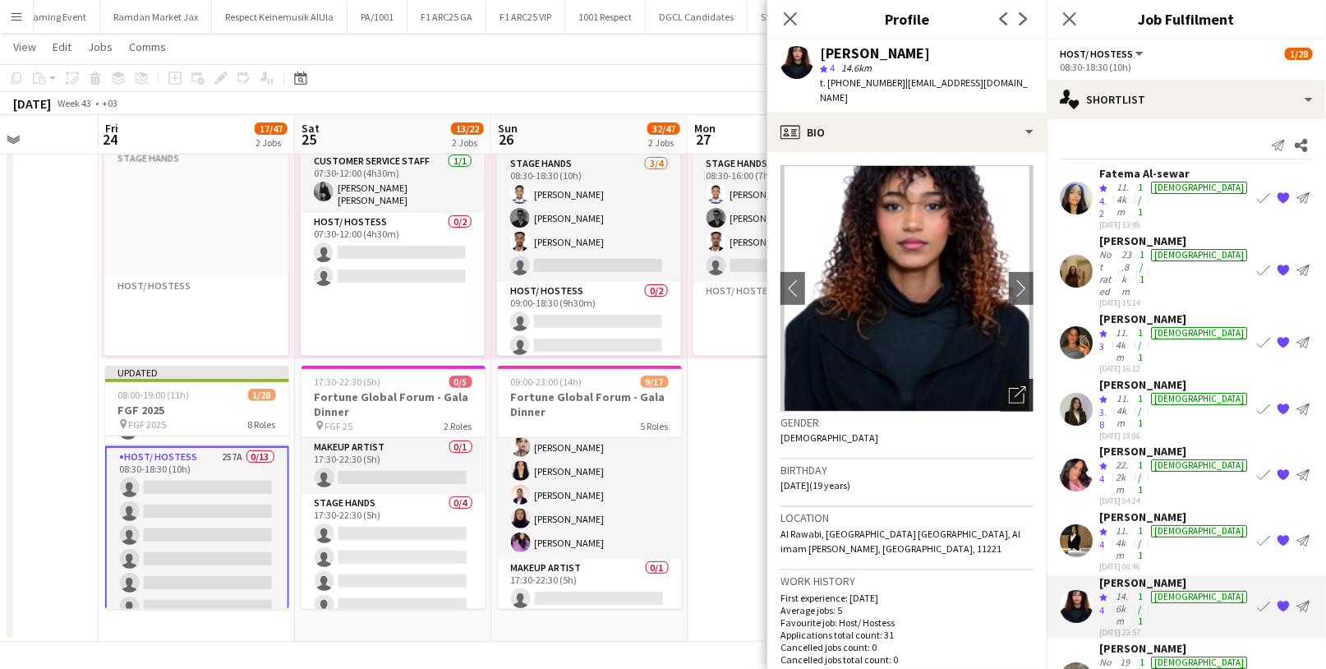
click at [1002, 390] on div "Open photos pop-in" at bounding box center [1017, 395] width 33 height 33
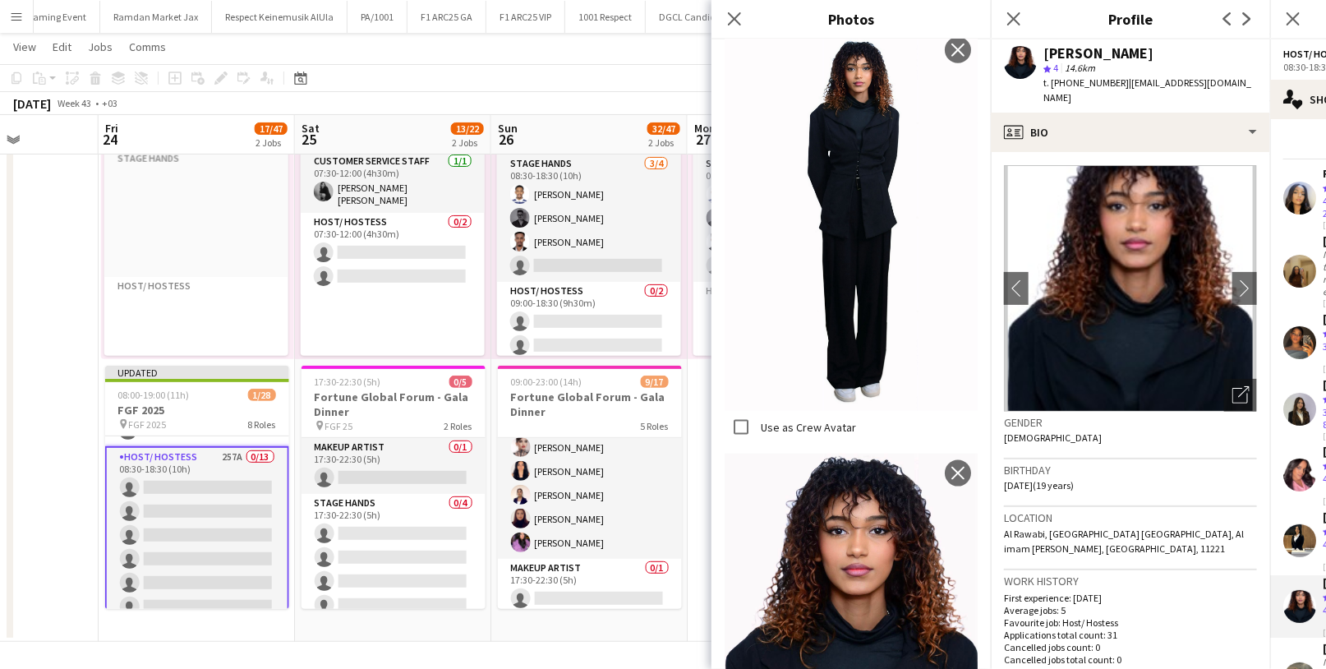
scroll to position [800, 0]
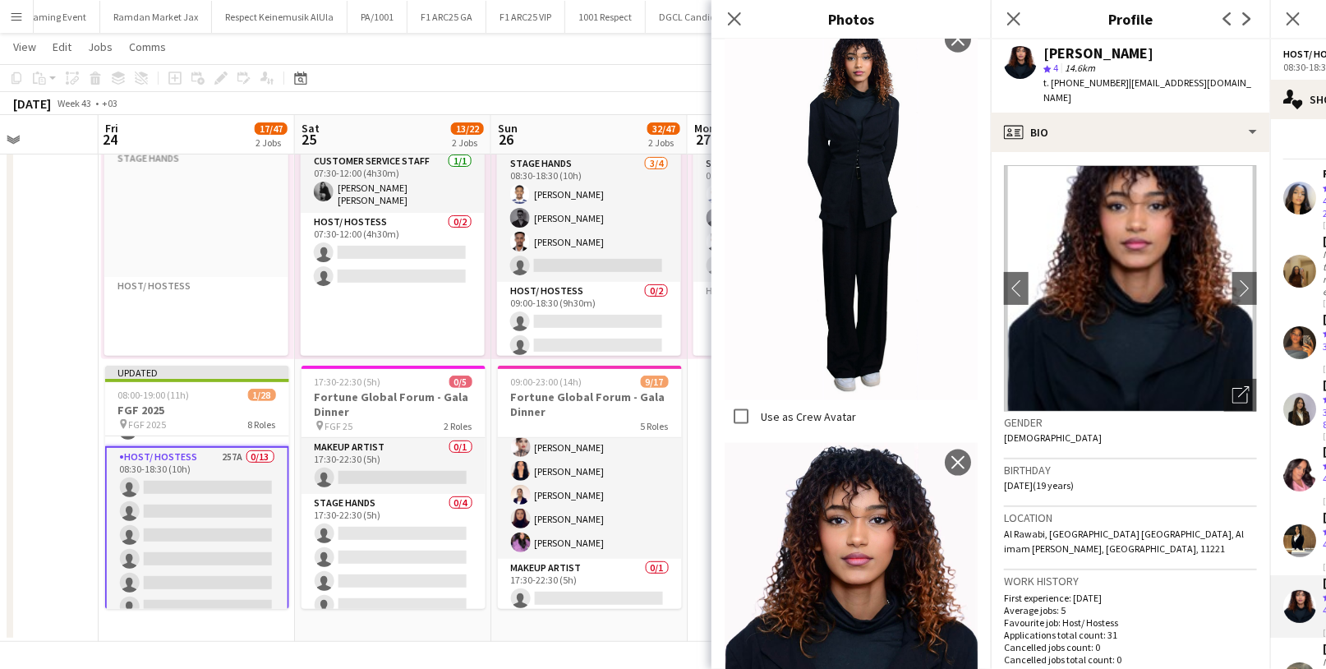
click at [1139, 415] on h3 "Gender" at bounding box center [1130, 422] width 253 height 15
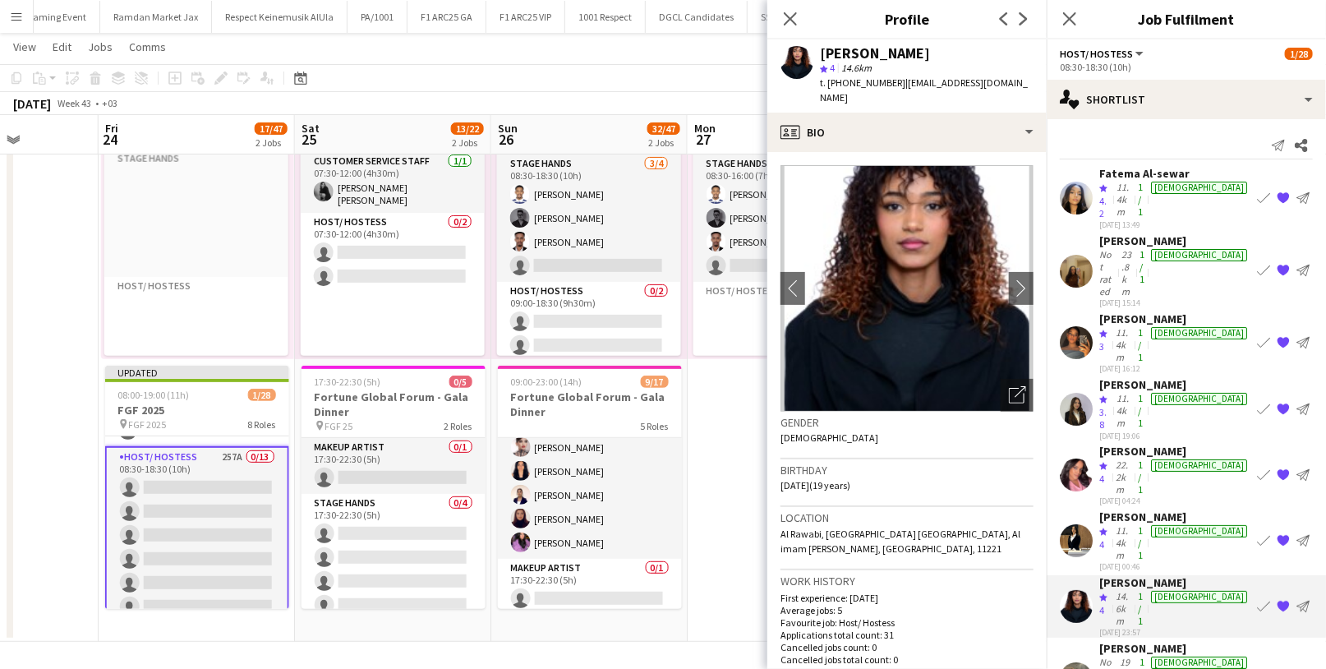
click at [1124, 524] on div "11.4km" at bounding box center [1124, 542] width 22 height 37
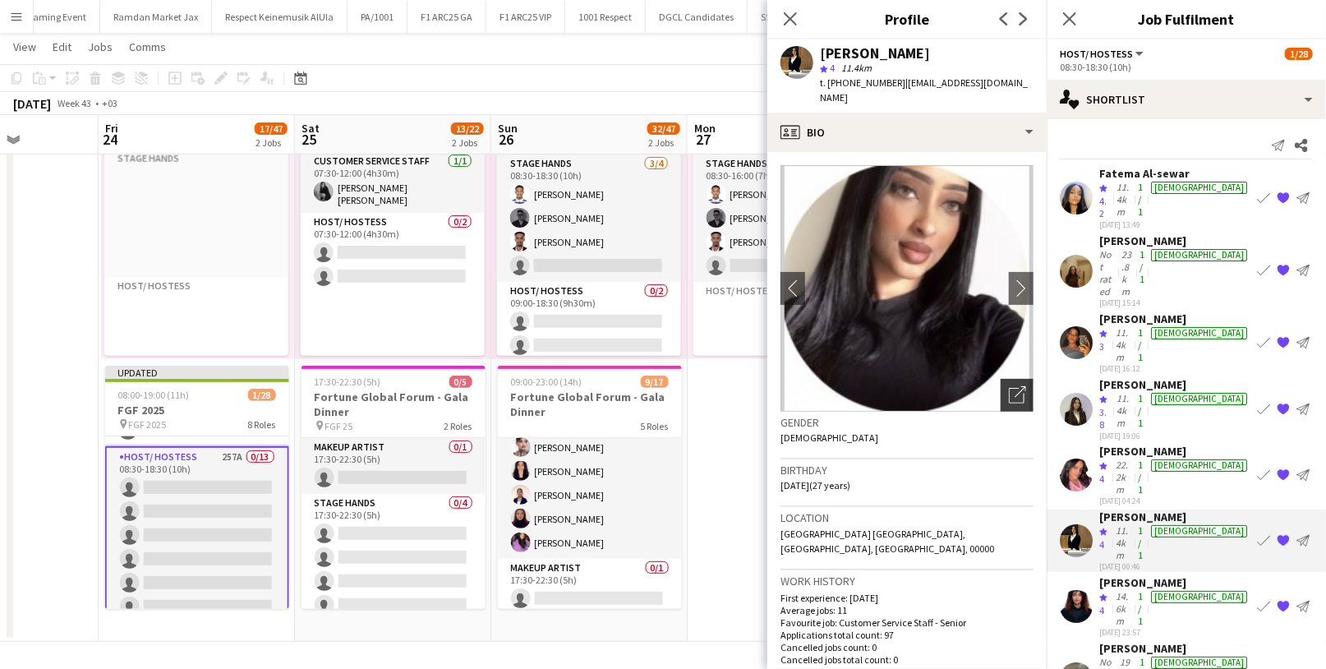
click at [1009, 388] on icon at bounding box center [1017, 396] width 16 height 16
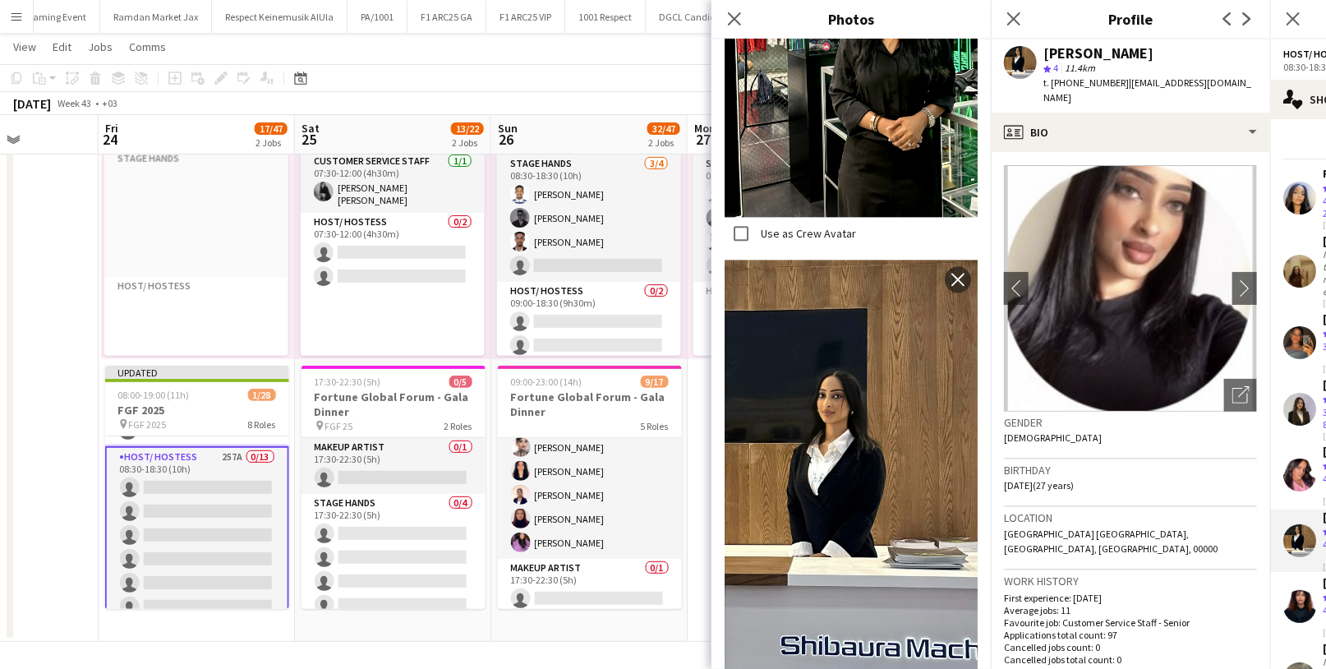
scroll to position [1764, 0]
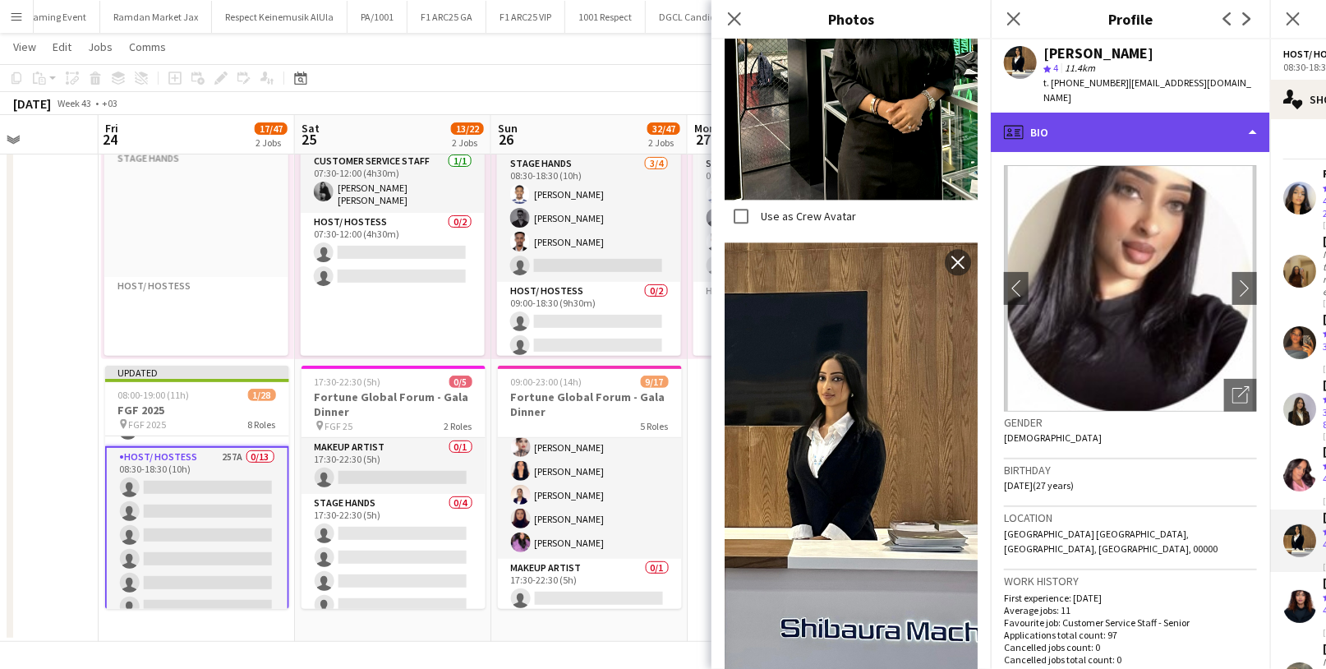
click at [1056, 113] on div "profile Bio" at bounding box center [1130, 132] width 279 height 39
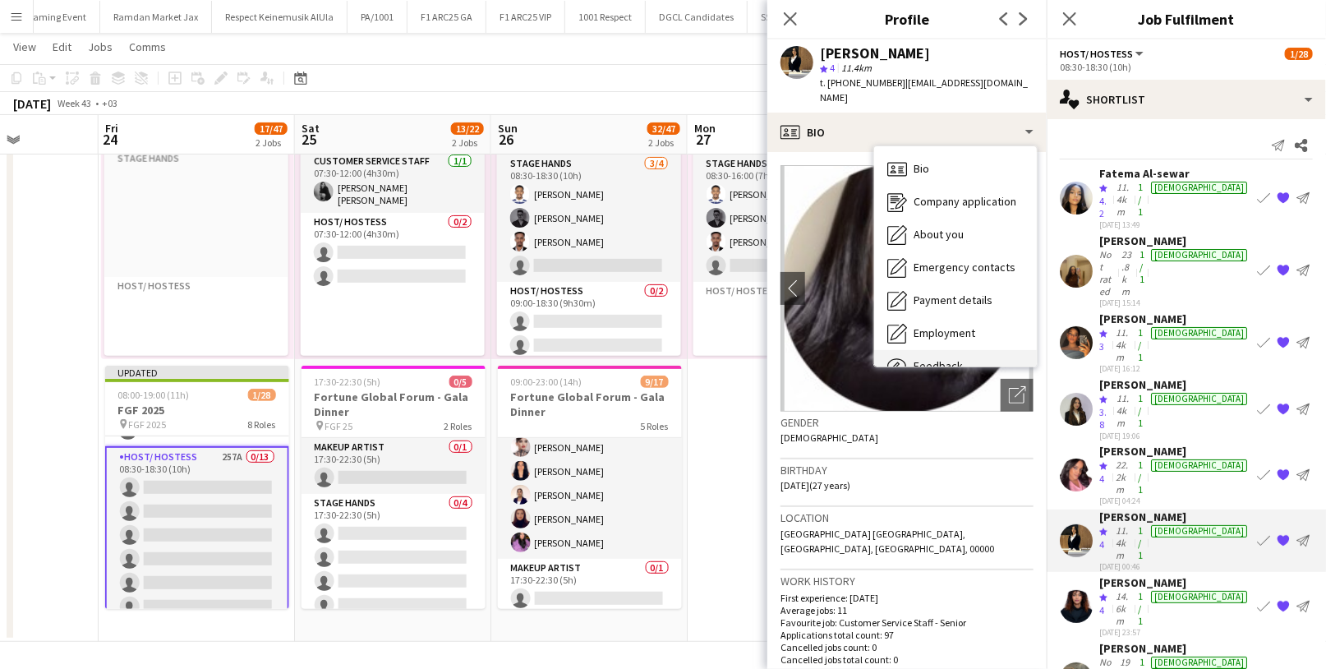
click at [952, 350] on div "Feedback Feedback" at bounding box center [955, 366] width 163 height 33
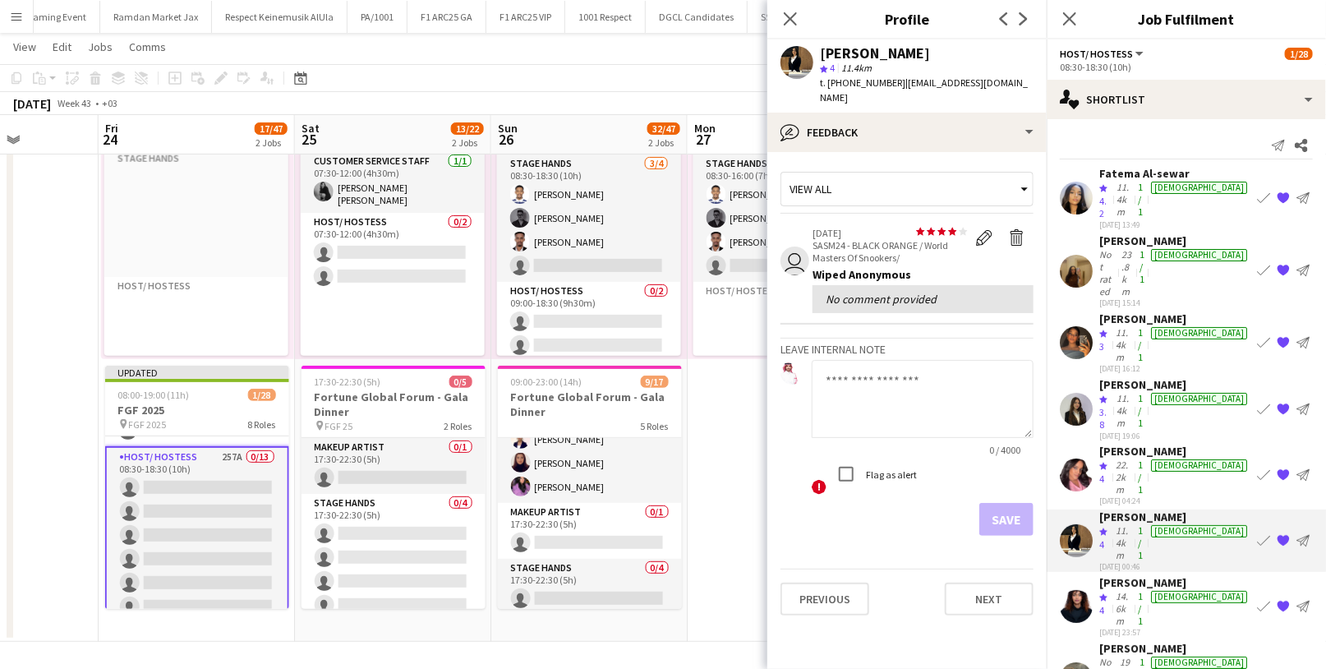
scroll to position [0, 0]
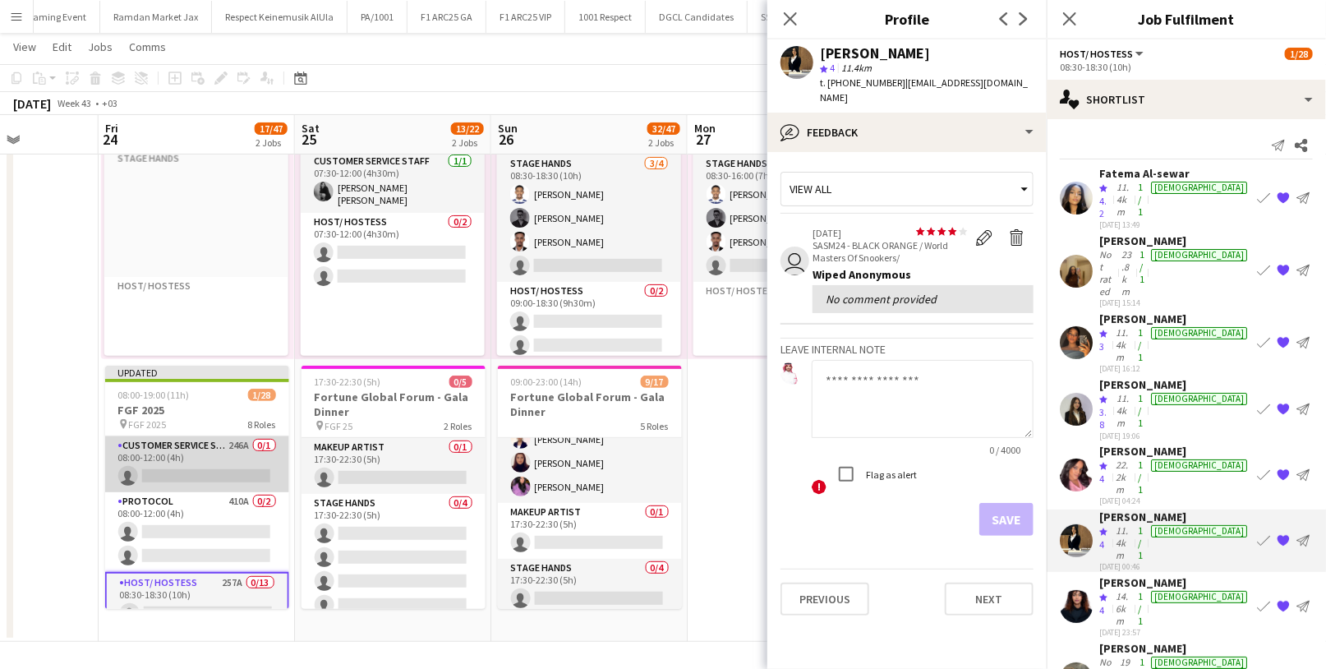
click at [210, 473] on app-card-role "Customer Service Staff 246A 0/1 08:00-12:00 (4h) single-neutral-actions" at bounding box center [197, 464] width 184 height 56
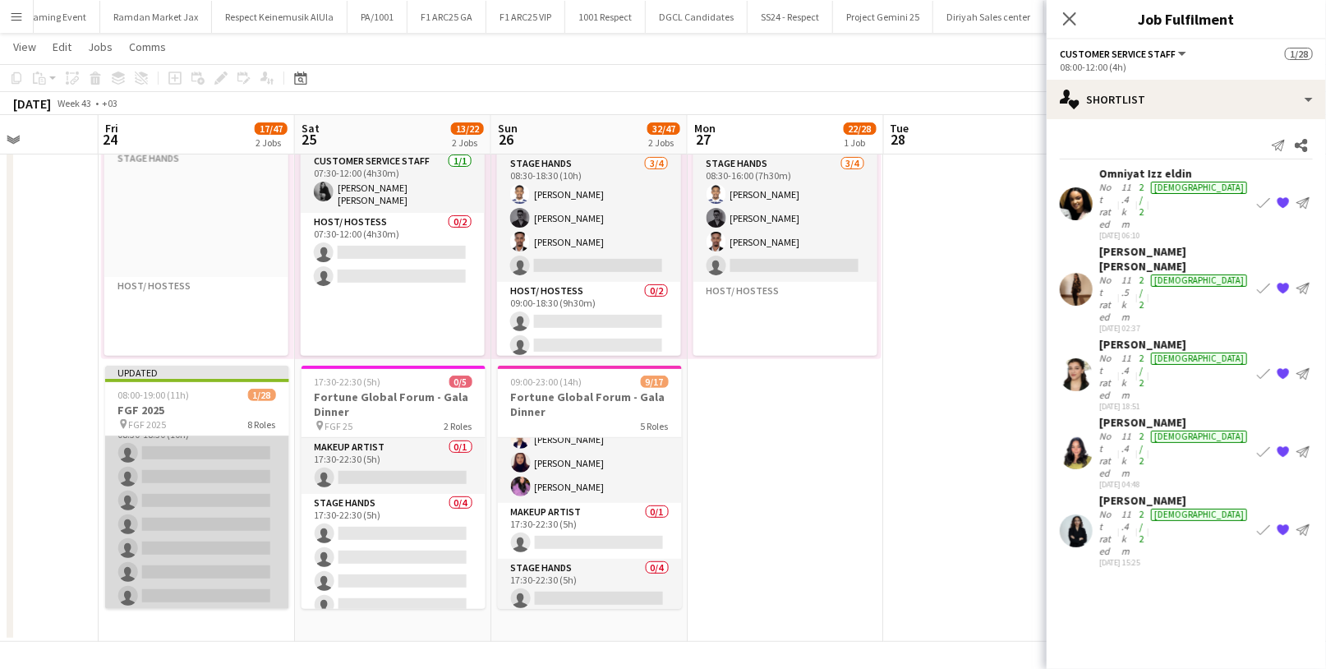
click at [198, 521] on app-card-role "Host/ Hostess 257A 0/13 08:30-18:30 (10h) single-neutral-actions single-neutral…" at bounding box center [197, 584] width 184 height 342
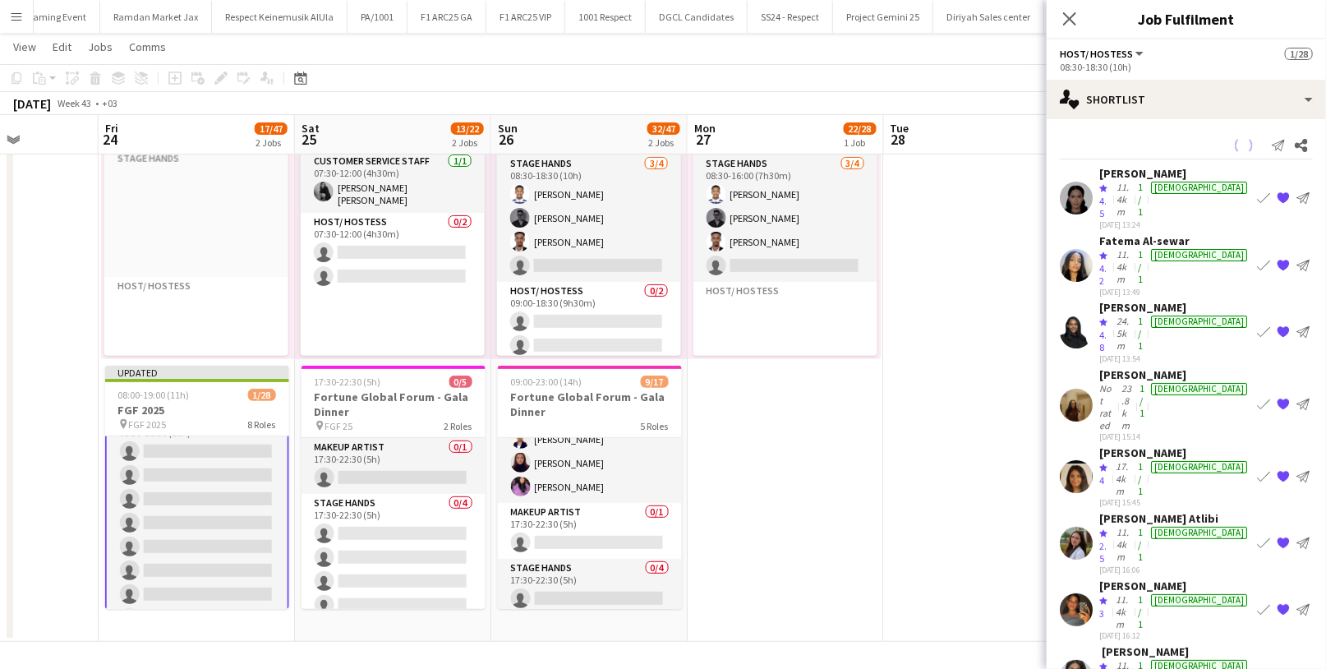
scroll to position [161, 0]
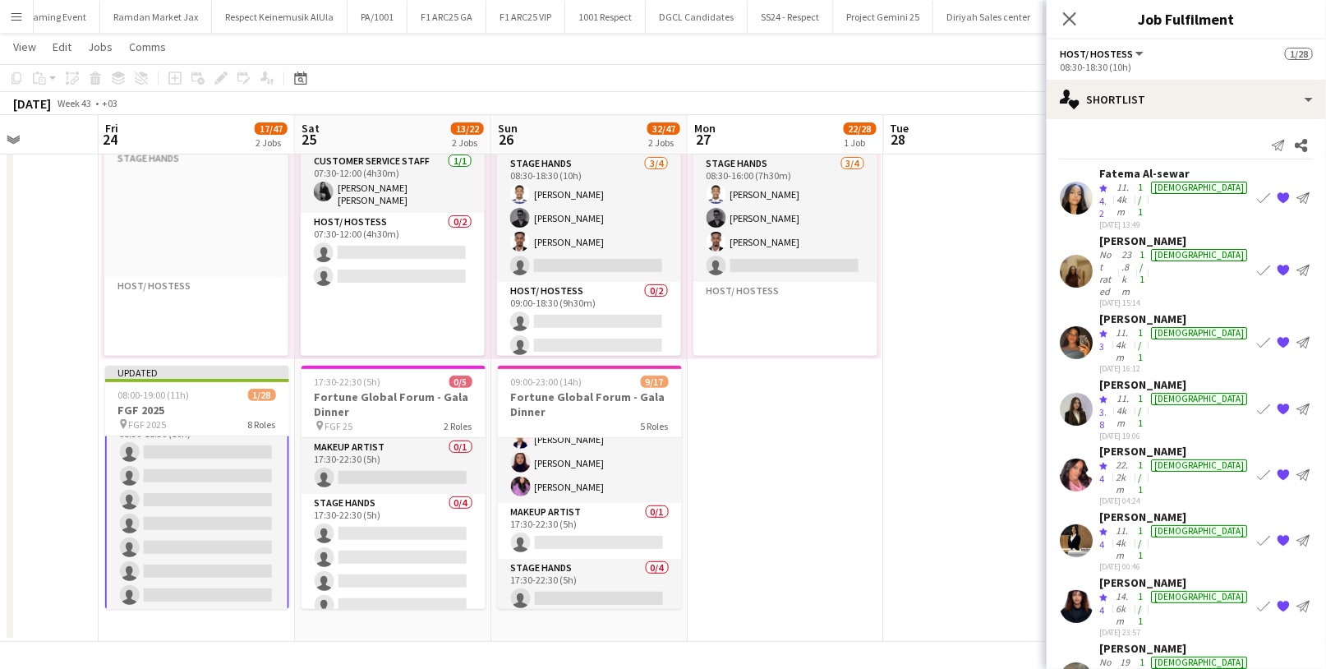
click at [1128, 459] on div "22.2km" at bounding box center [1124, 477] width 22 height 37
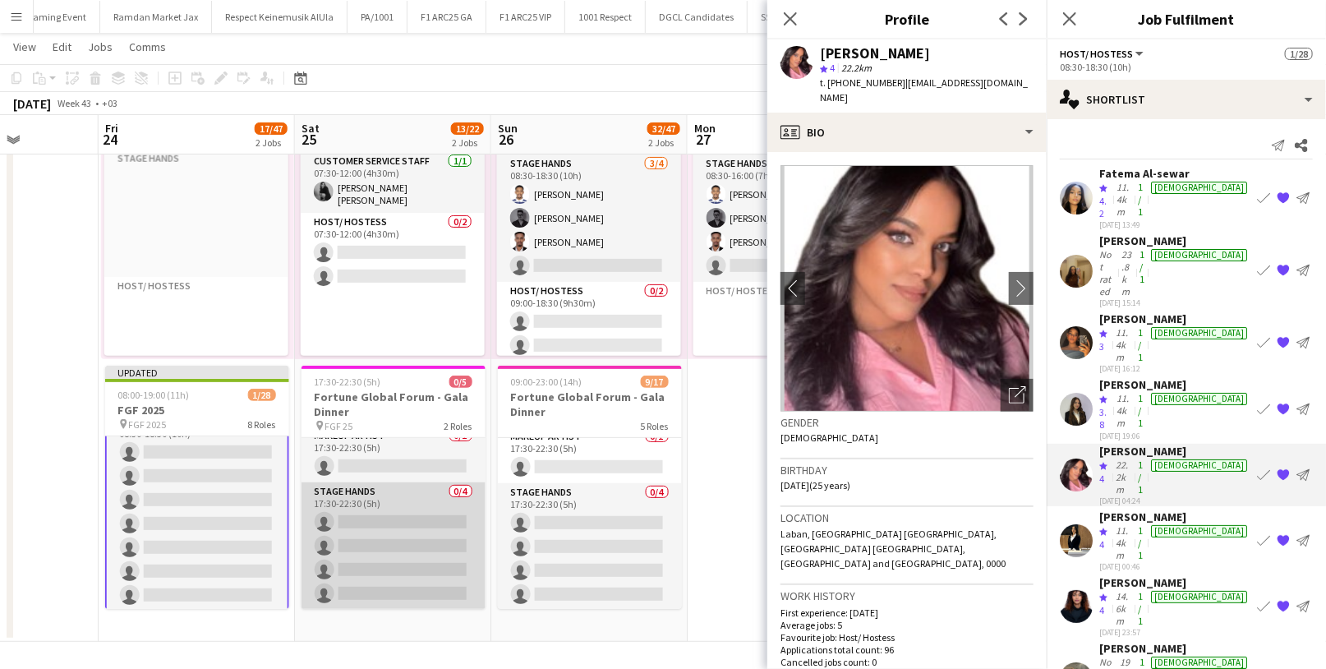
scroll to position [0, 0]
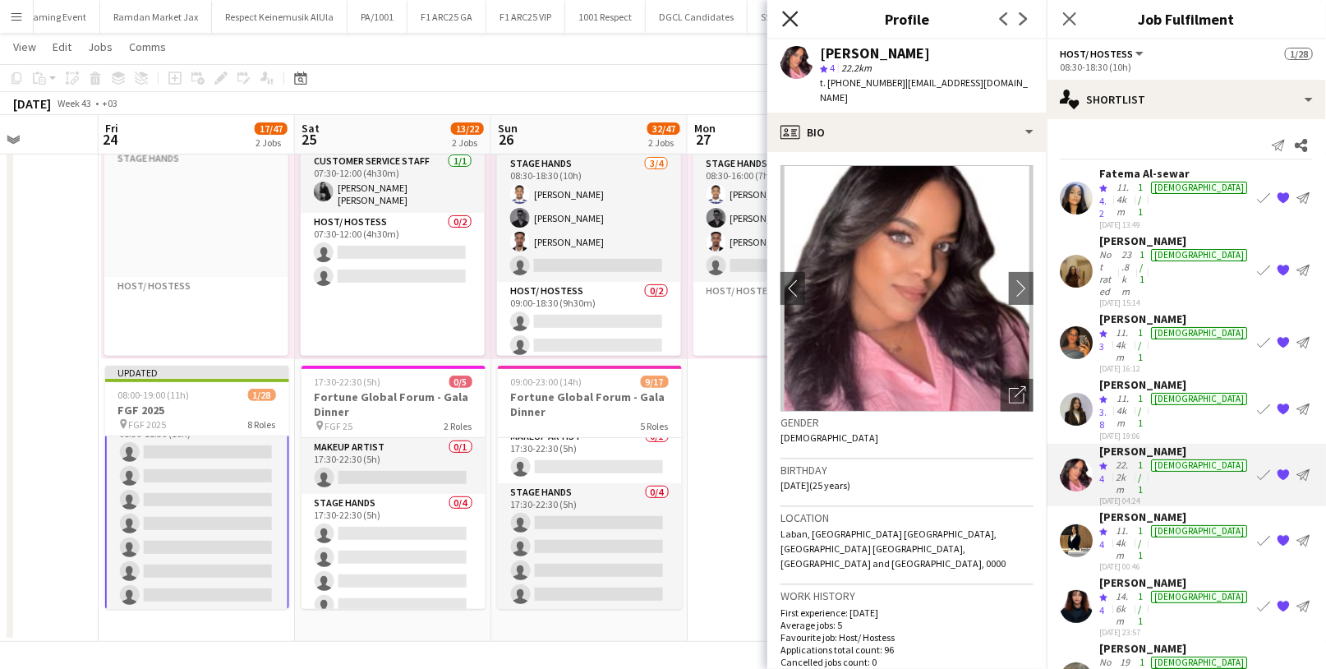
click at [793, 21] on icon at bounding box center [790, 19] width 16 height 16
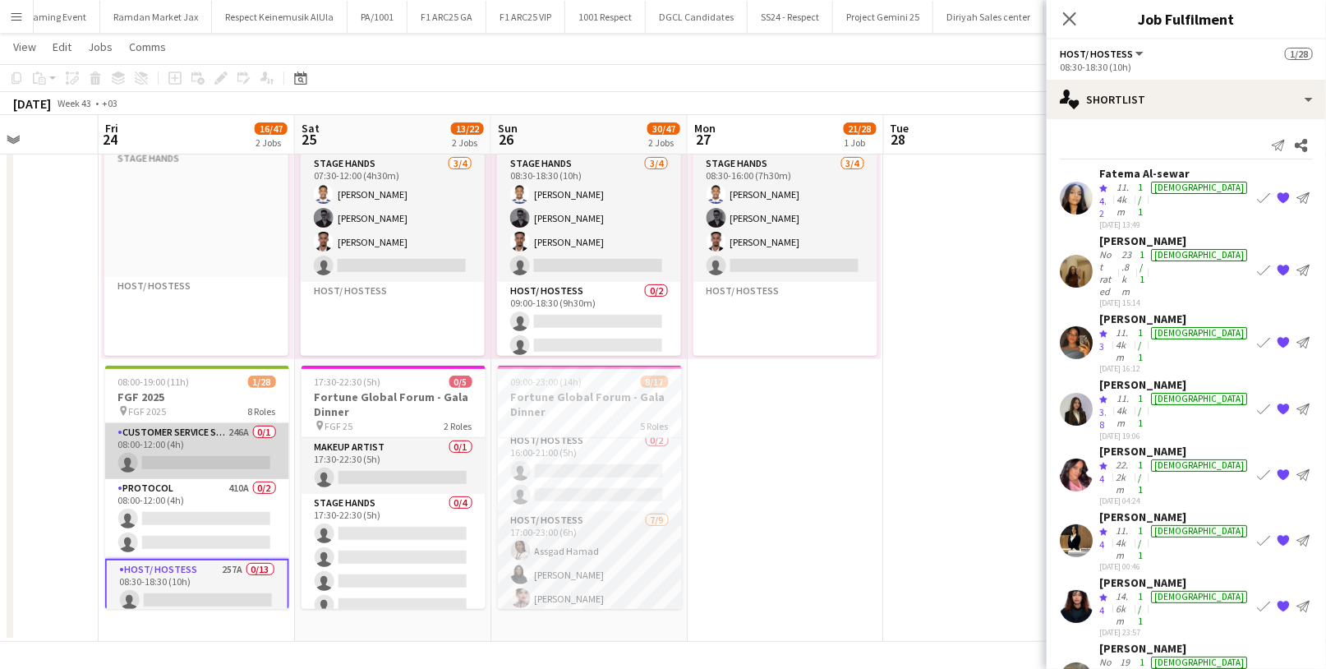
click at [201, 450] on app-card-role "Customer Service Staff 246A 0/1 08:00-12:00 (4h) single-neutral-actions" at bounding box center [197, 451] width 184 height 56
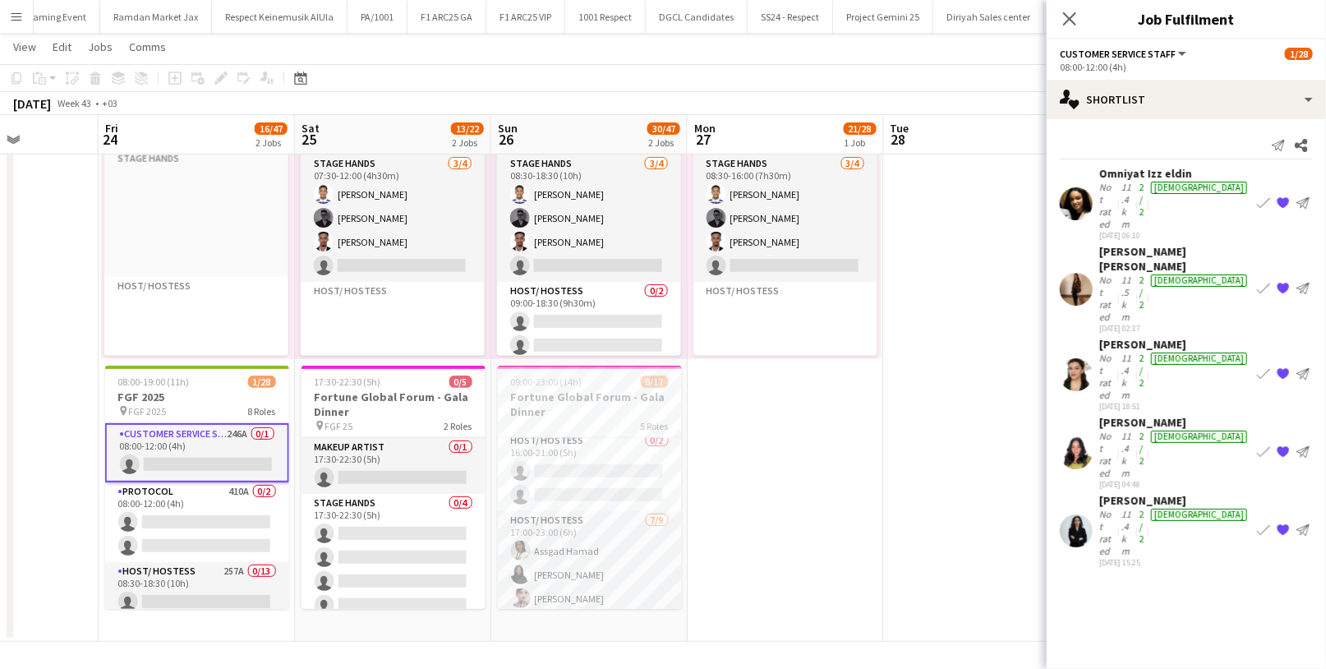
click at [1104, 401] on div "[DATE] 18:51" at bounding box center [1175, 406] width 151 height 11
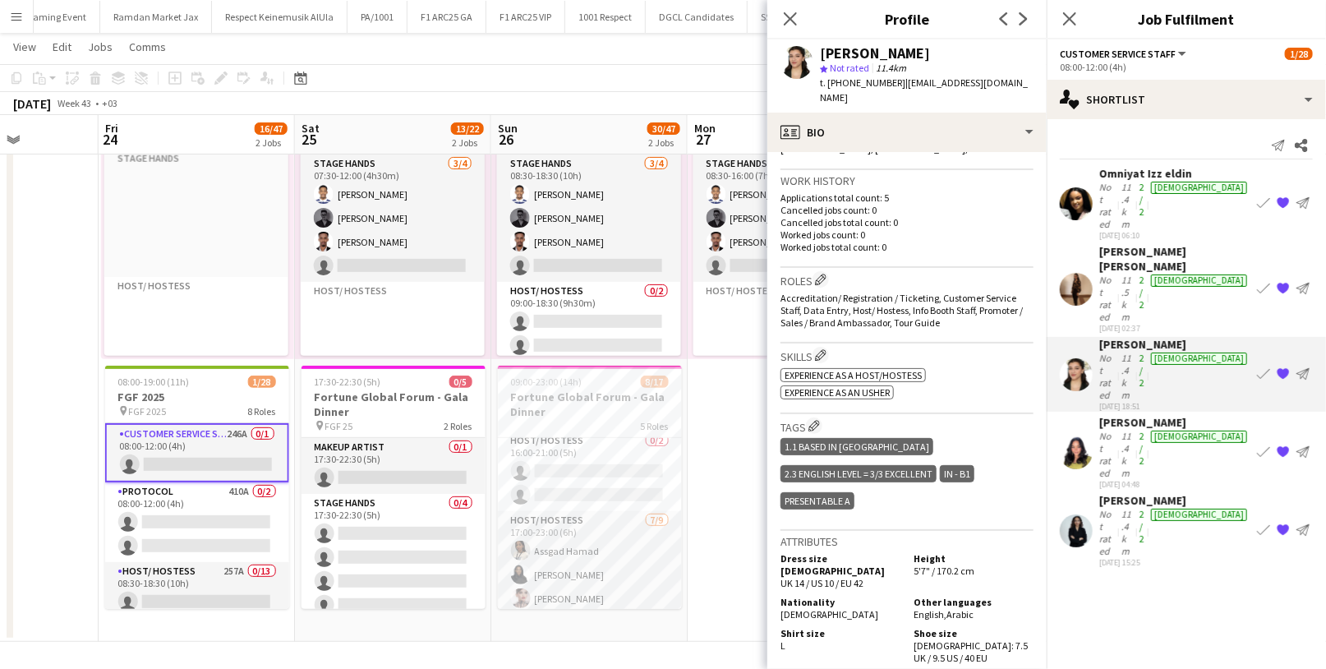
scroll to position [404, 0]
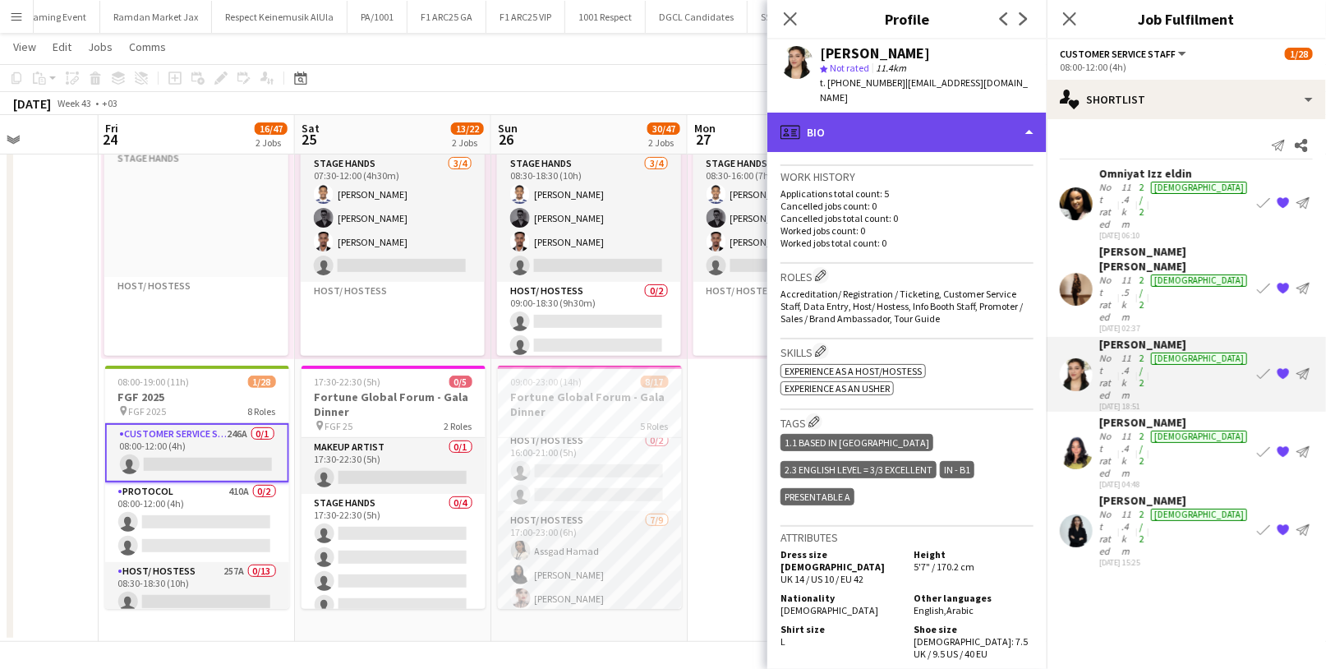
click at [989, 124] on div "profile Bio" at bounding box center [907, 132] width 279 height 39
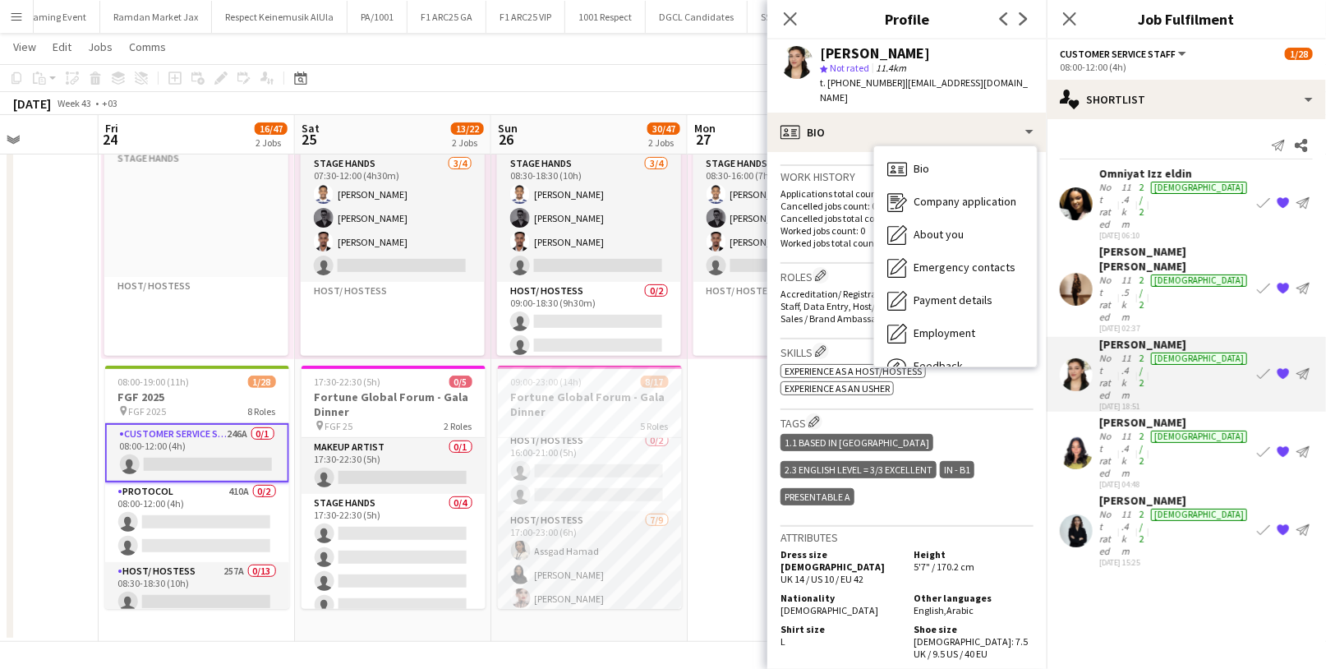
click at [940, 350] on div "Bio Bio Company application Company application About you About you Emergency c…" at bounding box center [956, 256] width 164 height 222
click at [942, 358] on span "Feedback" at bounding box center [938, 365] width 49 height 15
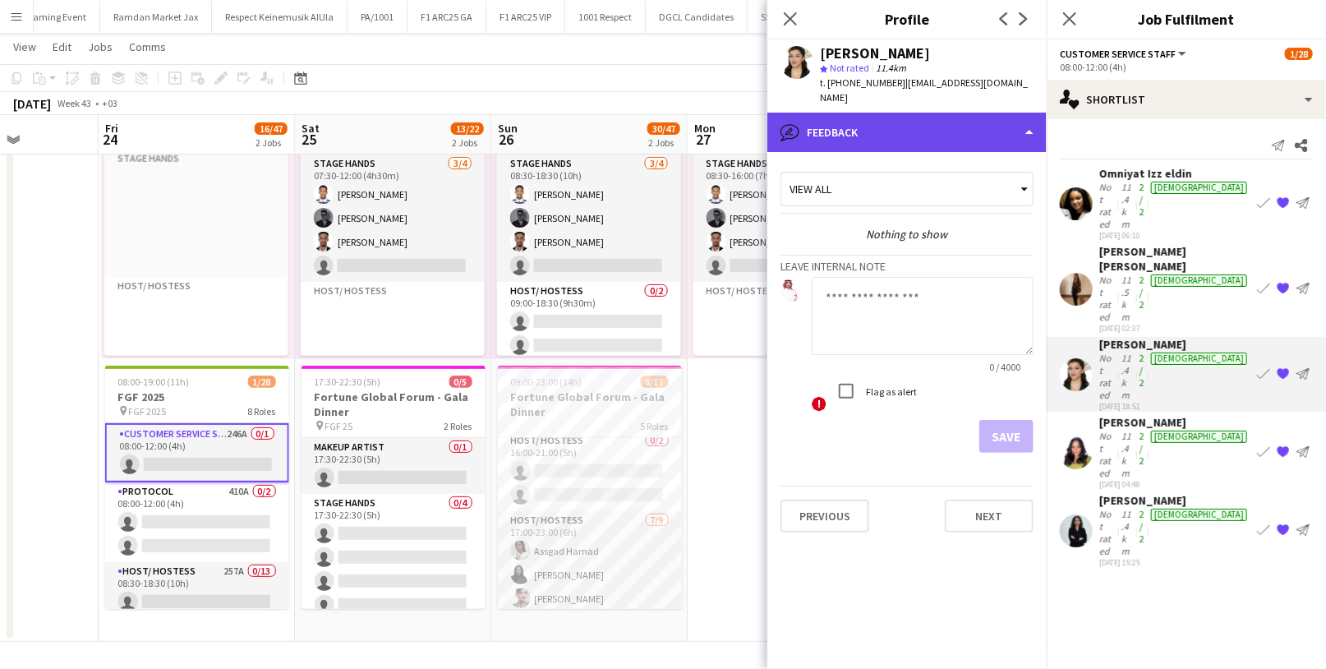
click at [960, 129] on div "bubble-pencil Feedback" at bounding box center [907, 132] width 279 height 39
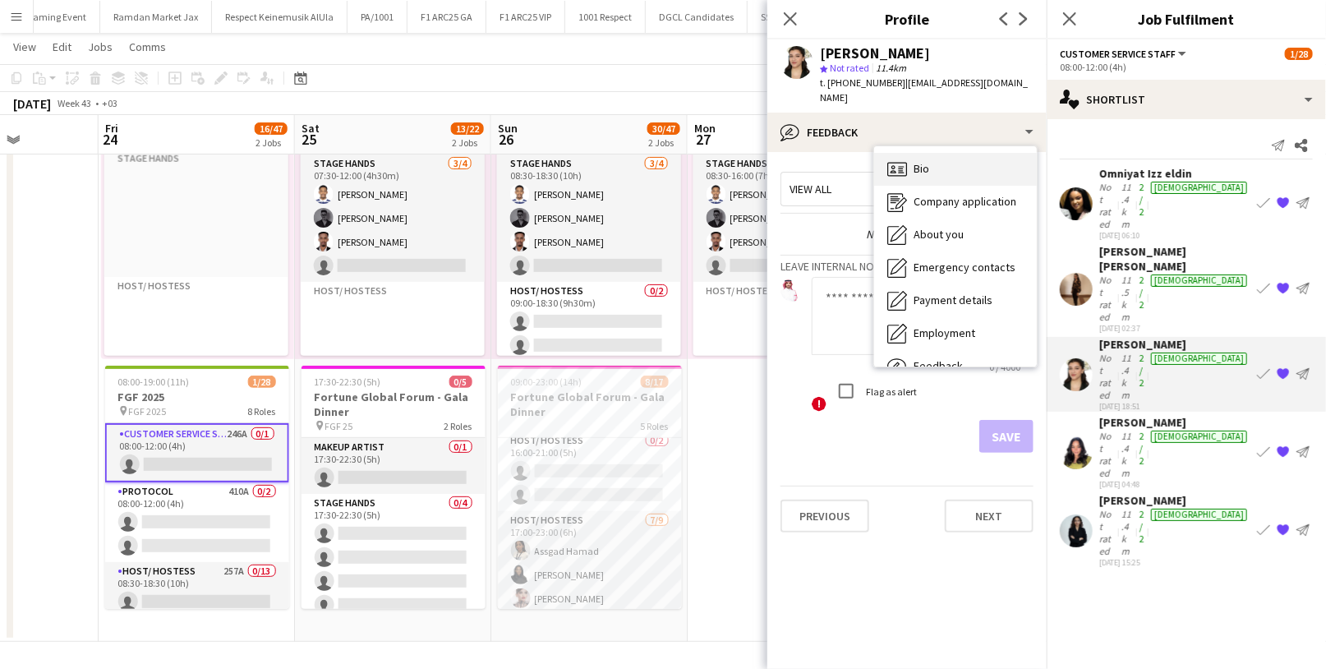
click at [961, 162] on div "Bio Bio" at bounding box center [955, 169] width 163 height 33
